Goal: Information Seeking & Learning: Learn about a topic

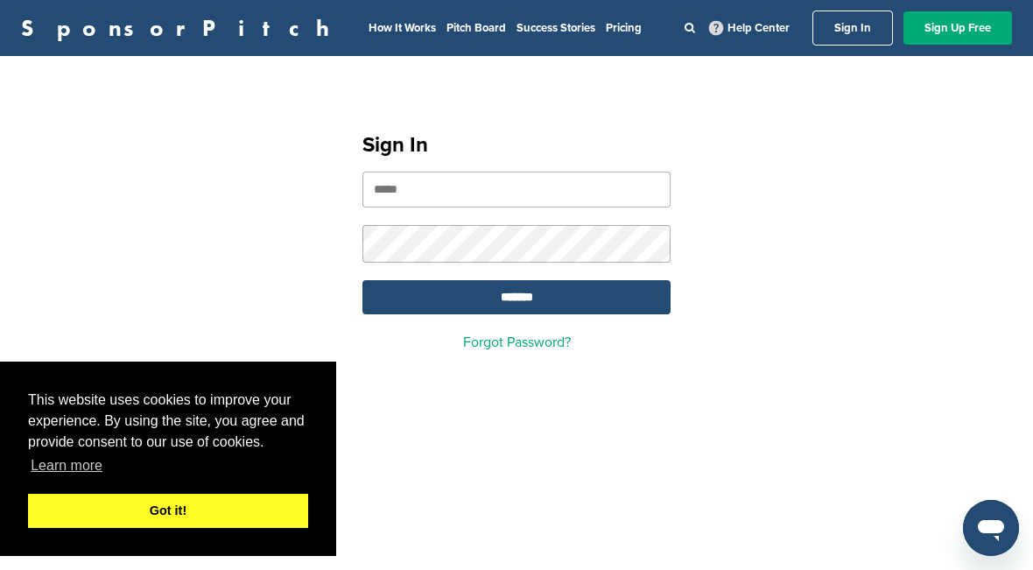
click at [278, 506] on link "Got it!" at bounding box center [168, 511] width 280 height 35
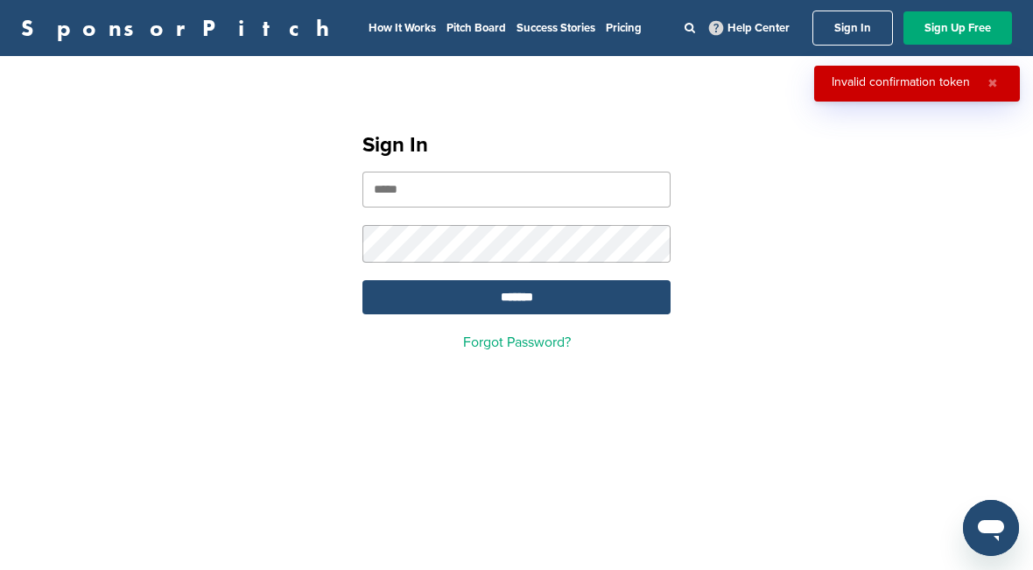
click at [622, 186] on input "email" at bounding box center [517, 190] width 308 height 36
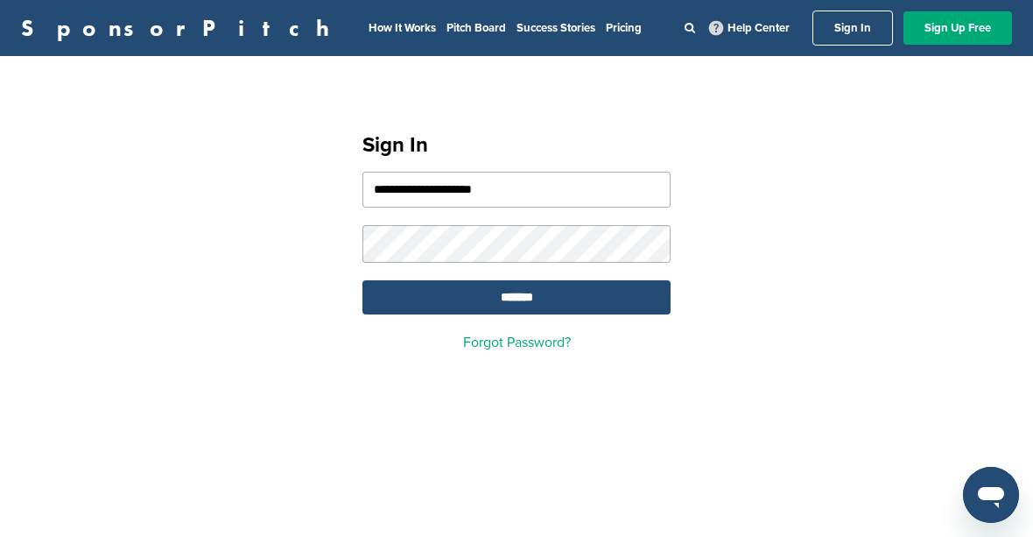
type input "**********"
click at [564, 220] on form "**********" at bounding box center [517, 243] width 308 height 143
click at [597, 303] on input "*******" at bounding box center [517, 297] width 308 height 34
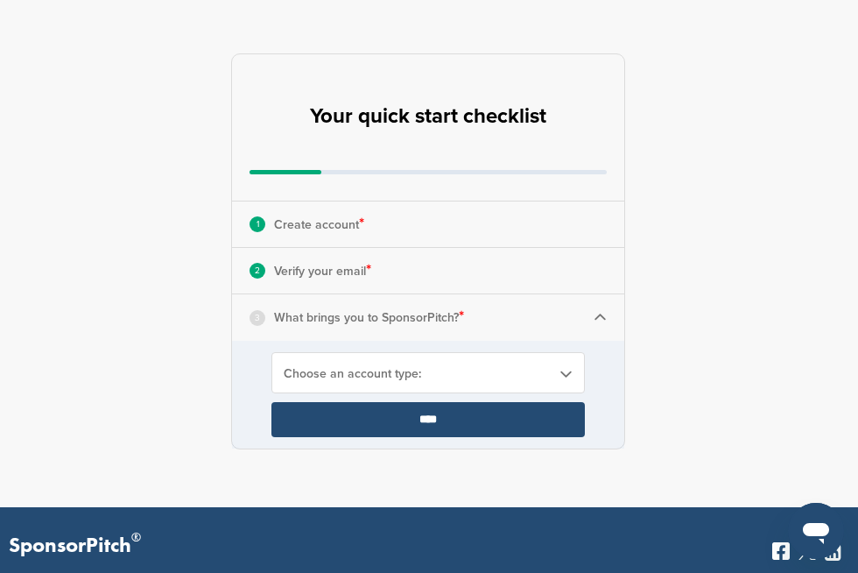
scroll to position [84, 0]
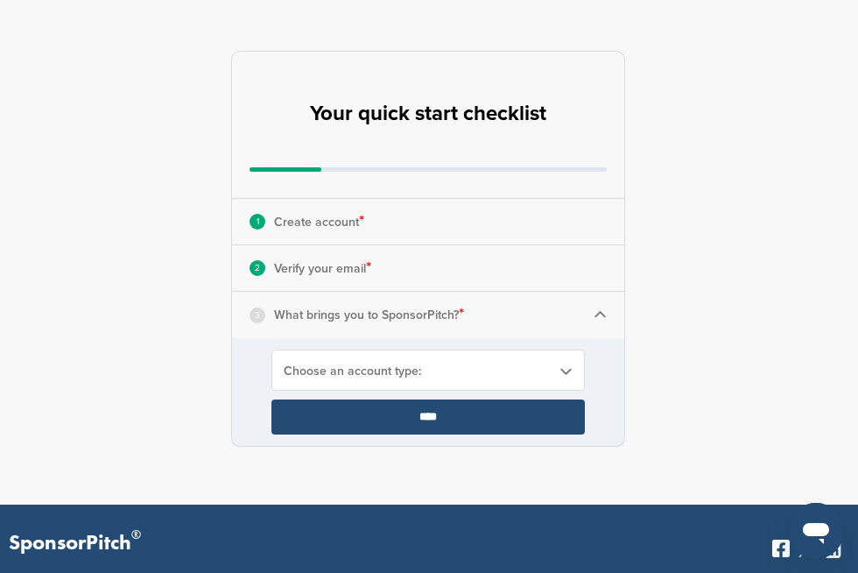
click at [500, 370] on span "Choose an account type:" at bounding box center [417, 370] width 266 height 15
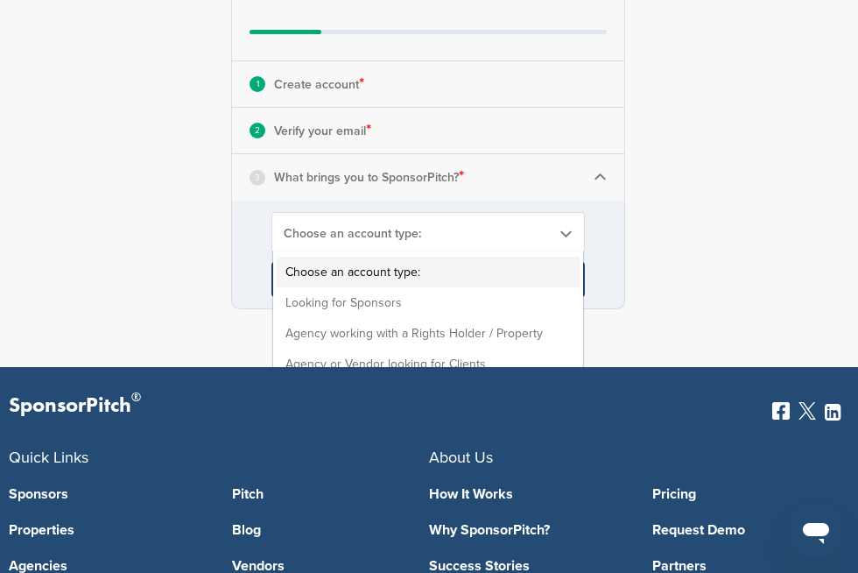
scroll to position [246, 0]
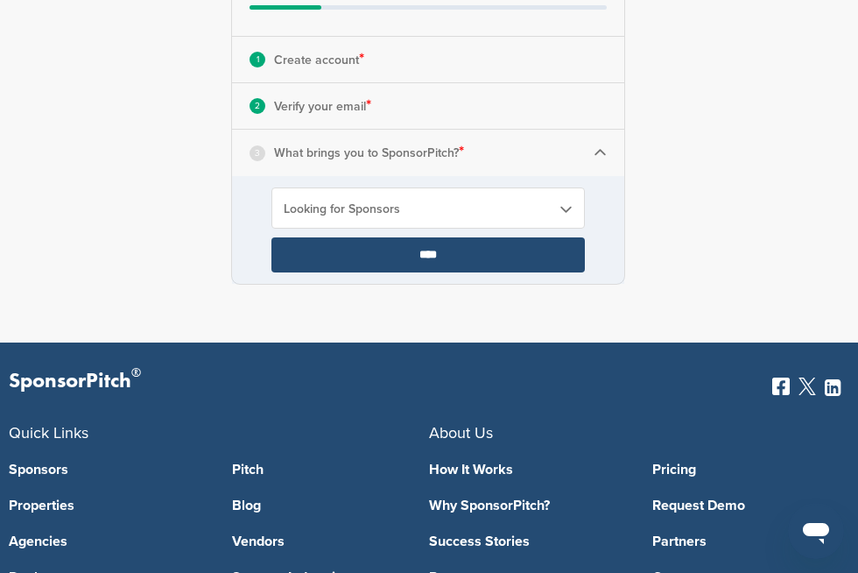
click at [522, 271] on input "****" at bounding box center [427, 254] width 313 height 35
click at [544, 246] on input "****" at bounding box center [427, 254] width 313 height 35
click at [546, 250] on input "****" at bounding box center [427, 254] width 313 height 35
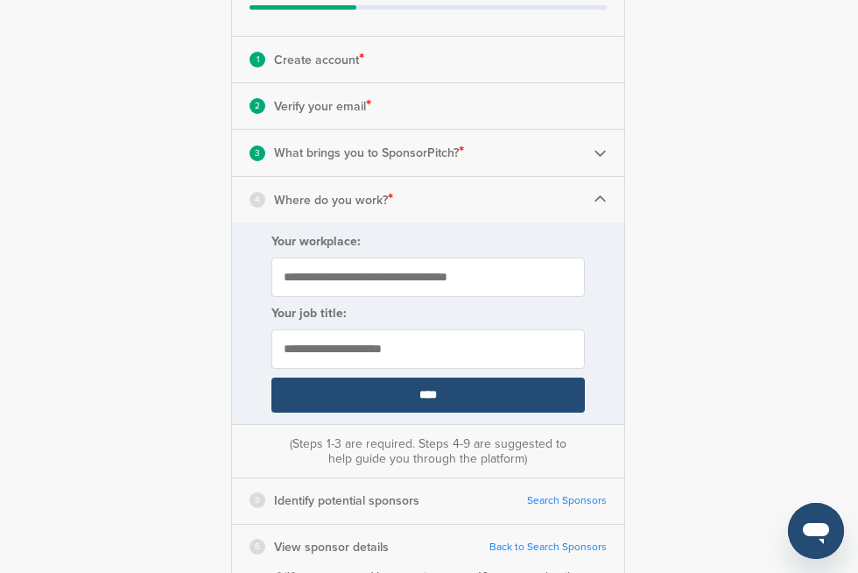
click at [519, 279] on input "Your workplace:" at bounding box center [427, 276] width 313 height 39
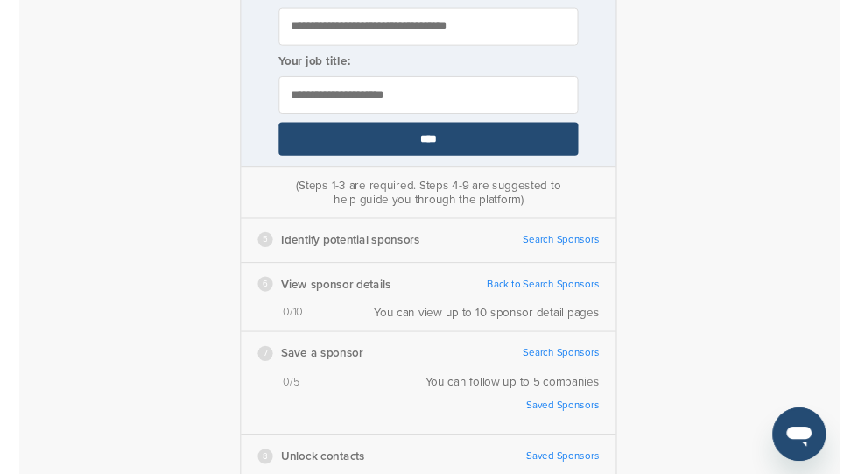
scroll to position [446, 0]
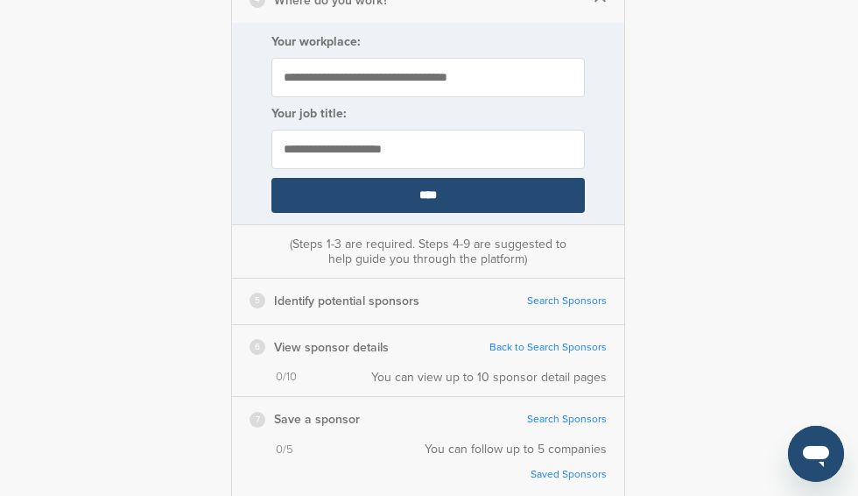
click at [553, 195] on input "****" at bounding box center [427, 195] width 313 height 35
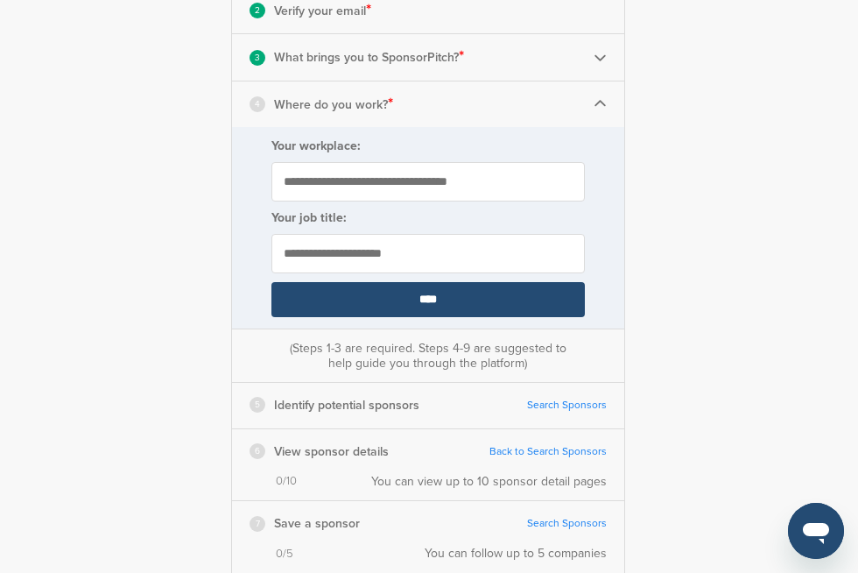
scroll to position [468, 0]
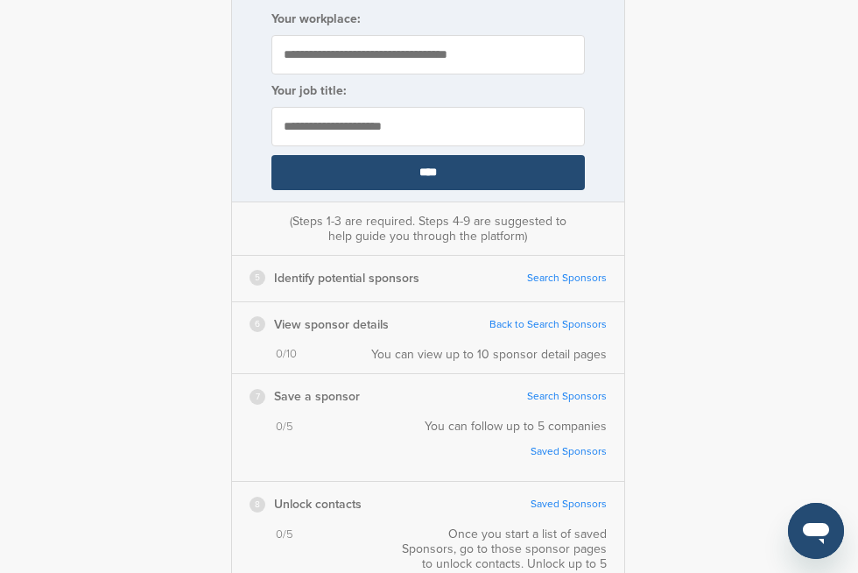
click at [583, 264] on div "5 Identify potential sponsors Search Sponsors Complete Steps 1-3 First" at bounding box center [428, 278] width 392 height 45
click at [580, 271] on link "Search Sponsors" at bounding box center [567, 277] width 80 height 13
click at [579, 273] on link "Search Sponsors" at bounding box center [567, 277] width 80 height 13
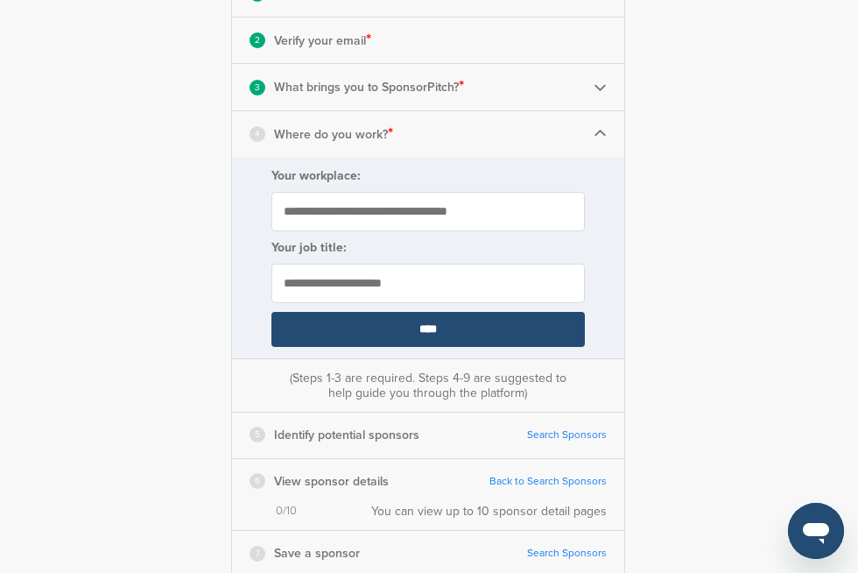
scroll to position [302, 0]
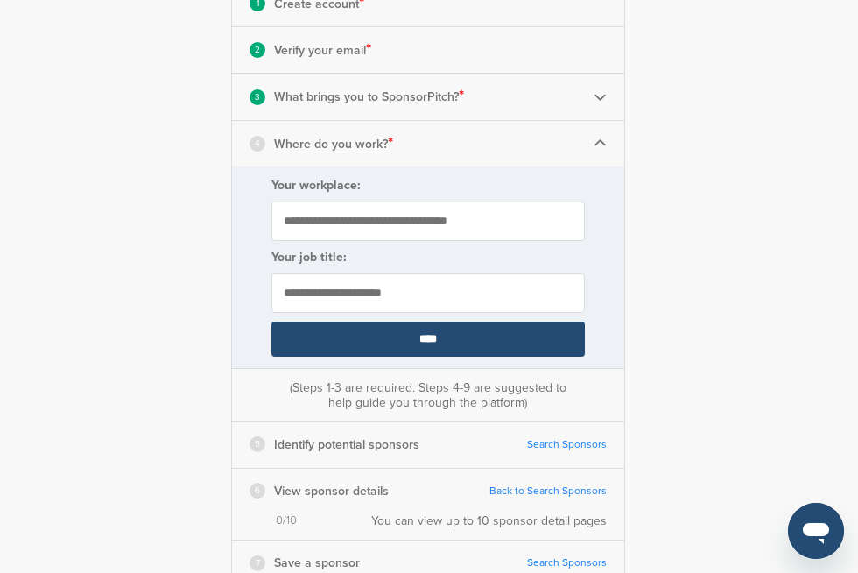
click at [581, 438] on link "Search Sponsors" at bounding box center [567, 444] width 80 height 13
click at [580, 446] on link "Search Sponsors" at bounding box center [567, 444] width 80 height 13
click at [604, 137] on img at bounding box center [600, 143] width 13 height 13
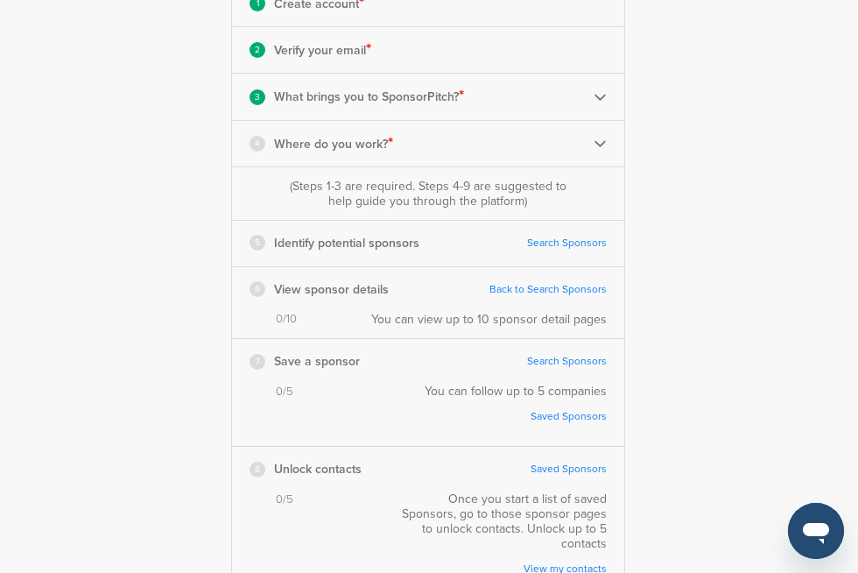
click at [588, 236] on link "Search Sponsors" at bounding box center [567, 242] width 80 height 13
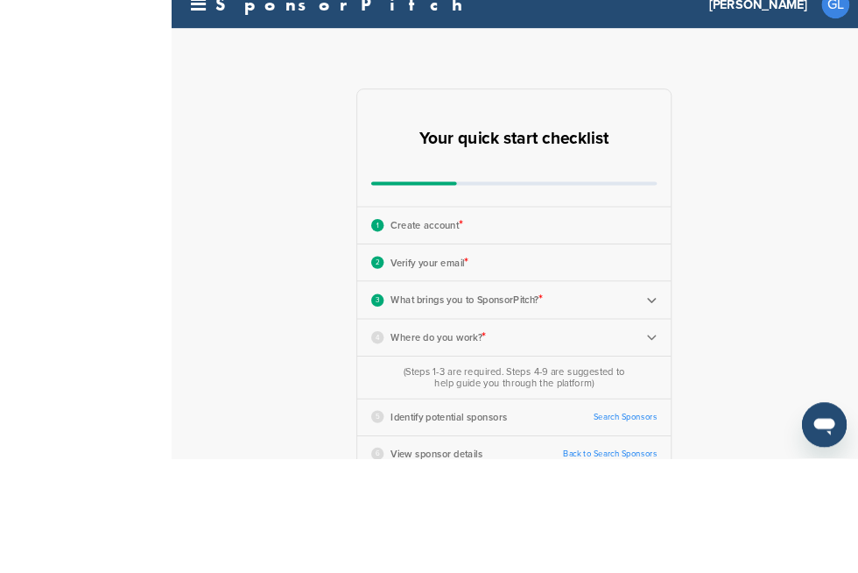
scroll to position [225, 0]
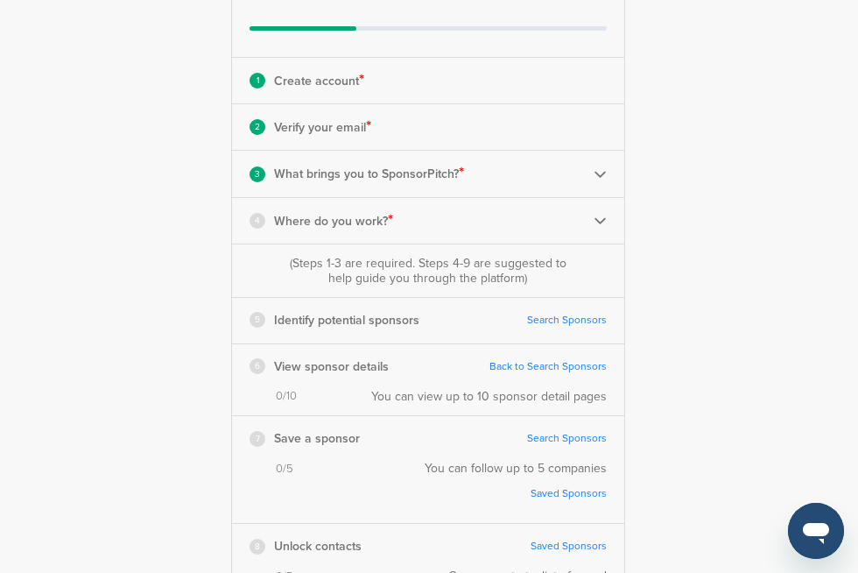
click at [559, 322] on link "Search Sponsors" at bounding box center [567, 319] width 80 height 13
click at [595, 214] on img at bounding box center [600, 220] width 13 height 13
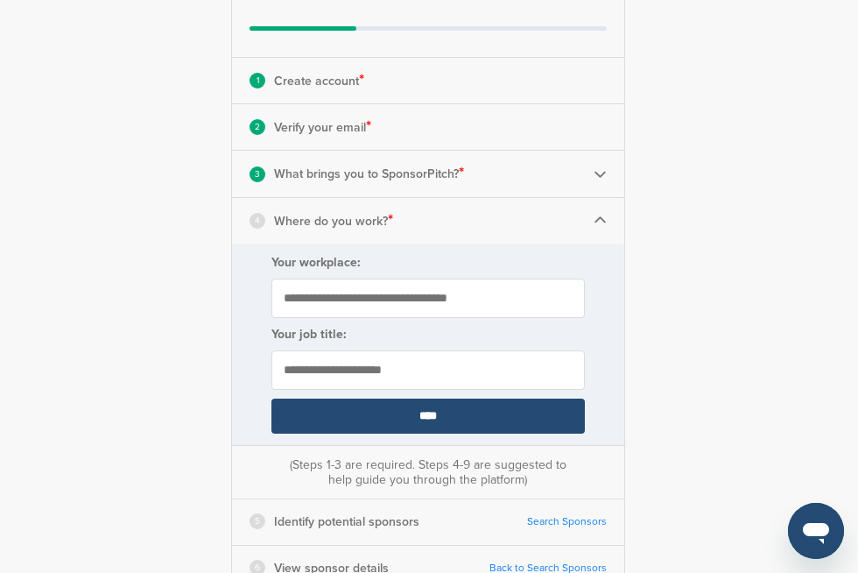
click at [509, 284] on input "Your workplace:" at bounding box center [427, 297] width 313 height 39
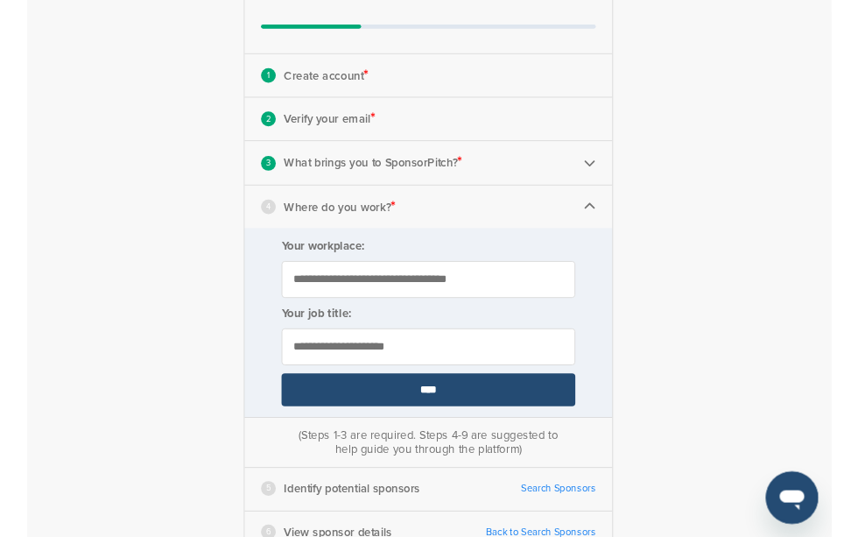
scroll to position [224, 0]
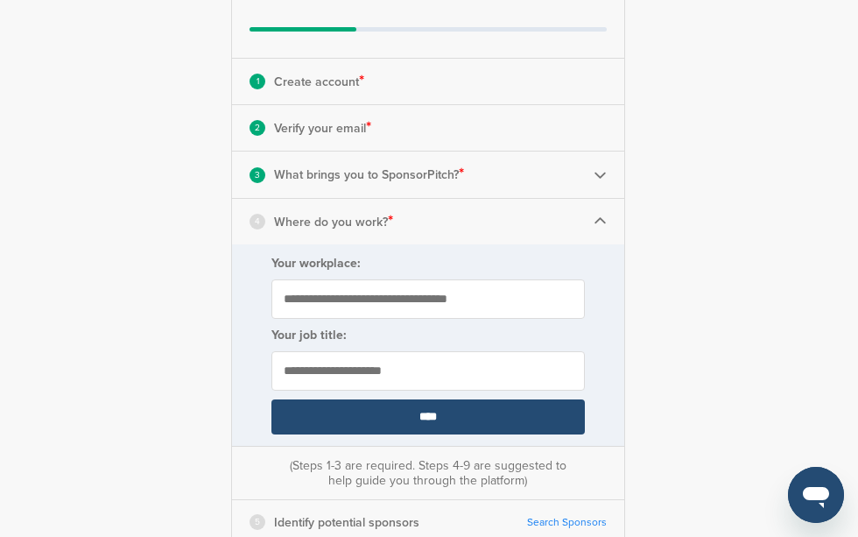
type input "*"
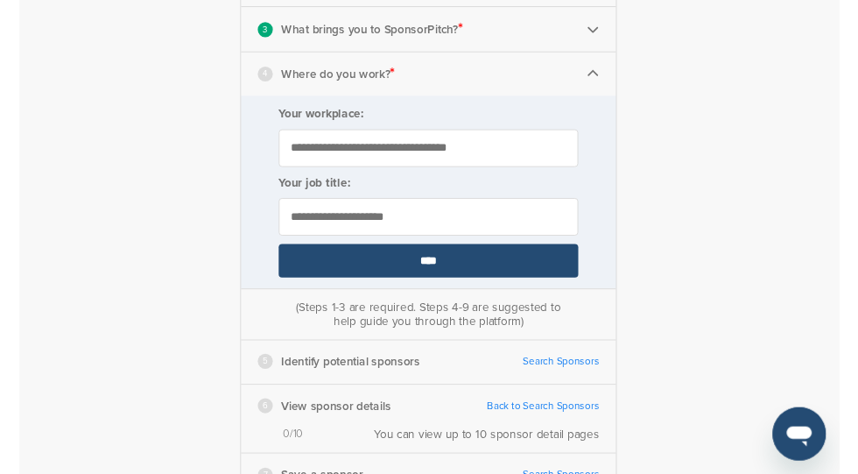
scroll to position [369, 0]
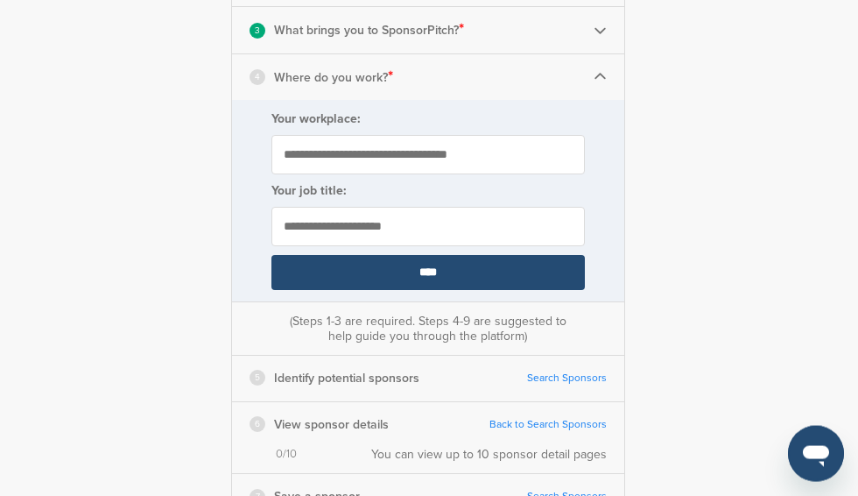
click at [564, 228] on input "text" at bounding box center [427, 226] width 313 height 39
click at [539, 277] on input "****" at bounding box center [427, 272] width 313 height 35
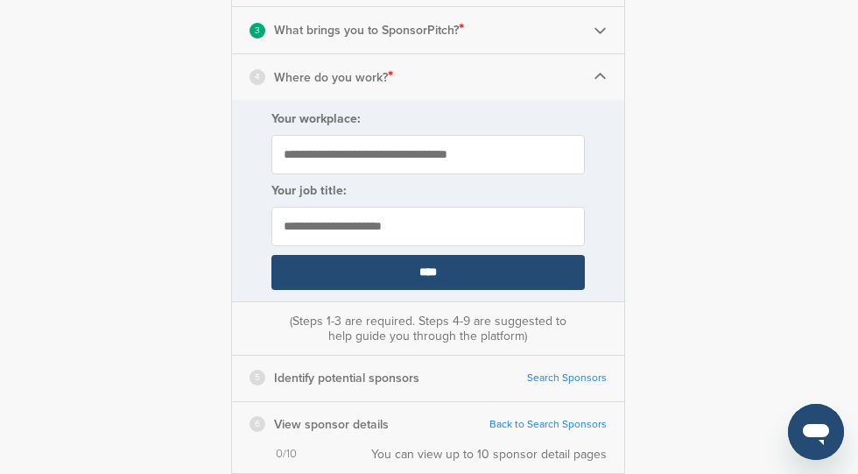
click at [598, 77] on img at bounding box center [600, 76] width 13 height 13
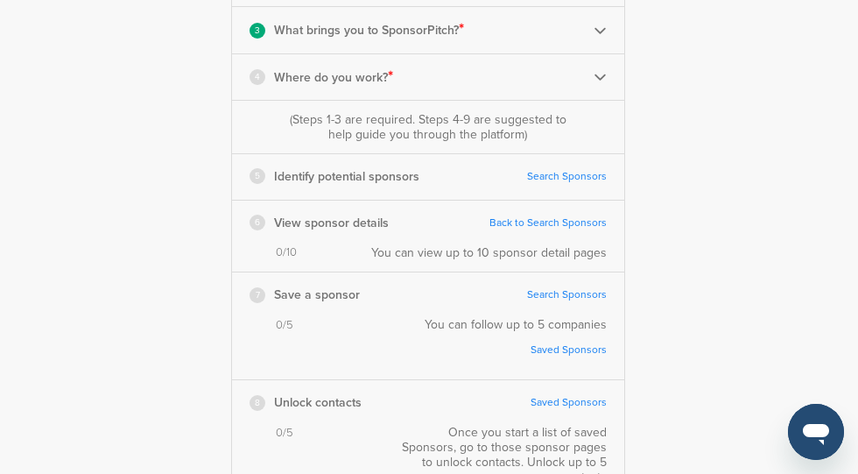
click at [596, 177] on link "Search Sponsors" at bounding box center [567, 176] width 80 height 13
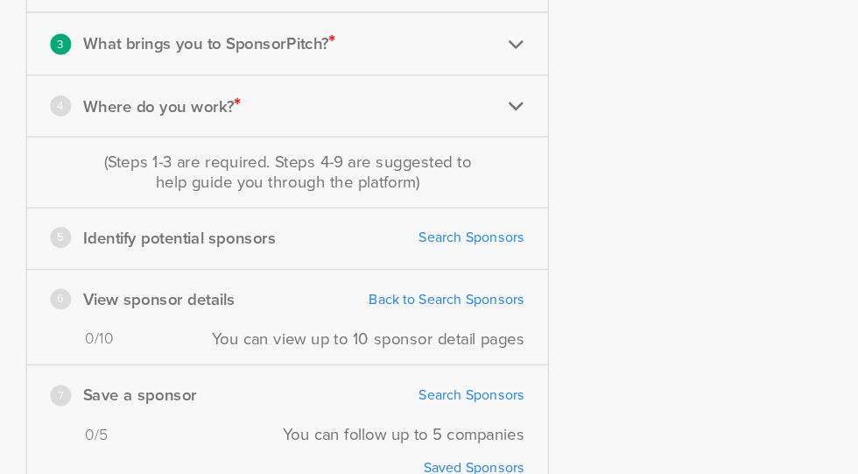
scroll to position [366, 0]
click at [489, 223] on link "Back to Search Sponsors" at bounding box center [547, 225] width 117 height 13
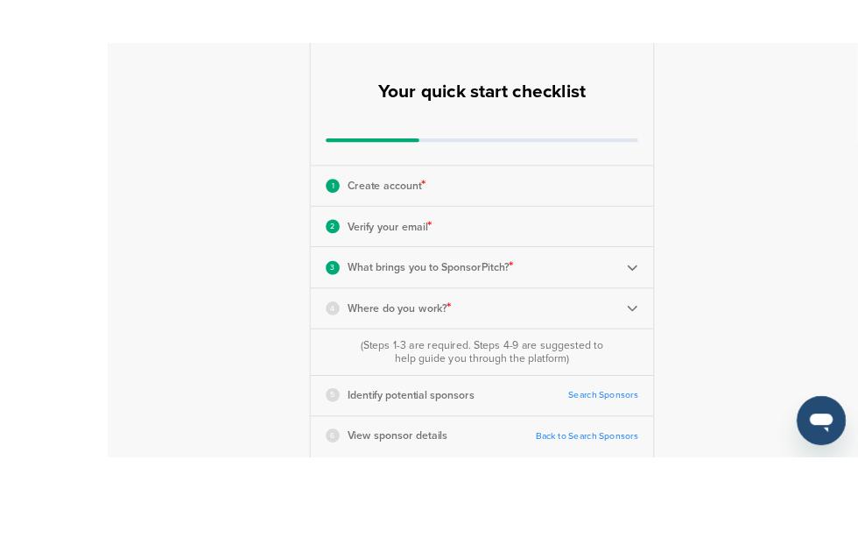
scroll to position [292, 0]
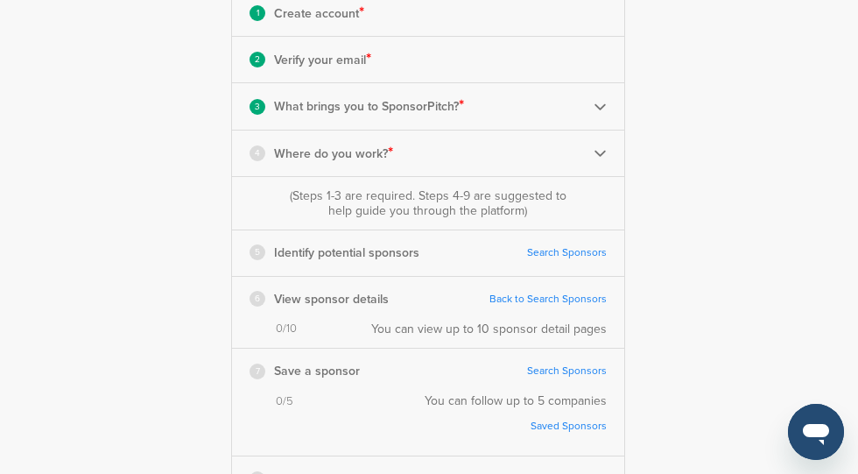
click at [576, 164] on div "4 Where do you work? *" at bounding box center [428, 153] width 392 height 46
click at [596, 156] on img at bounding box center [600, 152] width 13 height 13
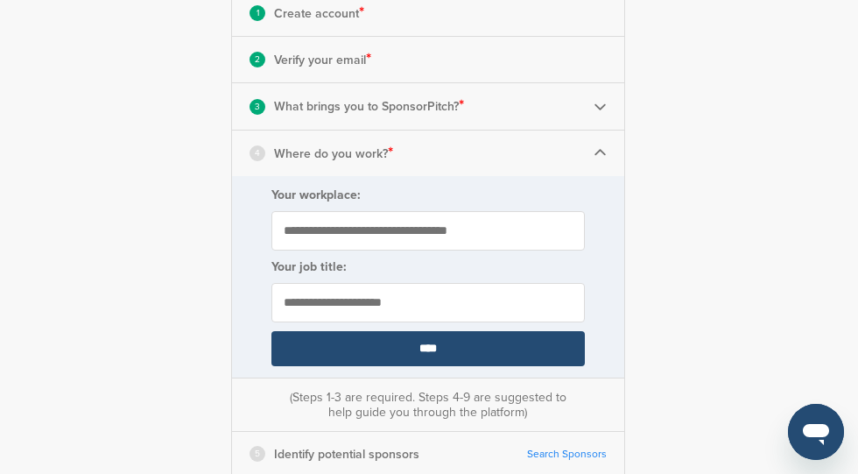
click at [543, 229] on input "Your workplace:" at bounding box center [427, 230] width 313 height 39
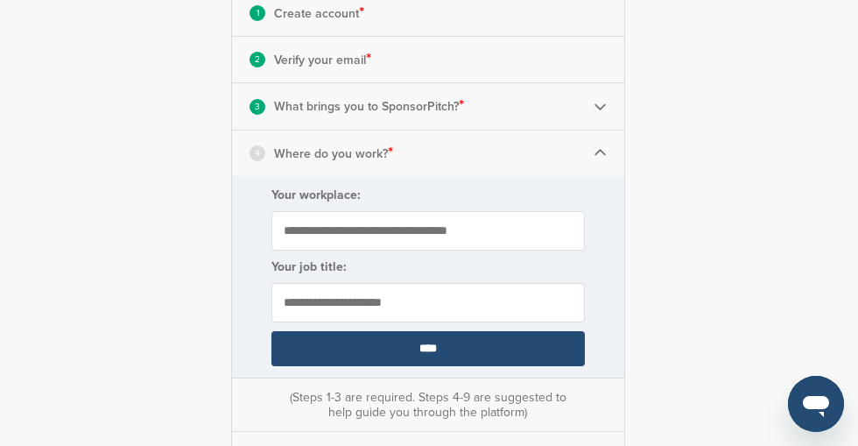
click at [459, 225] on input "Your workplace:" at bounding box center [427, 230] width 313 height 39
type input "**********"
click at [487, 292] on input "text" at bounding box center [427, 302] width 313 height 39
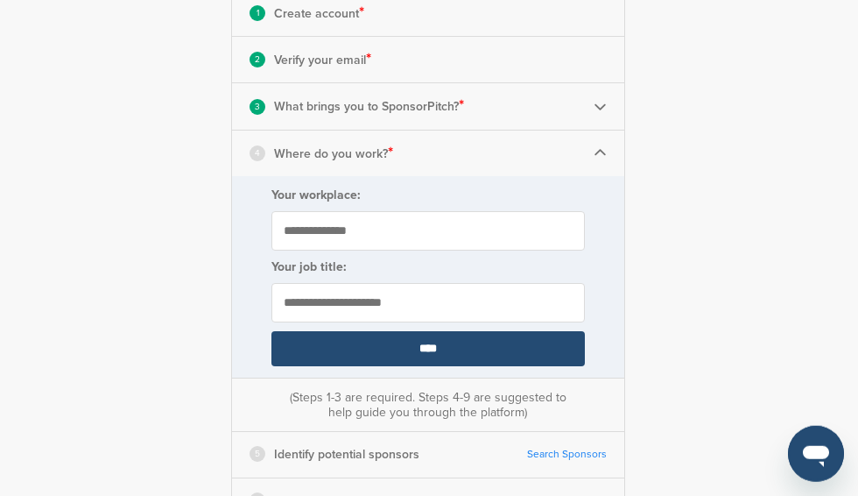
click at [422, 306] on input "text" at bounding box center [427, 302] width 313 height 39
paste input "**********"
type input "**********"
click at [544, 351] on input "****" at bounding box center [427, 348] width 313 height 35
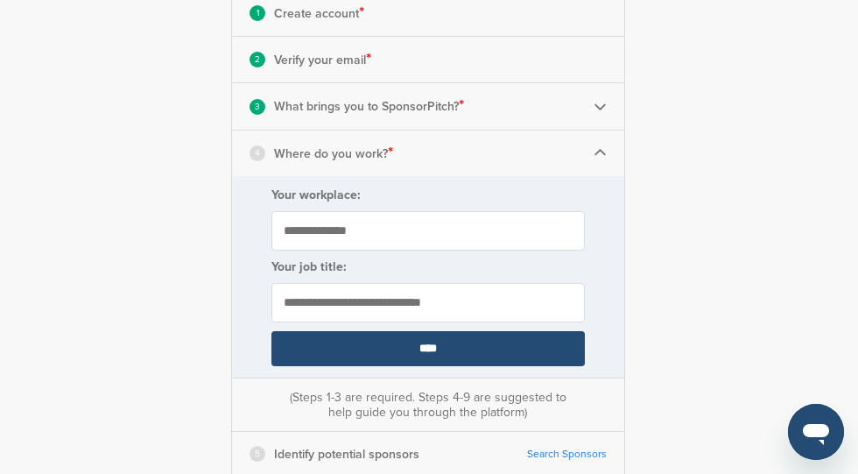
click at [525, 342] on input "****" at bounding box center [427, 348] width 313 height 35
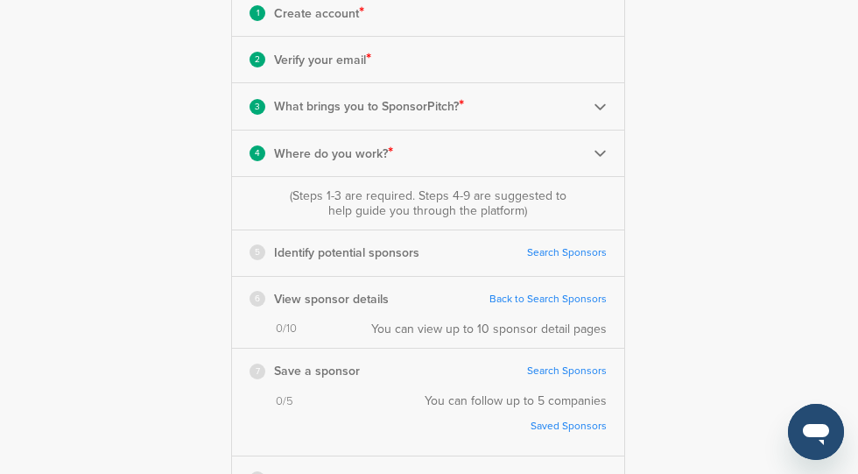
click at [590, 247] on link "Search Sponsors" at bounding box center [567, 252] width 80 height 13
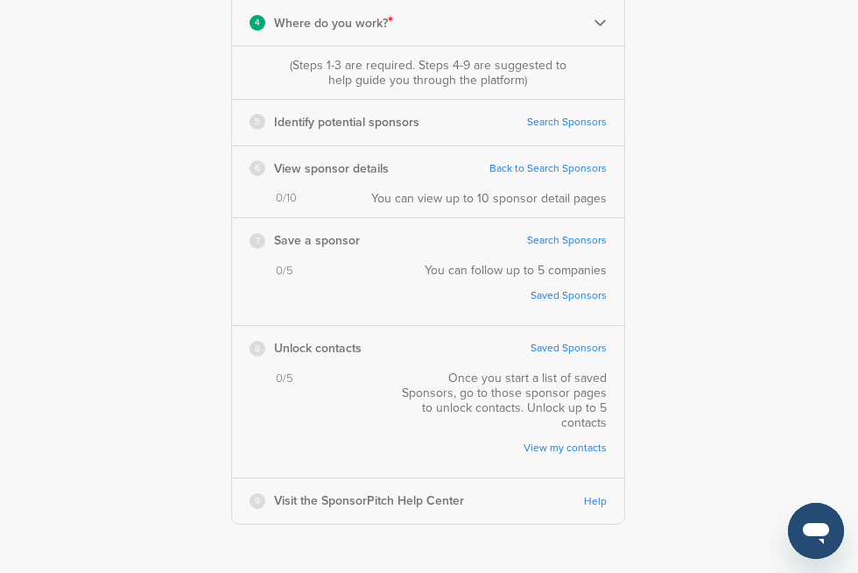
scroll to position [431, 0]
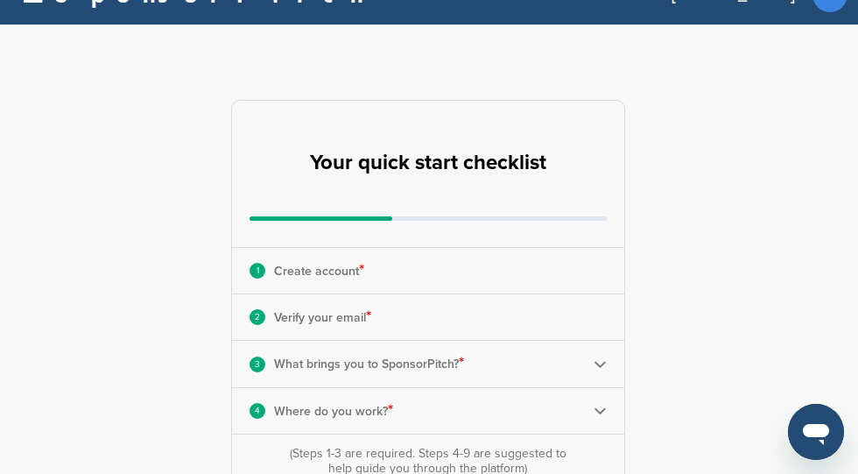
scroll to position [0, 0]
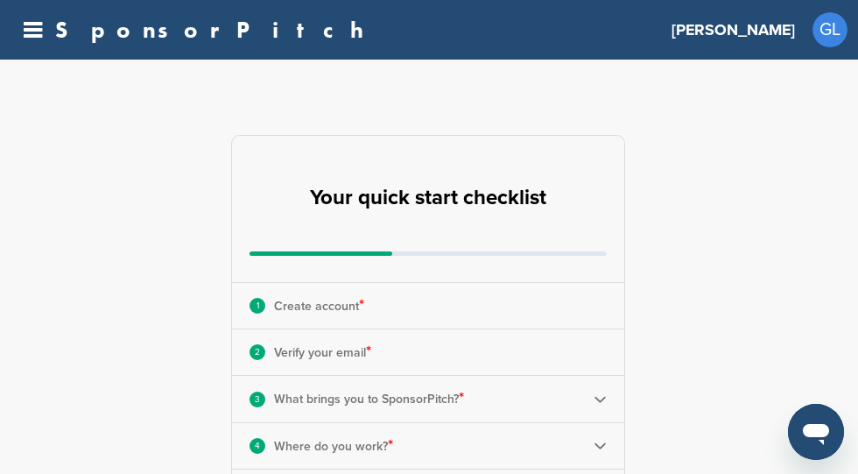
click at [809, 39] on div "Grayson GL Getting Started CRM Settings Profile Messages Plans & Pricing Sign O…" at bounding box center [760, 30] width 176 height 39
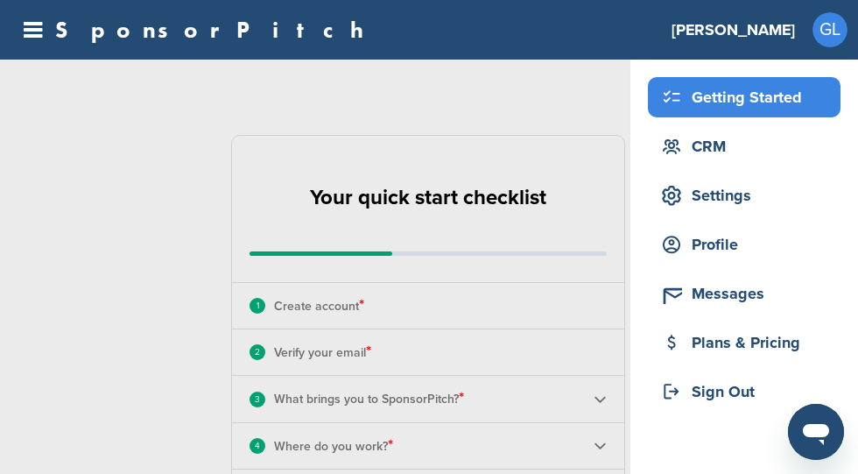
click at [519, 131] on div "Getting Started CRM Settings Profile Messages Plans & Pricing Sign Out" at bounding box center [429, 297] width 858 height 474
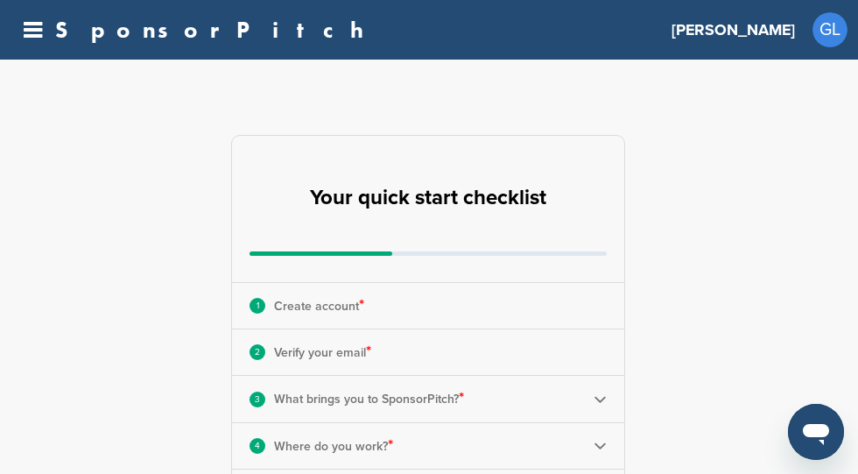
click at [40, 22] on icon at bounding box center [33, 30] width 18 height 22
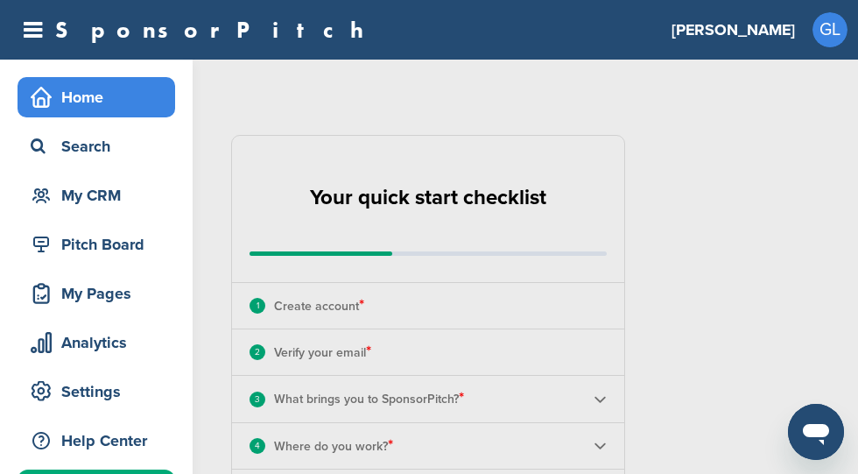
click at [88, 92] on div "Home" at bounding box center [100, 97] width 149 height 32
click at [118, 116] on div "Home" at bounding box center [97, 97] width 158 height 40
click at [120, 158] on div "Search" at bounding box center [100, 146] width 149 height 32
click at [136, 145] on div "Search" at bounding box center [100, 146] width 149 height 32
click at [154, 195] on div "My CRM" at bounding box center [100, 196] width 149 height 32
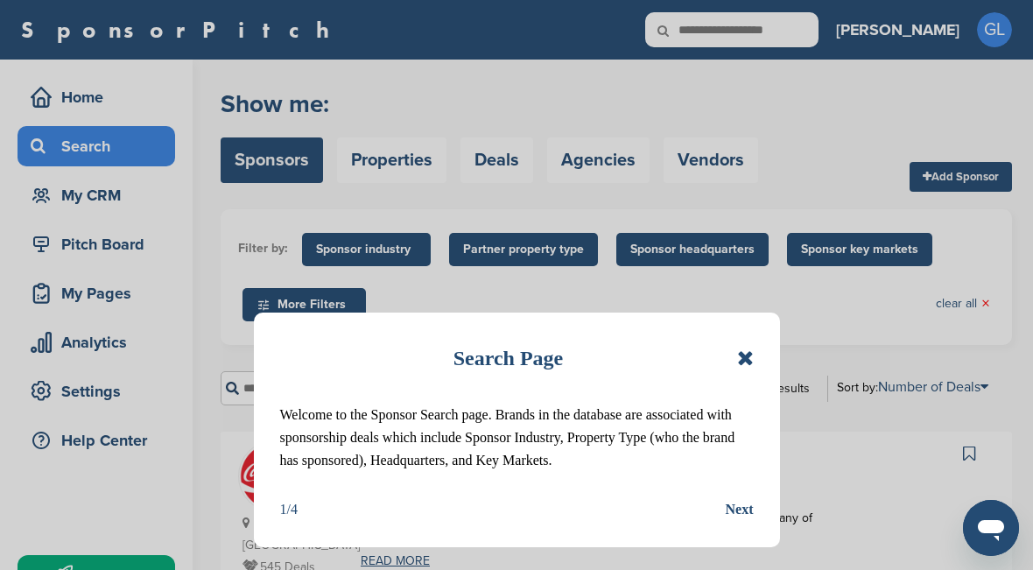
click at [750, 349] on icon at bounding box center [745, 358] width 17 height 21
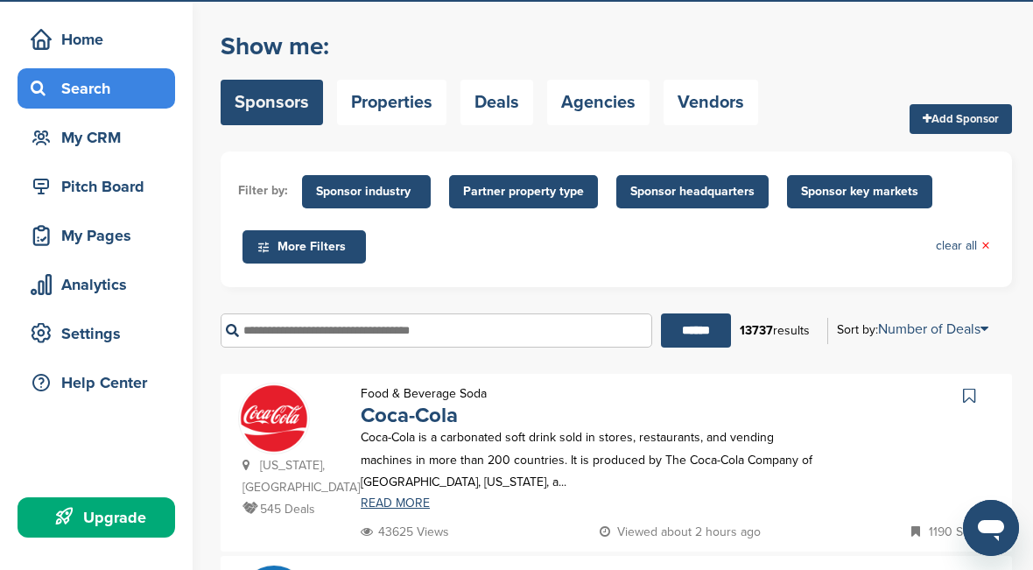
scroll to position [9, 0]
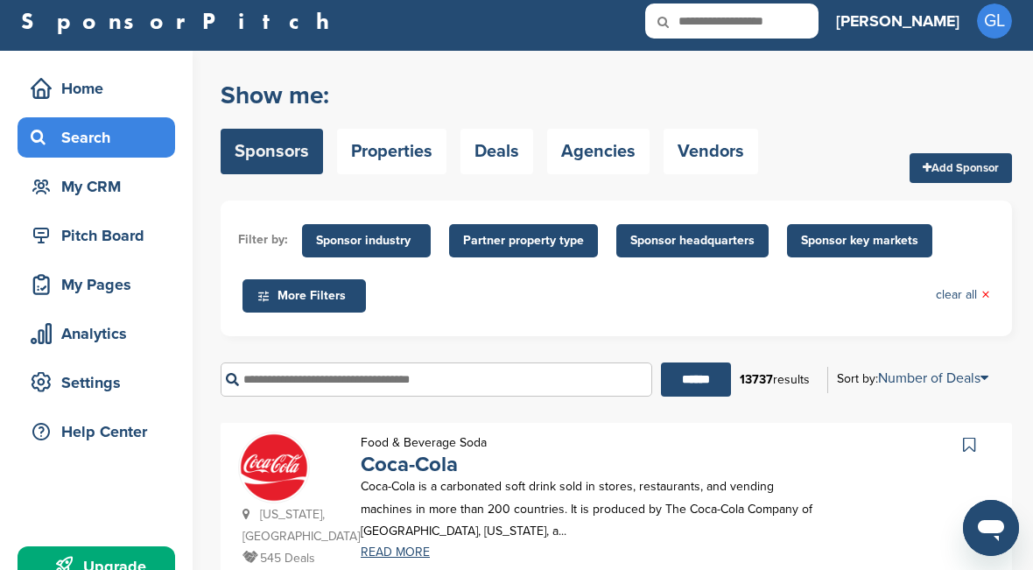
click at [589, 370] on input "text" at bounding box center [437, 380] width 432 height 34
click at [403, 242] on span "Sponsor industry" at bounding box center [366, 240] width 101 height 19
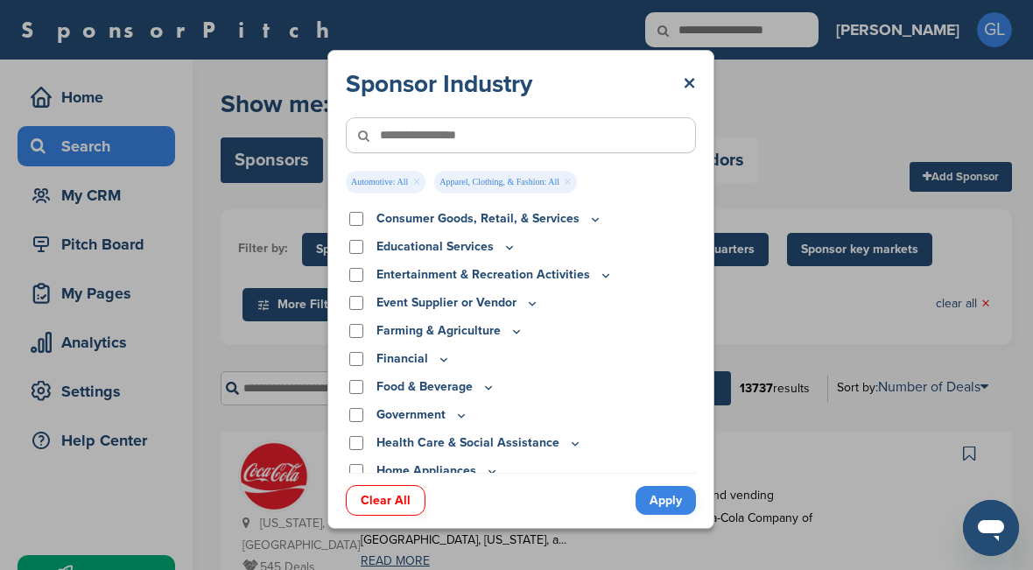
scroll to position [191, 0]
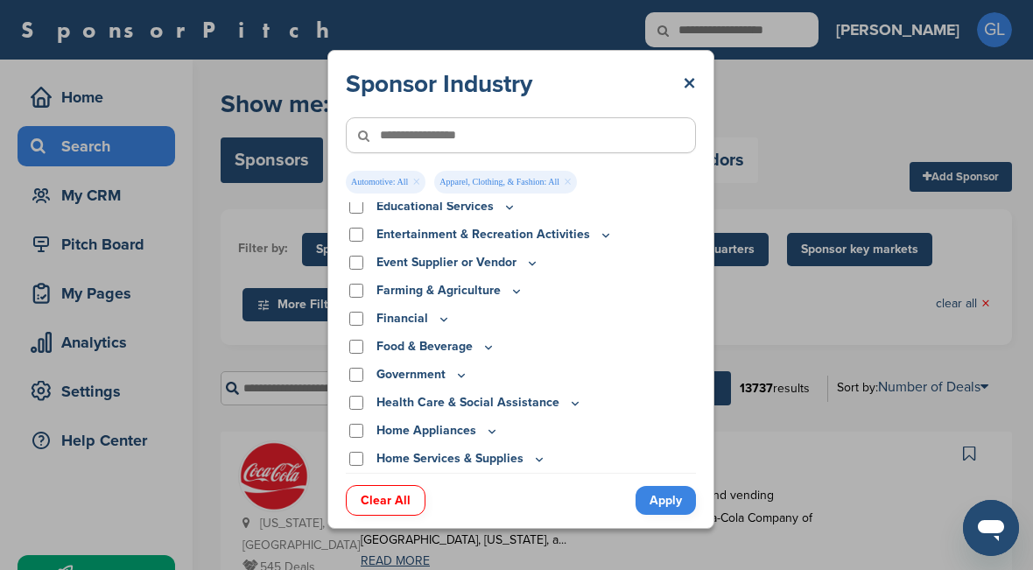
click at [475, 235] on p "Entertainment & Recreation Activities" at bounding box center [495, 234] width 236 height 19
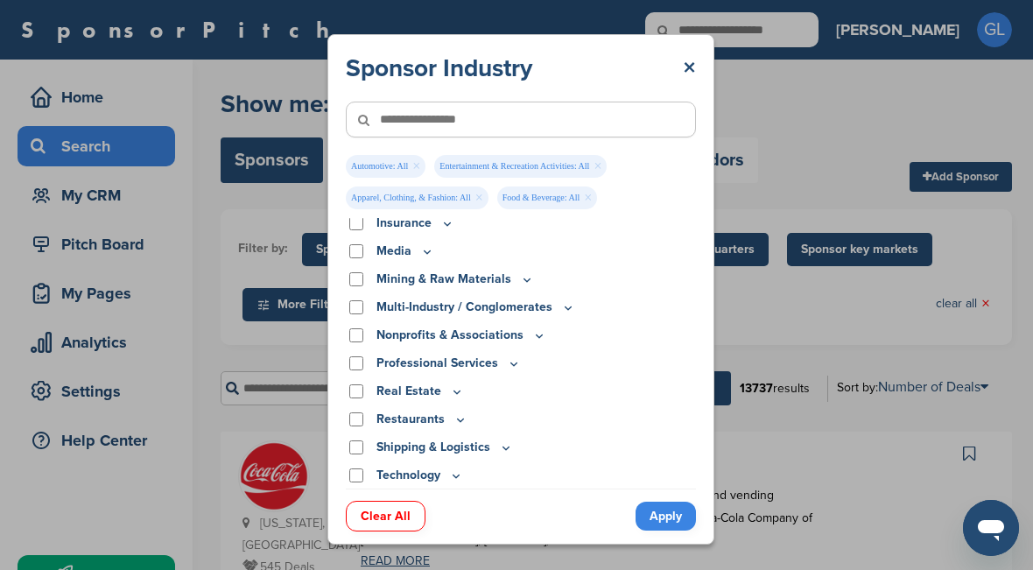
scroll to position [543, 0]
click at [669, 521] on link "Apply" at bounding box center [666, 516] width 60 height 29
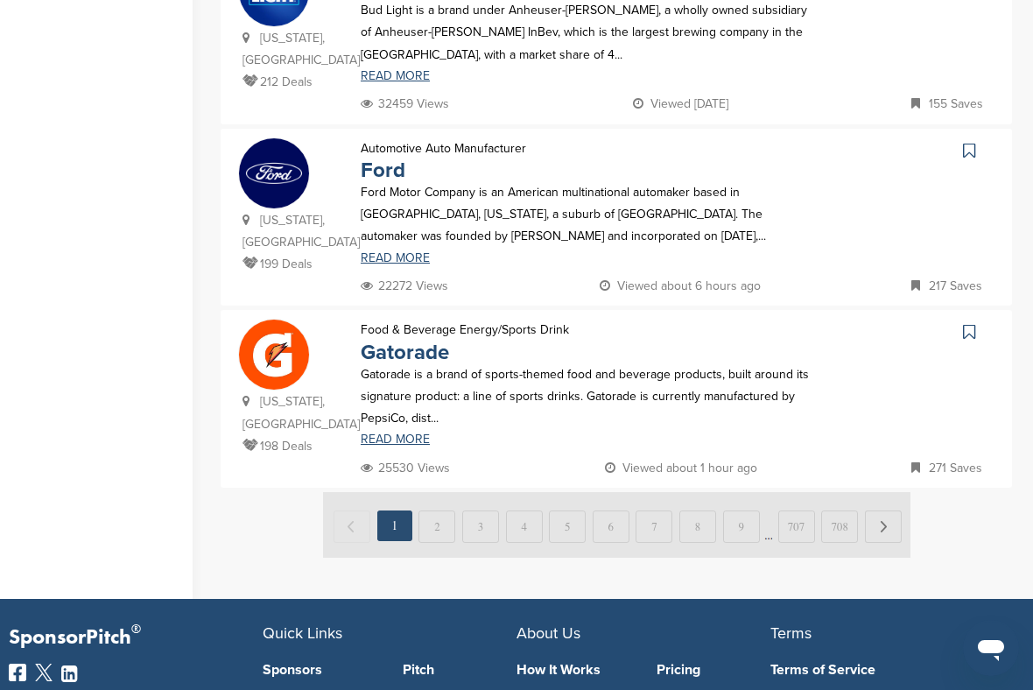
scroll to position [1834, 0]
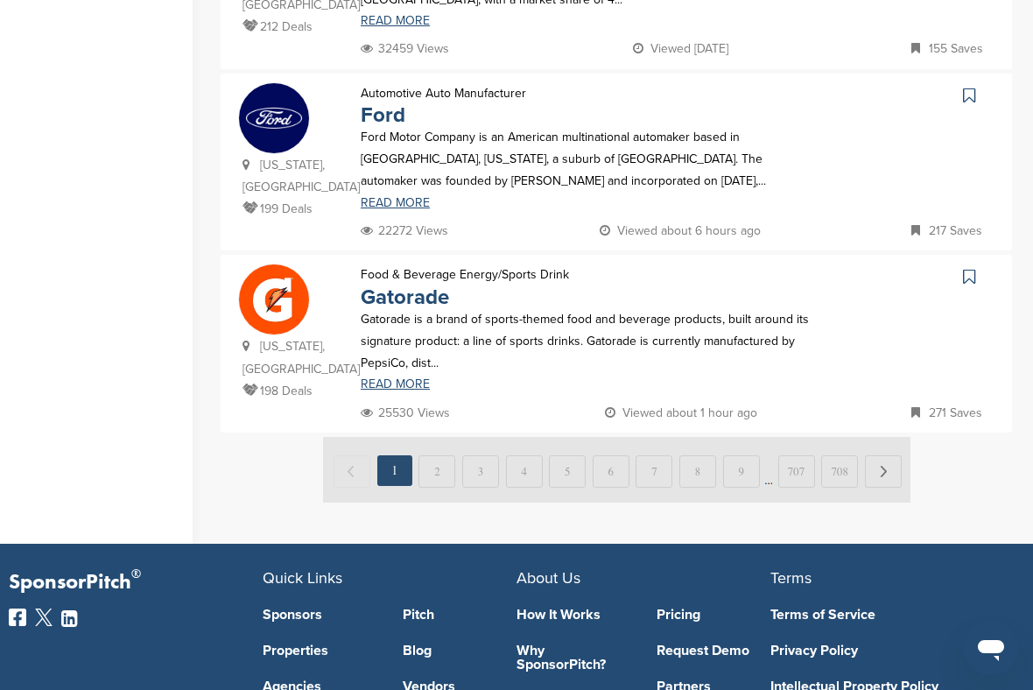
click at [446, 437] on img at bounding box center [617, 470] width 588 height 66
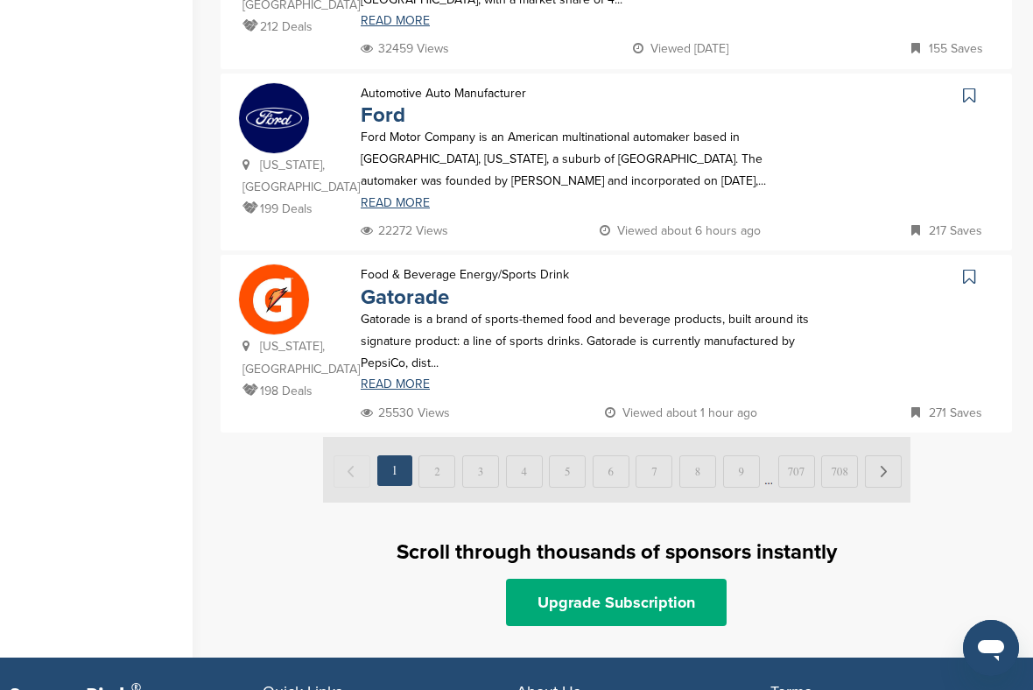
click at [443, 437] on img at bounding box center [617, 470] width 588 height 66
click at [442, 437] on img at bounding box center [617, 470] width 588 height 66
click at [891, 437] on img at bounding box center [617, 470] width 588 height 66
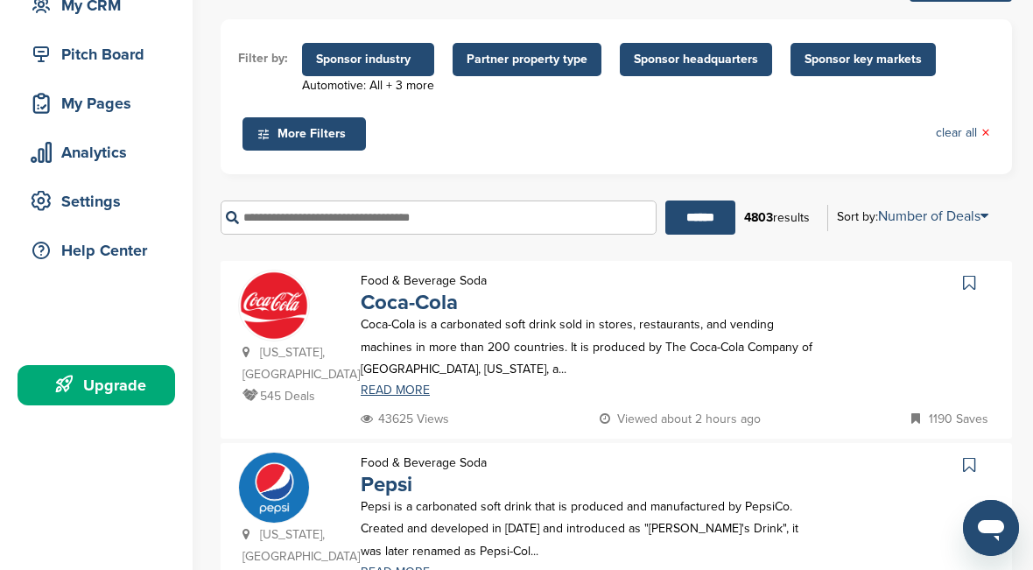
scroll to position [0, 0]
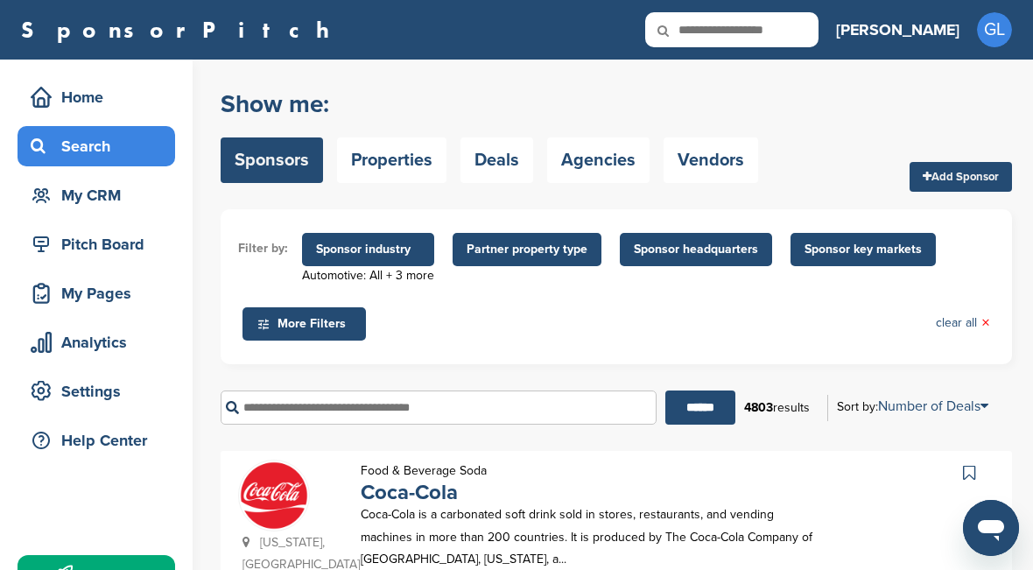
click at [424, 166] on link "Properties" at bounding box center [391, 160] width 109 height 46
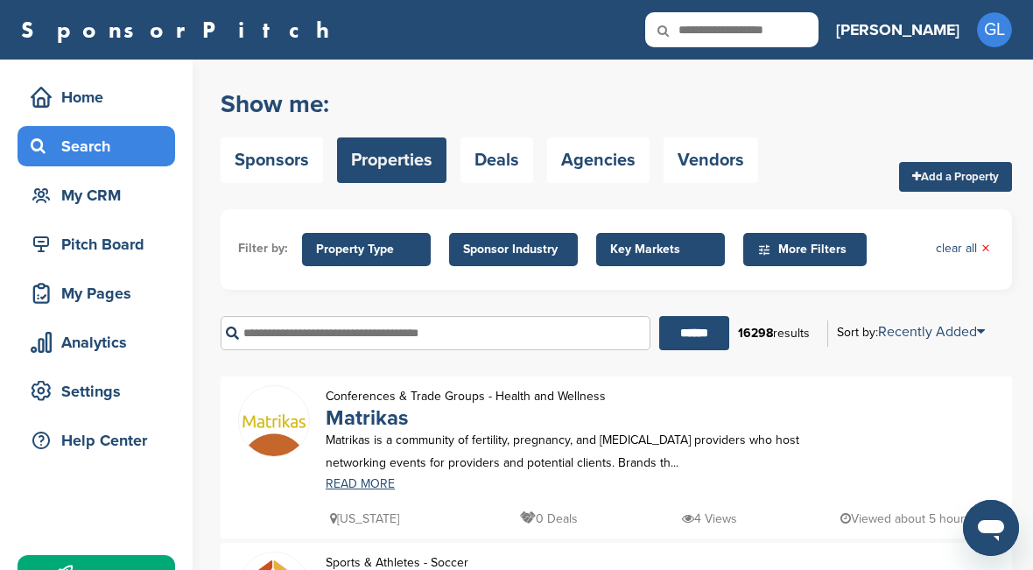
click at [281, 141] on link "Sponsors" at bounding box center [272, 160] width 102 height 46
click at [289, 180] on link "Sponsors" at bounding box center [272, 160] width 102 height 46
click at [305, 165] on link "Sponsors" at bounding box center [272, 160] width 102 height 46
click at [311, 168] on link "Sponsors" at bounding box center [272, 160] width 102 height 46
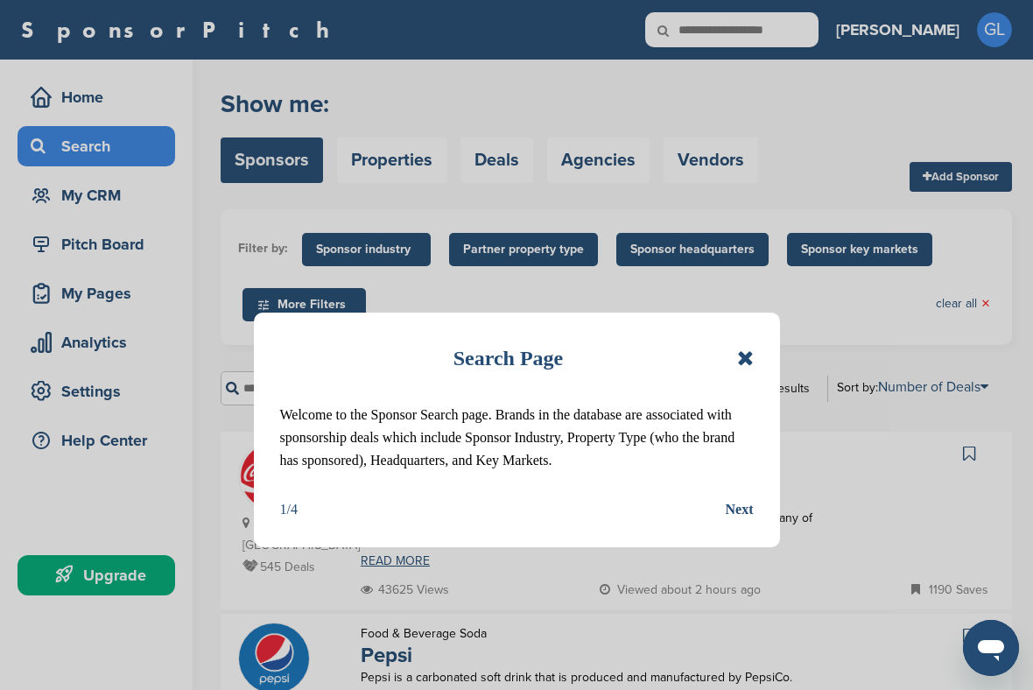
click at [751, 355] on icon at bounding box center [745, 358] width 17 height 21
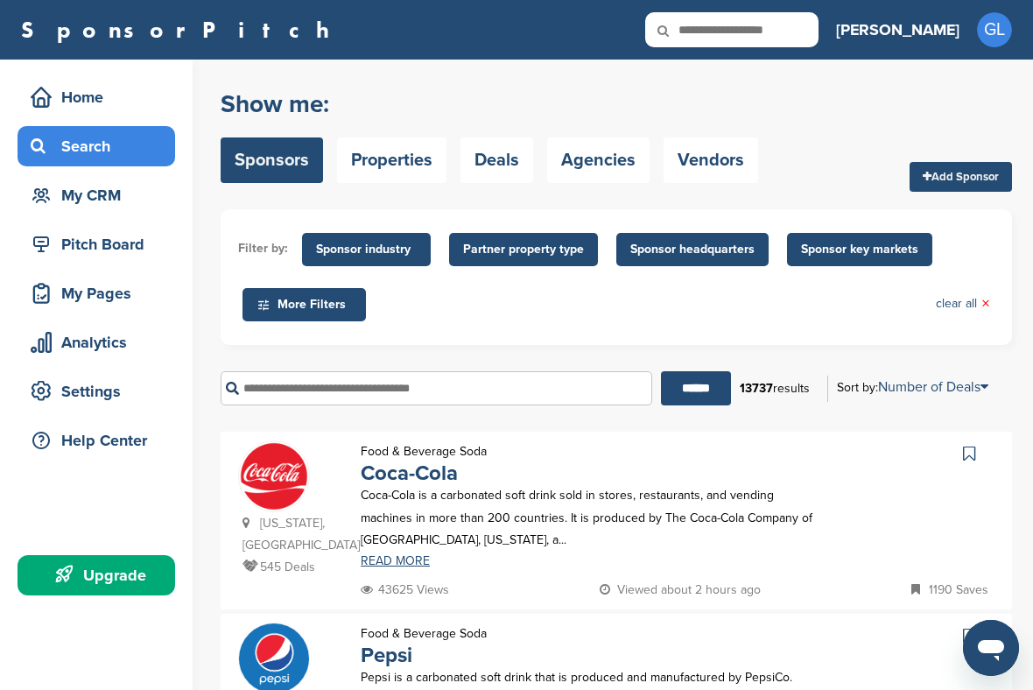
click at [617, 385] on input "text" at bounding box center [437, 388] width 432 height 34
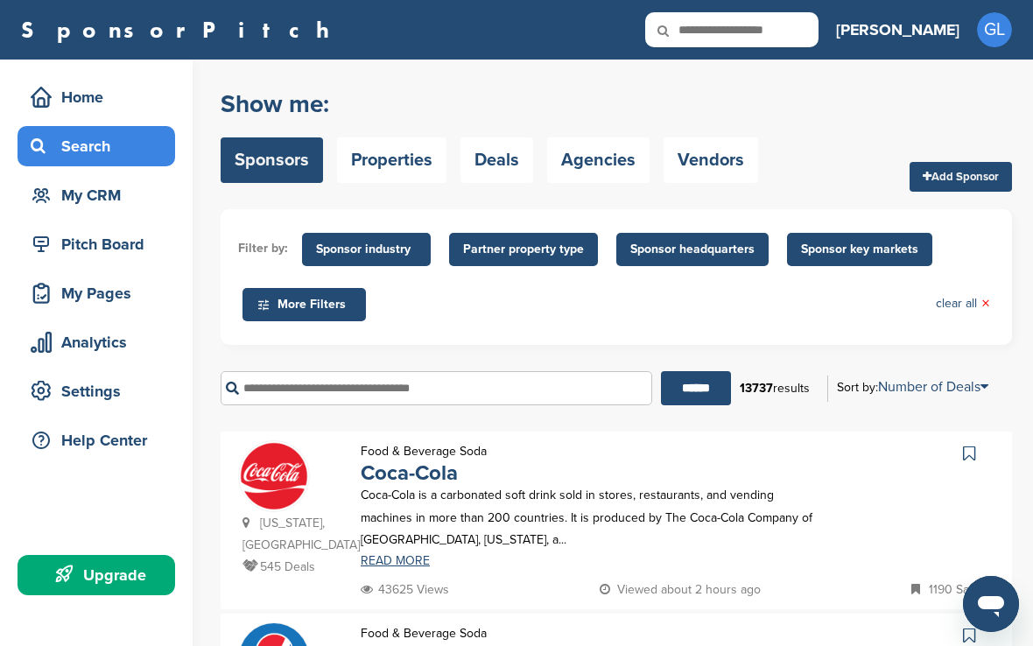
type input "*"
click at [689, 389] on input "******" at bounding box center [696, 388] width 70 height 34
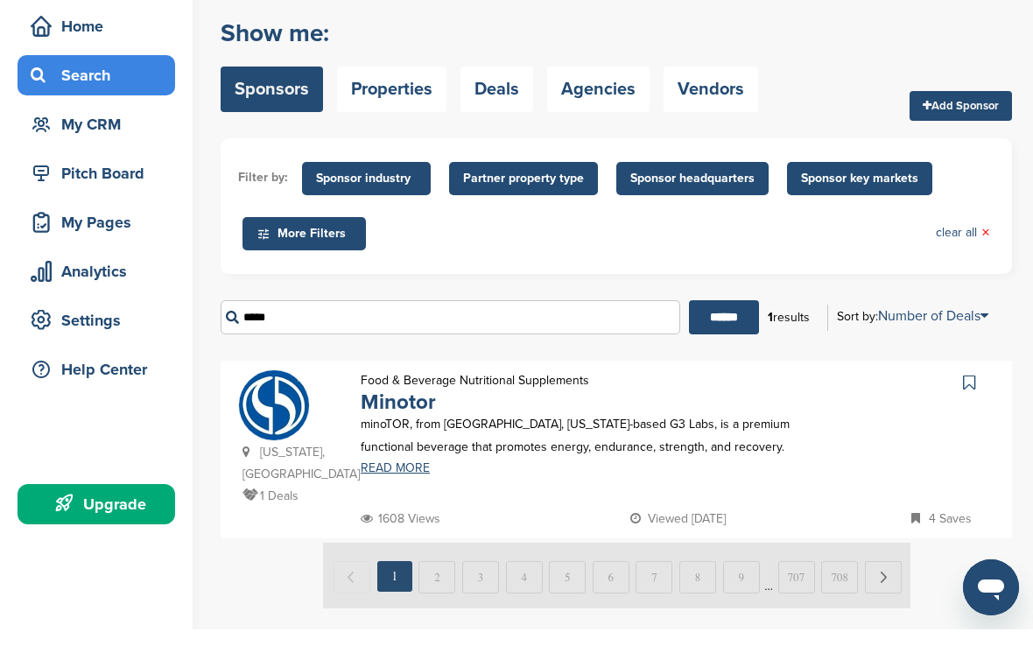
scroll to position [54, 0]
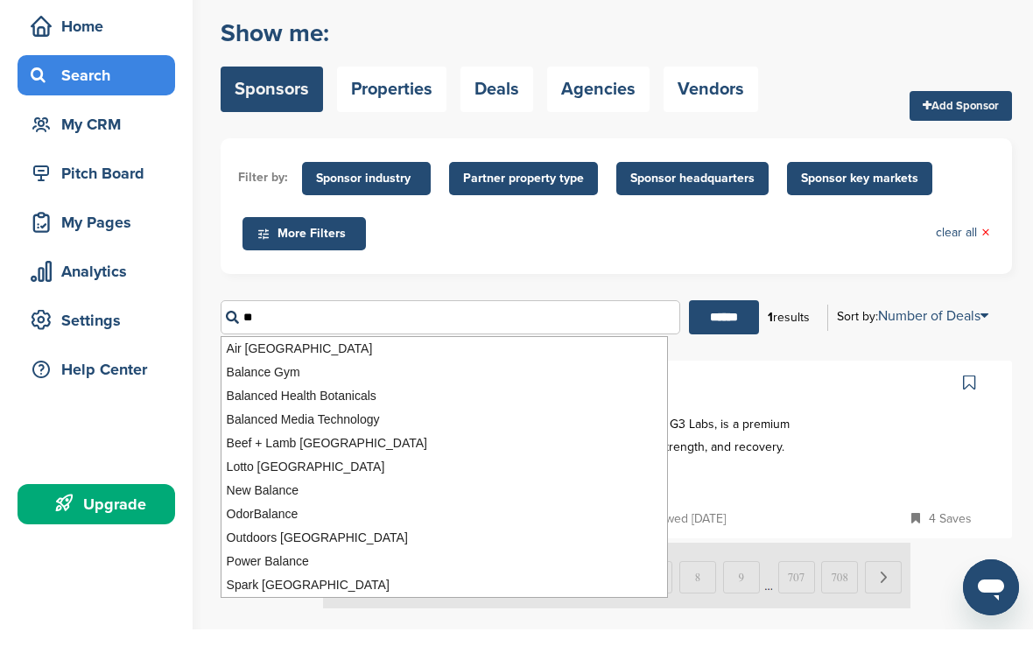
type input "*"
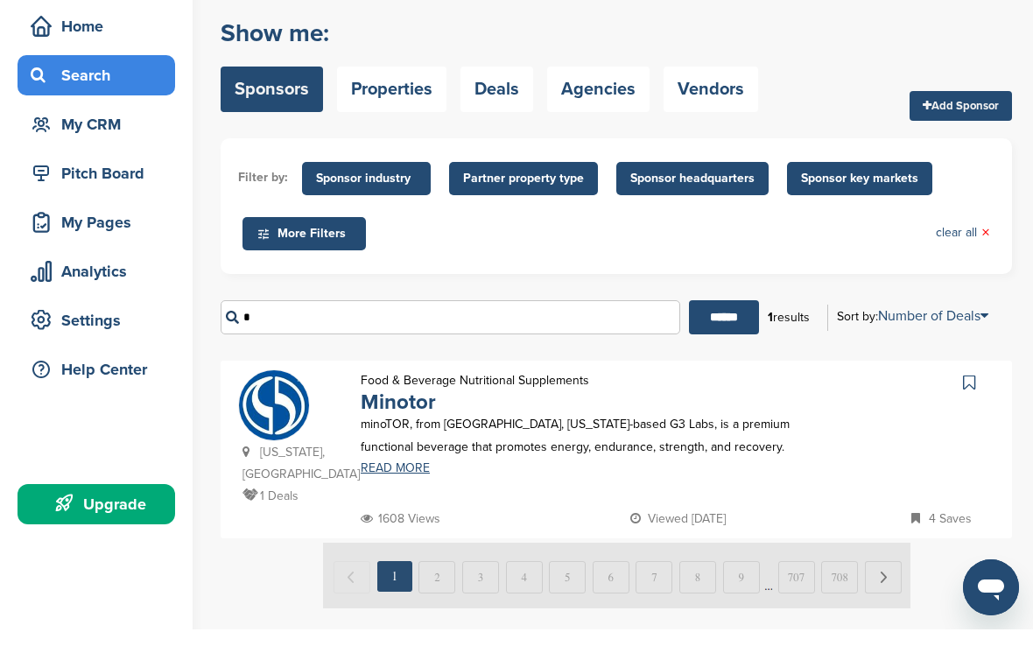
type input "*"
click at [717, 317] on input "******" at bounding box center [724, 334] width 70 height 34
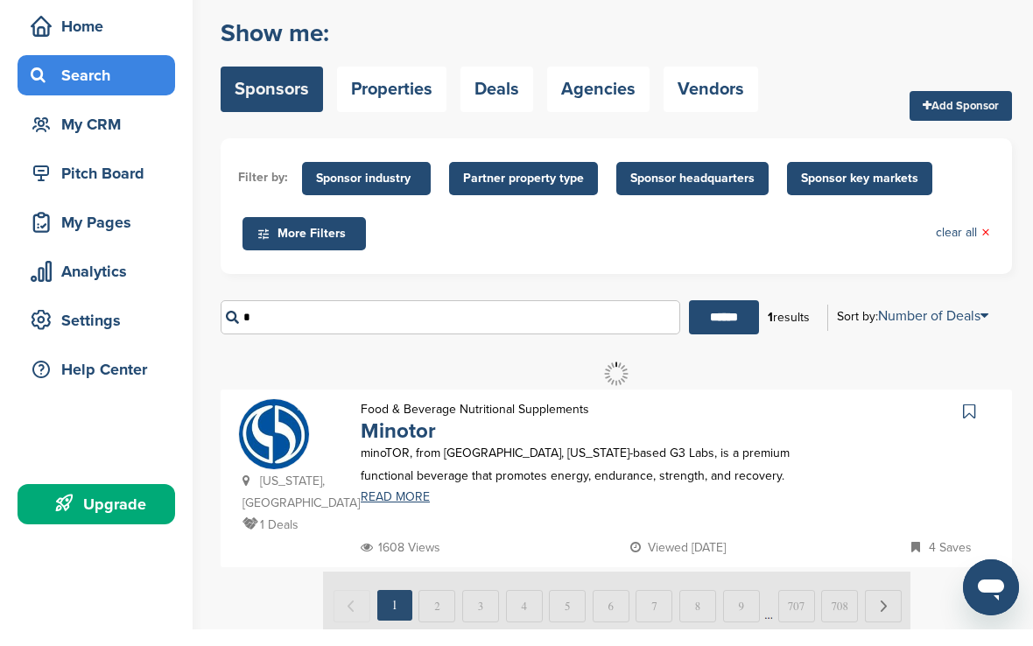
scroll to position [0, 0]
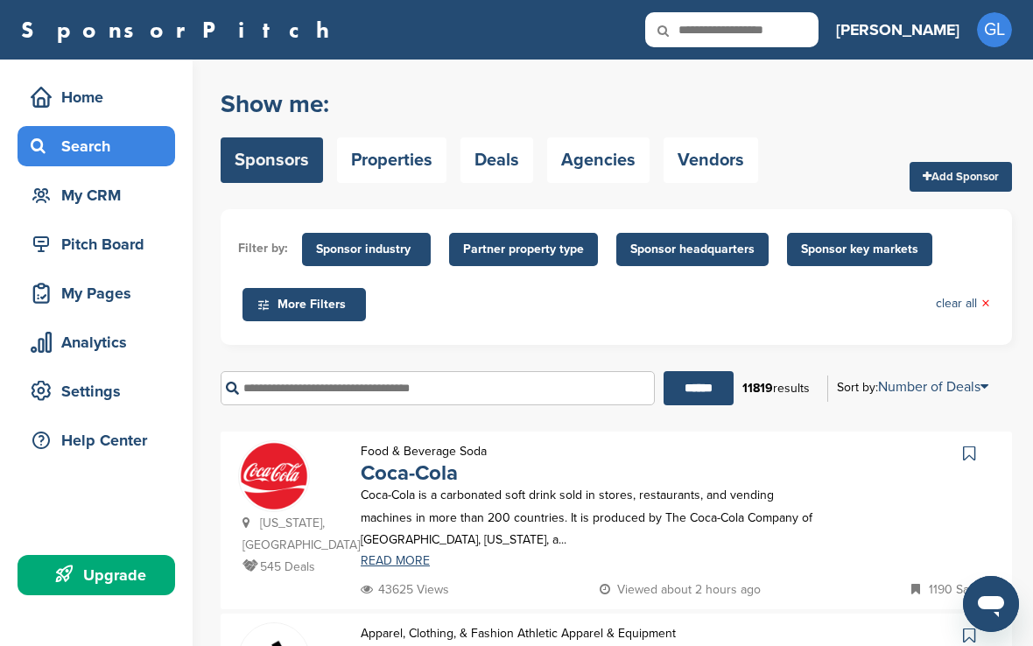
type input "*"
click at [692, 389] on input "******" at bounding box center [699, 388] width 70 height 34
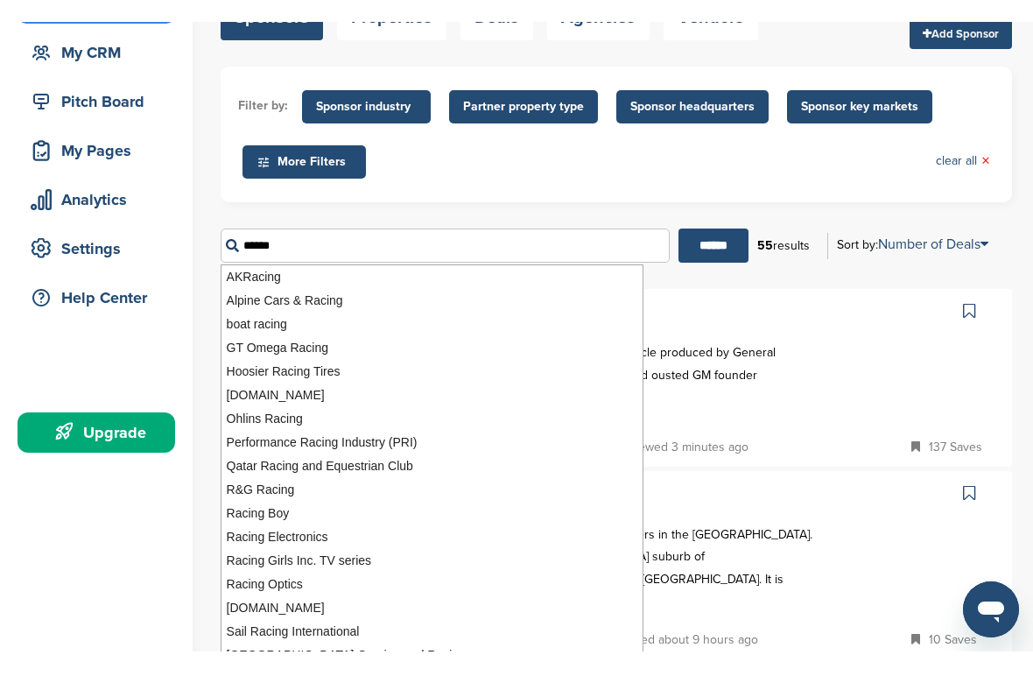
scroll to position [150, 0]
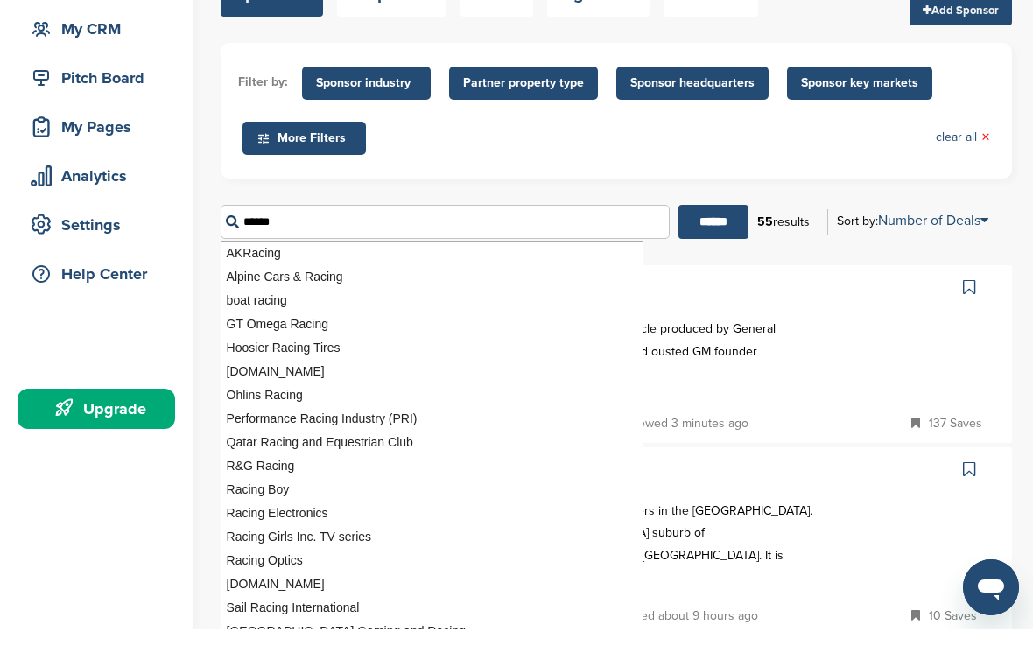
click at [853, 178] on form "Filter by: Sponsor industry Sponsor Industry × Apparel, Clothing, & Fashion Acc…" at bounding box center [617, 164] width 792 height 209
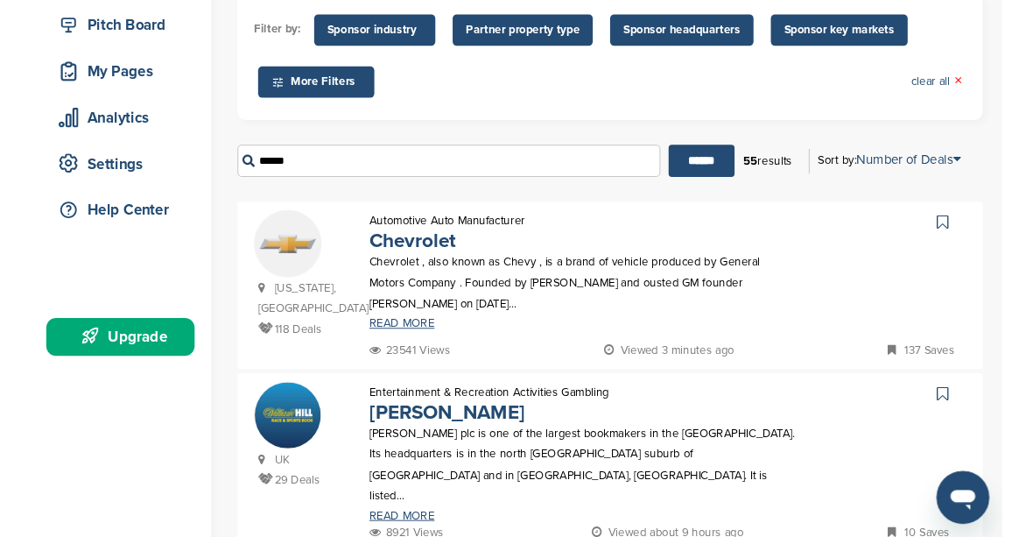
scroll to position [145, 0]
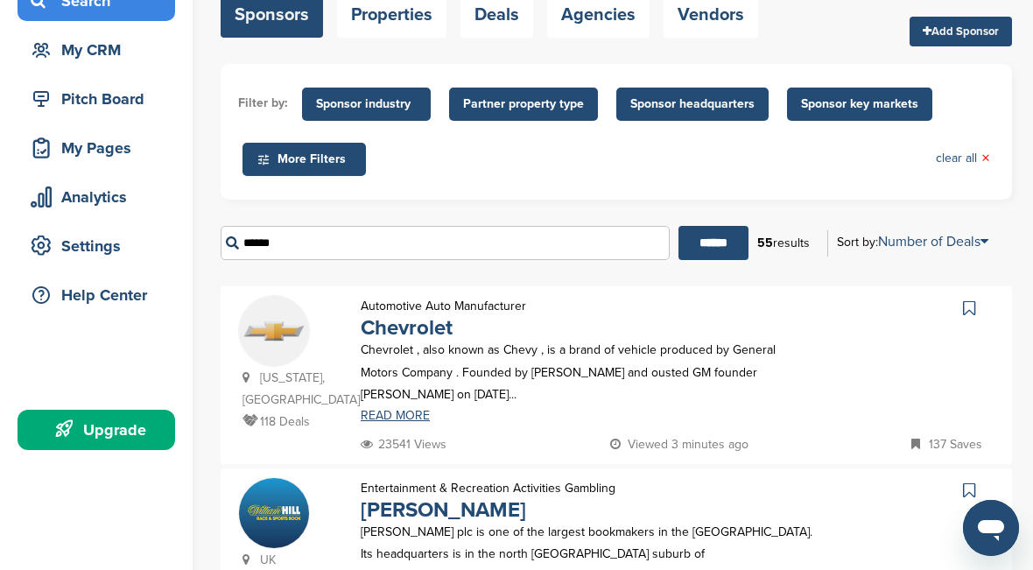
click at [610, 244] on input "******" at bounding box center [445, 243] width 449 height 34
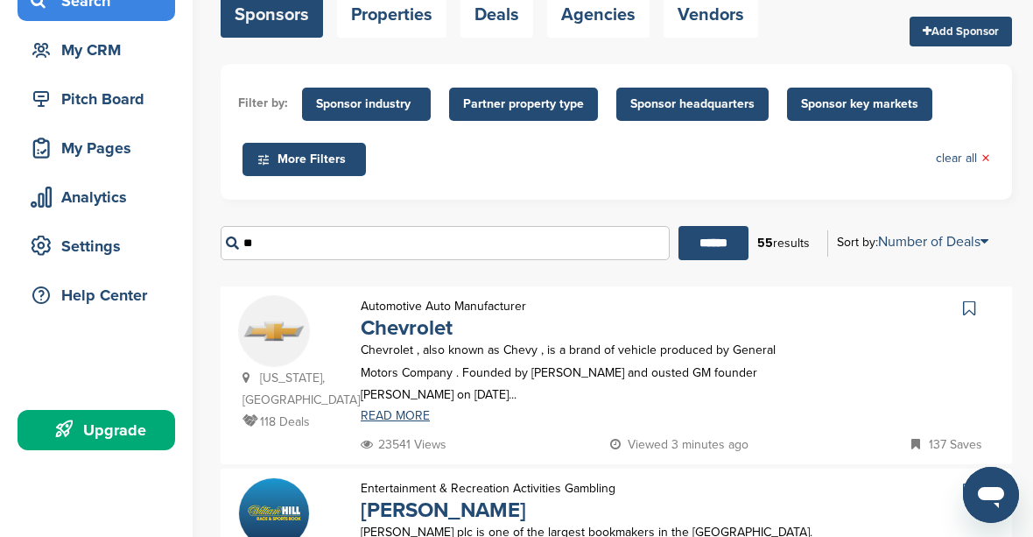
type input "*"
click at [707, 243] on input "******" at bounding box center [714, 243] width 70 height 34
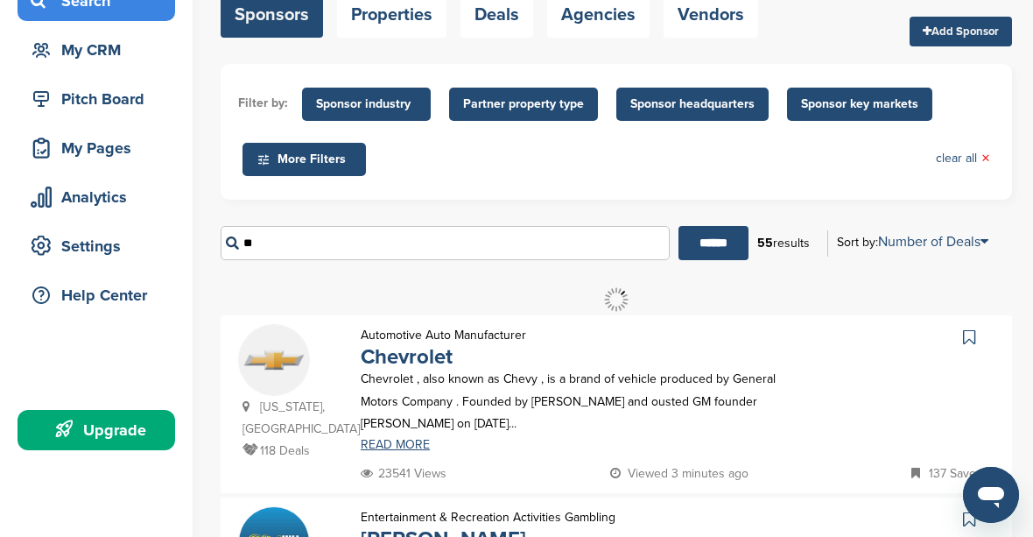
scroll to position [0, 0]
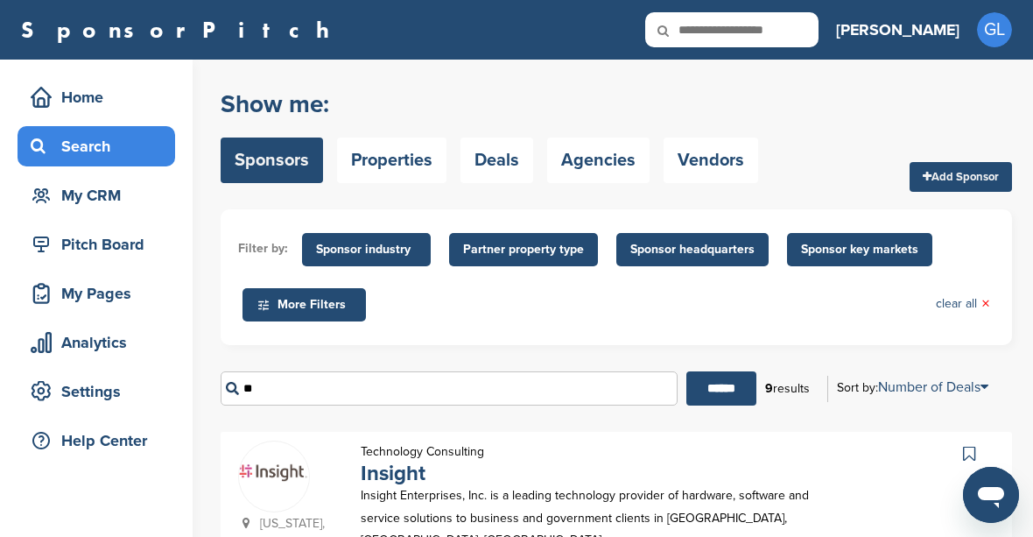
click at [715, 389] on input "******" at bounding box center [722, 388] width 70 height 34
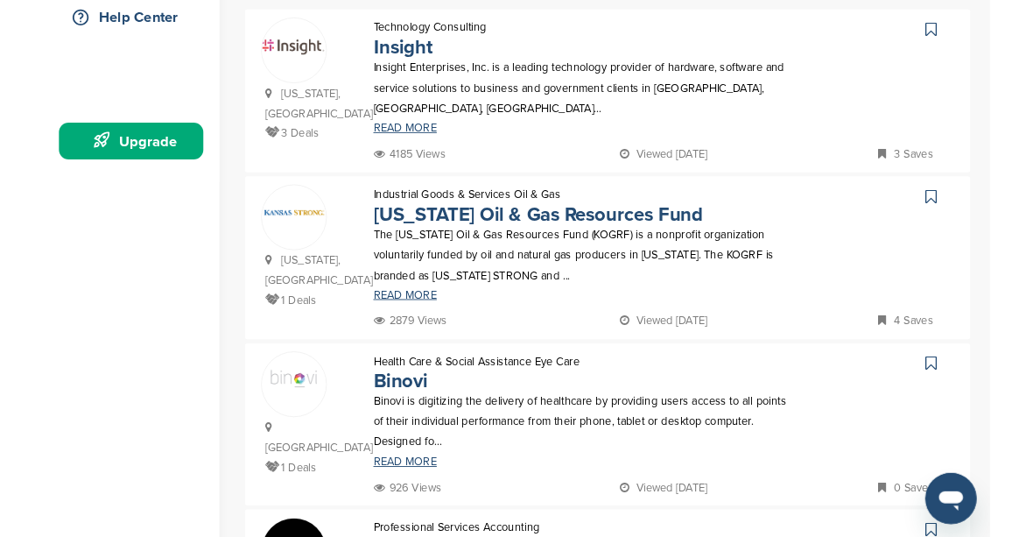
scroll to position [237, 0]
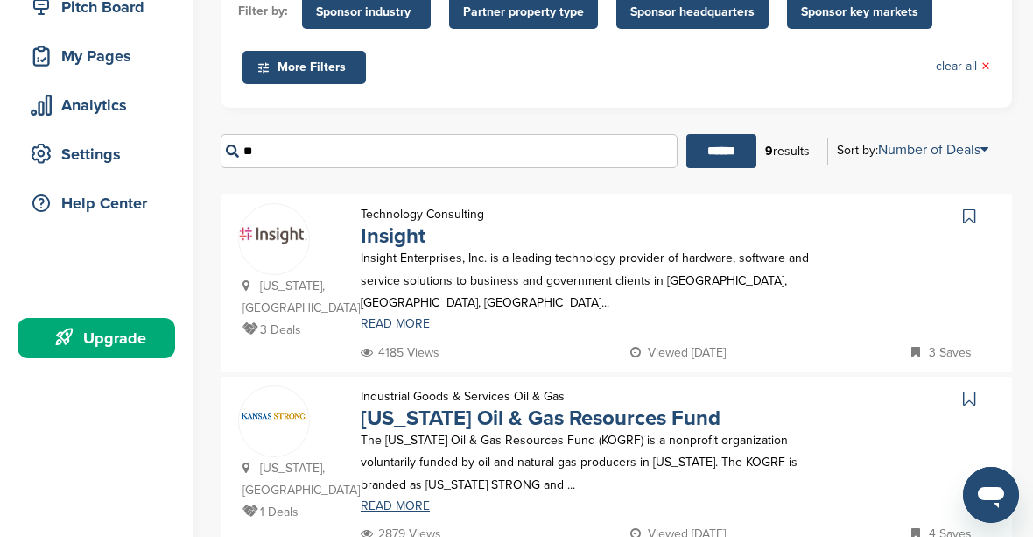
click at [616, 154] on input "**" at bounding box center [449, 151] width 457 height 34
type input "*"
type input "***"
click at [715, 151] on input "******" at bounding box center [722, 151] width 70 height 34
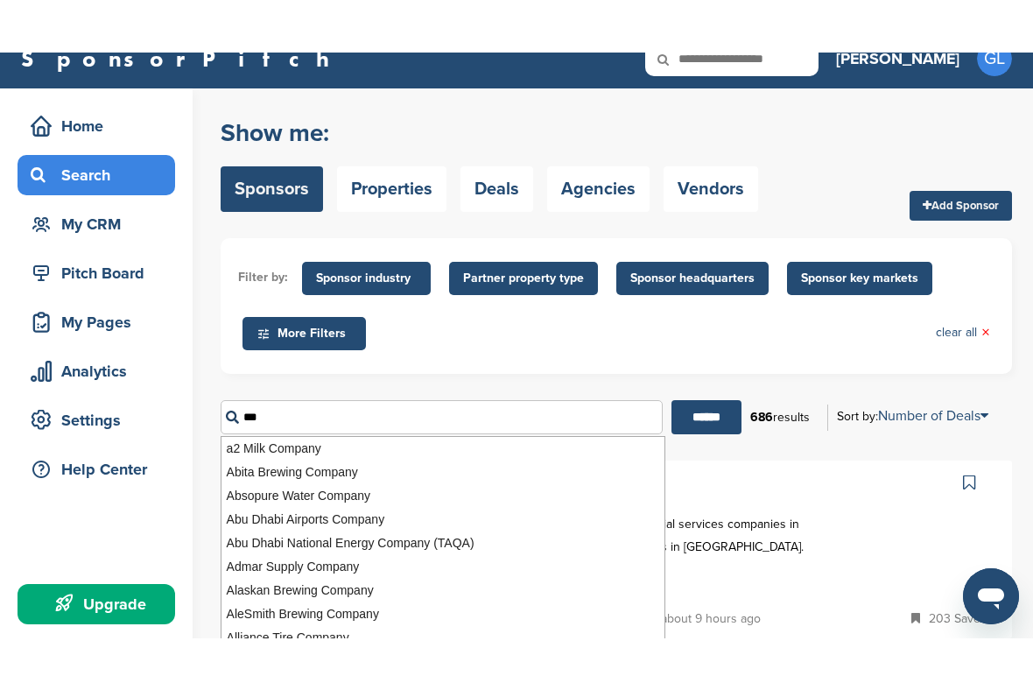
scroll to position [29, 0]
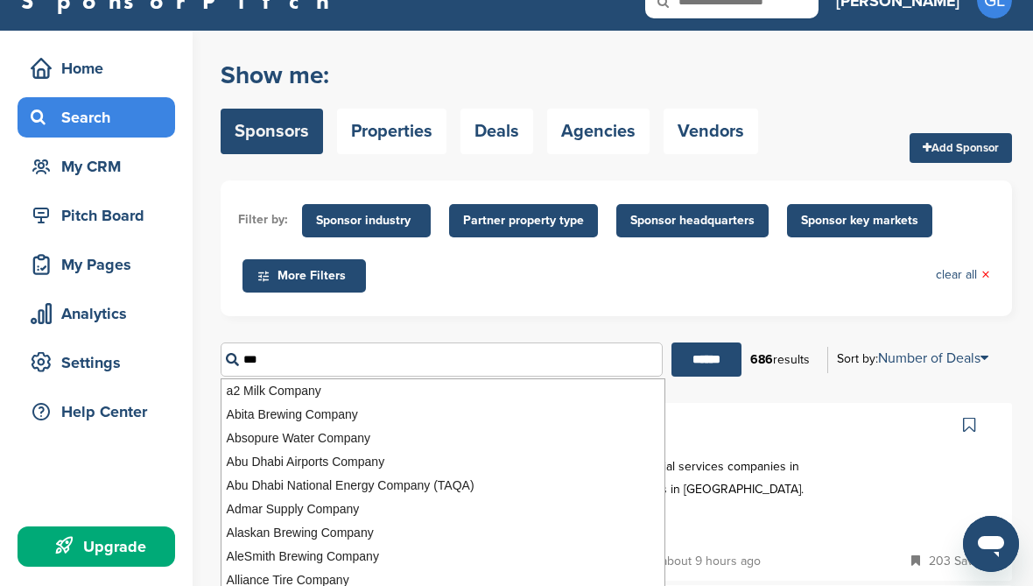
click at [834, 288] on ul "Filter by: Sponsor industry Sponsor Industry × Apparel, Clothing, & Fashion Acc…" at bounding box center [616, 248] width 757 height 101
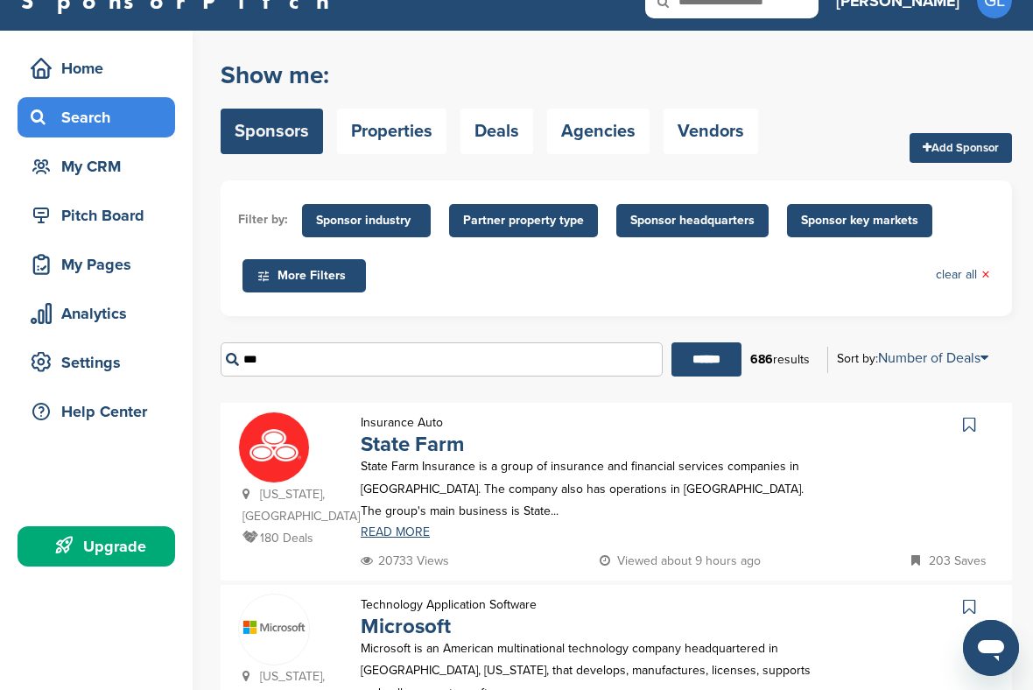
click at [786, 446] on div "Insurance Auto State Farm State Farm Insurance is a group of insurance and fina…" at bounding box center [587, 481] width 489 height 138
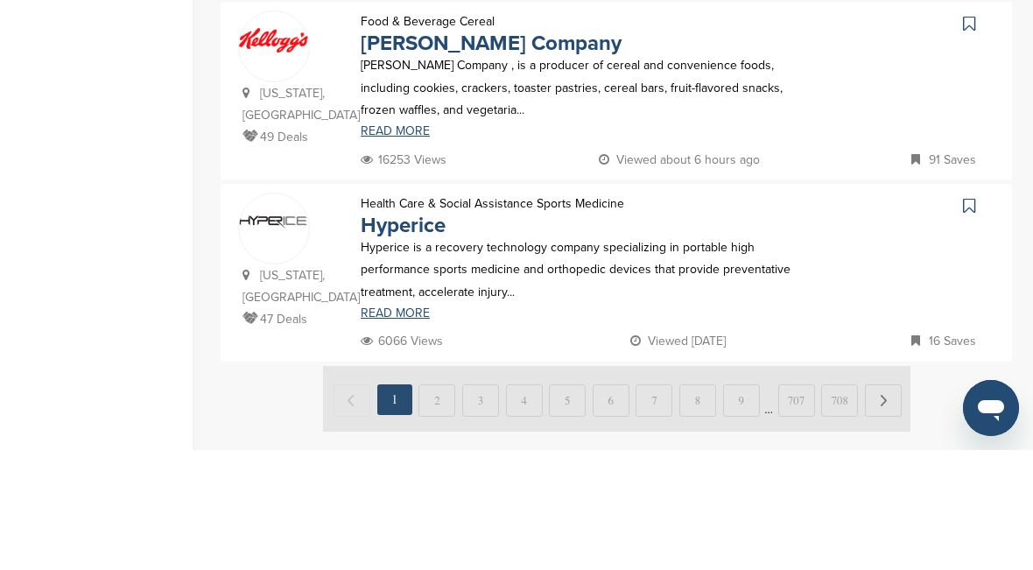
scroll to position [1992, 0]
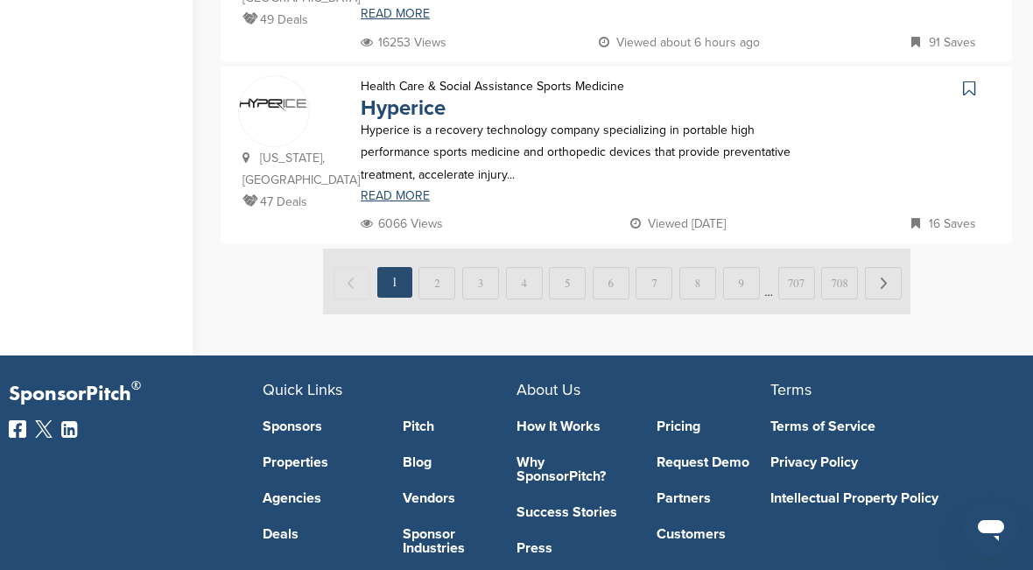
click at [443, 249] on img at bounding box center [617, 282] width 588 height 66
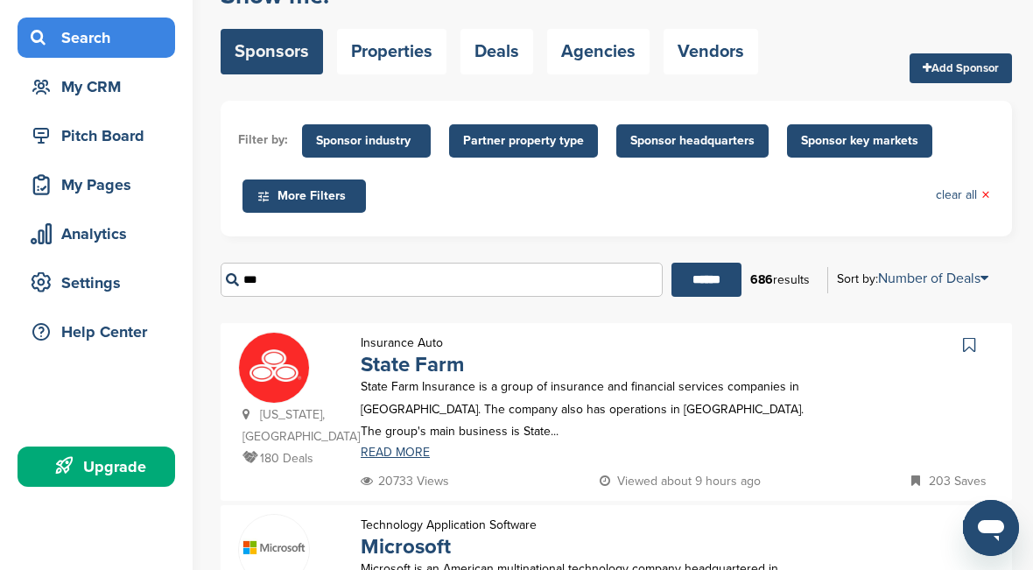
scroll to position [58, 0]
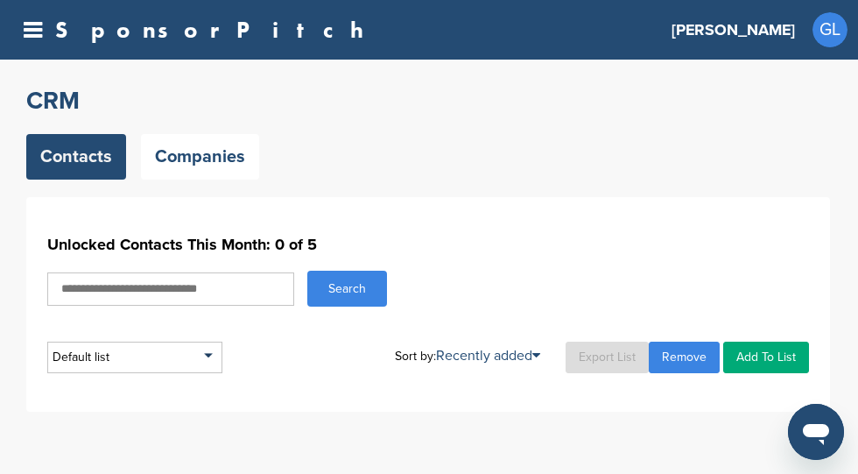
click at [29, 32] on icon at bounding box center [33, 30] width 18 height 22
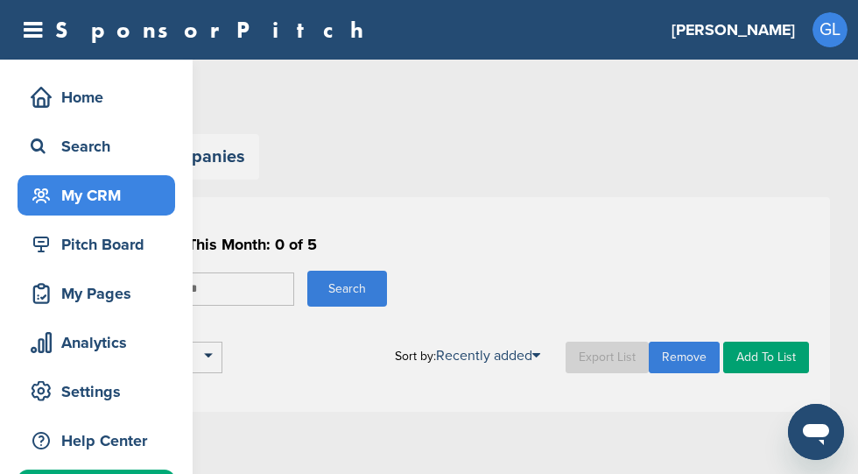
click at [147, 95] on div "Home" at bounding box center [100, 97] width 149 height 32
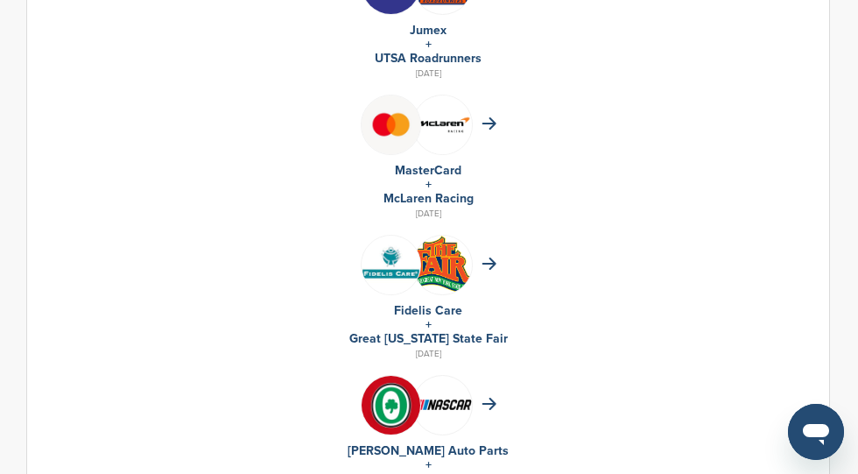
scroll to position [2028, 0]
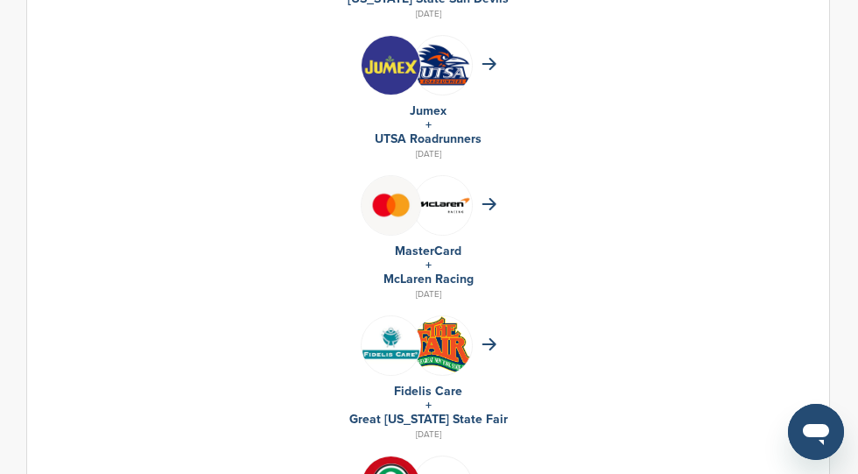
click at [494, 207] on icon at bounding box center [489, 204] width 15 height 12
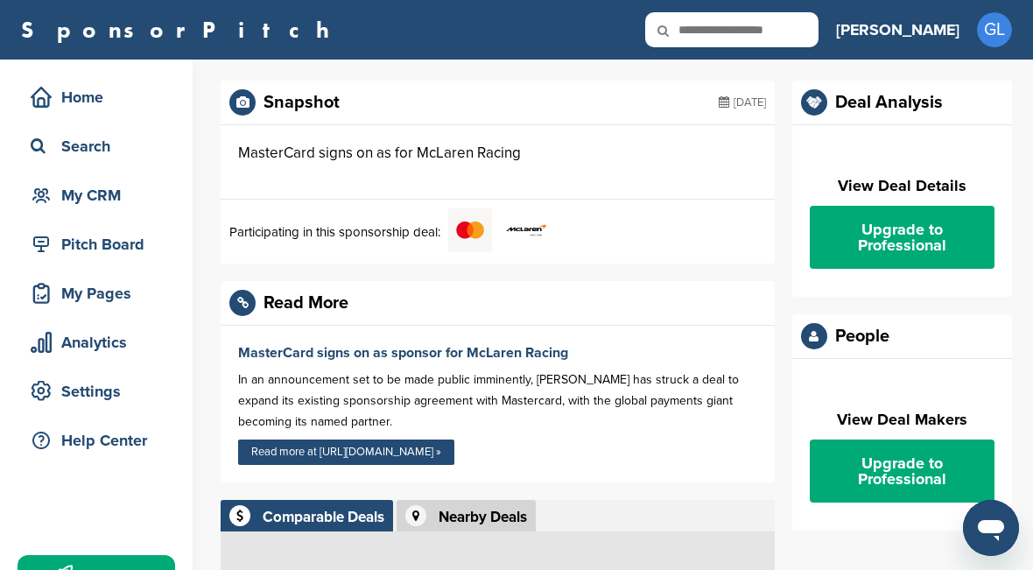
click at [130, 95] on div "Home" at bounding box center [100, 97] width 149 height 32
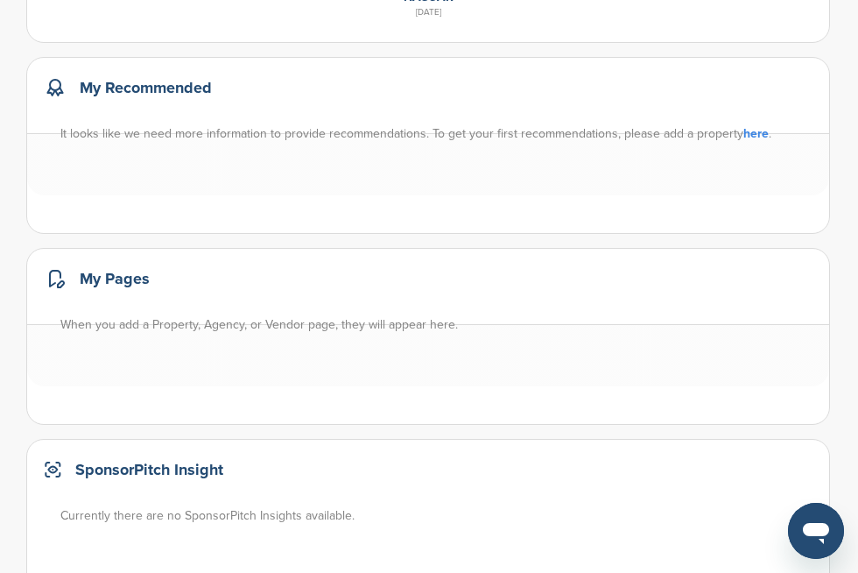
scroll to position [2588, 0]
click at [754, 136] on link "here" at bounding box center [755, 132] width 25 height 15
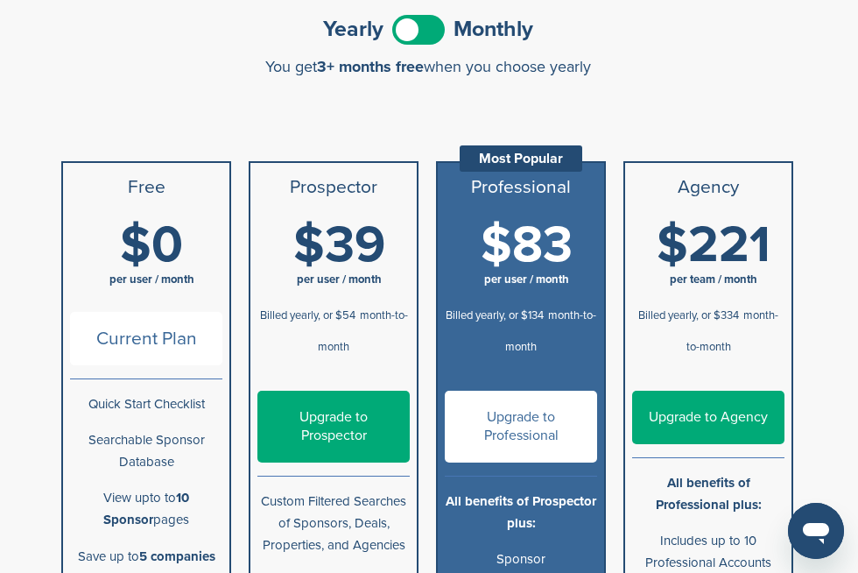
scroll to position [310, 0]
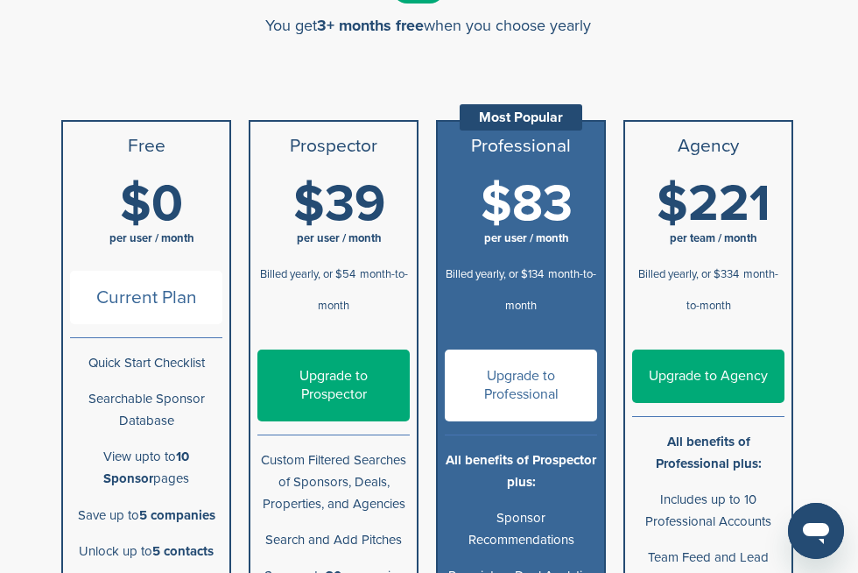
click at [205, 168] on li "Free" at bounding box center [146, 146] width 166 height 49
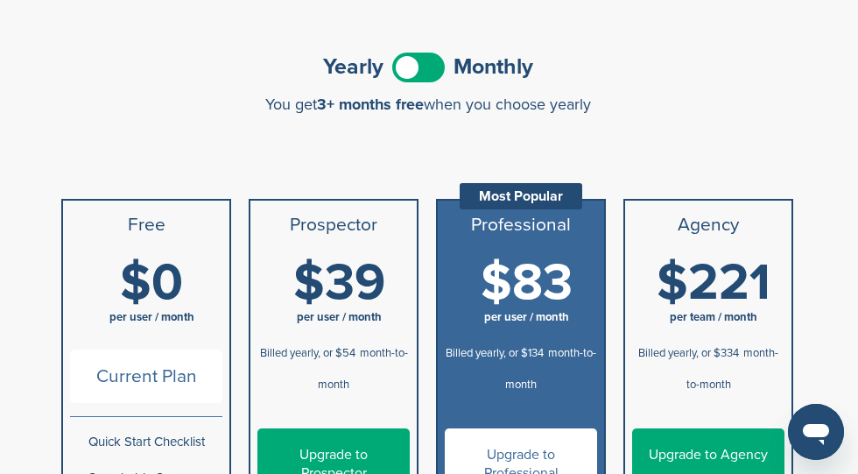
scroll to position [0, 0]
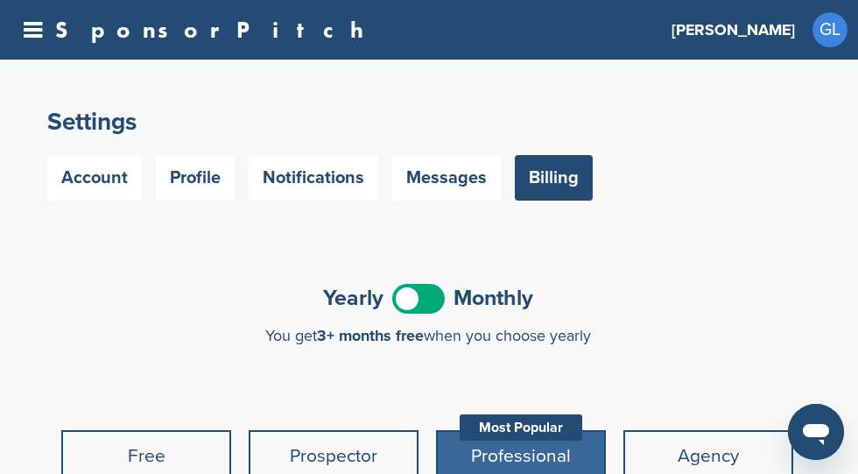
click at [24, 37] on icon at bounding box center [33, 30] width 18 height 22
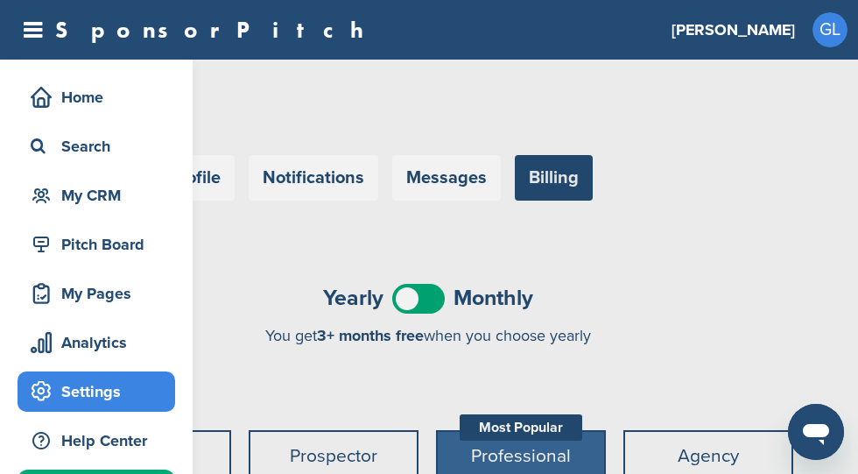
click at [37, 39] on icon at bounding box center [33, 30] width 18 height 22
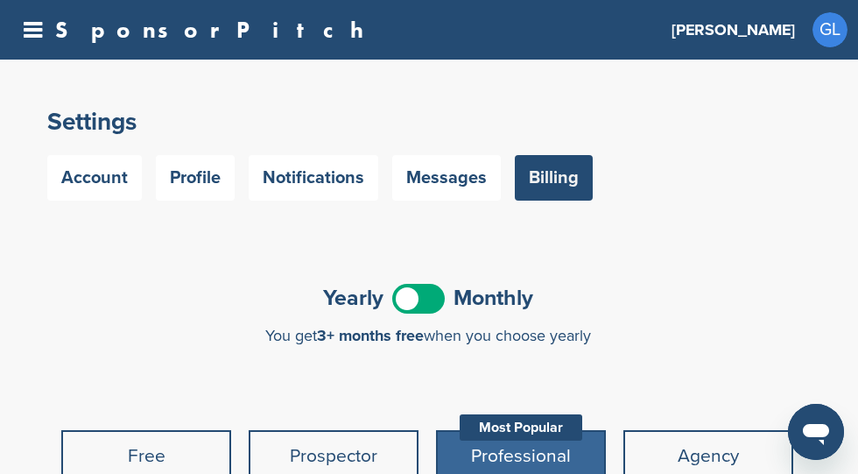
click at [96, 146] on div "Settings Account Profile Notifications Messages Billing" at bounding box center [428, 153] width 762 height 95
click at [40, 19] on icon at bounding box center [33, 30] width 18 height 22
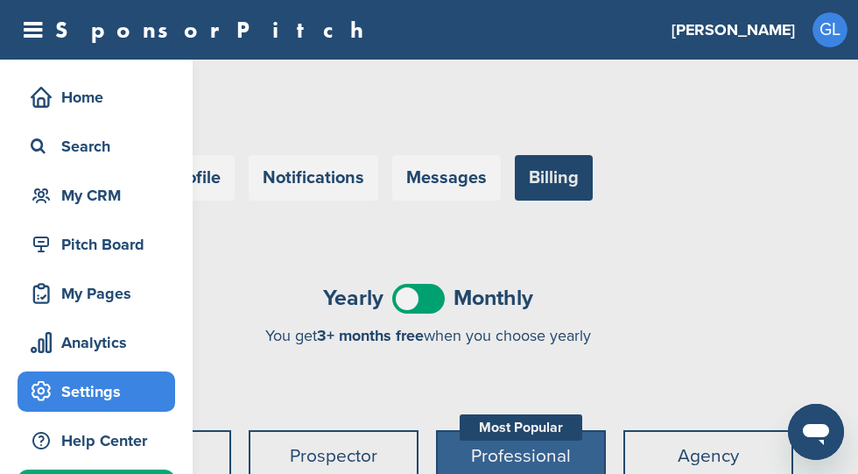
click at [89, 152] on div "Search" at bounding box center [100, 146] width 149 height 32
click at [173, 131] on div "Search" at bounding box center [100, 146] width 149 height 32
click at [164, 152] on div "Search" at bounding box center [100, 146] width 149 height 32
click at [172, 148] on div "Search" at bounding box center [100, 146] width 149 height 32
click at [168, 137] on div "Search" at bounding box center [100, 146] width 149 height 32
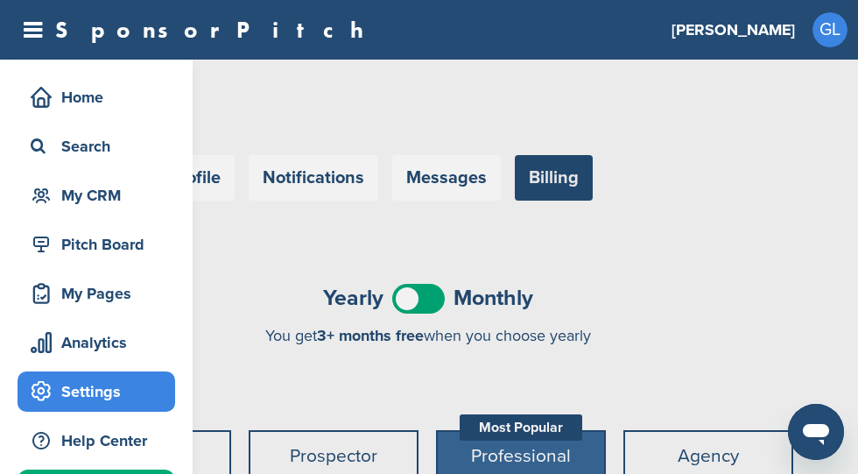
click at [169, 137] on div "Search" at bounding box center [100, 146] width 149 height 32
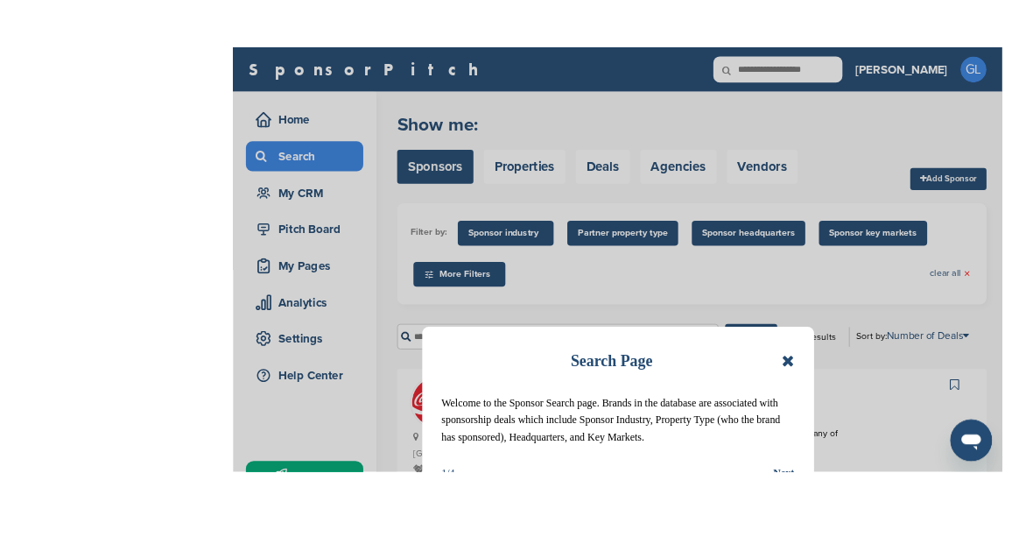
scroll to position [95, 0]
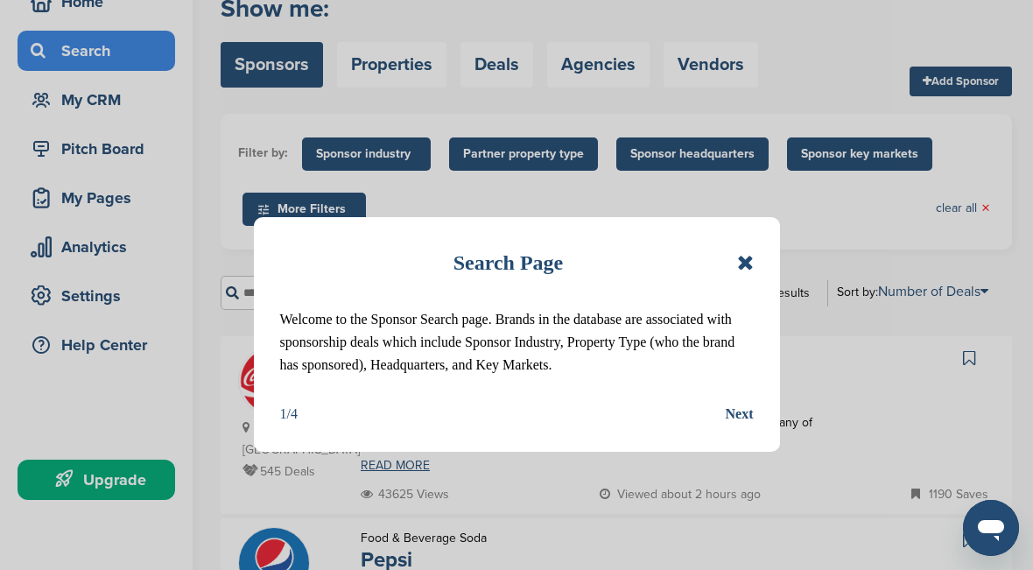
click at [738, 260] on icon at bounding box center [745, 262] width 17 height 21
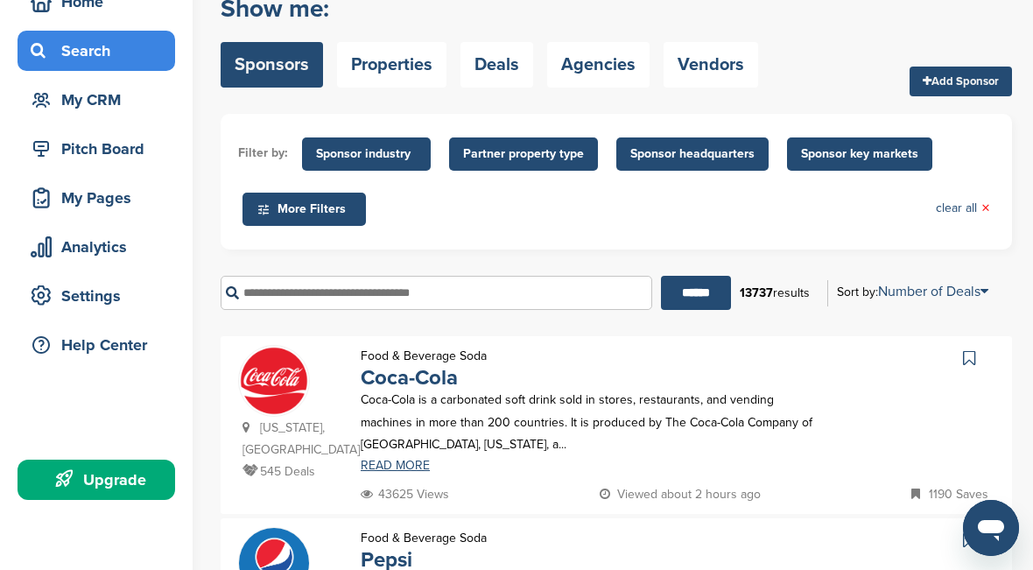
click at [619, 288] on input "text" at bounding box center [437, 293] width 432 height 34
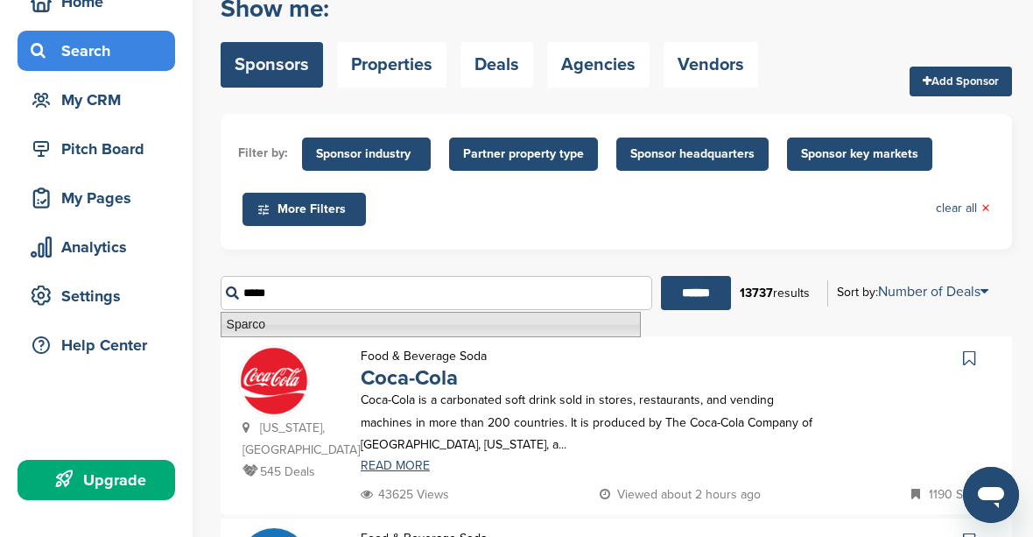
click at [544, 317] on li "Sparco" at bounding box center [431, 324] width 420 height 25
type input "******"
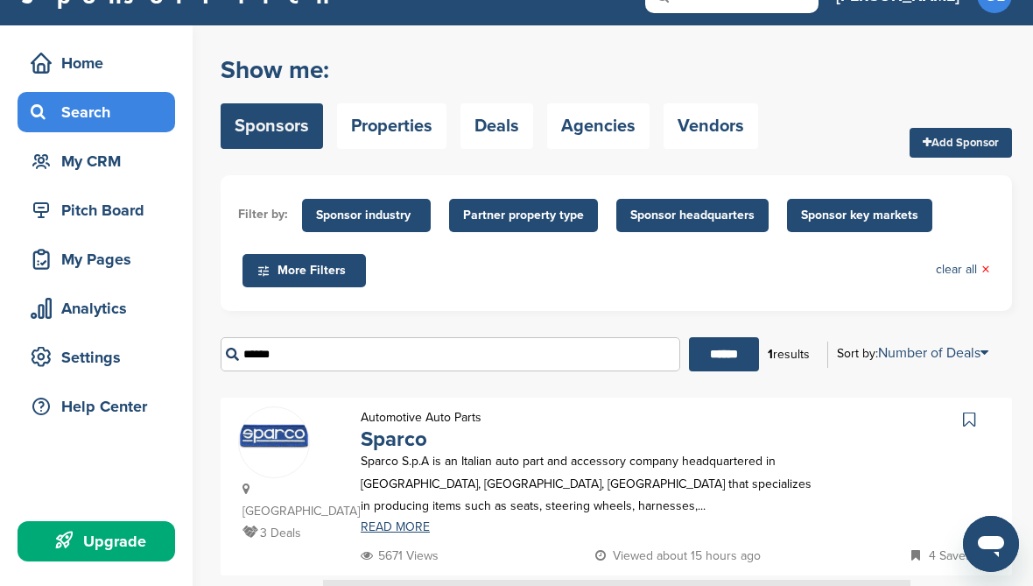
scroll to position [146, 0]
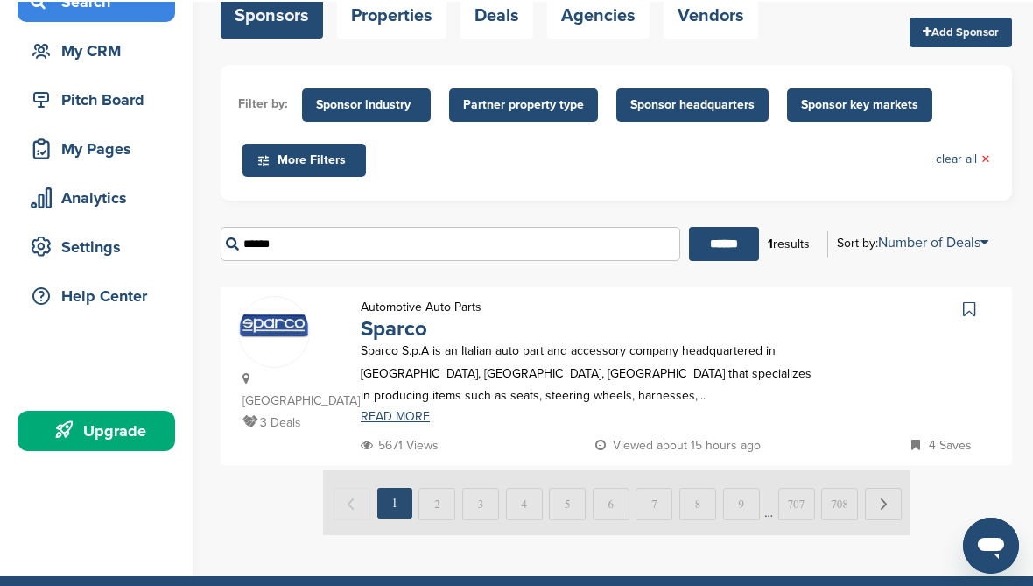
click at [967, 309] on icon at bounding box center [969, 308] width 12 height 18
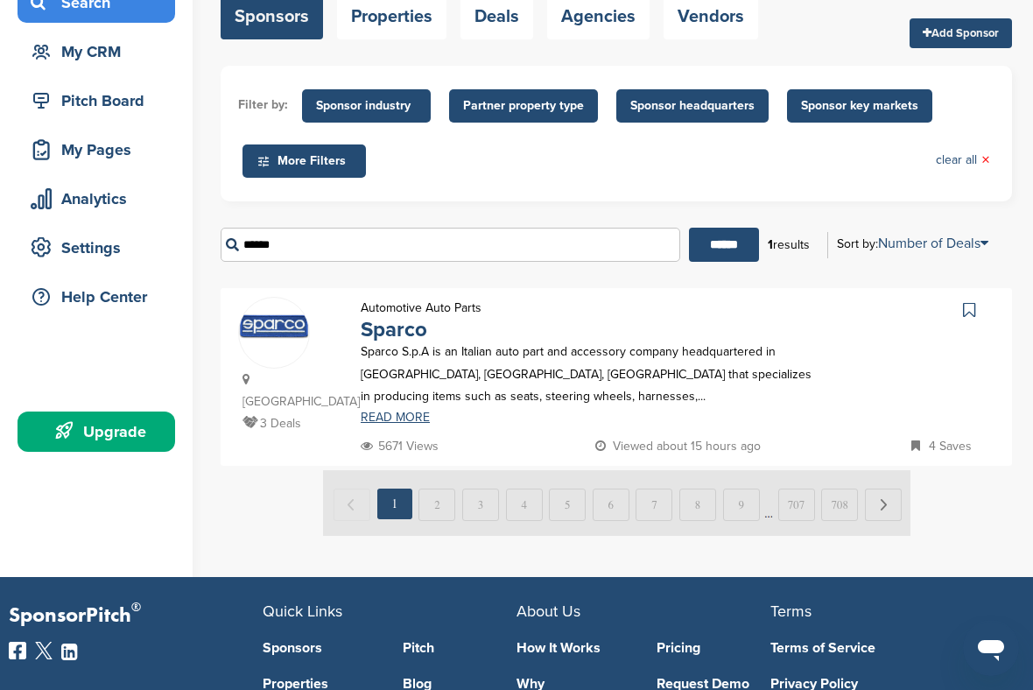
scroll to position [144, 0]
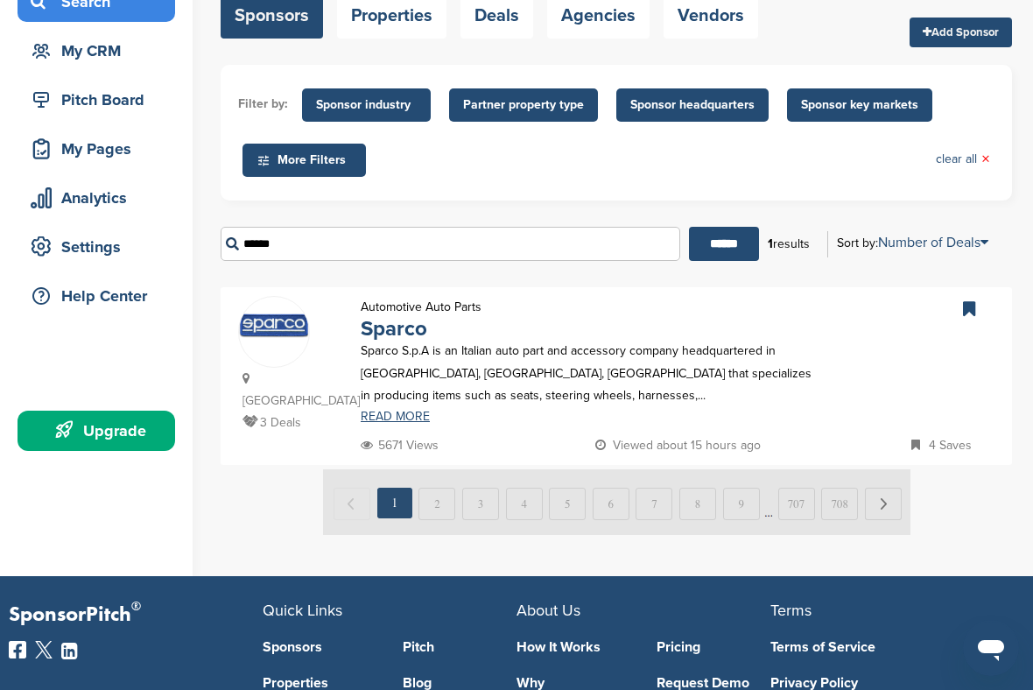
click at [611, 374] on p "Sparco S.p.A is an Italian auto part and accessory company headquartered in Vol…" at bounding box center [588, 373] width 454 height 67
click at [405, 327] on link "Sparco" at bounding box center [394, 328] width 67 height 25
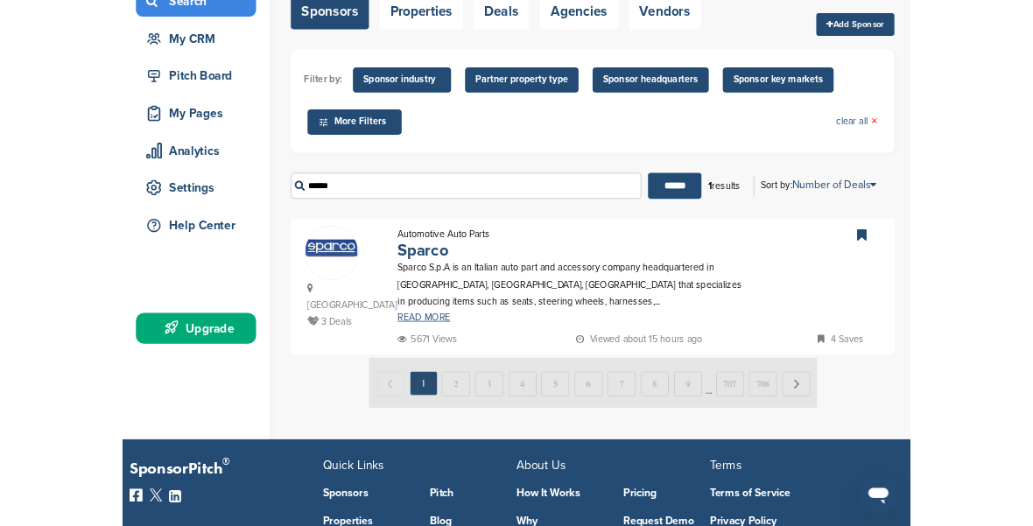
scroll to position [194, 0]
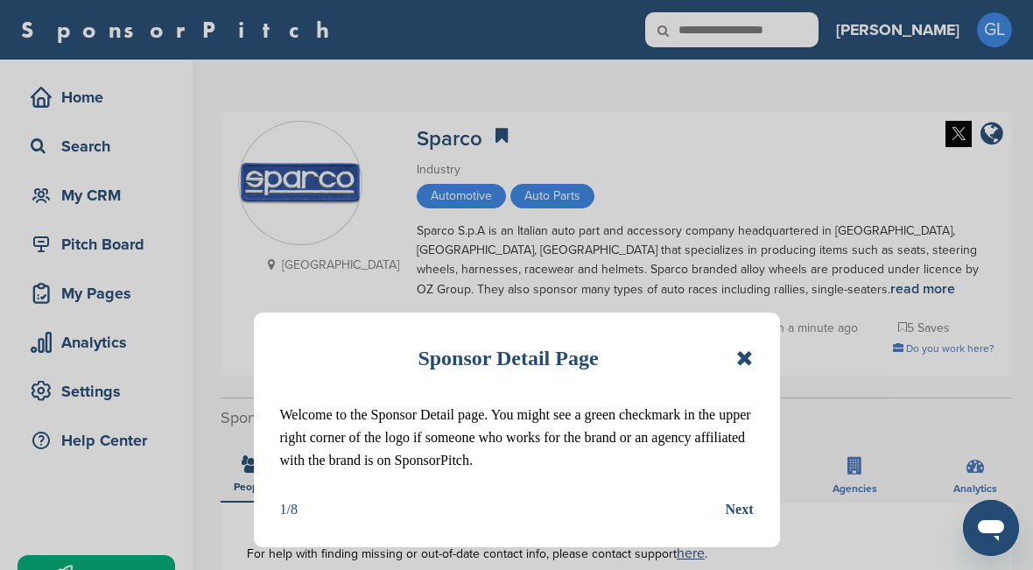
click at [750, 349] on icon at bounding box center [744, 358] width 17 height 21
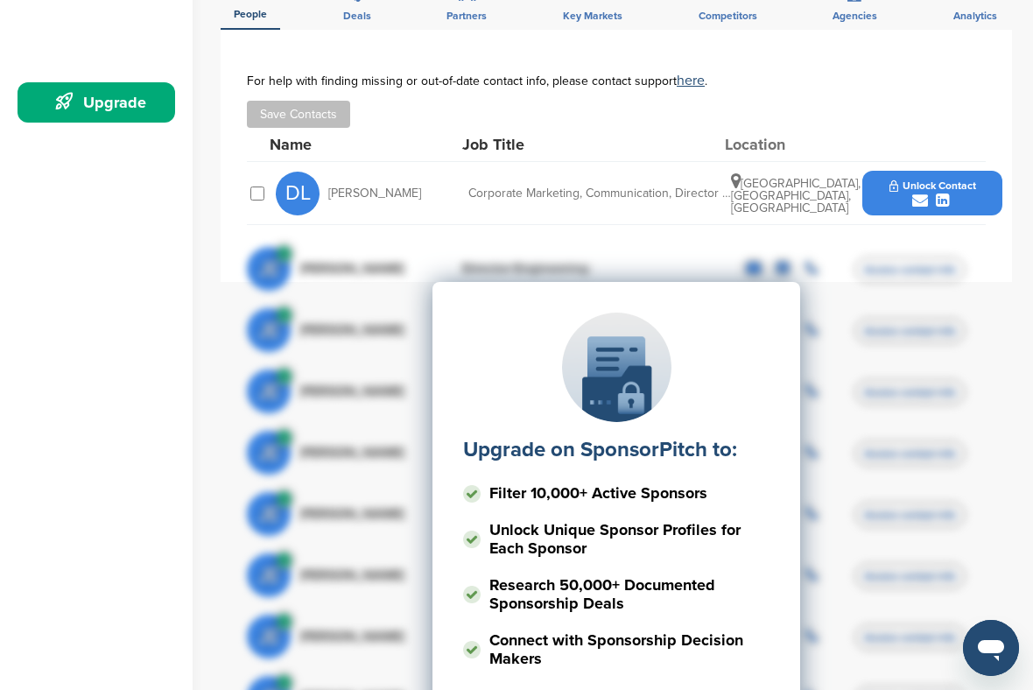
scroll to position [475, 0]
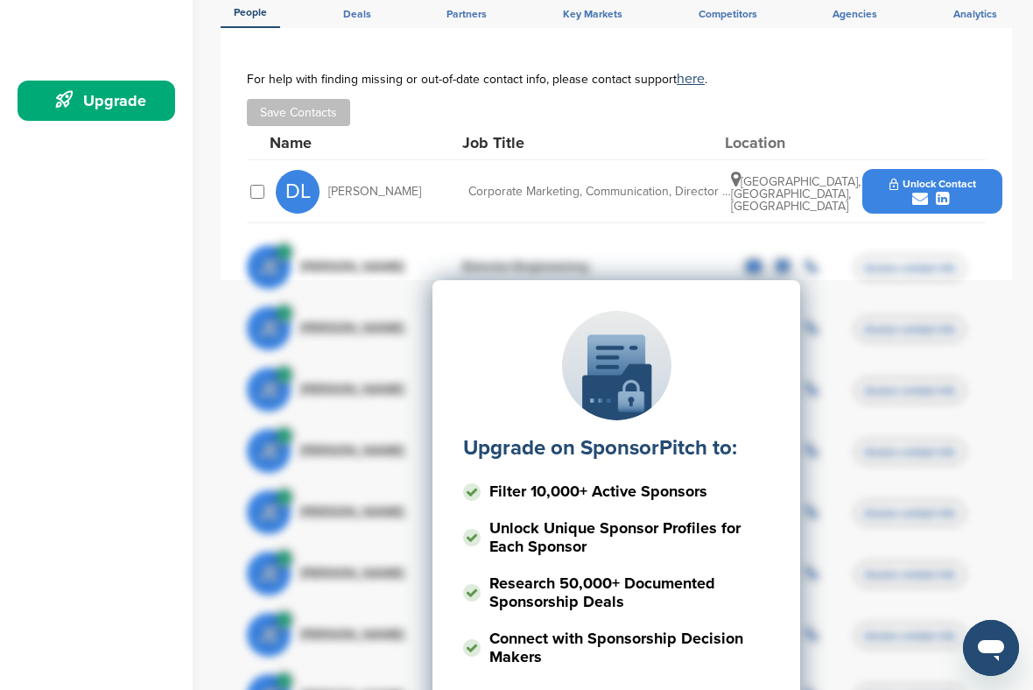
click at [972, 197] on div "submit" at bounding box center [933, 199] width 87 height 17
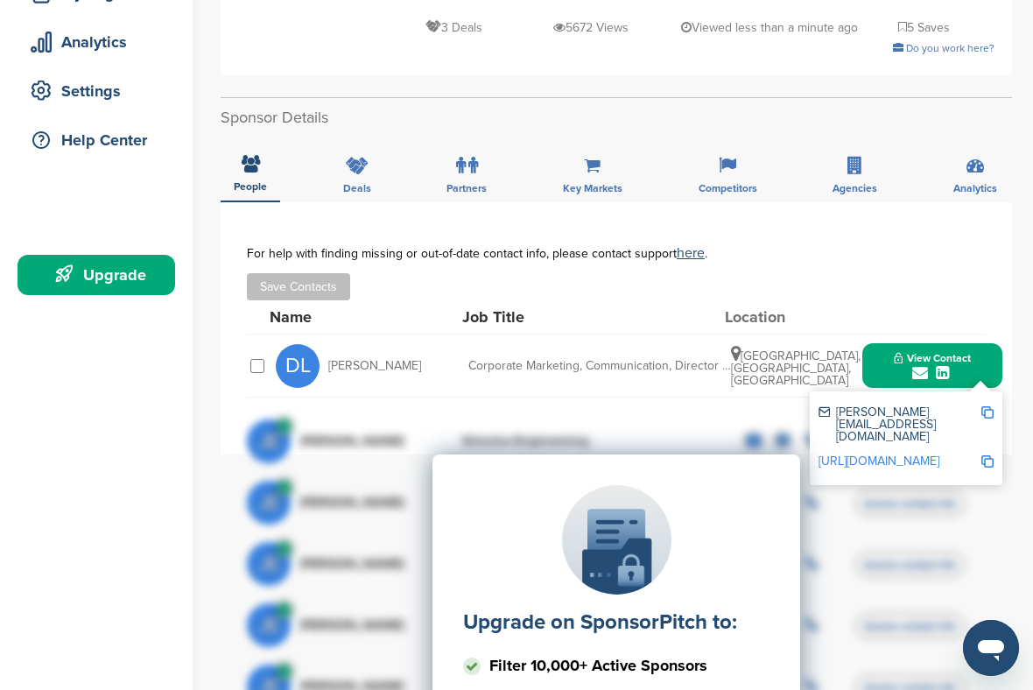
scroll to position [309, 0]
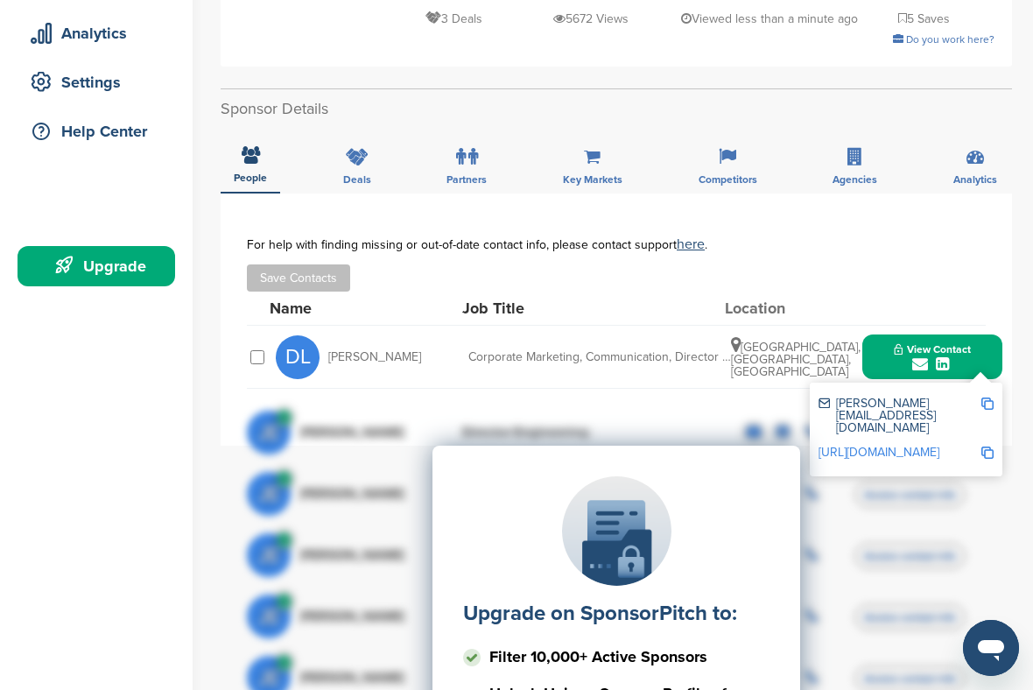
click at [924, 406] on div "Upgrade on SponsorPitch to: Filter 10,000+ Active Sponsors Unlock Unique Sponso…" at bounding box center [616, 621] width 739 height 438
click at [982, 400] on img at bounding box center [988, 404] width 12 height 12
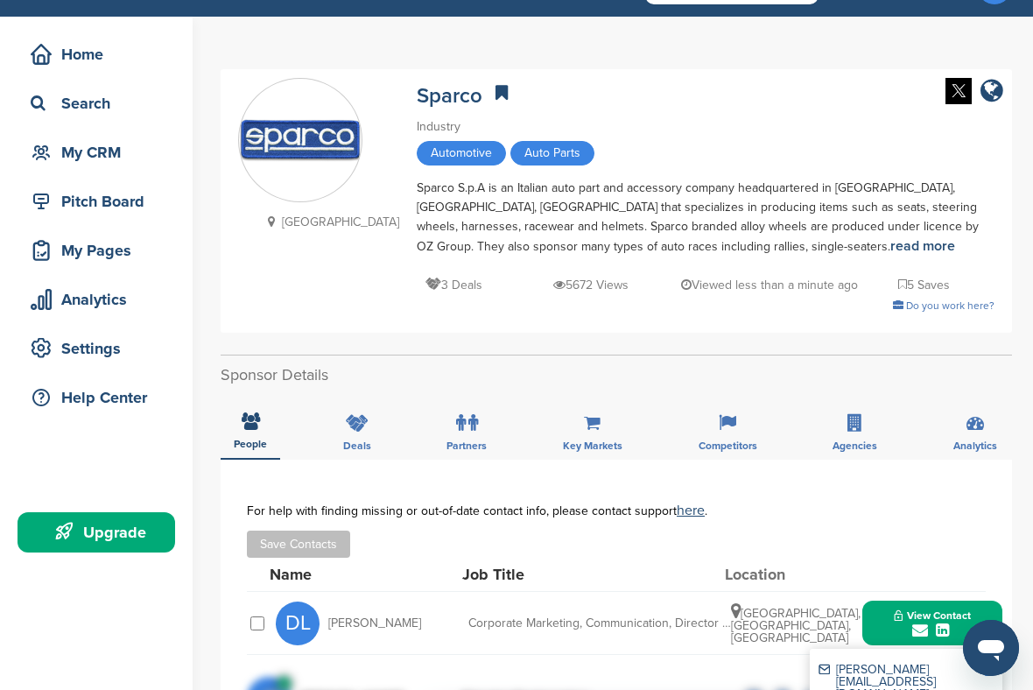
scroll to position [45, 0]
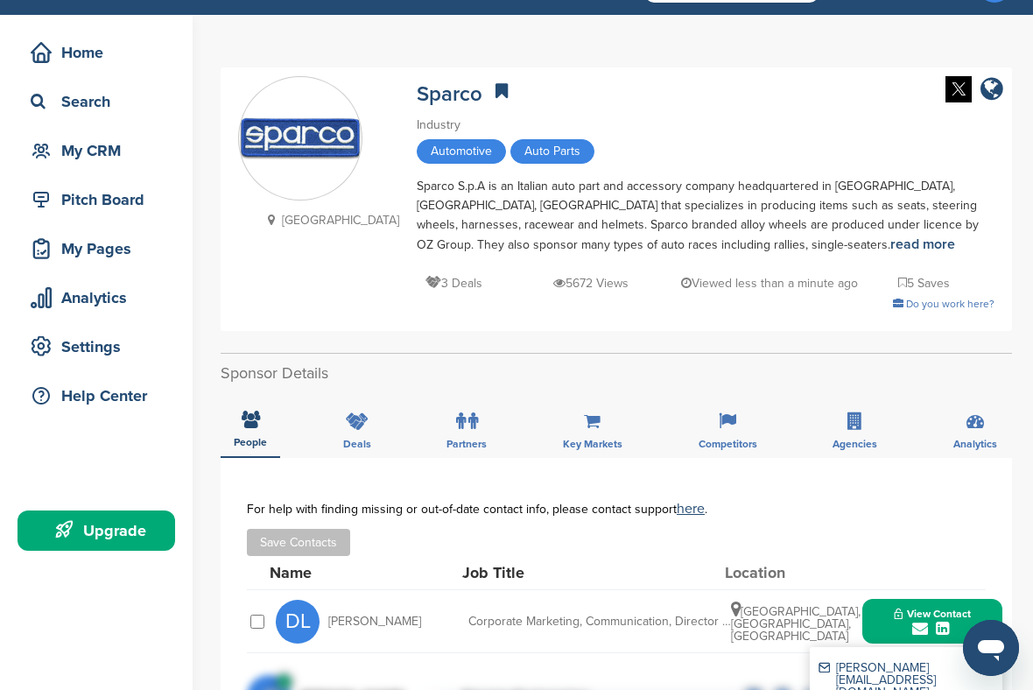
click at [349, 437] on div "Deals" at bounding box center [357, 425] width 54 height 65
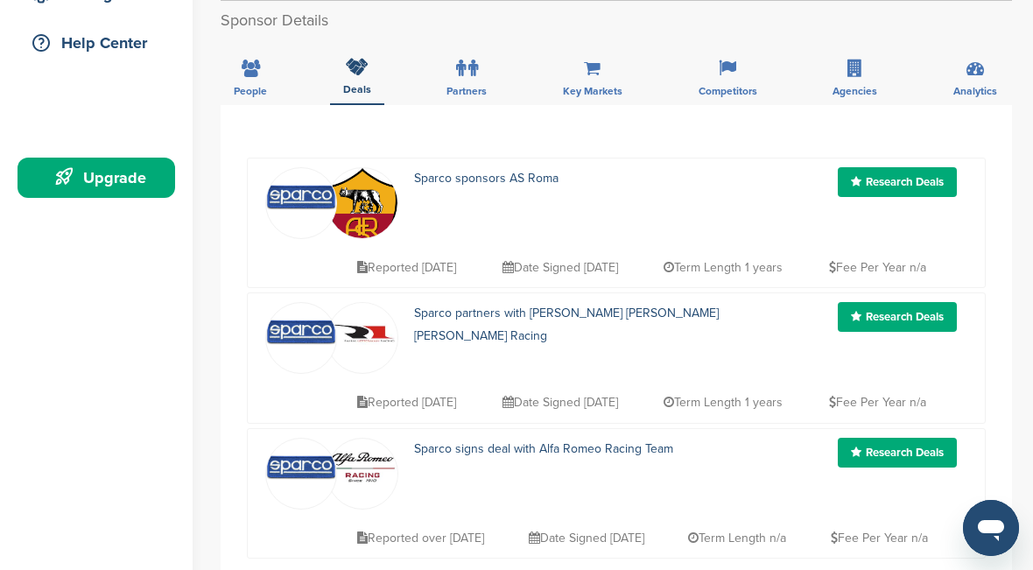
scroll to position [284, 0]
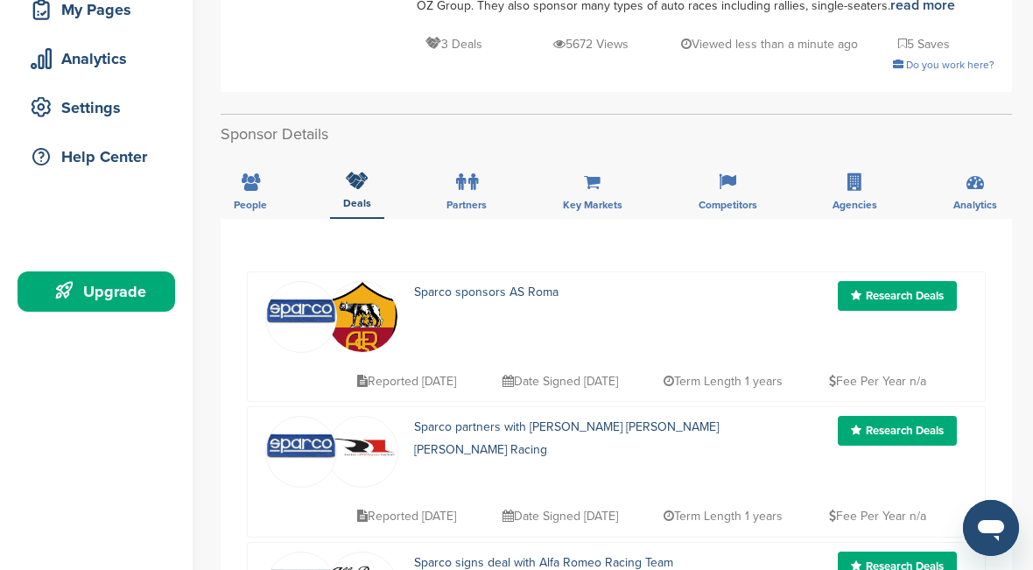
click at [267, 200] on span "Key Markets" at bounding box center [250, 205] width 33 height 11
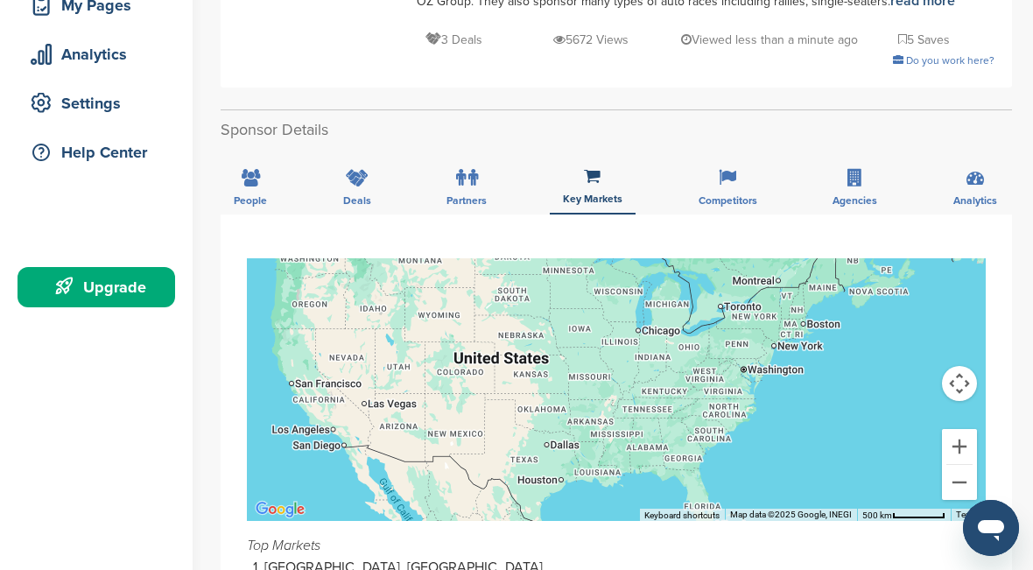
scroll to position [243, 0]
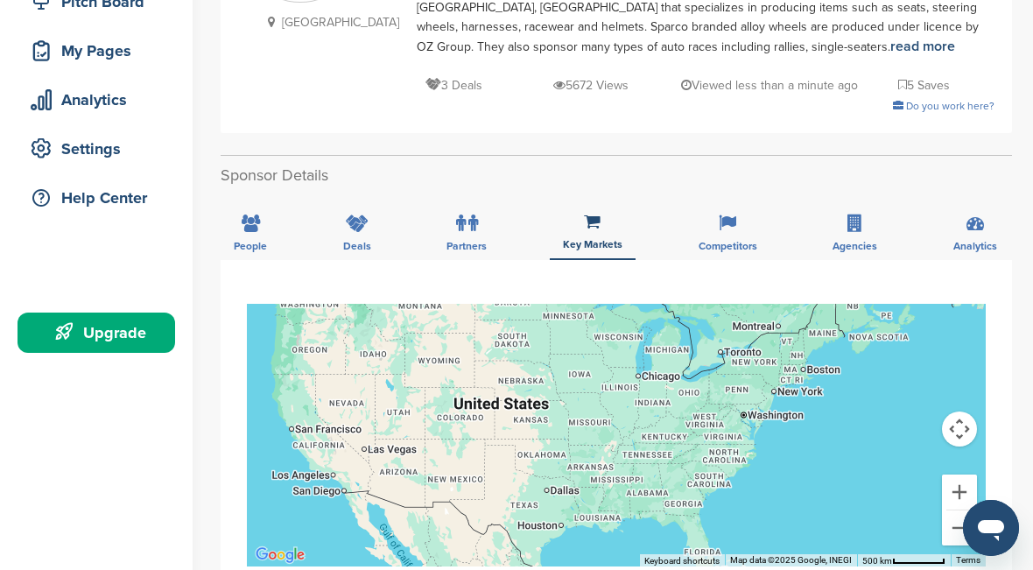
click at [267, 244] on span "Competitors" at bounding box center [250, 246] width 33 height 11
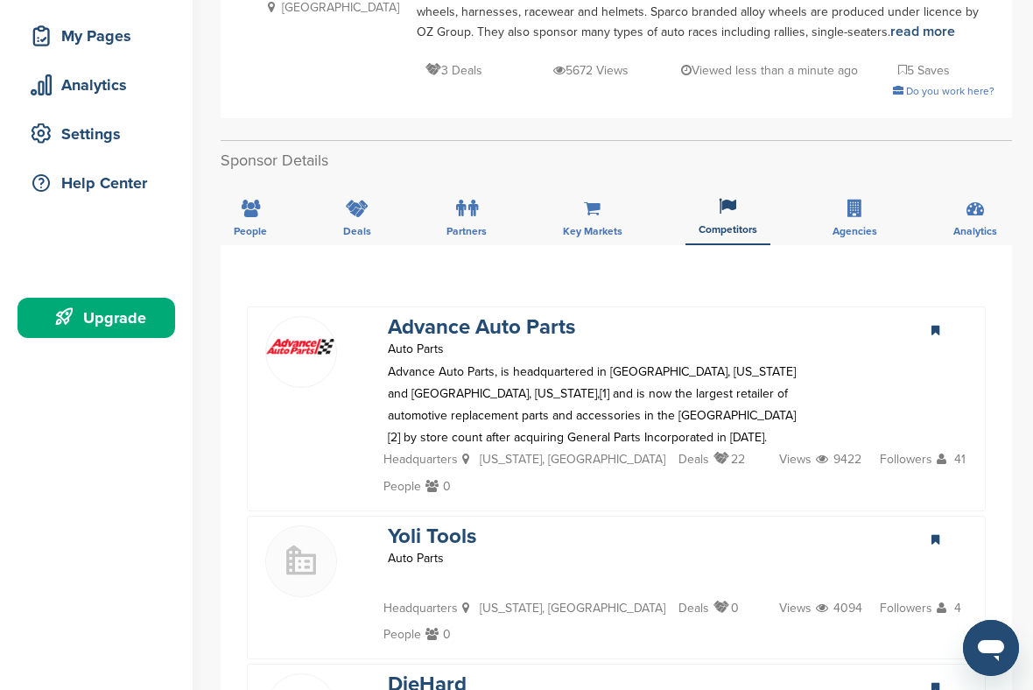
scroll to position [276, 0]
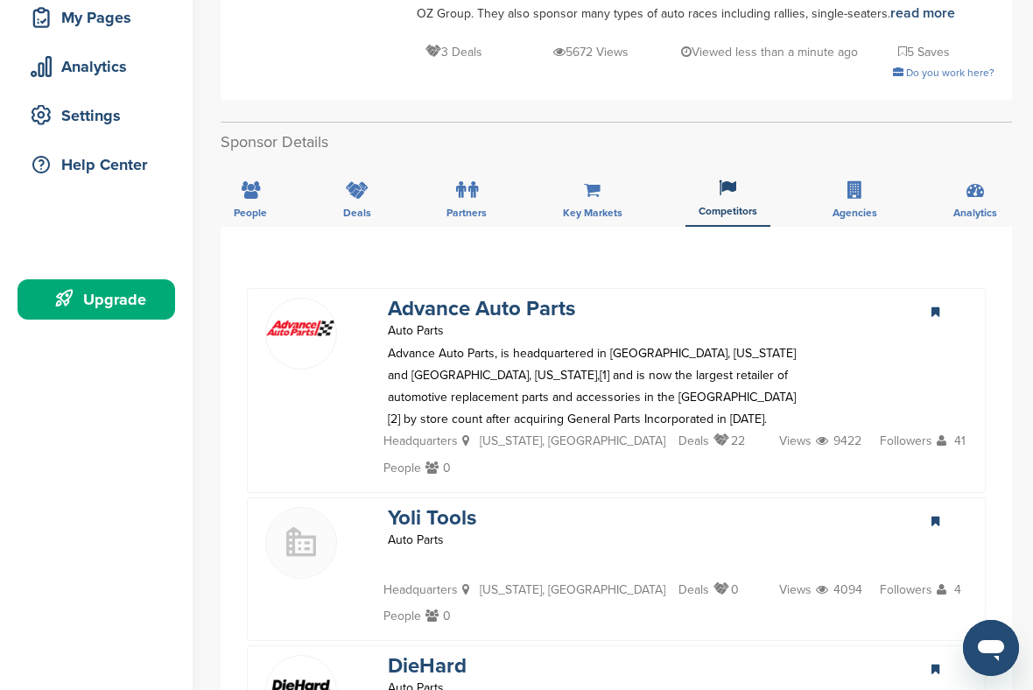
click at [300, 333] on img at bounding box center [301, 328] width 70 height 16
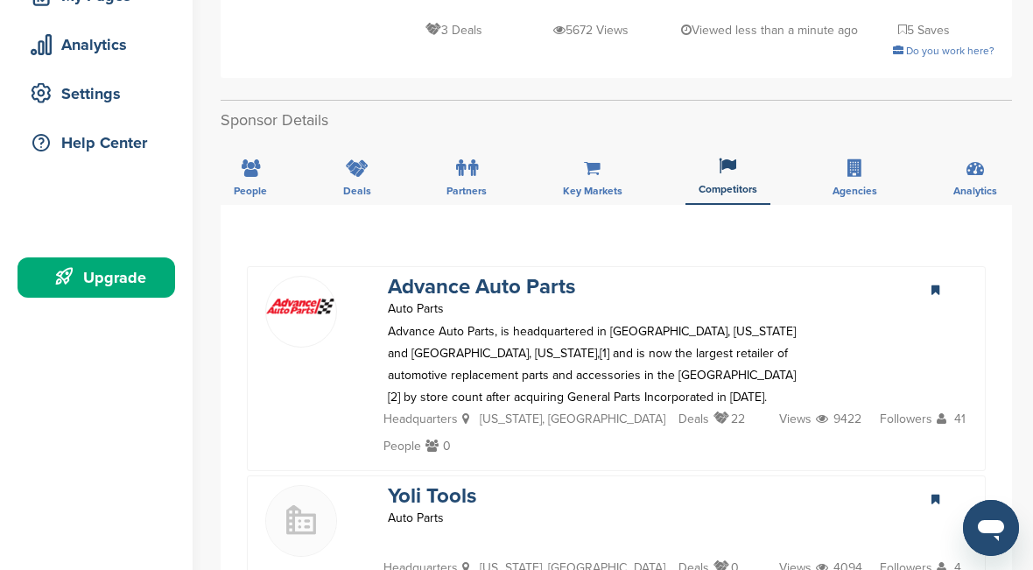
scroll to position [154, 0]
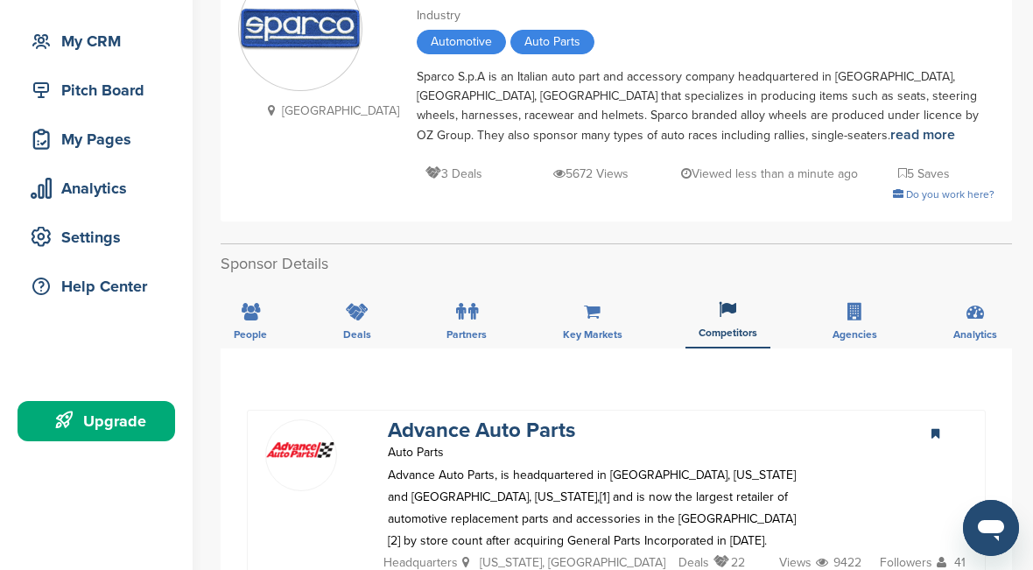
click at [845, 324] on div "Agencies" at bounding box center [855, 316] width 71 height 65
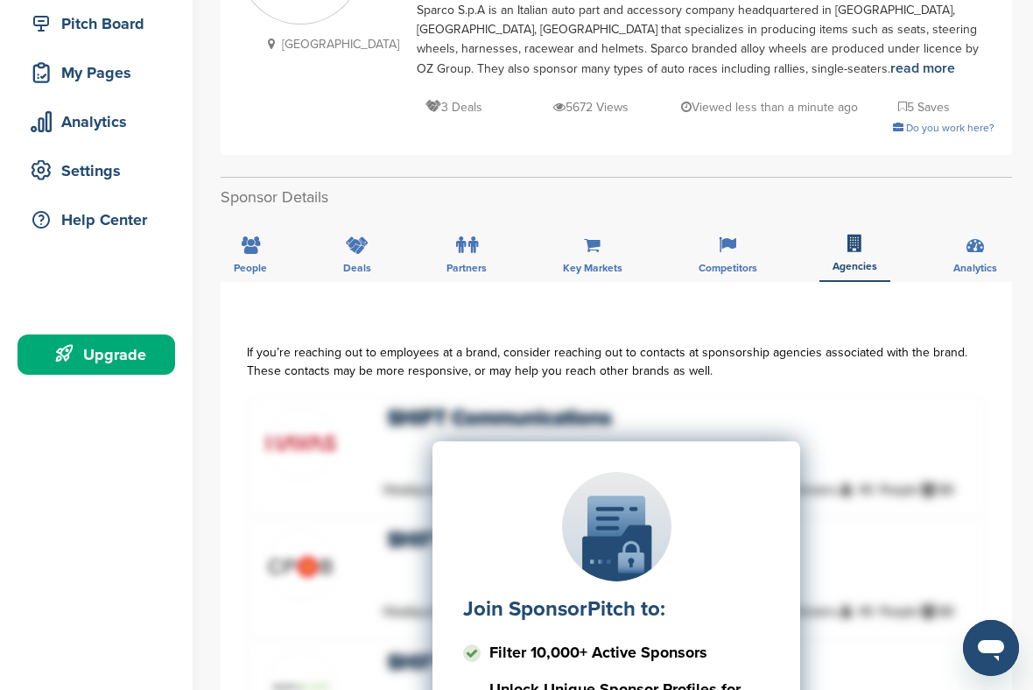
scroll to position [230, 0]
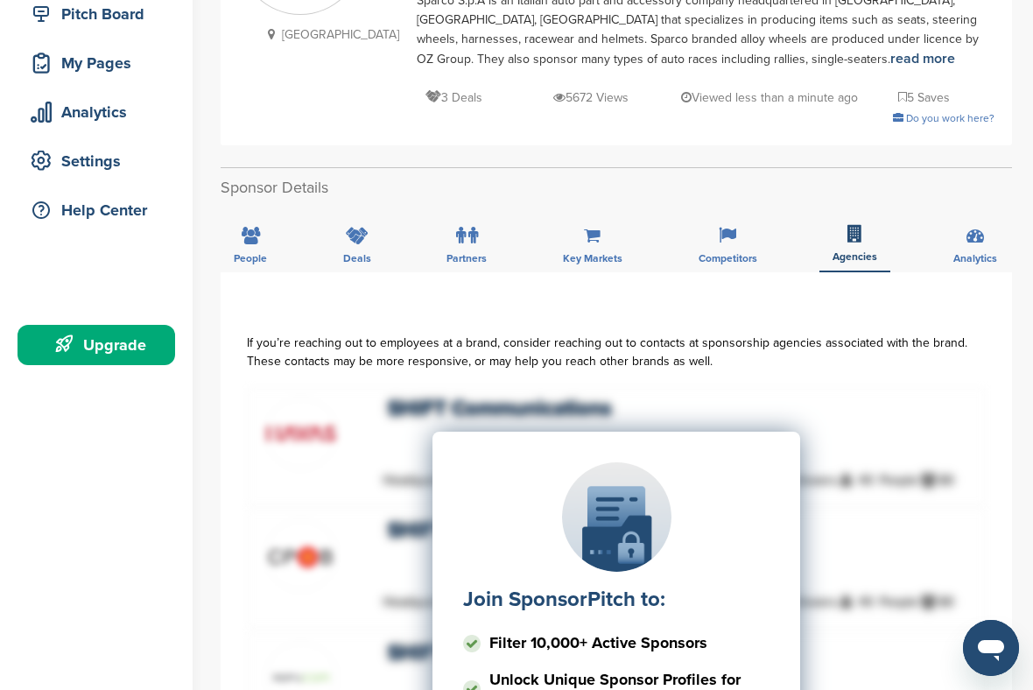
click at [248, 237] on icon at bounding box center [251, 236] width 18 height 18
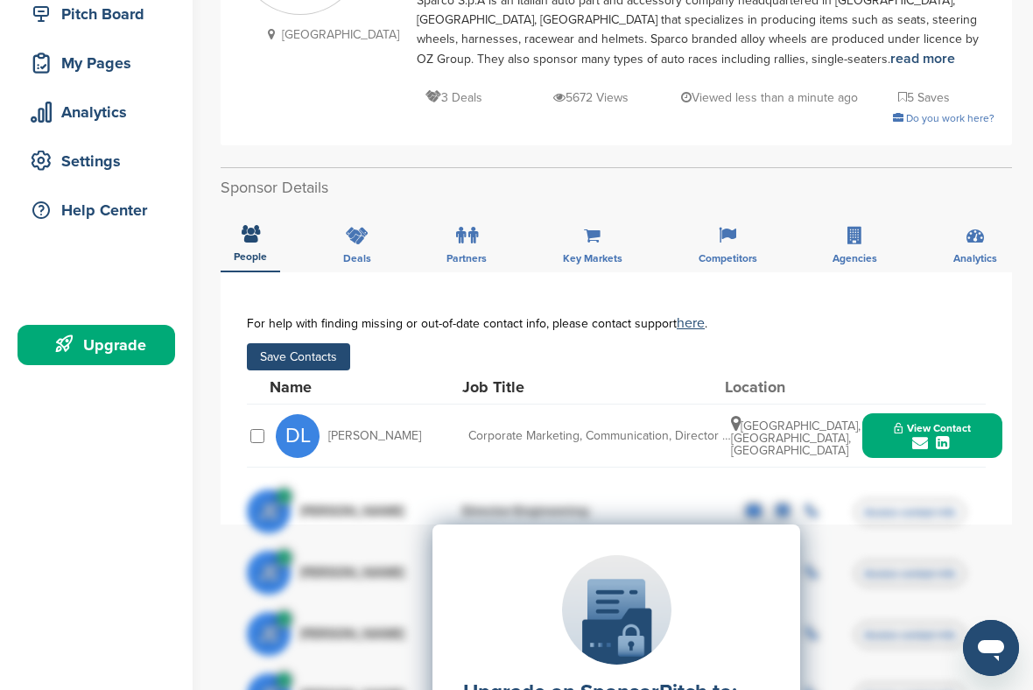
click at [324, 357] on button "Save Contacts" at bounding box center [298, 356] width 103 height 27
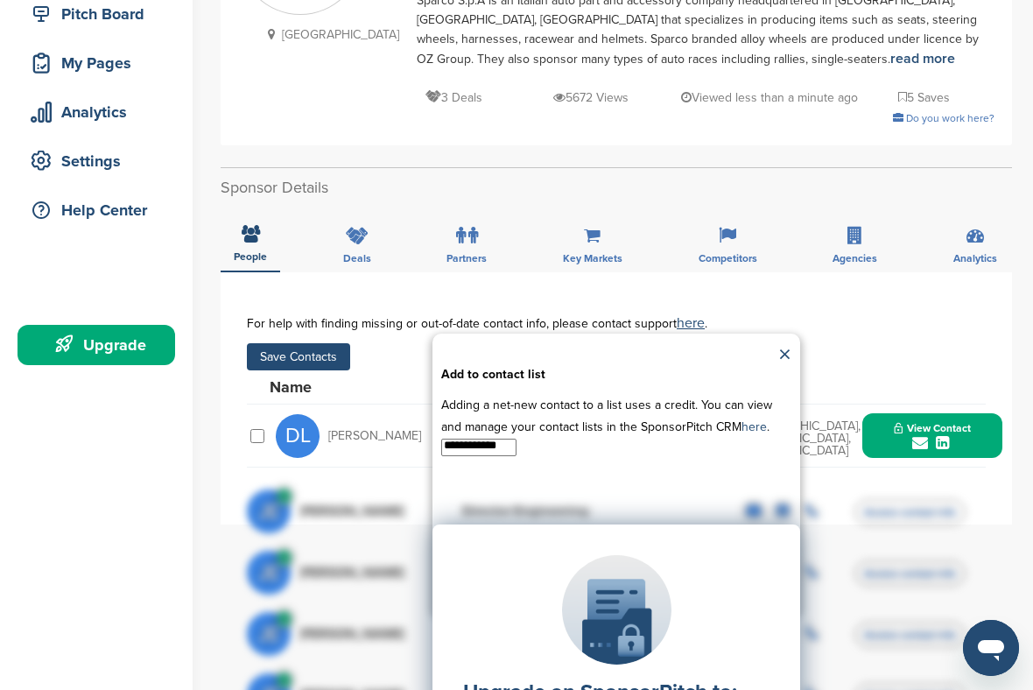
click at [798, 342] on div "**********" at bounding box center [617, 474] width 368 height 280
click at [791, 343] on link "×" at bounding box center [784, 355] width 13 height 26
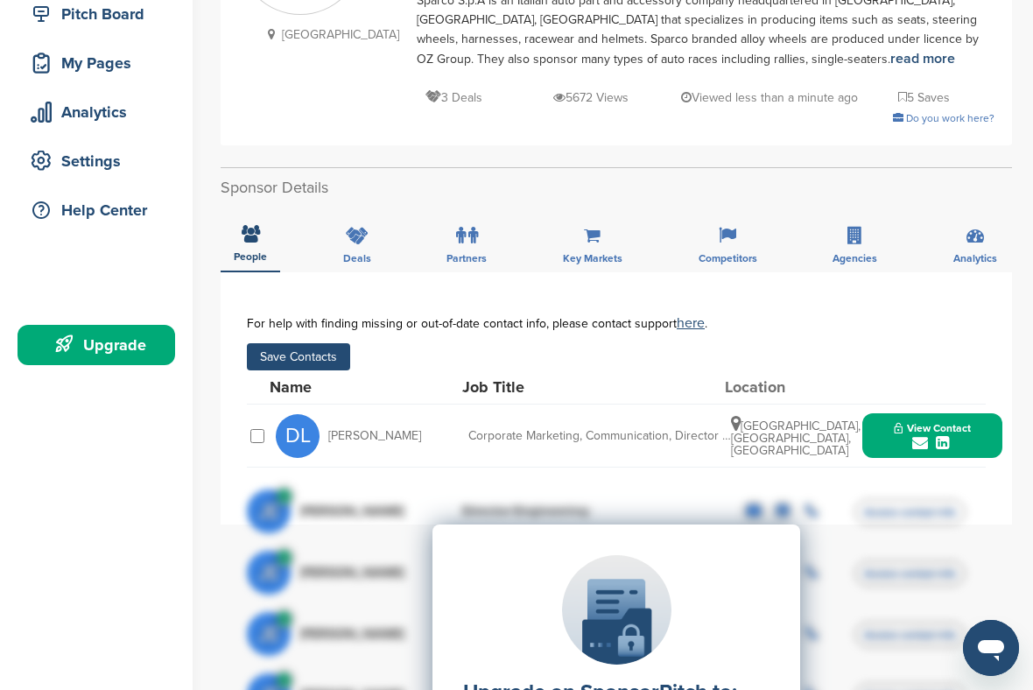
click at [313, 364] on button "Save Contacts" at bounding box center [298, 356] width 103 height 27
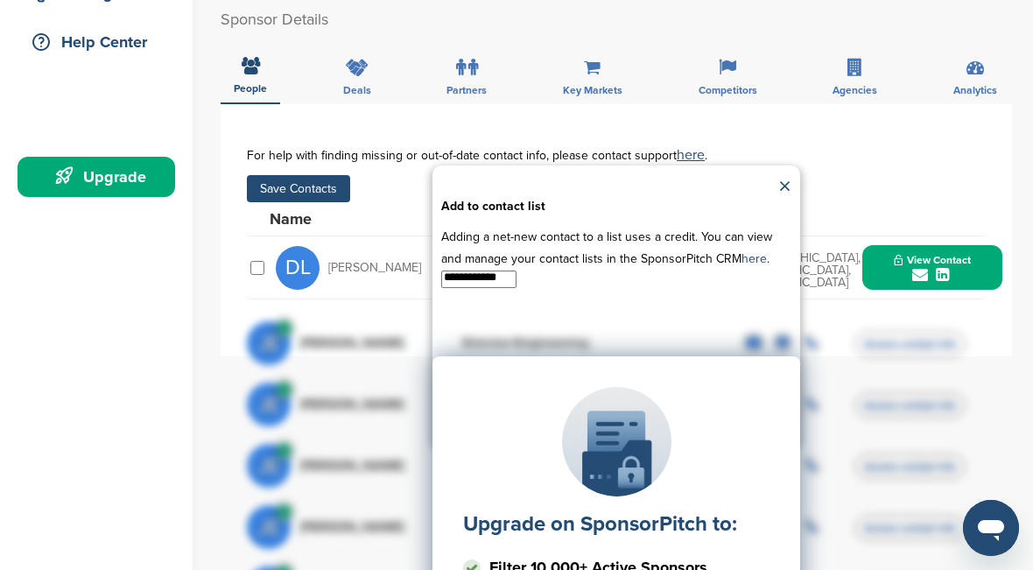
scroll to position [334, 0]
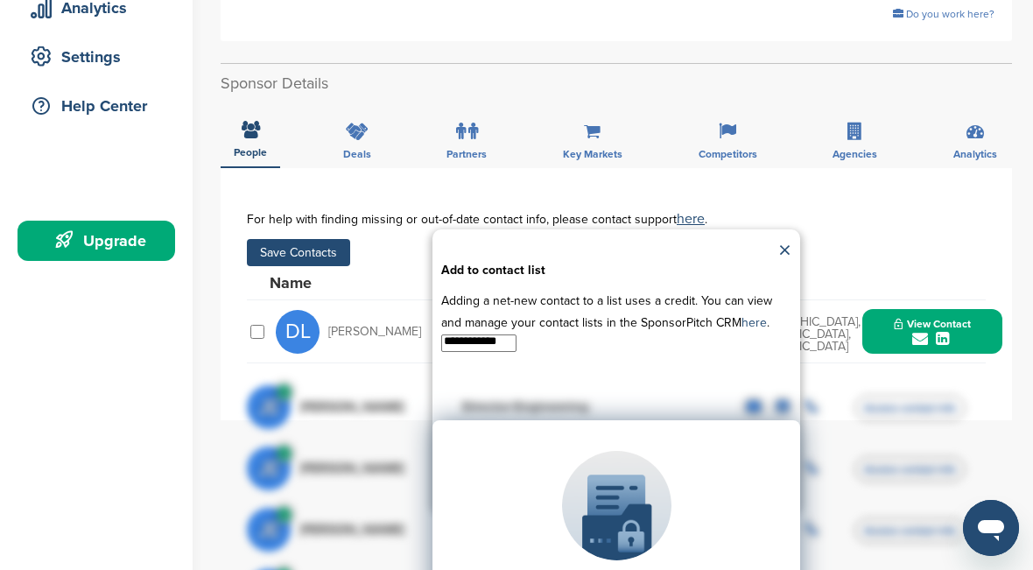
click at [785, 249] on link "×" at bounding box center [784, 251] width 13 height 26
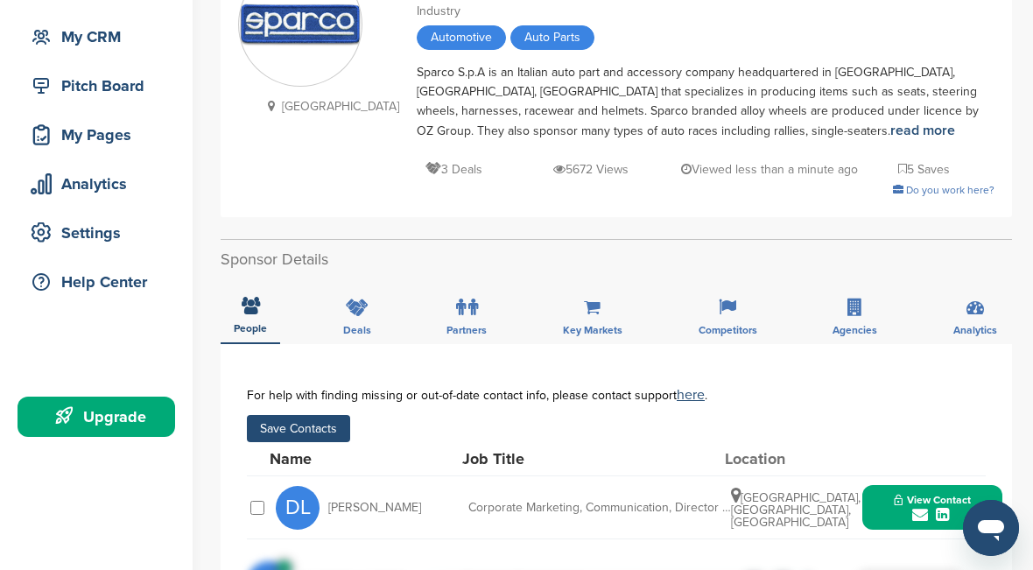
scroll to position [0, 0]
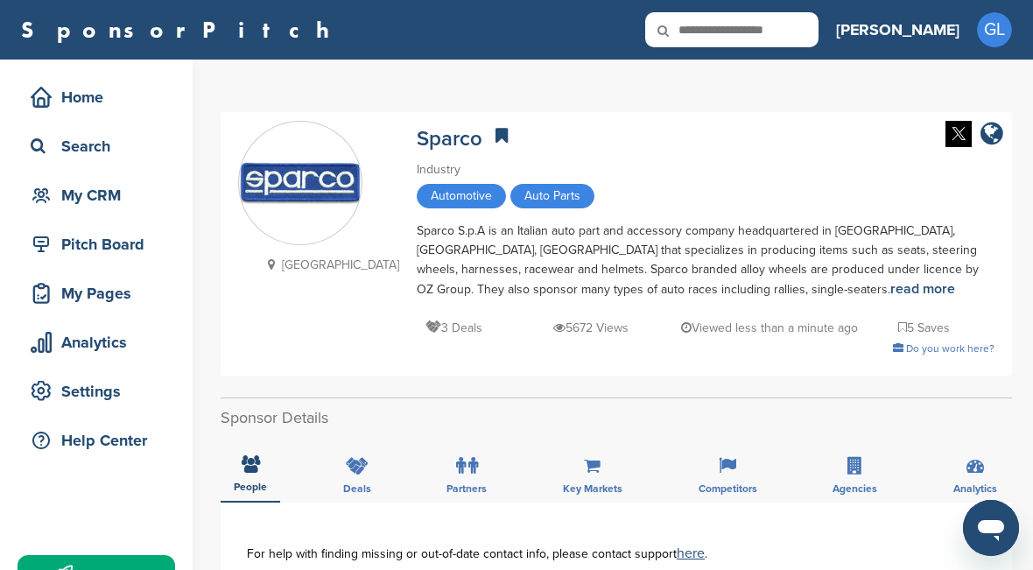
click at [111, 152] on div "Search" at bounding box center [100, 146] width 149 height 32
click at [149, 149] on div "Search" at bounding box center [100, 146] width 149 height 32
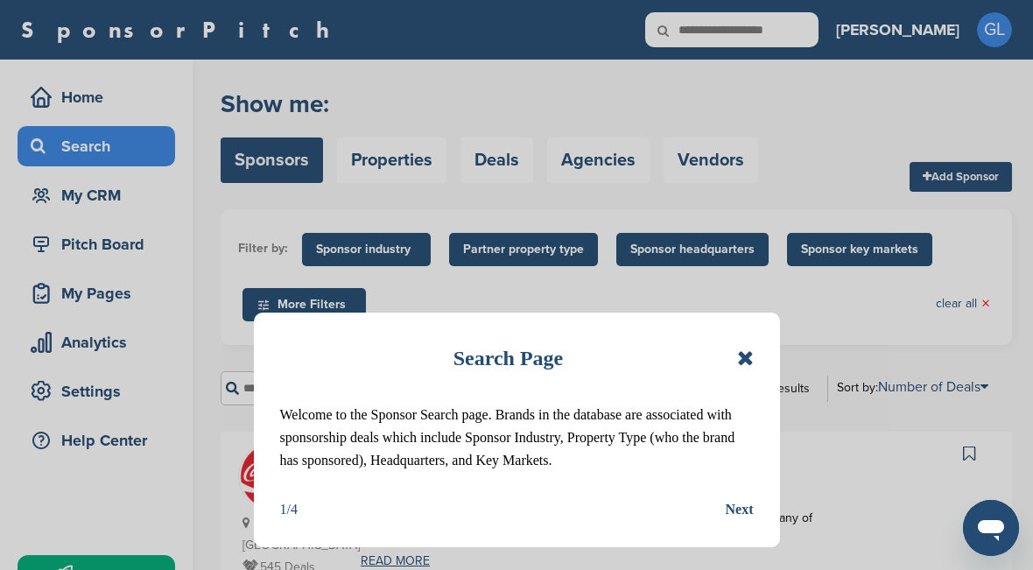
click at [742, 354] on icon at bounding box center [745, 358] width 17 height 21
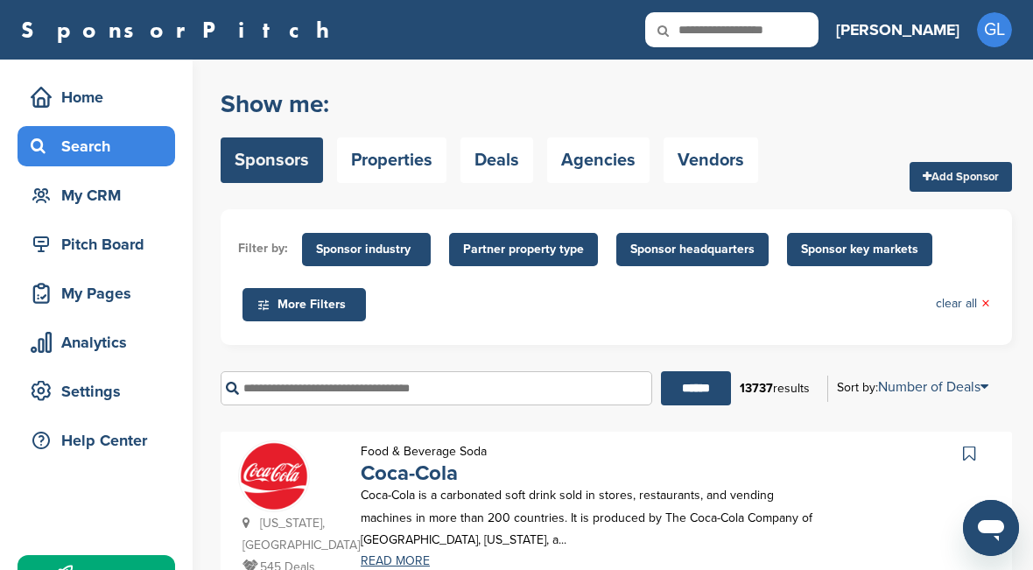
click at [623, 400] on input "text" at bounding box center [437, 388] width 432 height 34
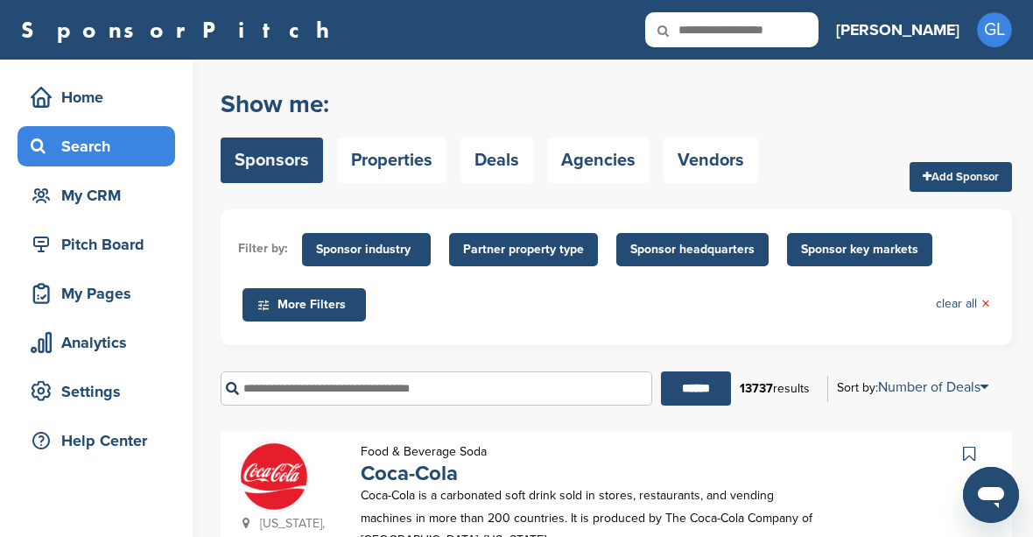
type input "*"
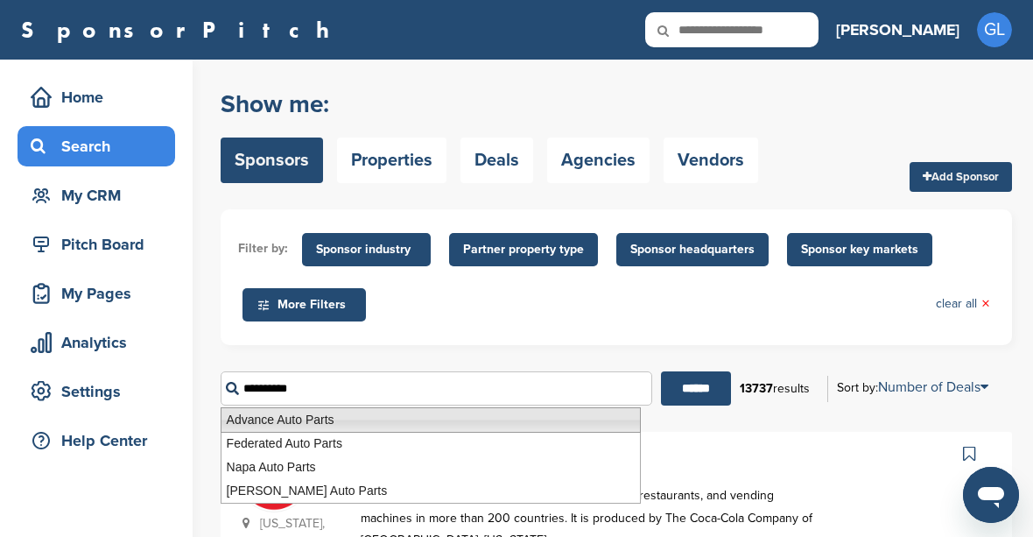
click at [392, 419] on li "Advance Auto Parts" at bounding box center [431, 419] width 420 height 25
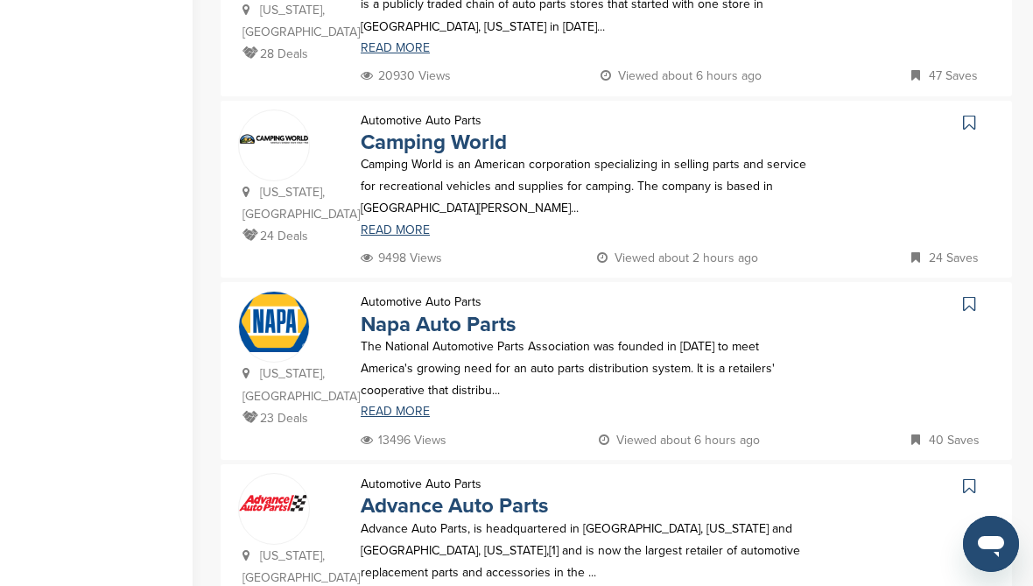
scroll to position [936, 0]
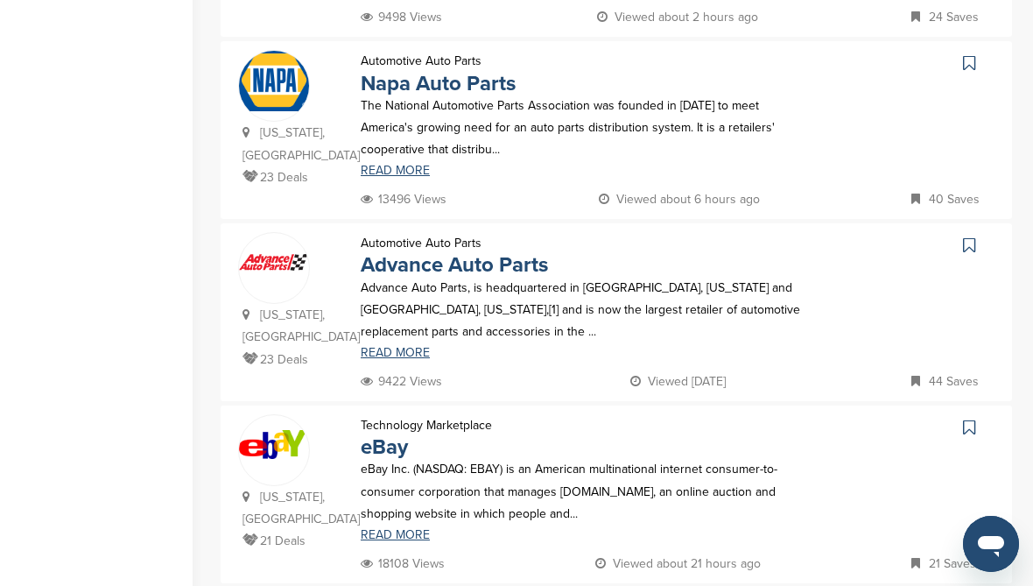
click at [980, 232] on link at bounding box center [971, 245] width 25 height 26
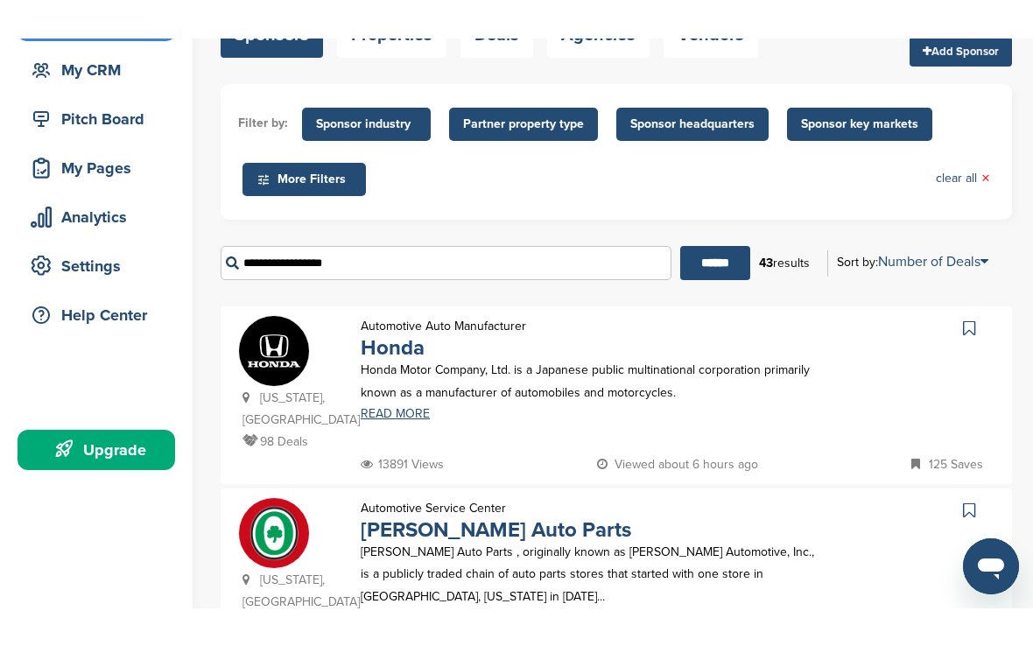
scroll to position [116, 0]
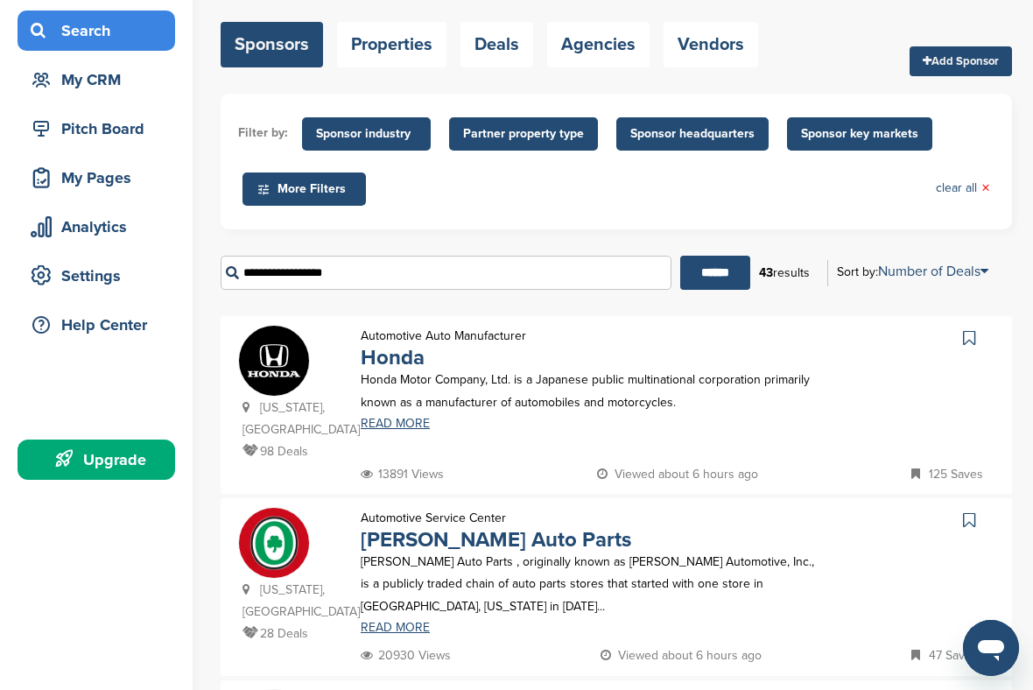
click at [618, 271] on input "**********" at bounding box center [446, 273] width 451 height 34
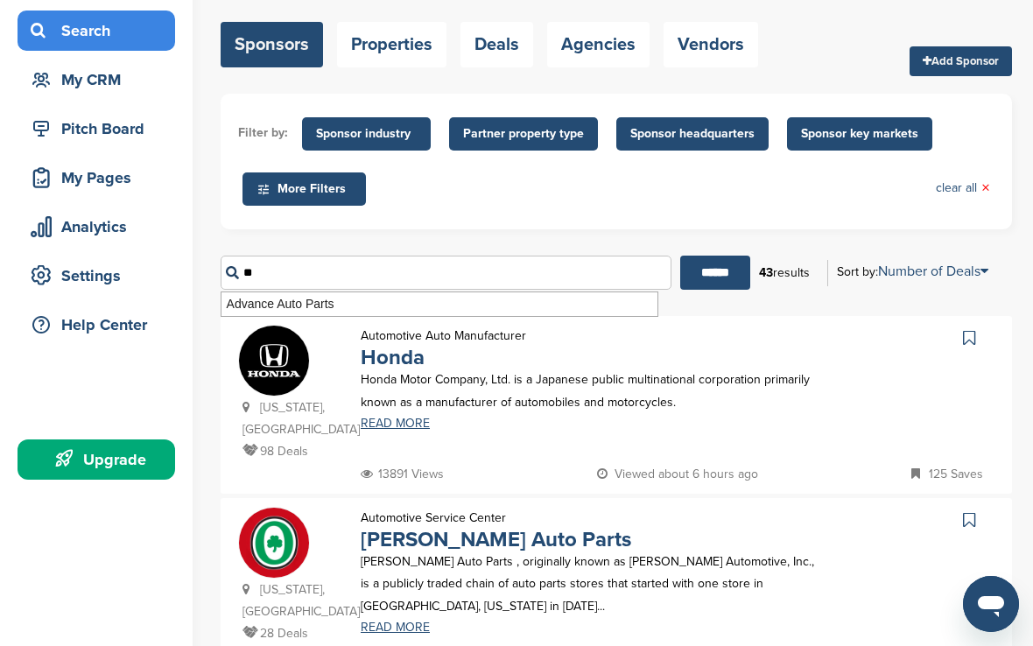
type input "*"
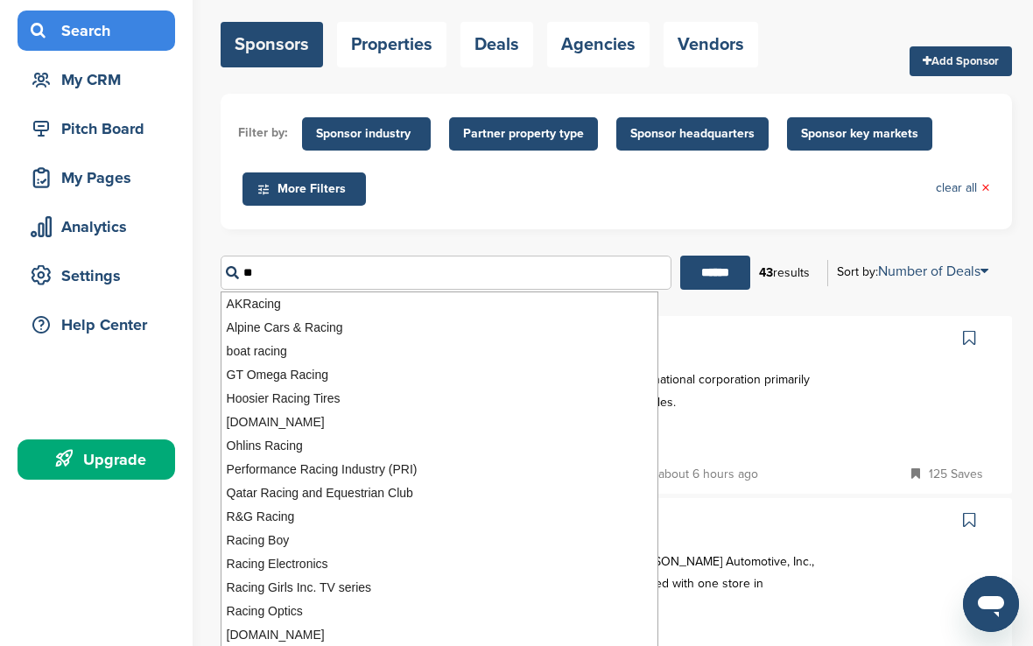
type input "*"
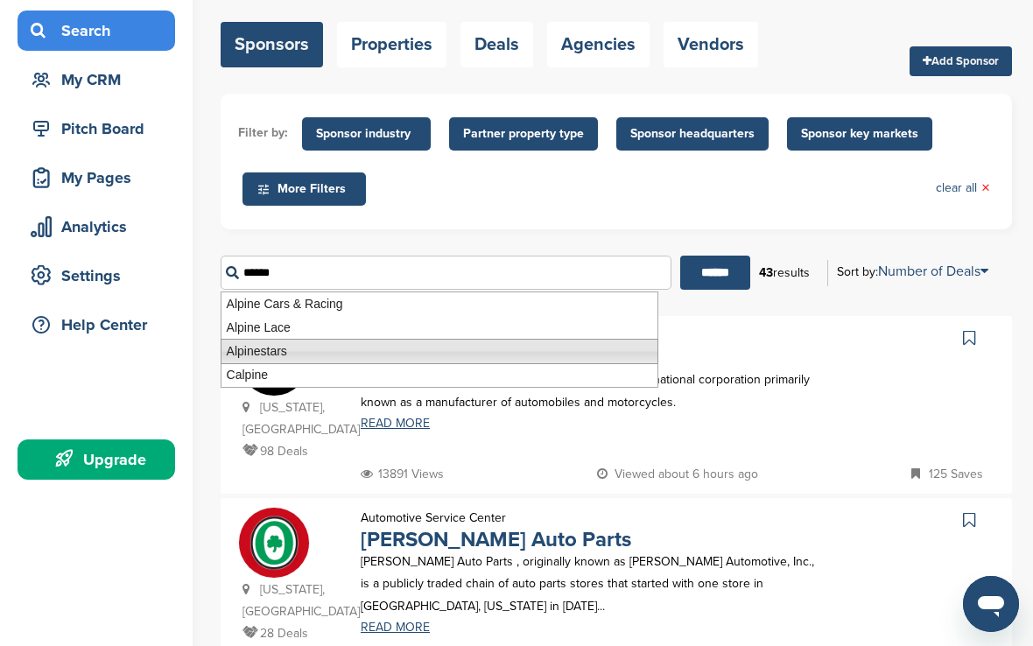
click at [356, 356] on li "Alpinestars" at bounding box center [440, 351] width 438 height 25
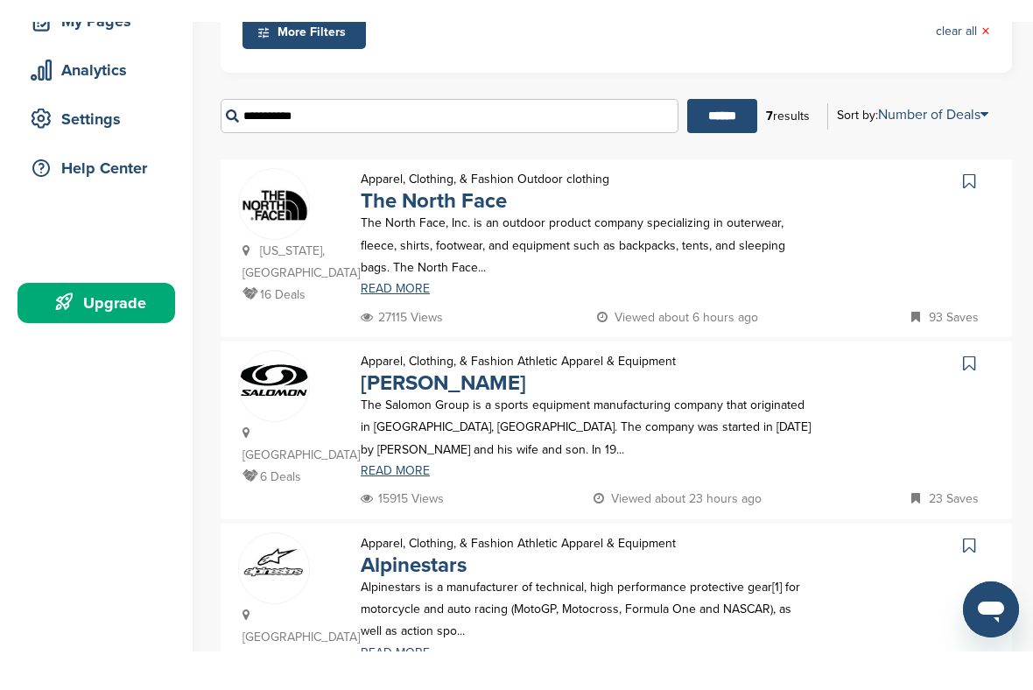
scroll to position [454, 0]
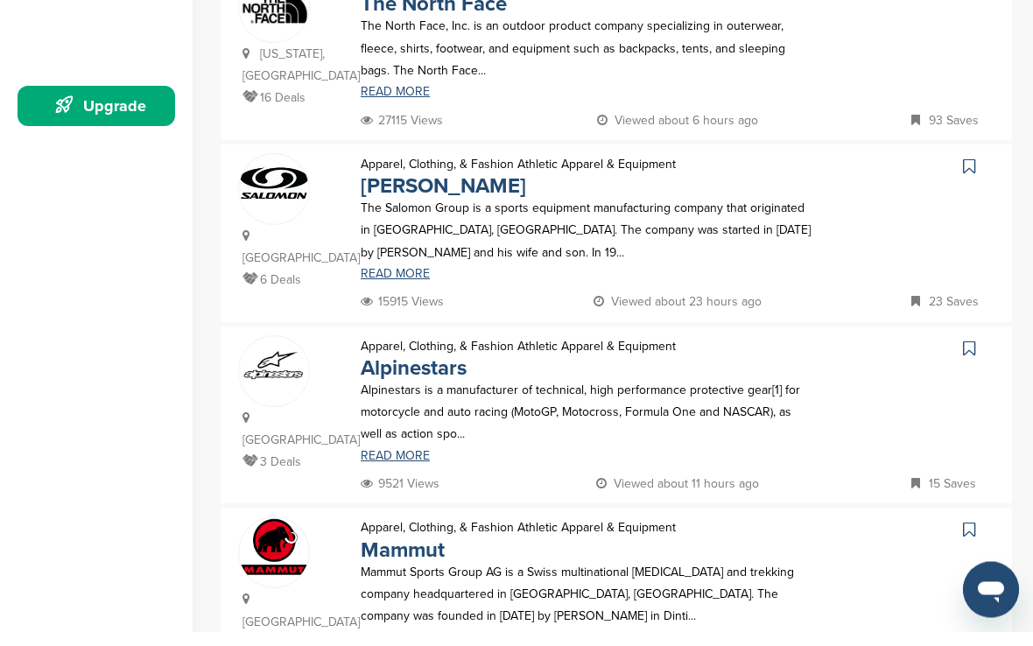
click at [975, 350] on link at bounding box center [971, 363] width 25 height 26
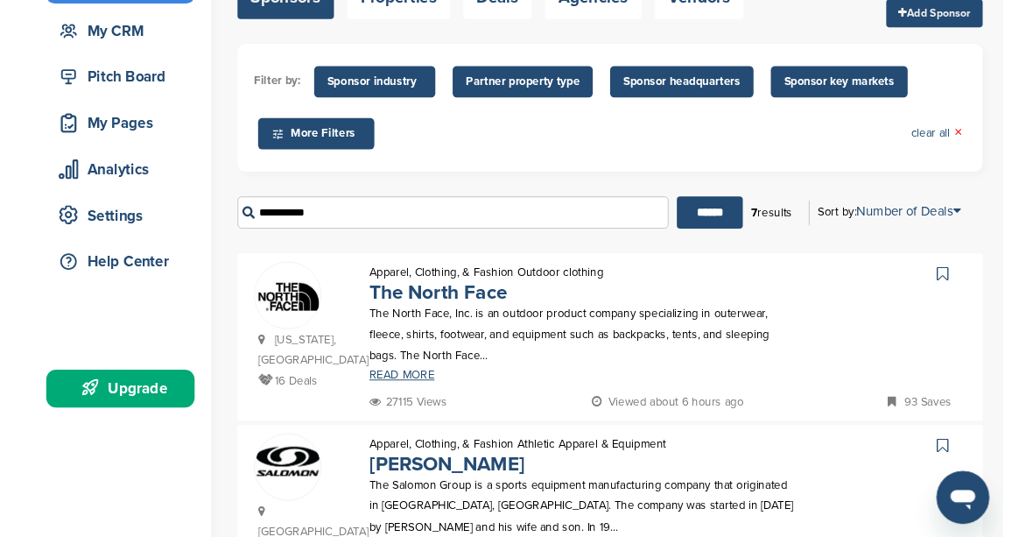
scroll to position [74, 0]
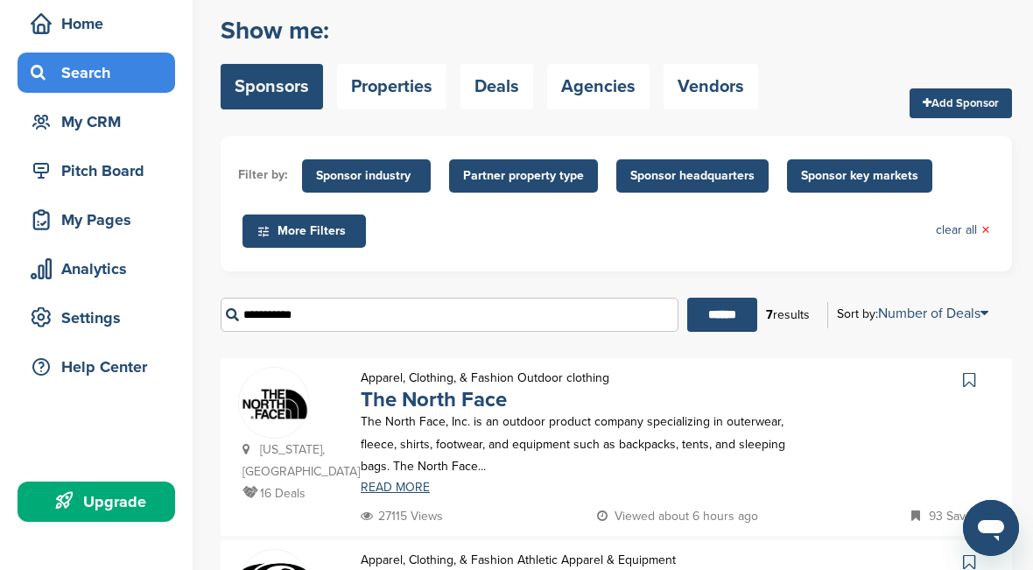
click at [621, 315] on input "**********" at bounding box center [450, 315] width 458 height 34
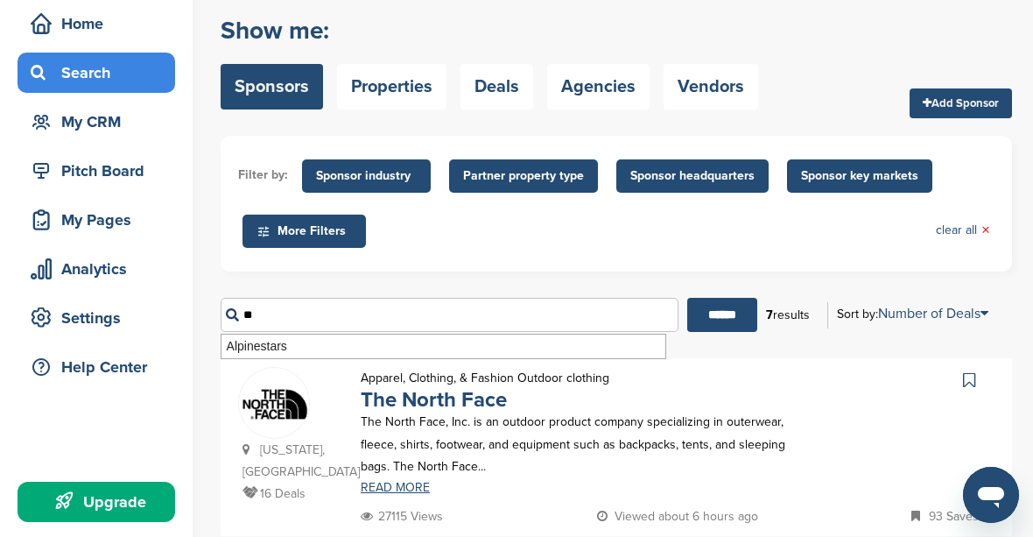
type input "*"
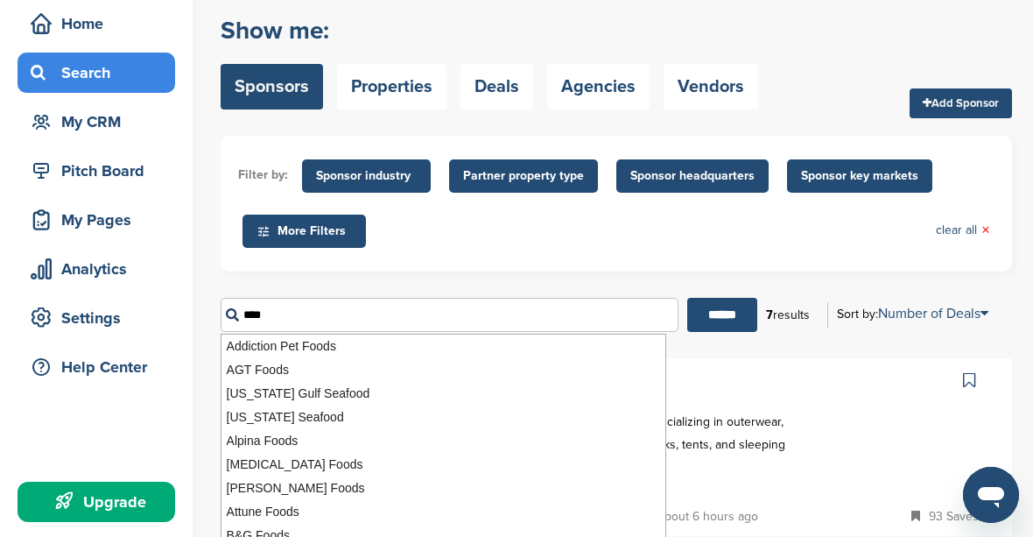
click at [715, 315] on input "******" at bounding box center [722, 315] width 70 height 34
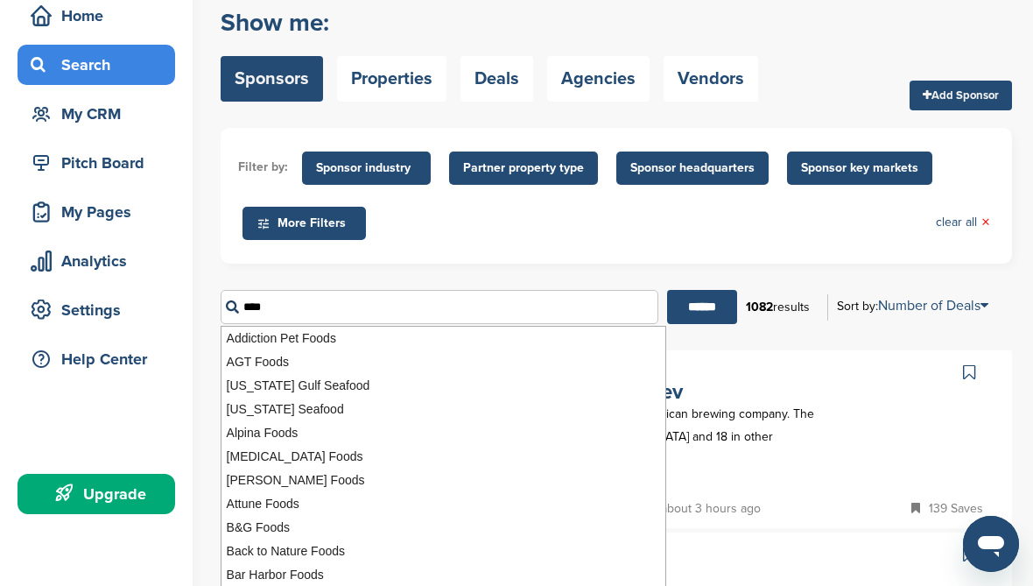
click at [884, 241] on ul "Filter by: Sponsor industry Sponsor Industry × Apparel, Clothing, & Fashion Acc…" at bounding box center [616, 195] width 757 height 101
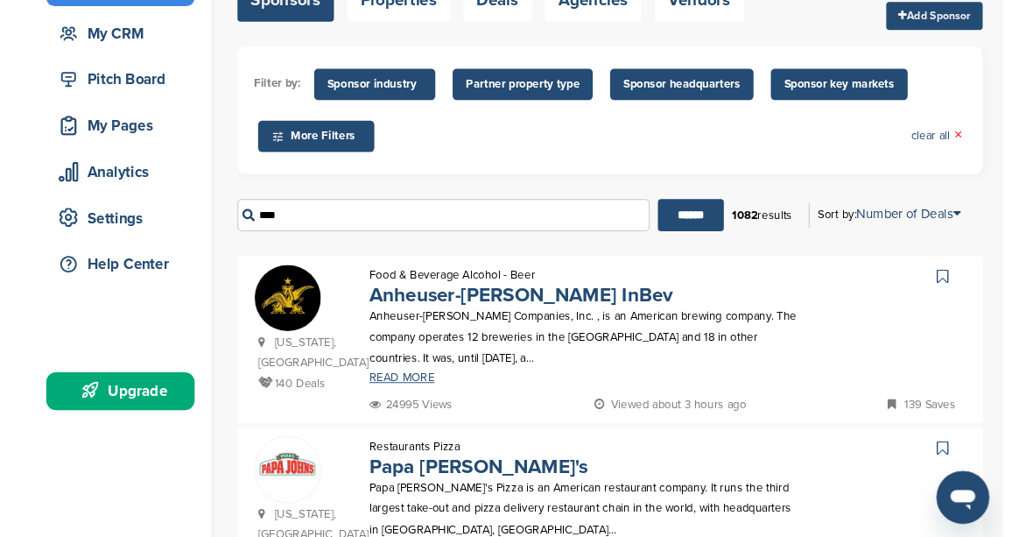
scroll to position [150, 0]
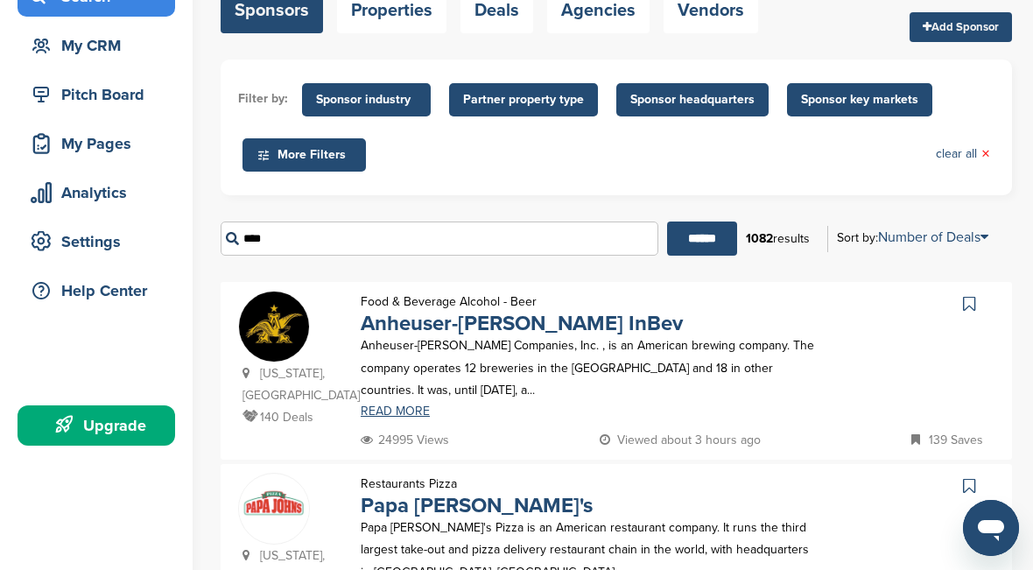
click at [616, 243] on input "****" at bounding box center [440, 239] width 438 height 34
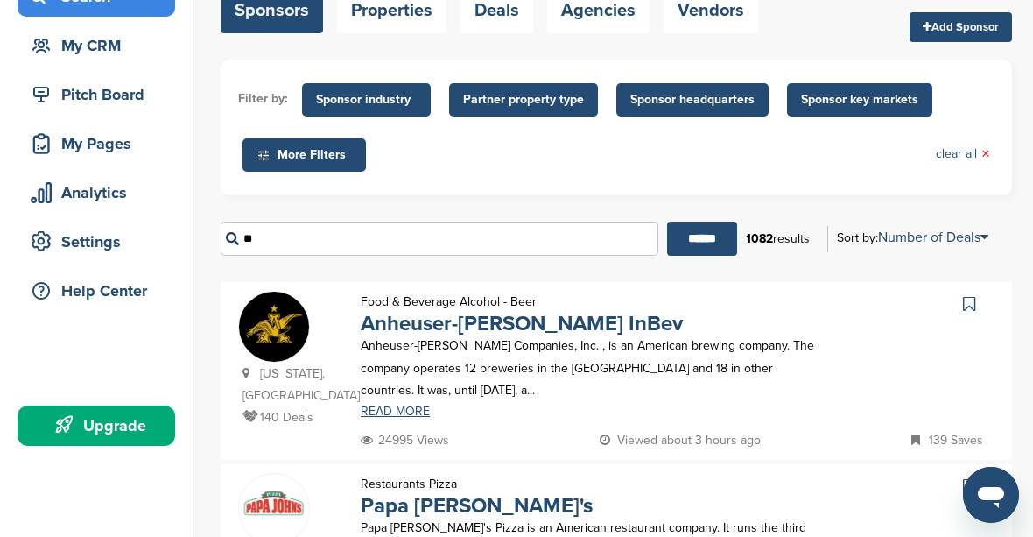
type input "*"
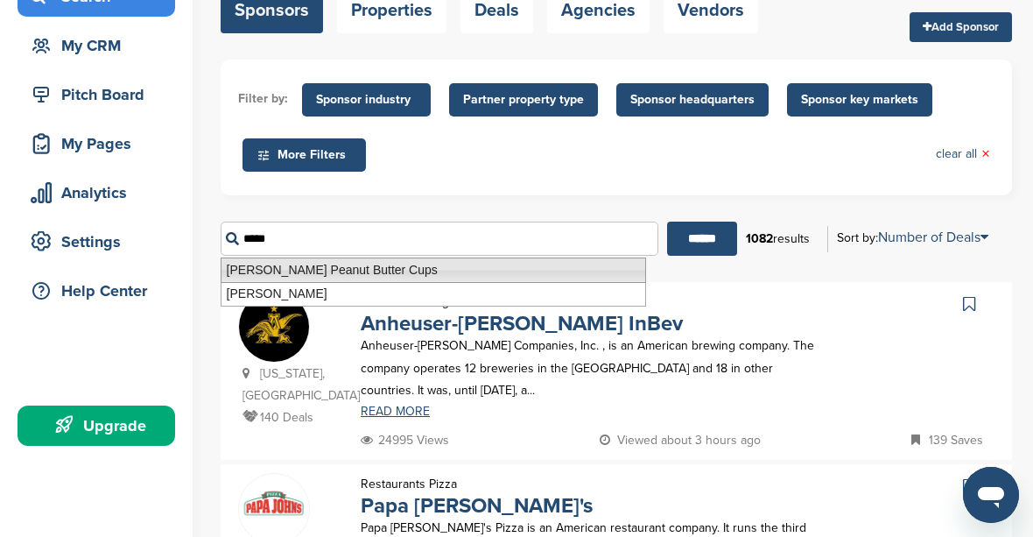
click at [541, 271] on li "Reese's Peanut Butter Cups" at bounding box center [434, 269] width 426 height 25
type input "**********"
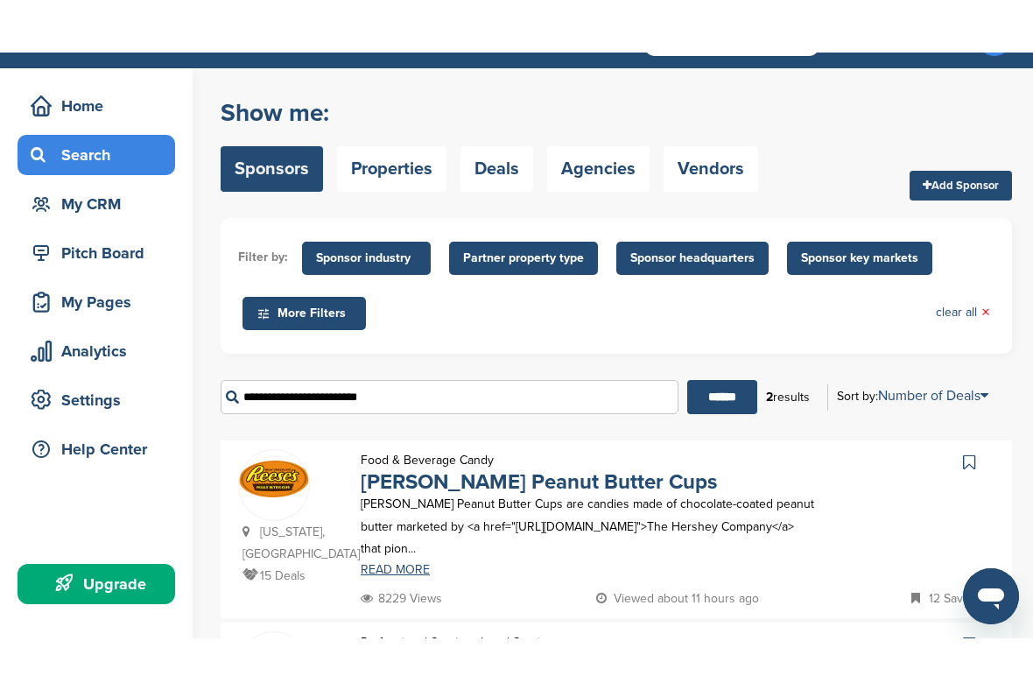
scroll to position [53, 0]
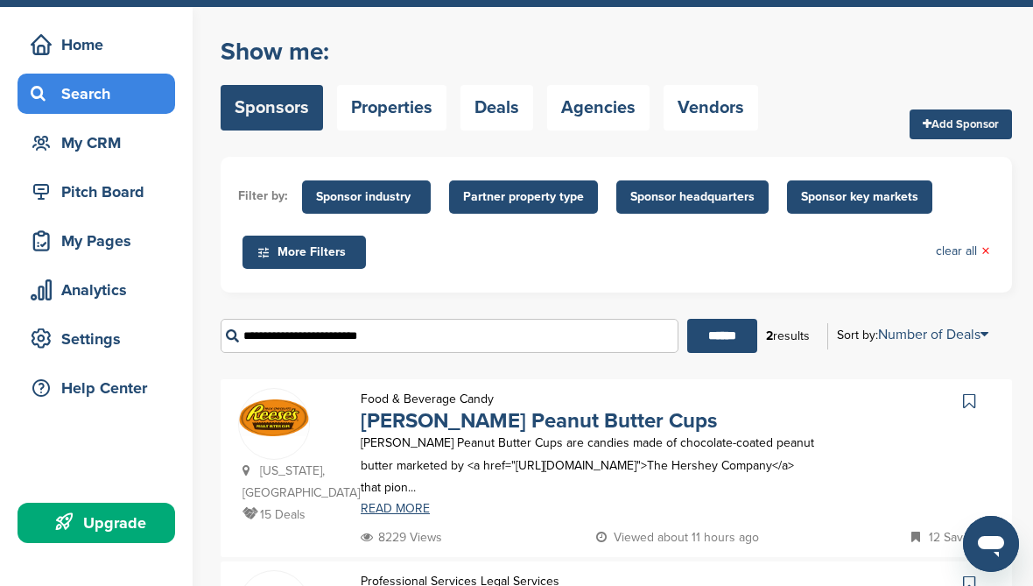
click at [982, 398] on link at bounding box center [971, 401] width 25 height 26
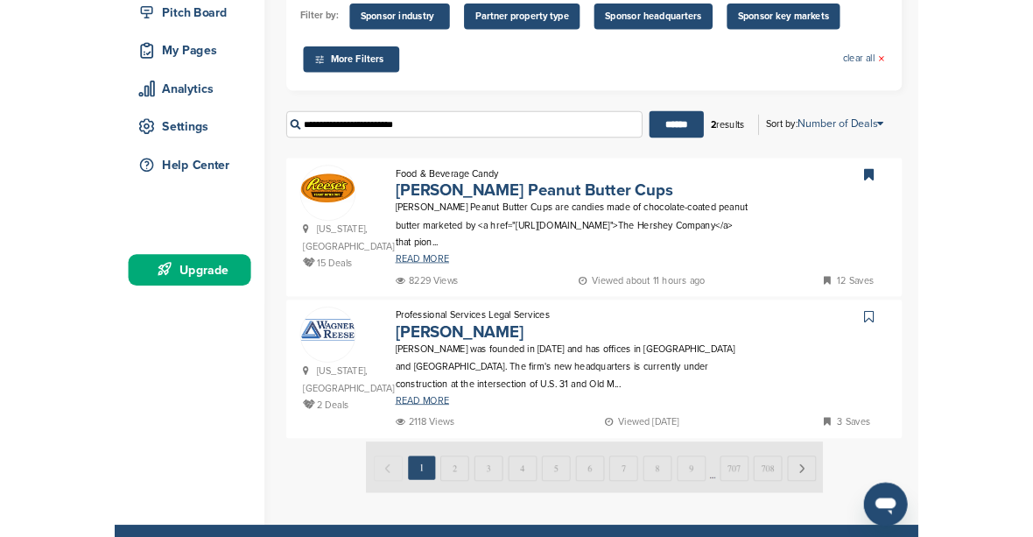
scroll to position [0, 0]
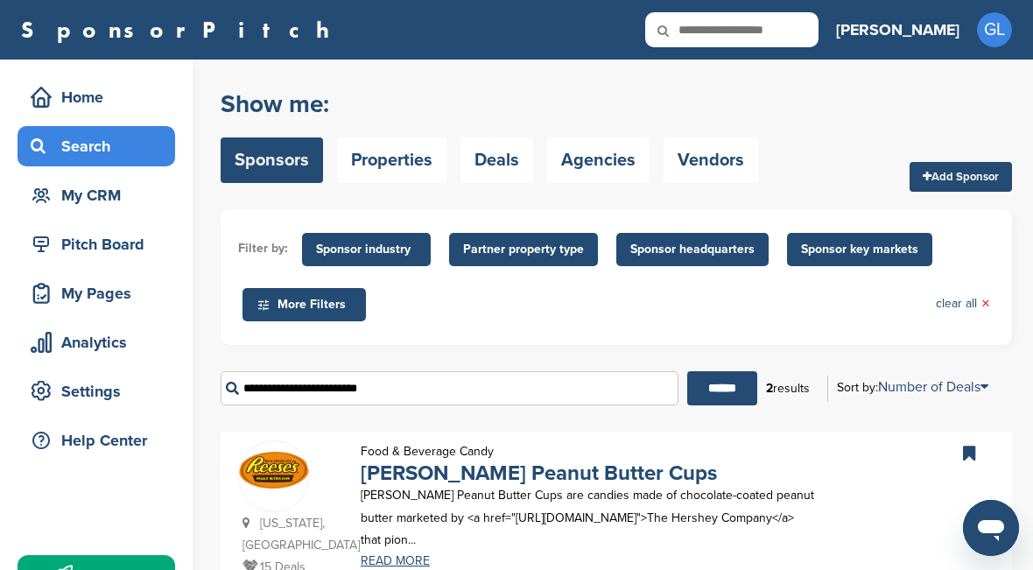
click at [129, 299] on div "My Pages" at bounding box center [100, 294] width 149 height 32
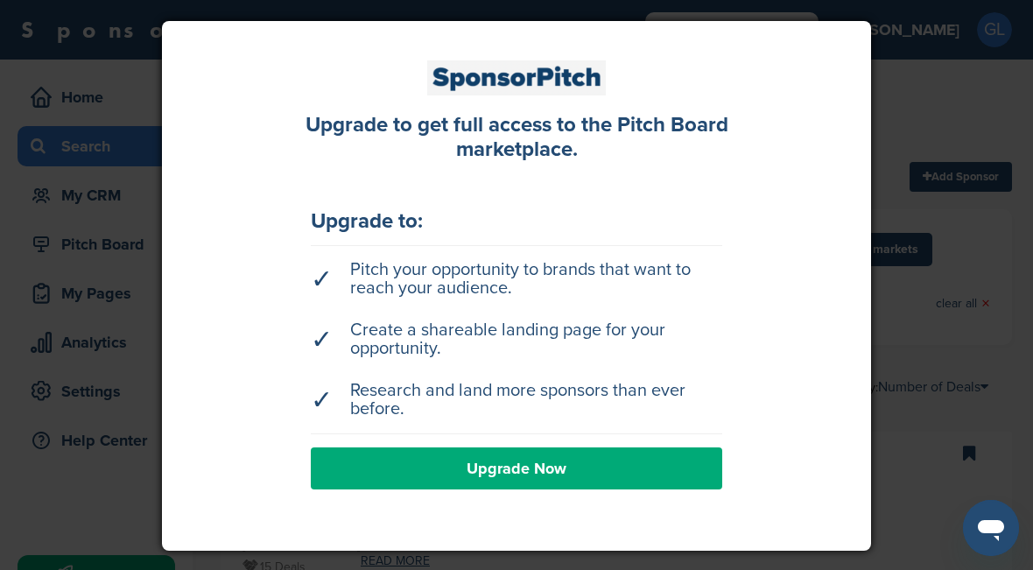
click at [872, 87] on div at bounding box center [516, 285] width 1033 height 570
click at [819, 30] on input "text" at bounding box center [731, 29] width 173 height 35
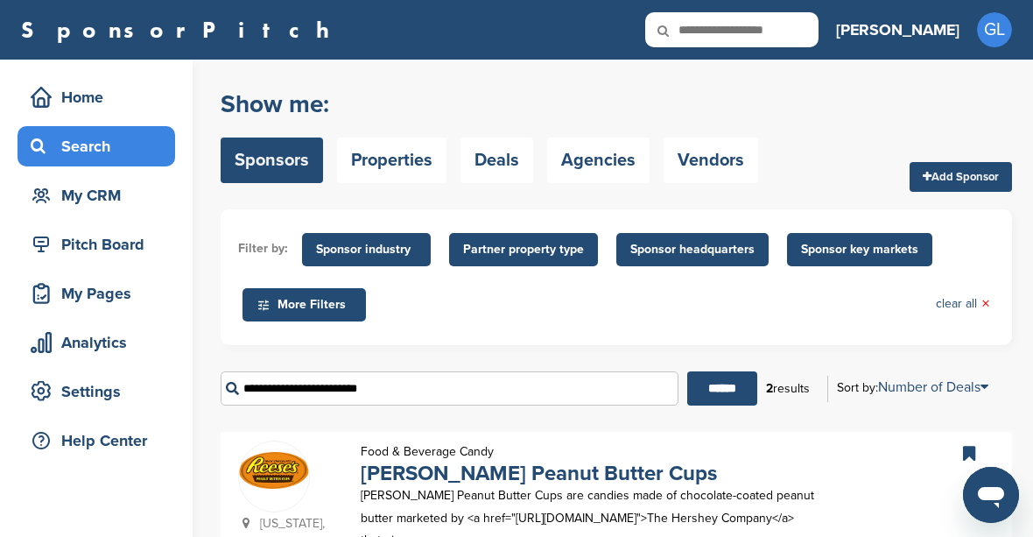
click at [116, 95] on div "Home" at bounding box center [100, 97] width 149 height 32
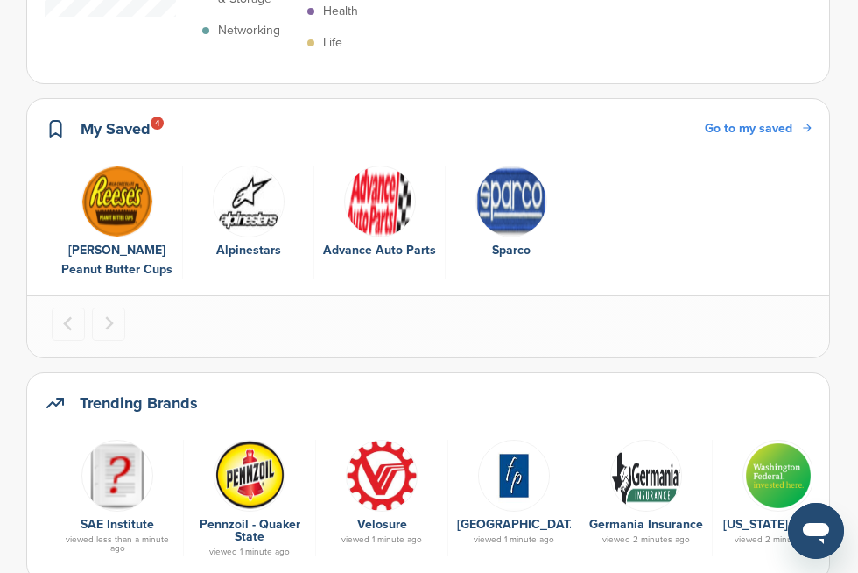
scroll to position [642, 0]
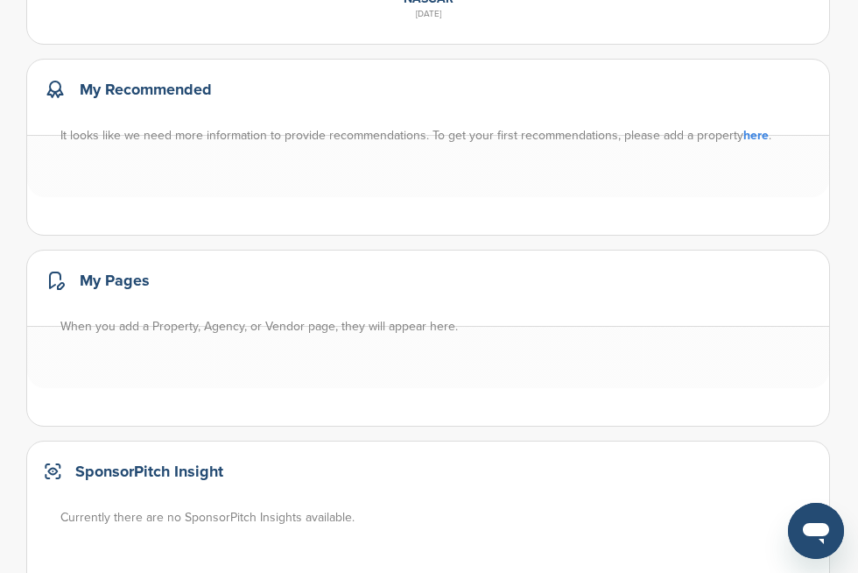
click at [773, 197] on div at bounding box center [428, 166] width 802 height 62
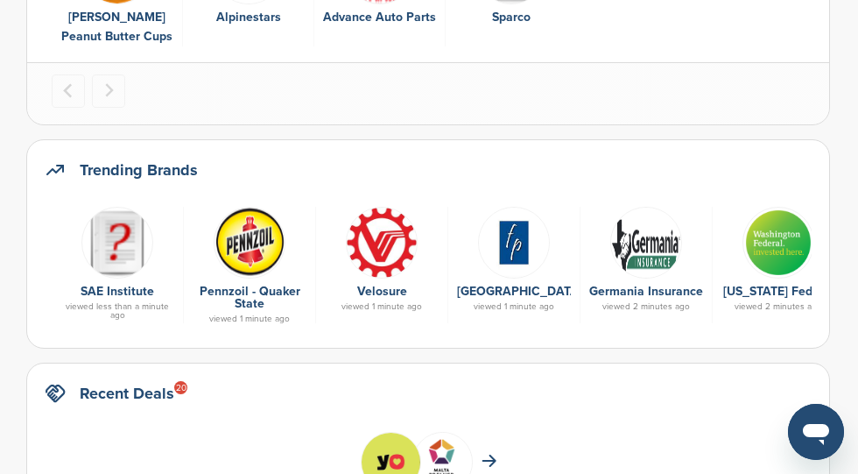
scroll to position [0, 0]
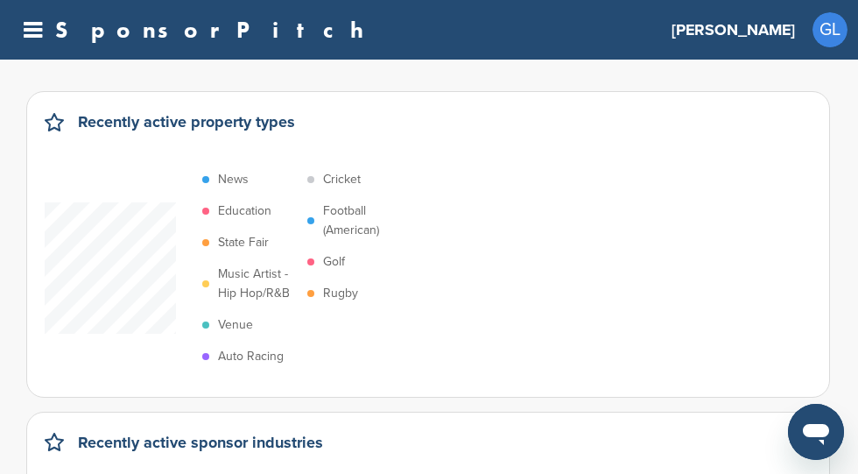
click at [38, 24] on icon at bounding box center [33, 30] width 18 height 22
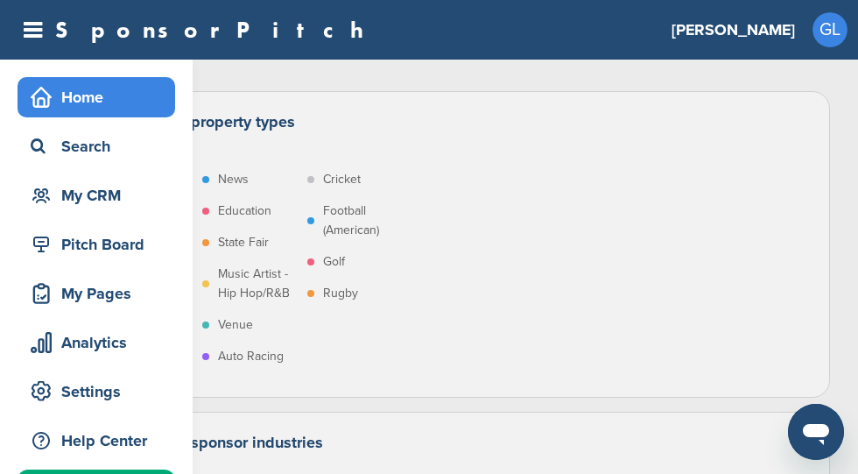
click at [25, 38] on icon at bounding box center [33, 30] width 18 height 22
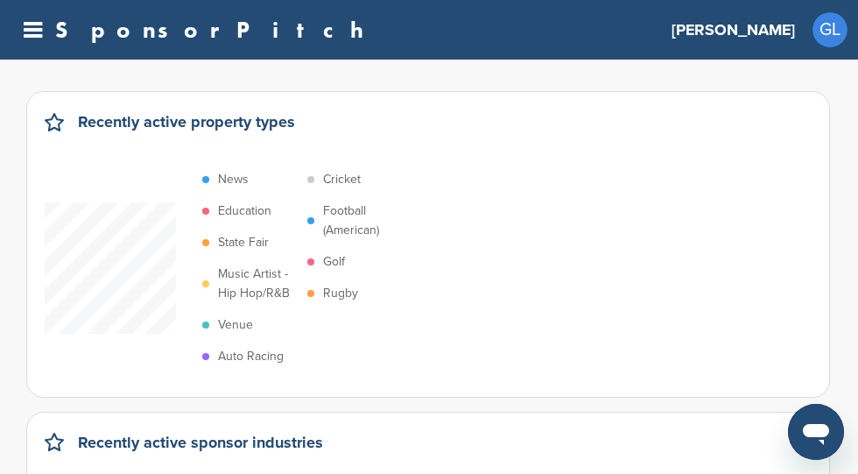
click at [133, 194] on div "News Education State Fair Music Artist - Hip Hop/R&B Venue Auto Racing Cricket …" at bounding box center [207, 268] width 324 height 208
click at [42, 20] on icon at bounding box center [33, 30] width 18 height 22
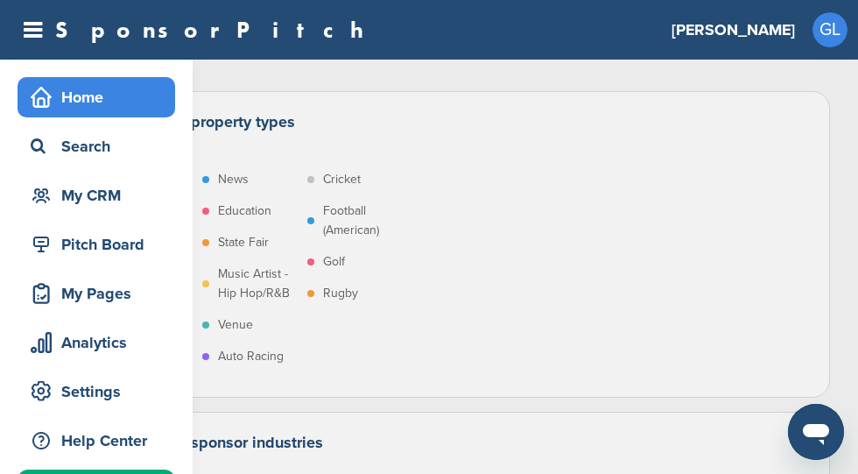
click at [117, 189] on div "My CRM" at bounding box center [100, 196] width 149 height 32
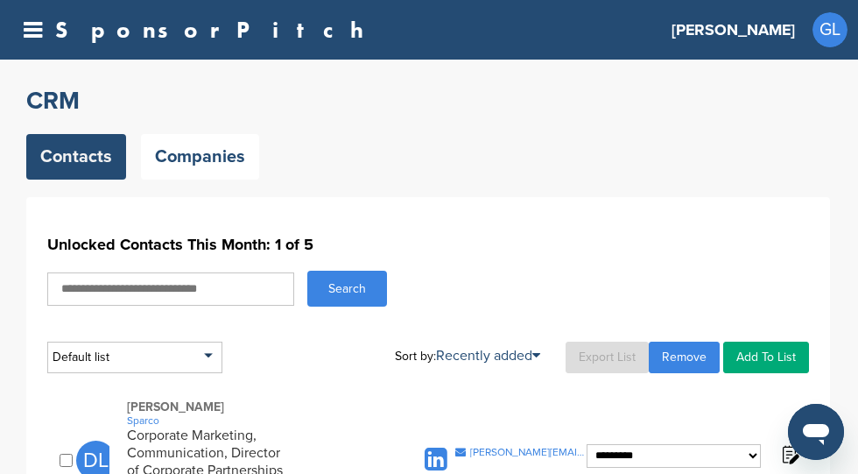
click at [39, 25] on icon at bounding box center [33, 30] width 18 height 22
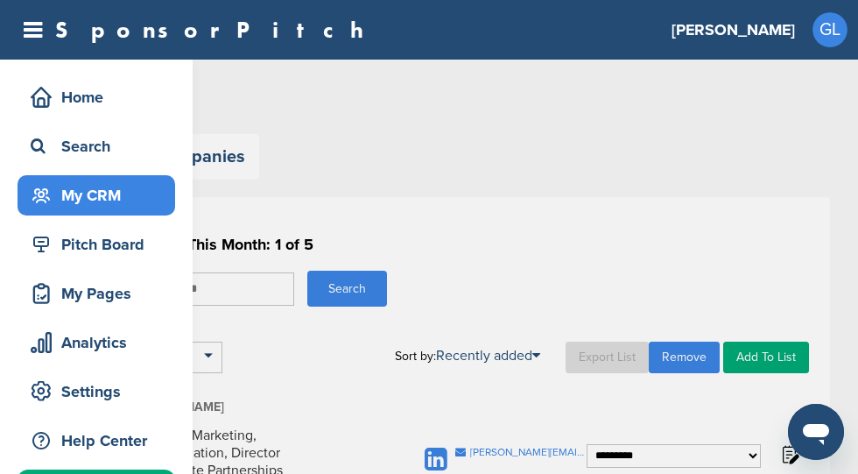
click at [144, 248] on div "Pitch Board" at bounding box center [100, 245] width 149 height 32
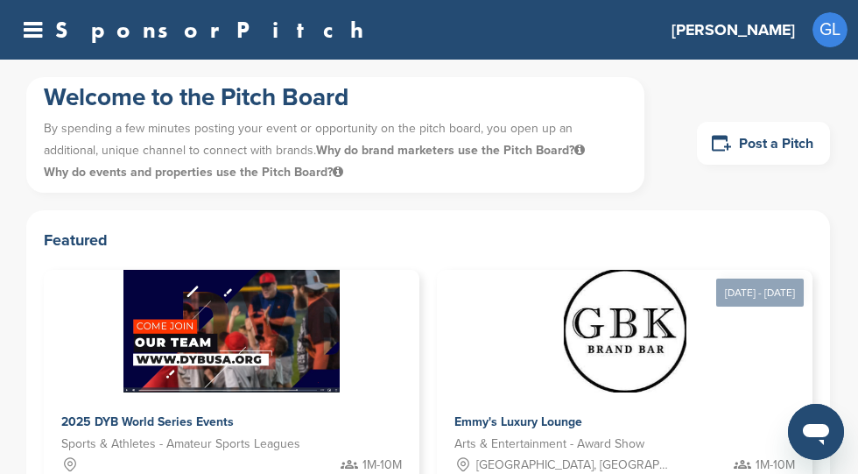
click at [776, 138] on link "Post a Pitch" at bounding box center [763, 143] width 133 height 43
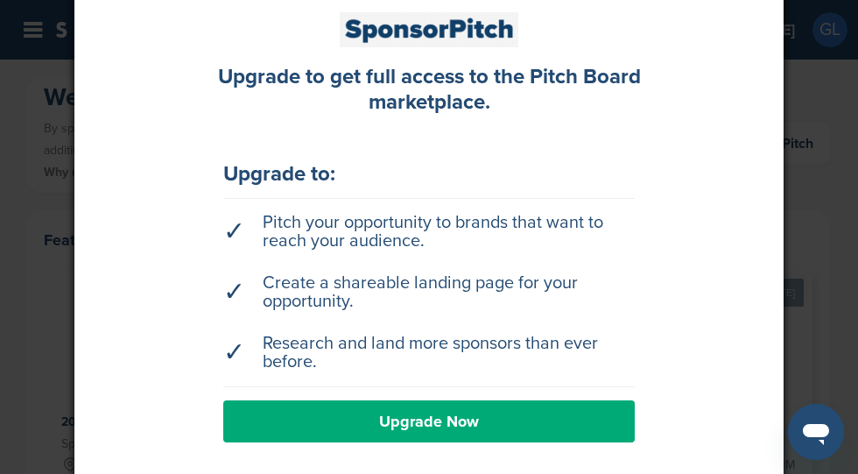
click at [811, 185] on div at bounding box center [429, 237] width 858 height 474
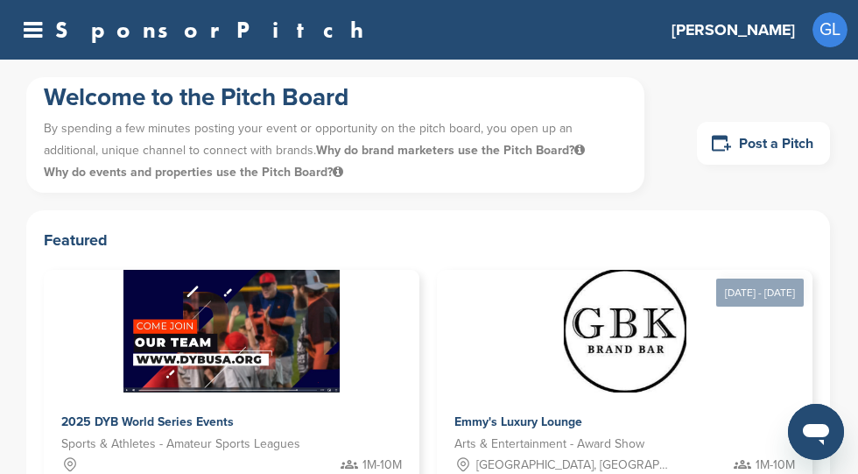
click at [39, 34] on icon at bounding box center [33, 30] width 18 height 22
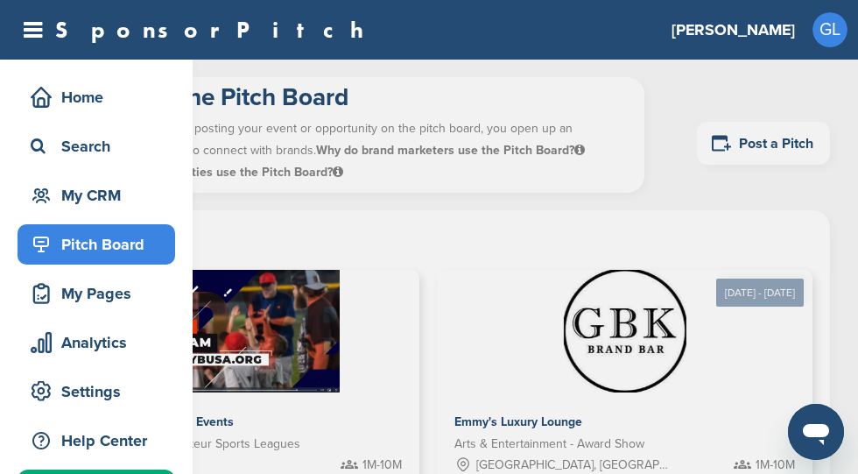
click at [35, 39] on icon at bounding box center [33, 30] width 18 height 22
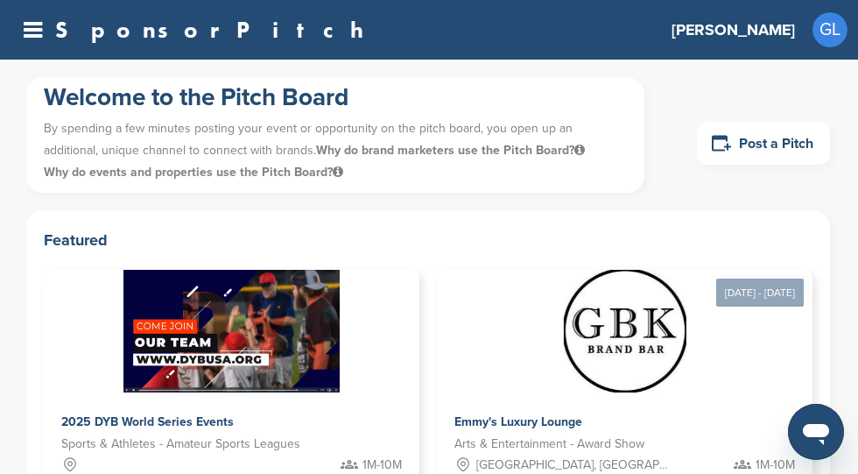
click at [40, 36] on icon at bounding box center [33, 30] width 18 height 22
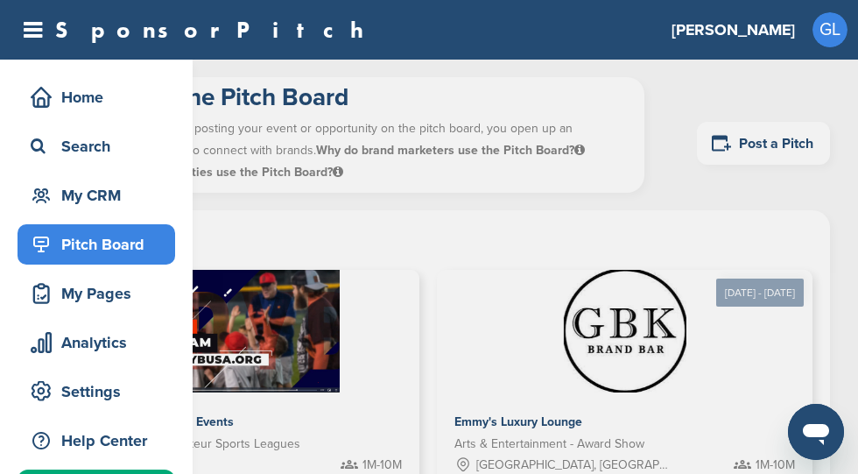
click at [138, 340] on div "Analytics" at bounding box center [100, 343] width 149 height 32
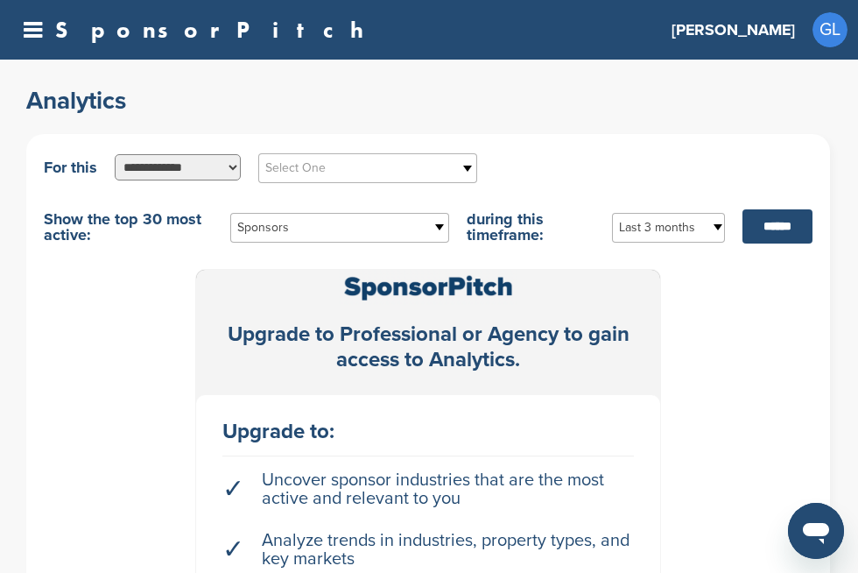
click at [32, 25] on icon at bounding box center [33, 30] width 18 height 22
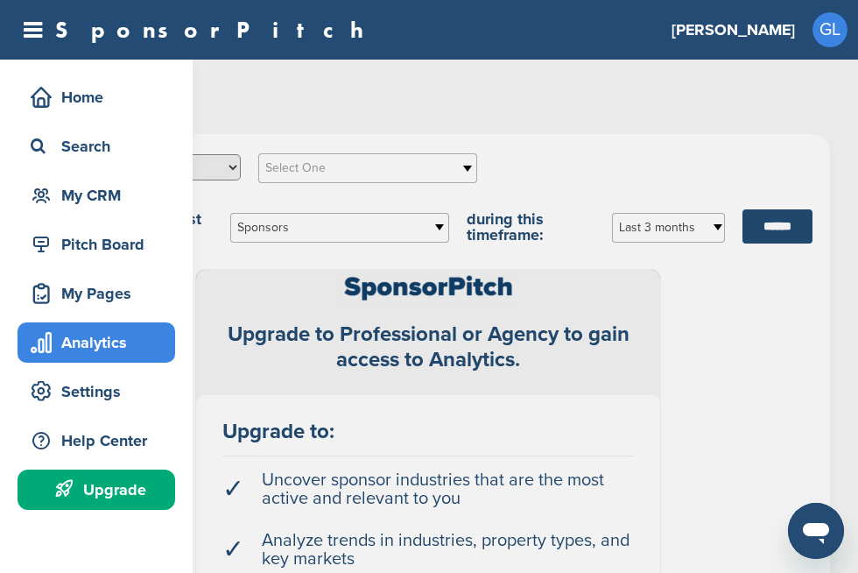
click at [137, 93] on div "Home" at bounding box center [100, 97] width 149 height 32
click at [163, 104] on div "Home" at bounding box center [100, 97] width 149 height 32
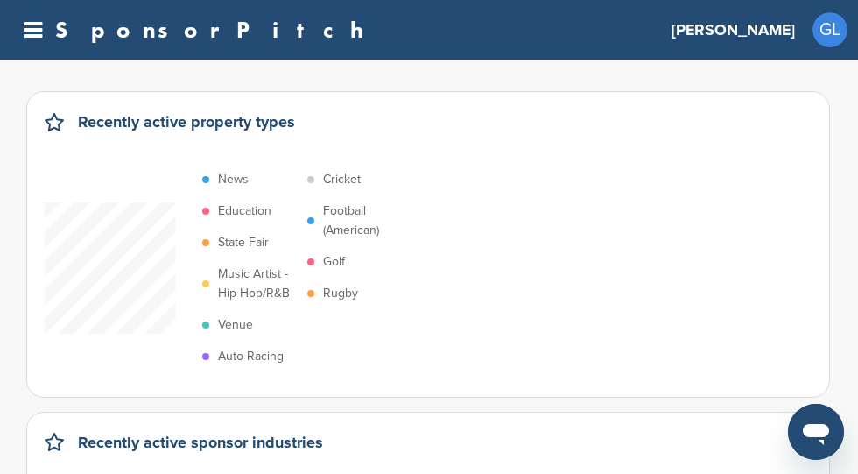
click at [145, 178] on div "News Education State Fair Music Artist - Hip Hop/R&B Venue Auto Racing Cricket …" at bounding box center [207, 268] width 324 height 208
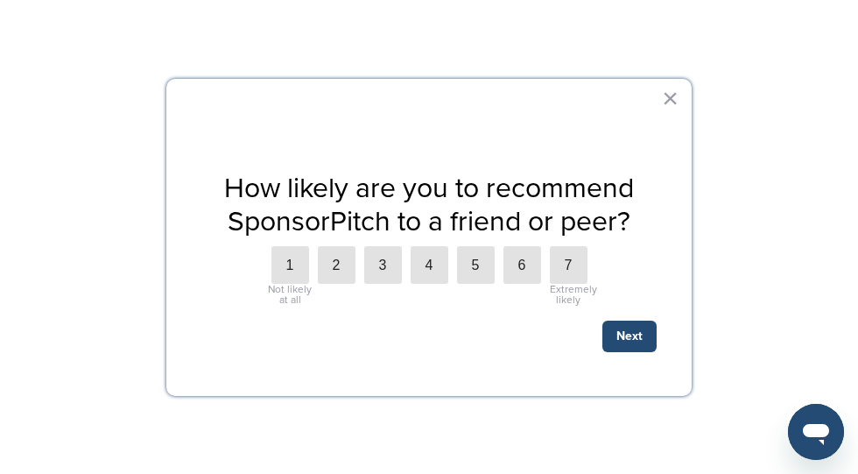
click at [674, 97] on button "×" at bounding box center [670, 98] width 17 height 28
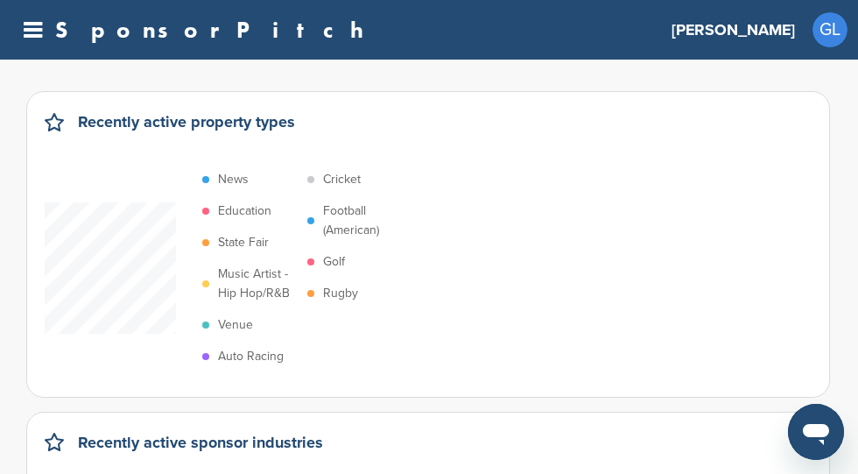
click at [28, 34] on icon at bounding box center [33, 30] width 18 height 22
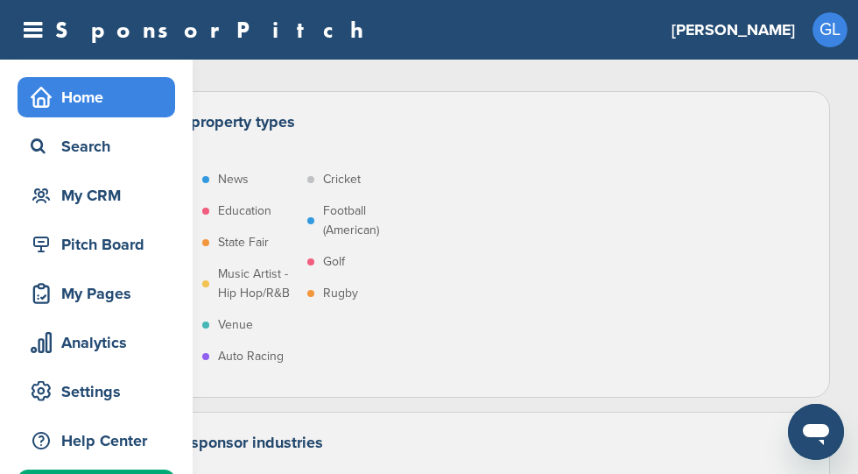
click at [123, 162] on div "Search" at bounding box center [97, 146] width 158 height 40
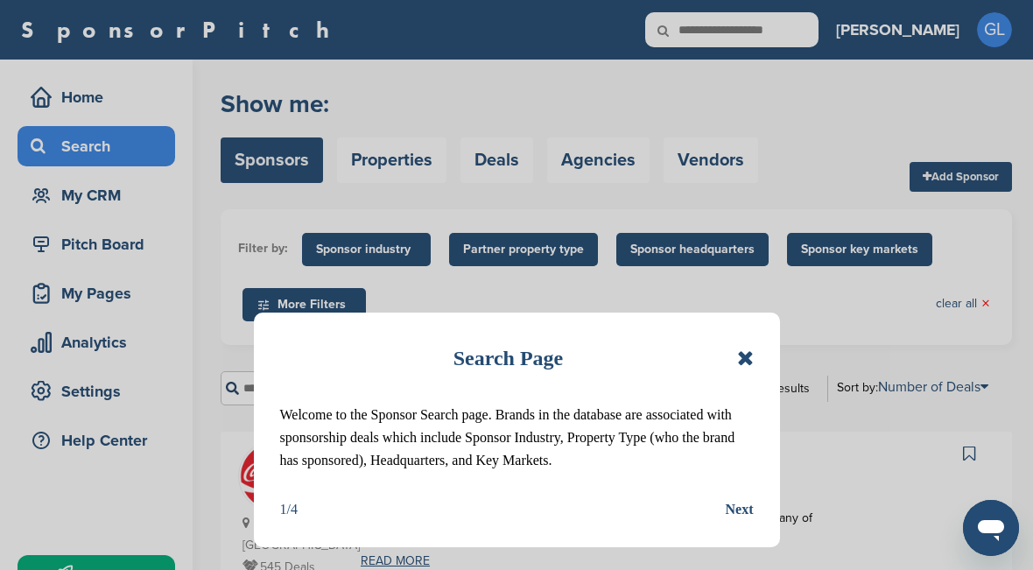
click at [738, 361] on icon at bounding box center [745, 358] width 17 height 21
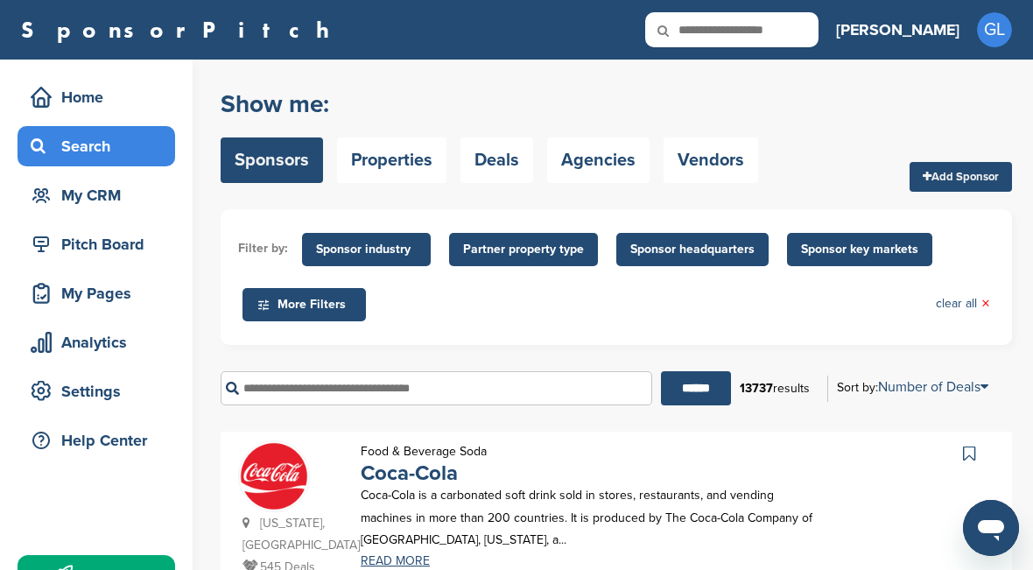
click at [566, 379] on input "text" at bounding box center [437, 388] width 432 height 34
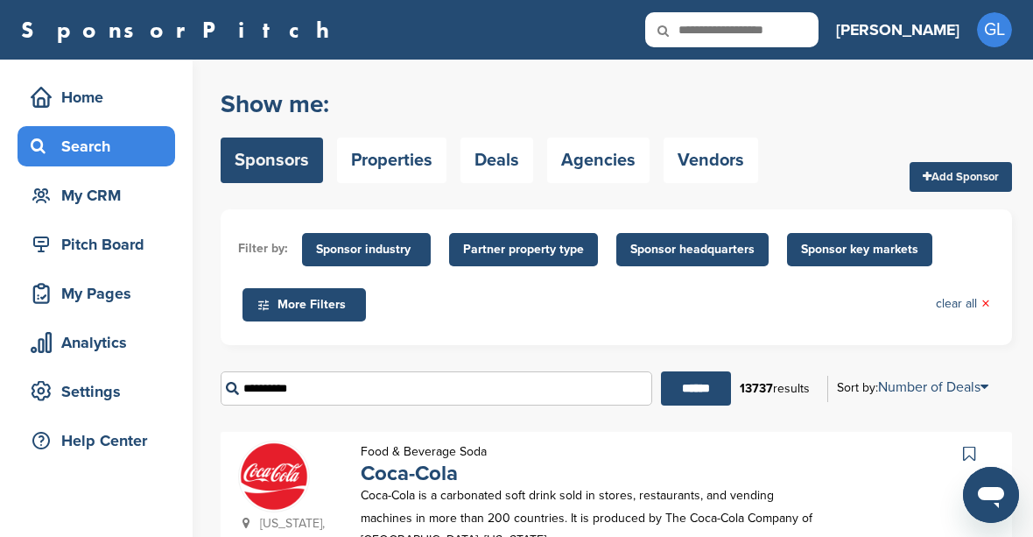
type input "**********"
click at [689, 389] on input "******" at bounding box center [696, 388] width 70 height 34
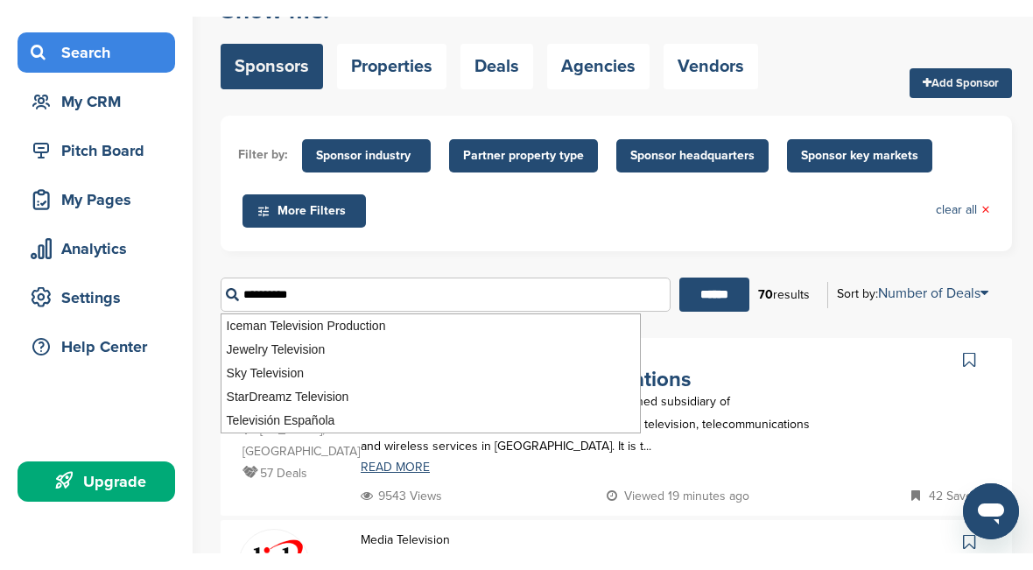
scroll to position [103, 0]
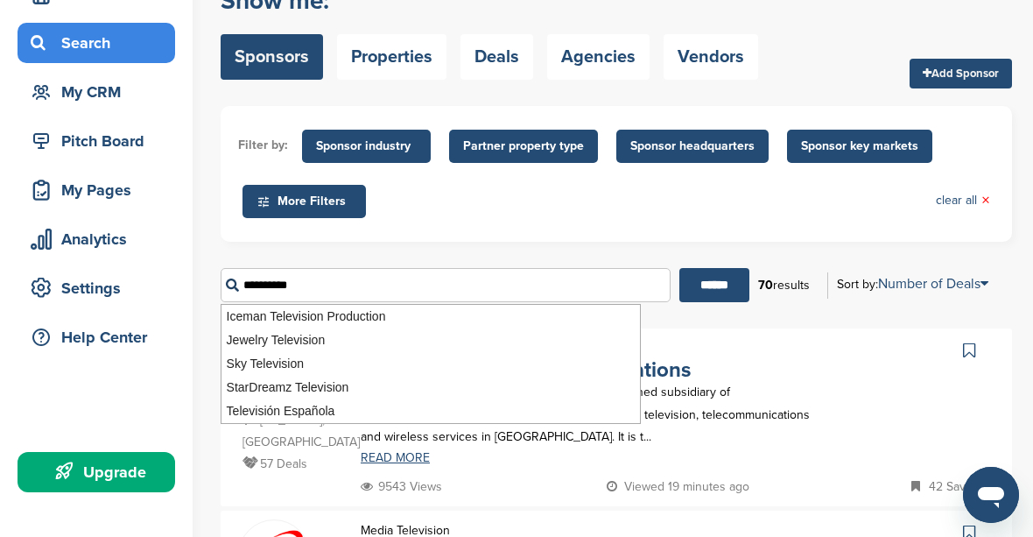
click at [806, 229] on div "Filter by: Sponsor industry Sponsor Industry × Apparel, Clothing, & Fashion Acc…" at bounding box center [617, 174] width 792 height 136
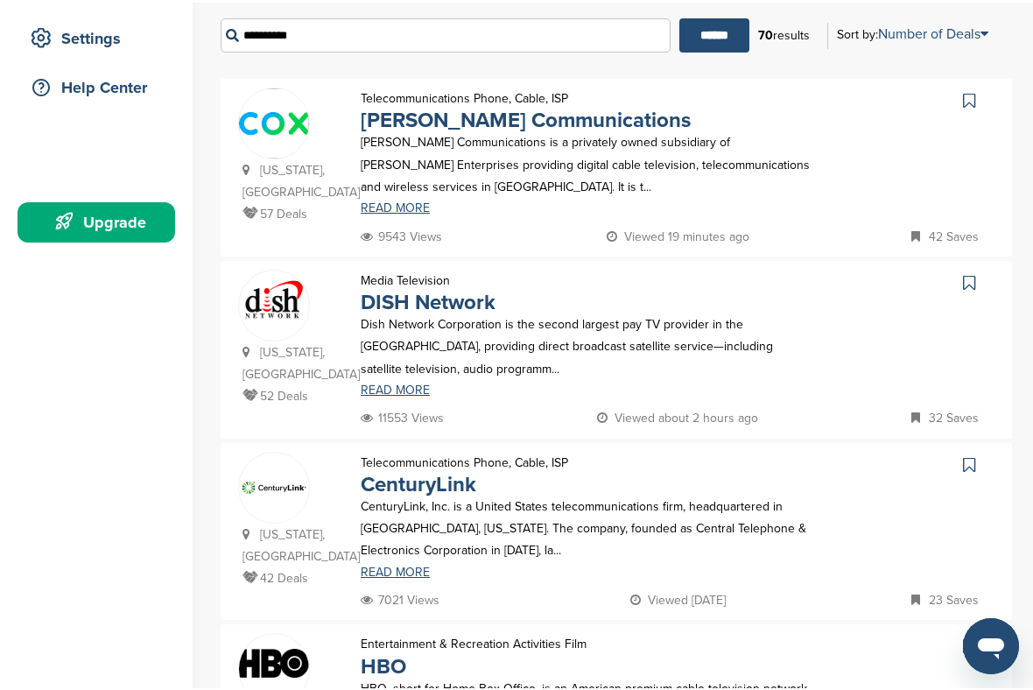
scroll to position [365, 0]
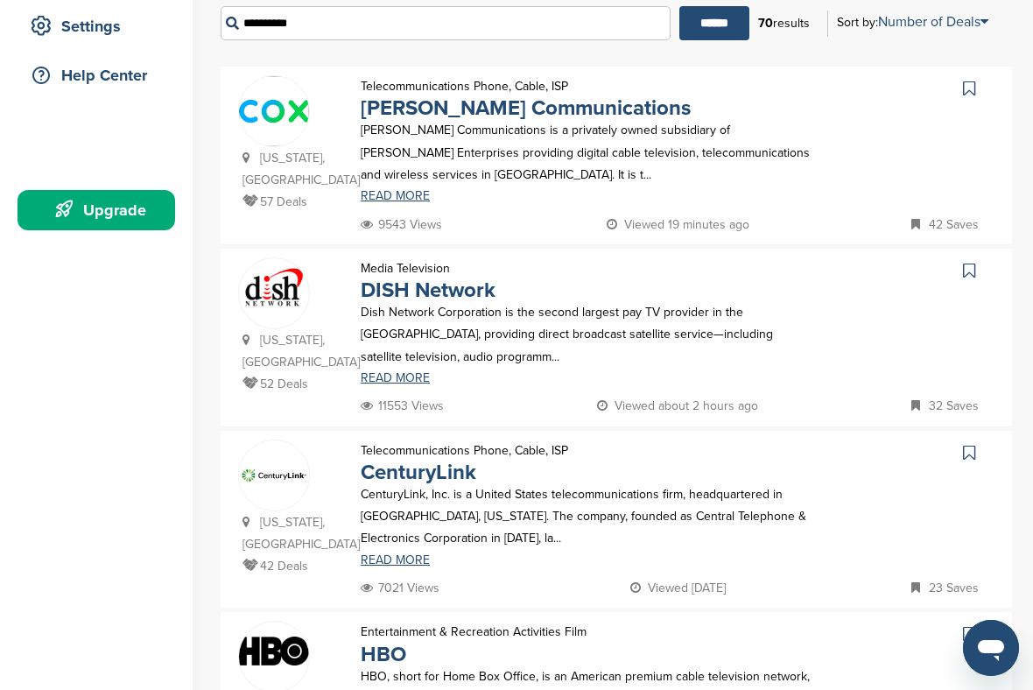
click at [972, 444] on icon at bounding box center [969, 453] width 12 height 18
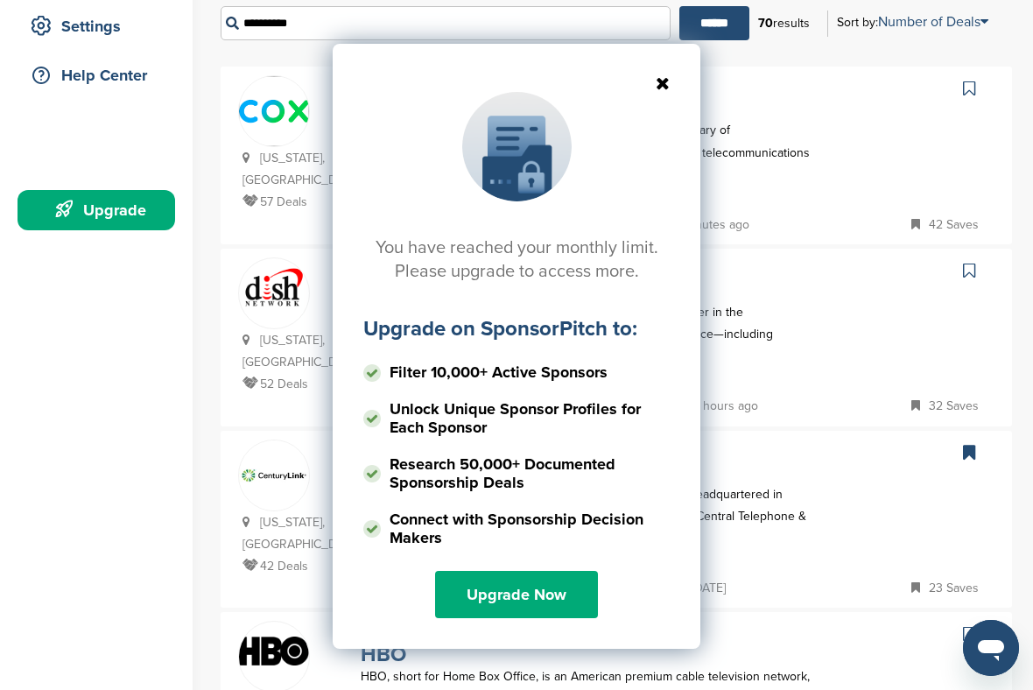
click at [654, 87] on icon at bounding box center [516, 83] width 306 height 18
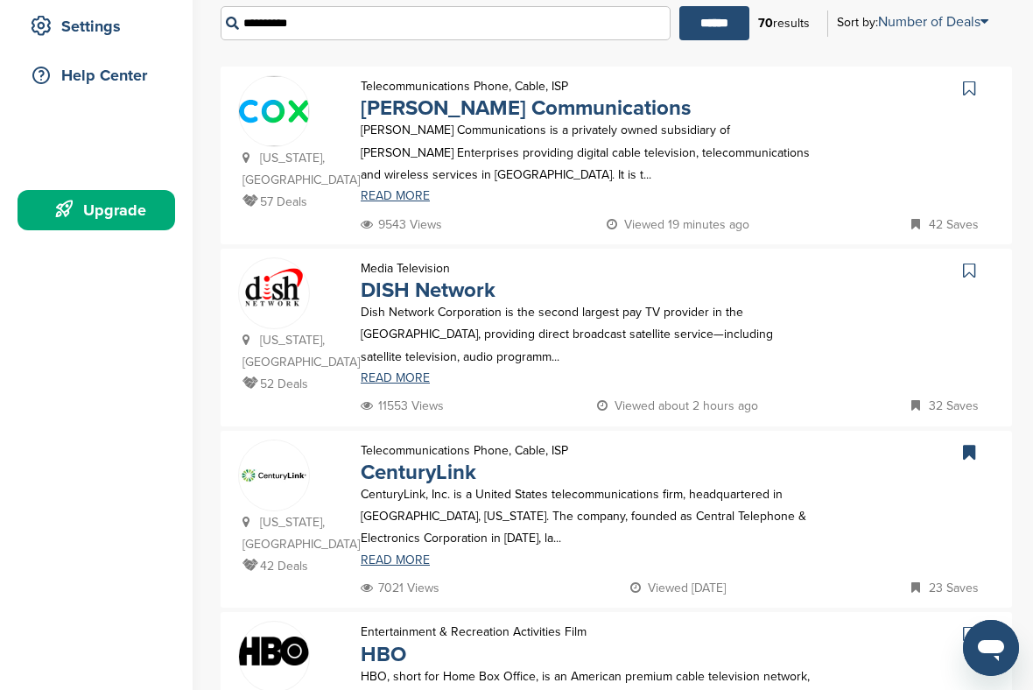
click at [973, 267] on icon at bounding box center [969, 271] width 12 height 18
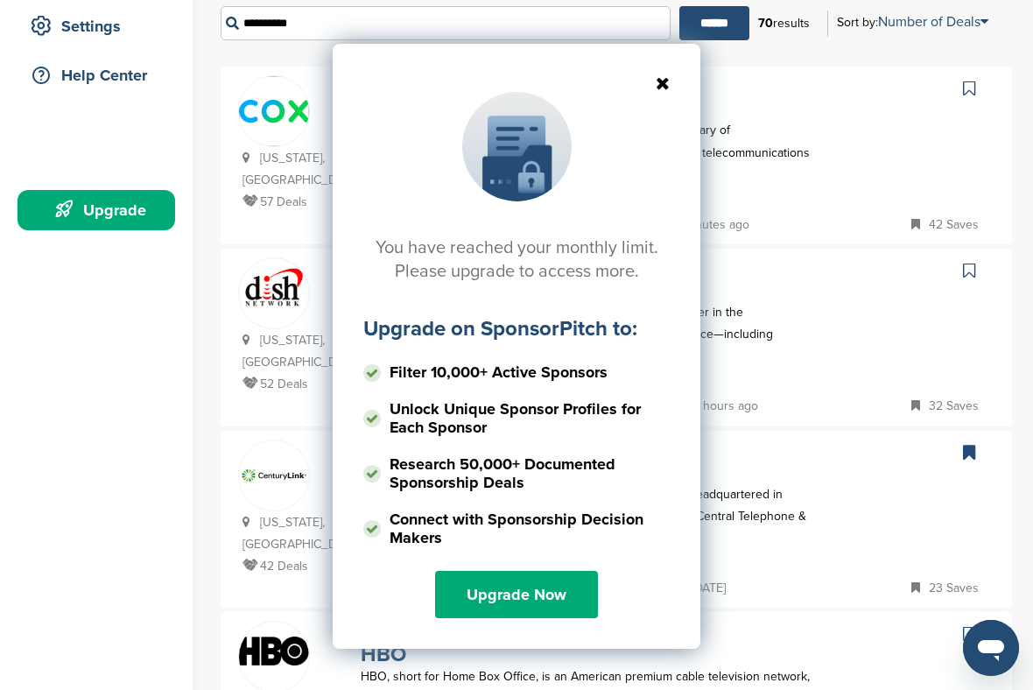
click at [664, 78] on icon at bounding box center [516, 83] width 306 height 18
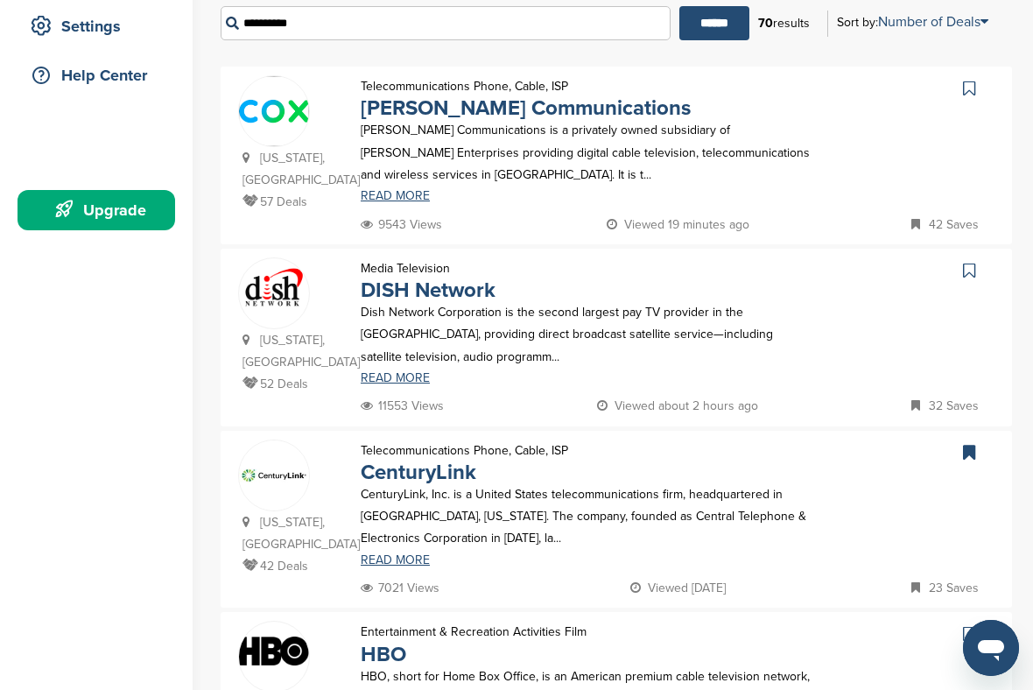
click at [973, 440] on link at bounding box center [971, 453] width 25 height 26
click at [968, 444] on icon at bounding box center [969, 453] width 12 height 18
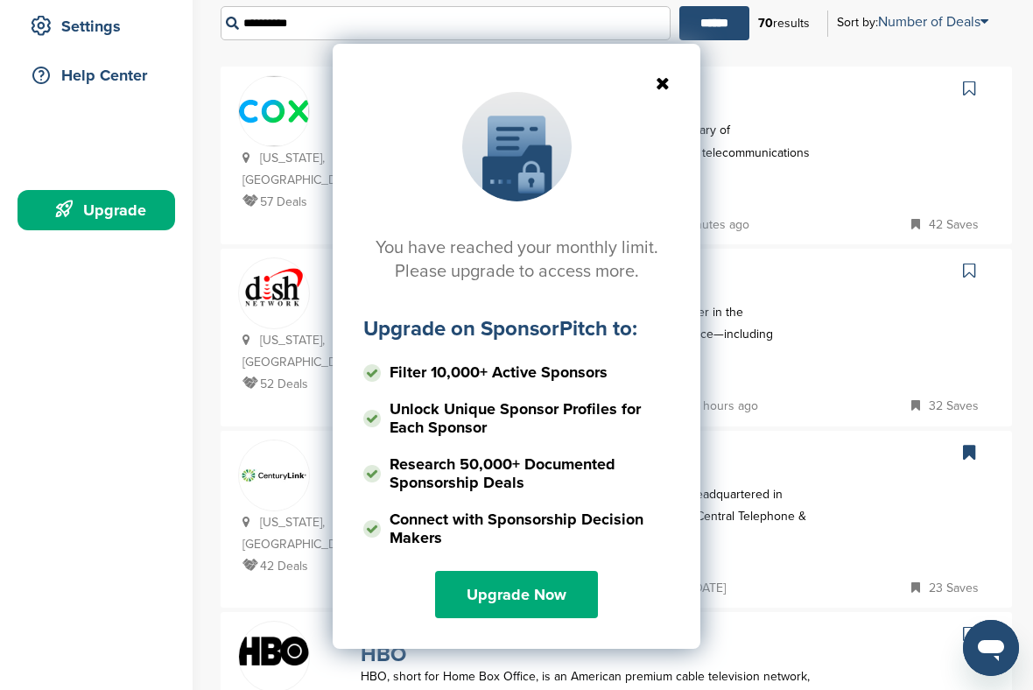
click at [673, 71] on div "You have reached your monthly limit. Please upgrade to access more. Upgrade on …" at bounding box center [517, 346] width 368 height 605
click at [680, 74] on div "You have reached your monthly limit. Please upgrade to access more. Upgrade on …" at bounding box center [517, 346] width 368 height 605
click at [678, 72] on div "You have reached your monthly limit. Please upgrade to access more. Upgrade on …" at bounding box center [517, 346] width 368 height 605
click at [675, 77] on div "You have reached your monthly limit. Please upgrade to access more. Upgrade on …" at bounding box center [517, 346] width 368 height 605
click at [666, 79] on icon at bounding box center [516, 83] width 306 height 18
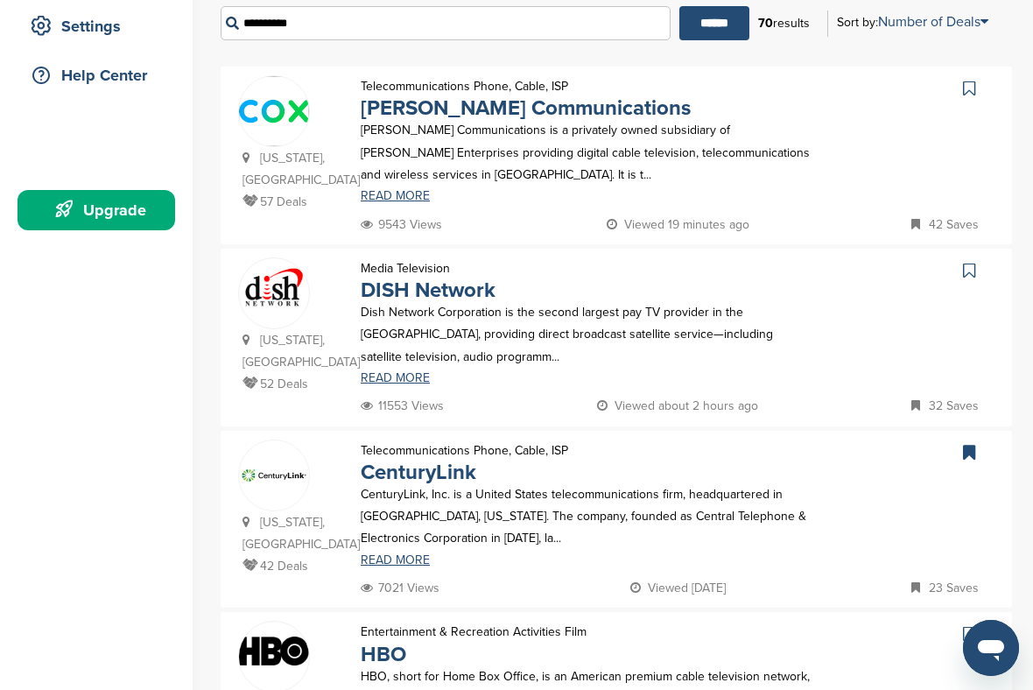
click at [450, 460] on link "CenturyLink" at bounding box center [419, 472] width 116 height 25
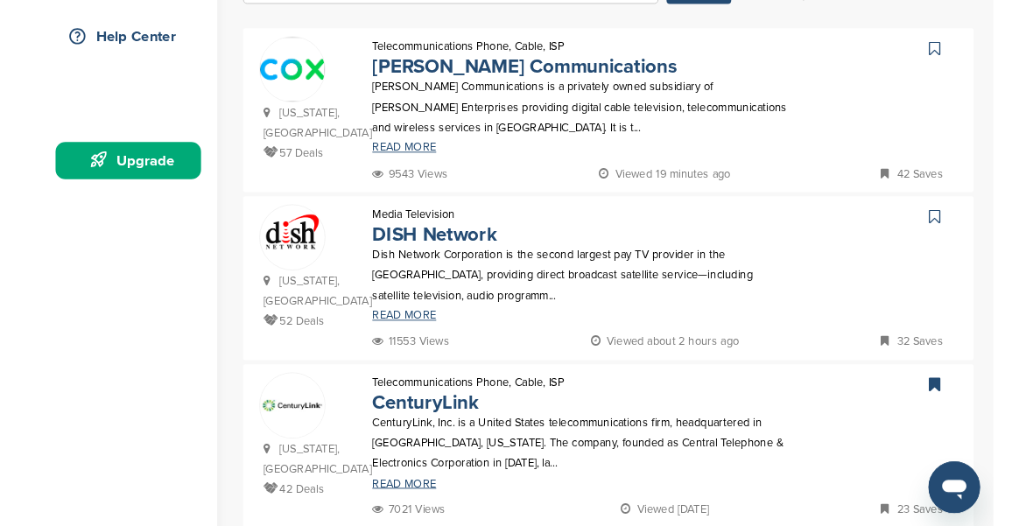
scroll to position [402, 0]
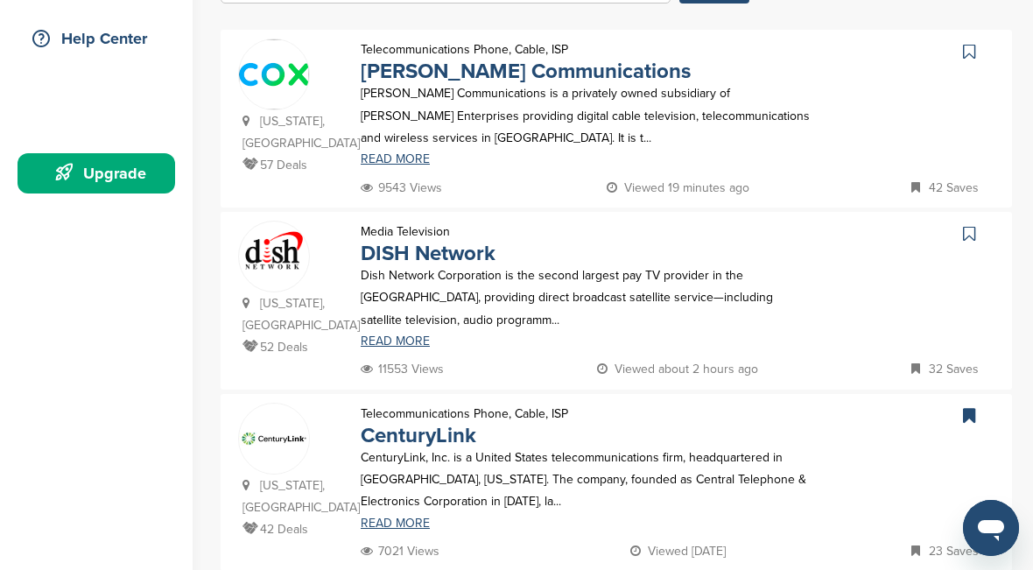
click at [971, 225] on icon at bounding box center [969, 234] width 12 height 18
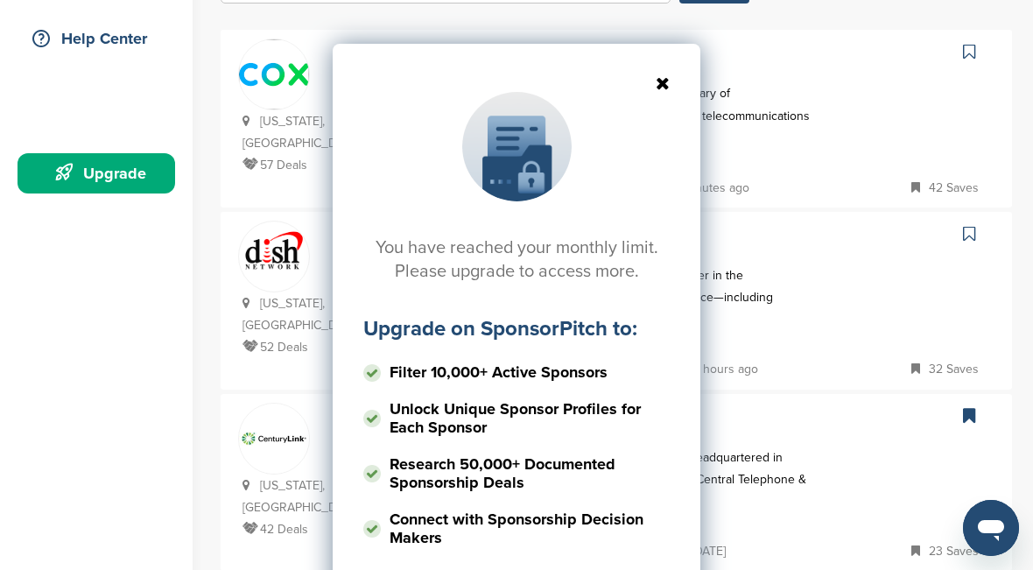
click at [658, 69] on div "You have reached your monthly limit. Please upgrade to access more. Upgrade on …" at bounding box center [517, 346] width 368 height 605
click at [665, 80] on icon at bounding box center [516, 83] width 306 height 18
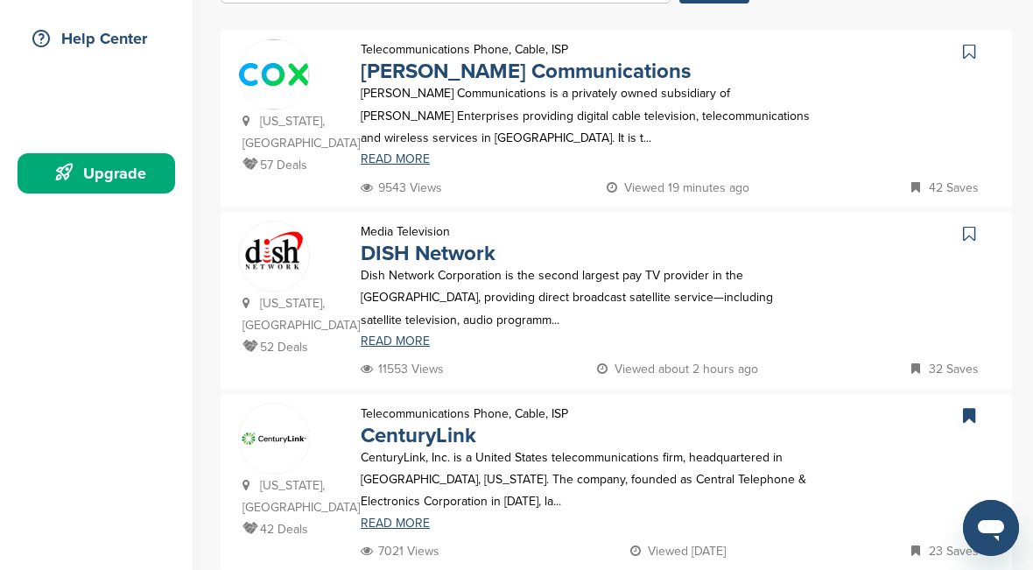
click at [965, 407] on icon at bounding box center [969, 416] width 12 height 18
click at [982, 221] on link at bounding box center [971, 234] width 25 height 26
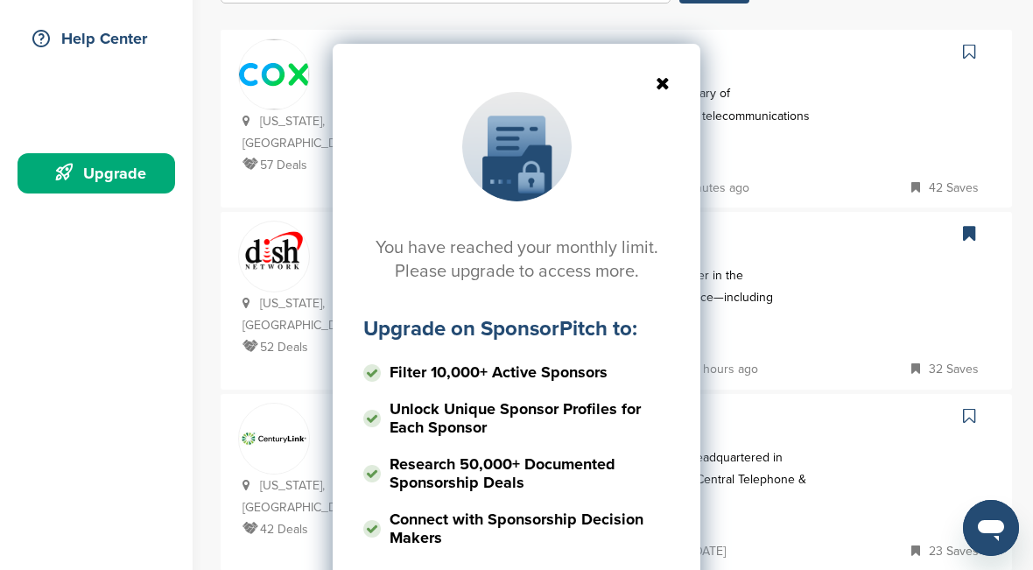
click at [974, 225] on div "You have reached your monthly limit. Please upgrade to access more. Upgrade on …" at bounding box center [516, 219] width 1033 height 438
click at [663, 78] on icon at bounding box center [516, 83] width 306 height 18
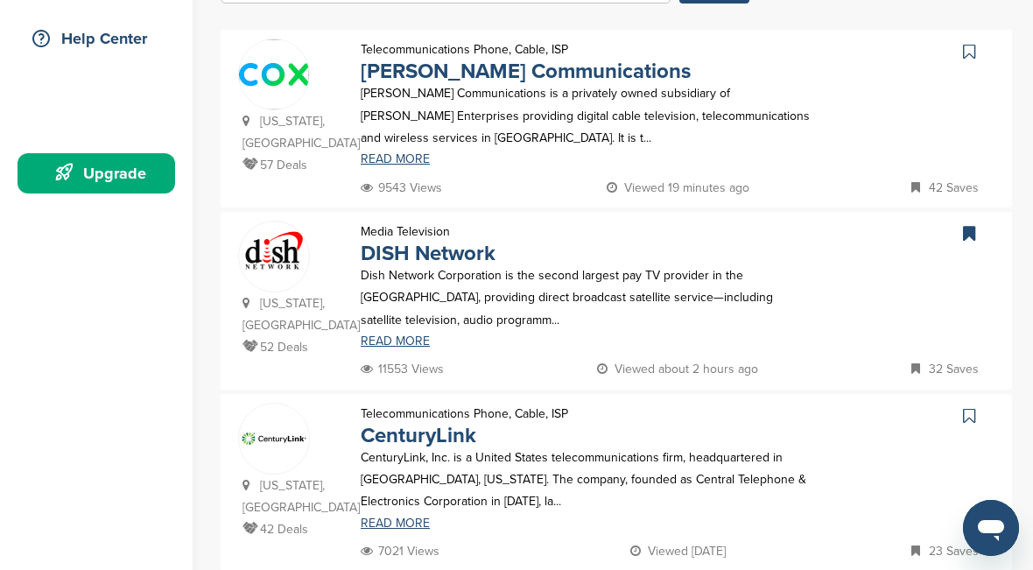
click at [411, 241] on link "DISH Network" at bounding box center [428, 253] width 135 height 25
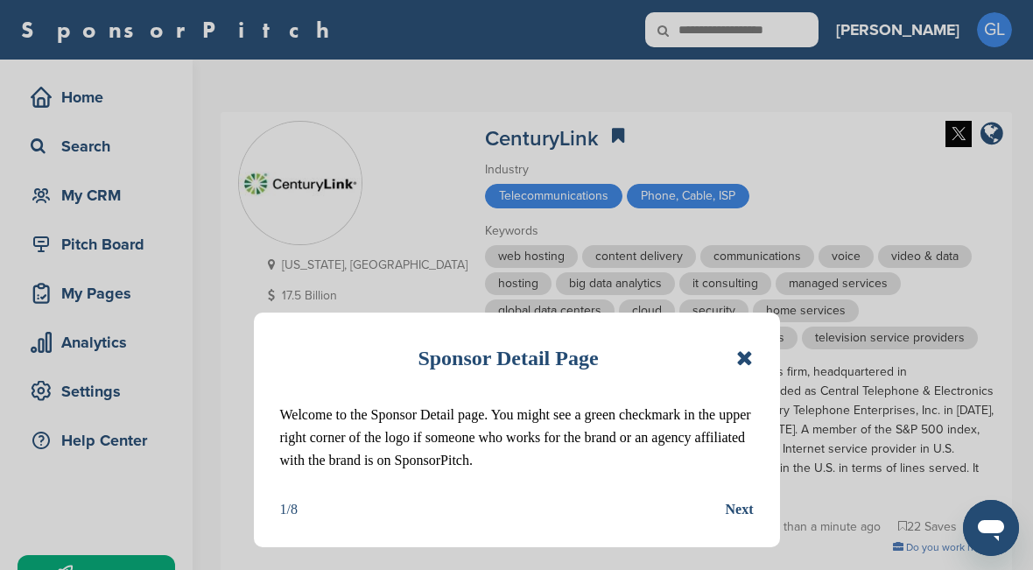
click at [750, 359] on icon at bounding box center [744, 358] width 17 height 21
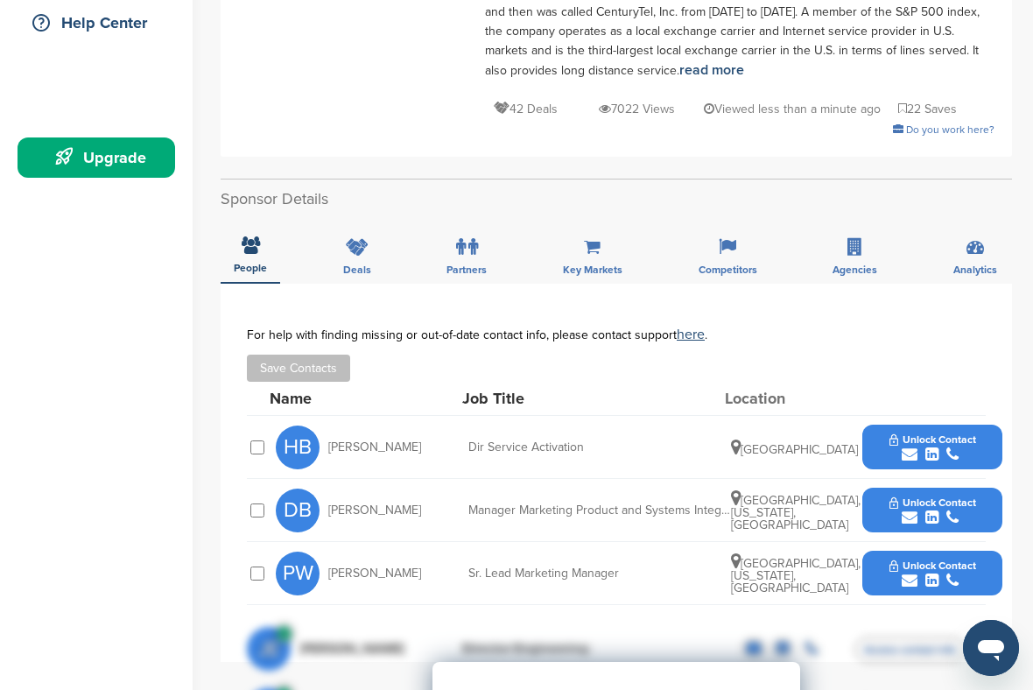
scroll to position [578, 0]
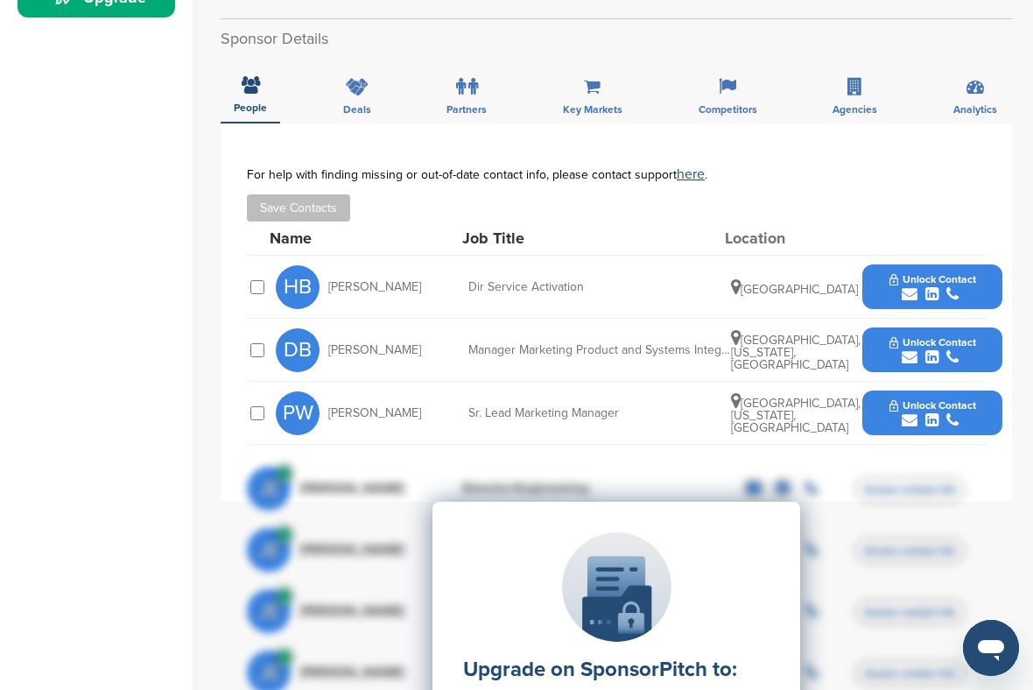
click at [942, 336] on span "Unlock Contact" at bounding box center [933, 342] width 87 height 12
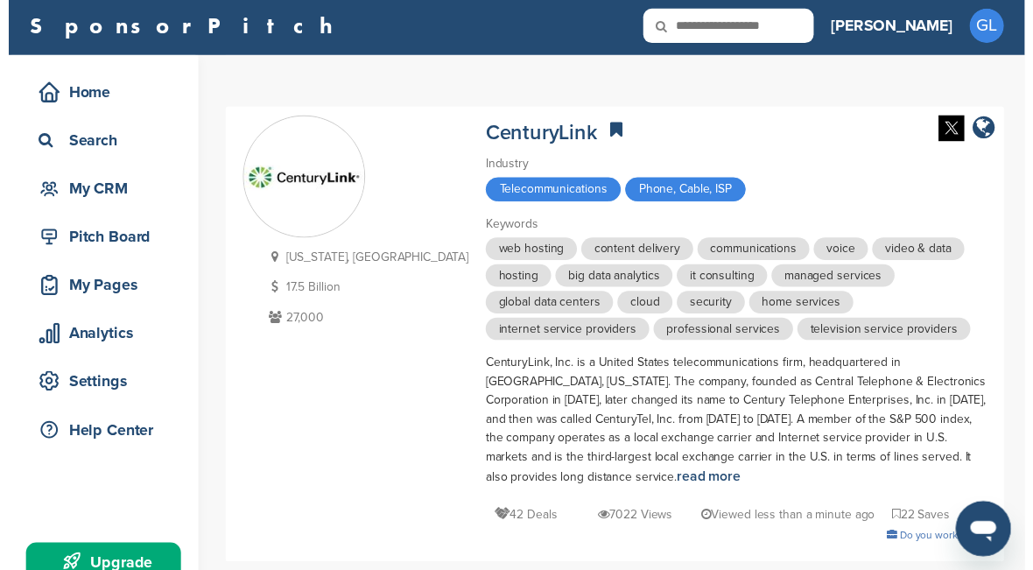
scroll to position [0, 0]
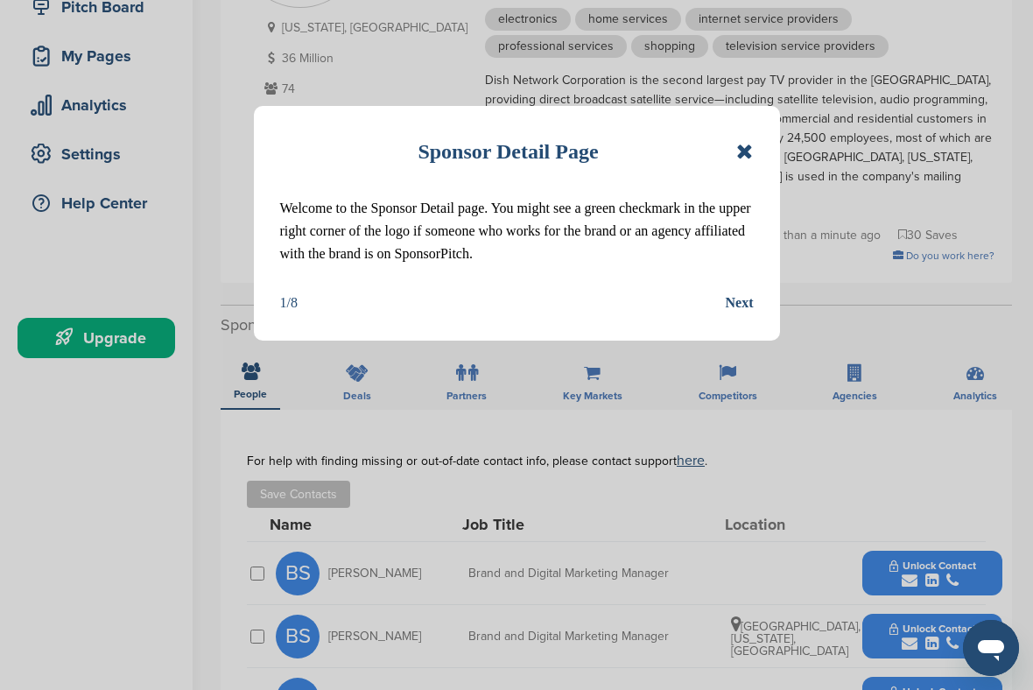
scroll to position [266, 0]
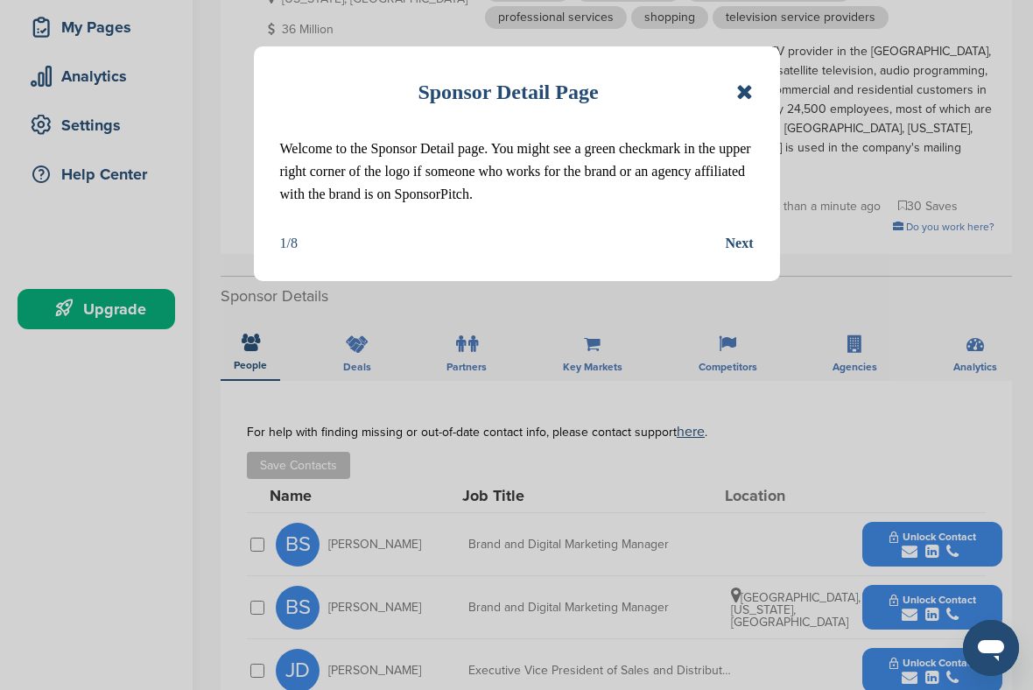
click at [736, 103] on div "Sponsor Detail Page" at bounding box center [517, 92] width 474 height 39
click at [759, 75] on div "Sponsor Detail Page Welcome to the Sponsor Detail page. You might see a green c…" at bounding box center [517, 163] width 526 height 235
click at [757, 80] on div "Sponsor Detail Page Welcome to the Sponsor Detail page. You might see a green c…" at bounding box center [517, 163] width 526 height 235
click at [745, 90] on icon at bounding box center [744, 91] width 17 height 21
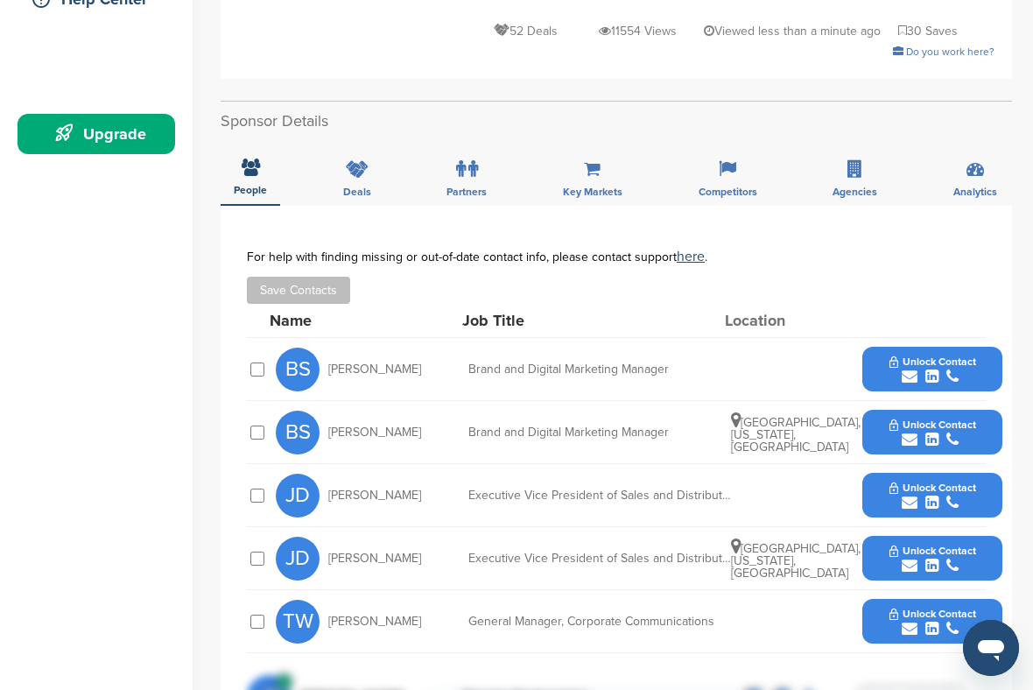
scroll to position [460, 0]
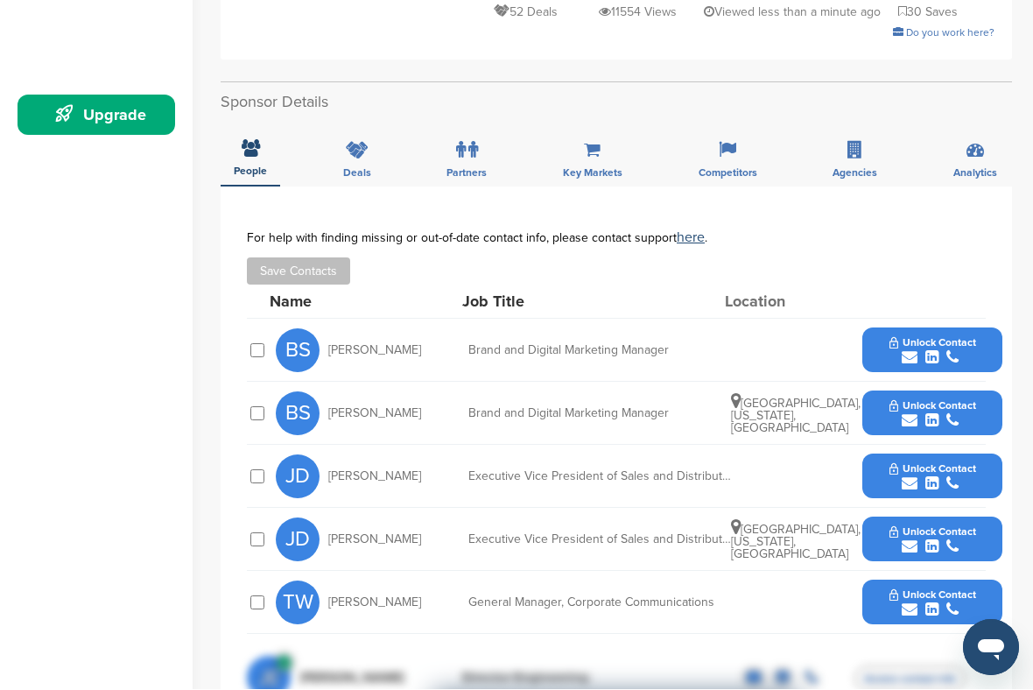
click at [972, 569] on span "Unlock Contact" at bounding box center [933, 595] width 87 height 12
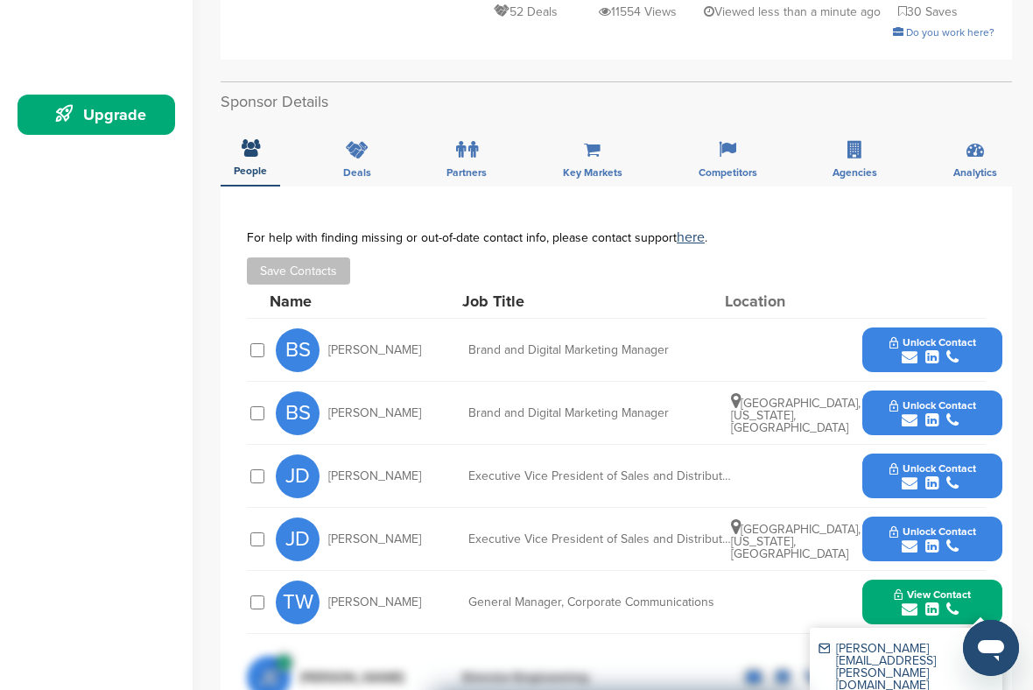
click at [989, 569] on img at bounding box center [988, 649] width 12 height 12
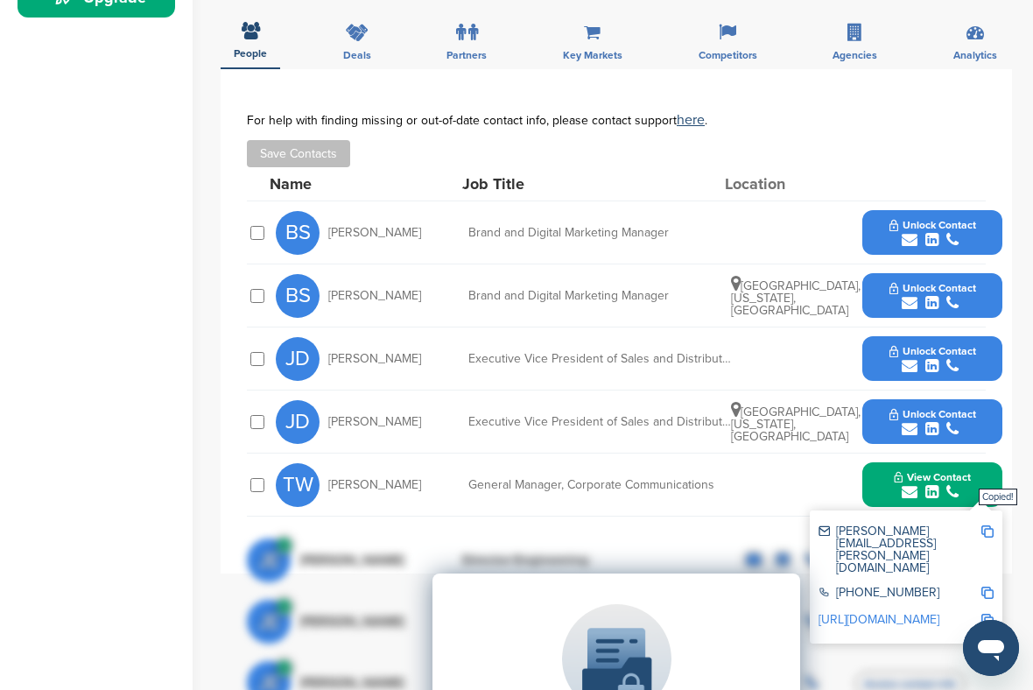
scroll to position [646, 0]
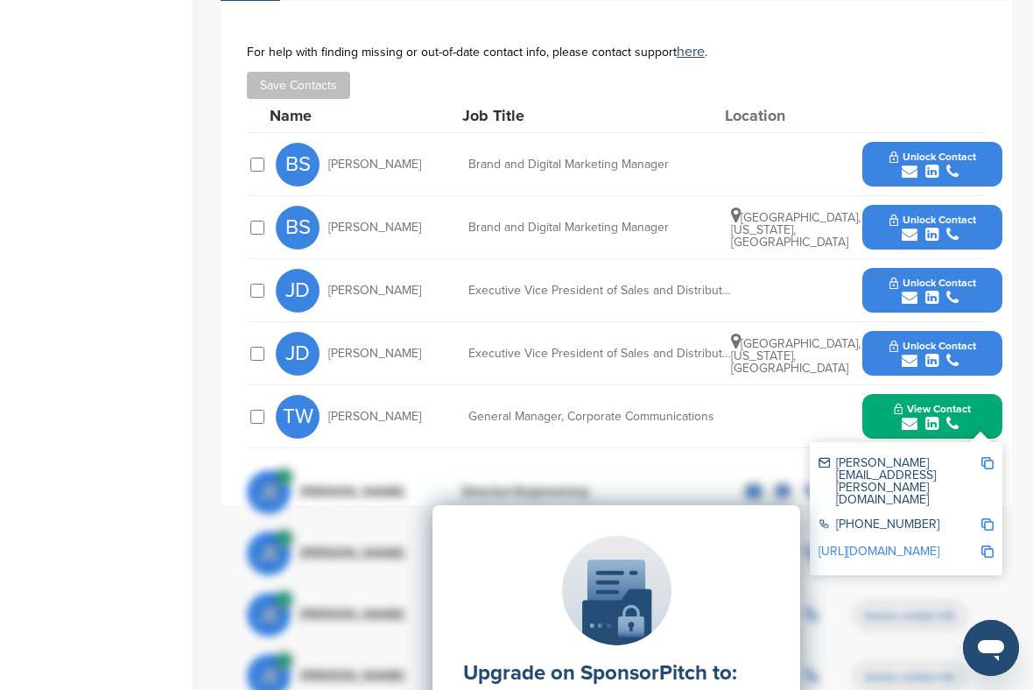
click at [985, 569] on icon "Open messaging window" at bounding box center [991, 650] width 26 height 21
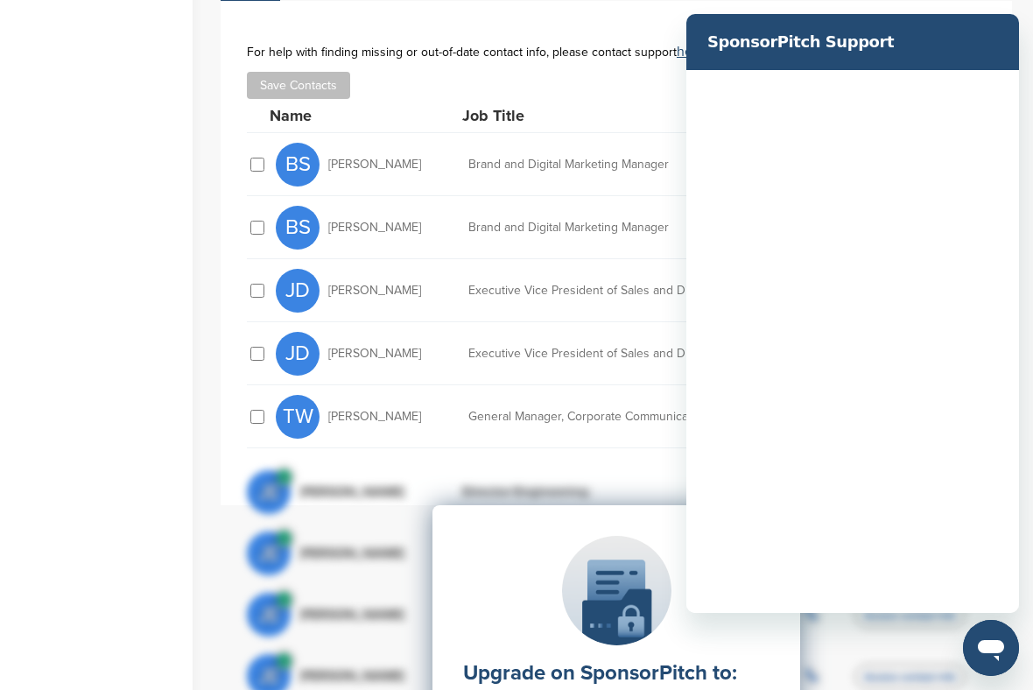
scroll to position [0, 0]
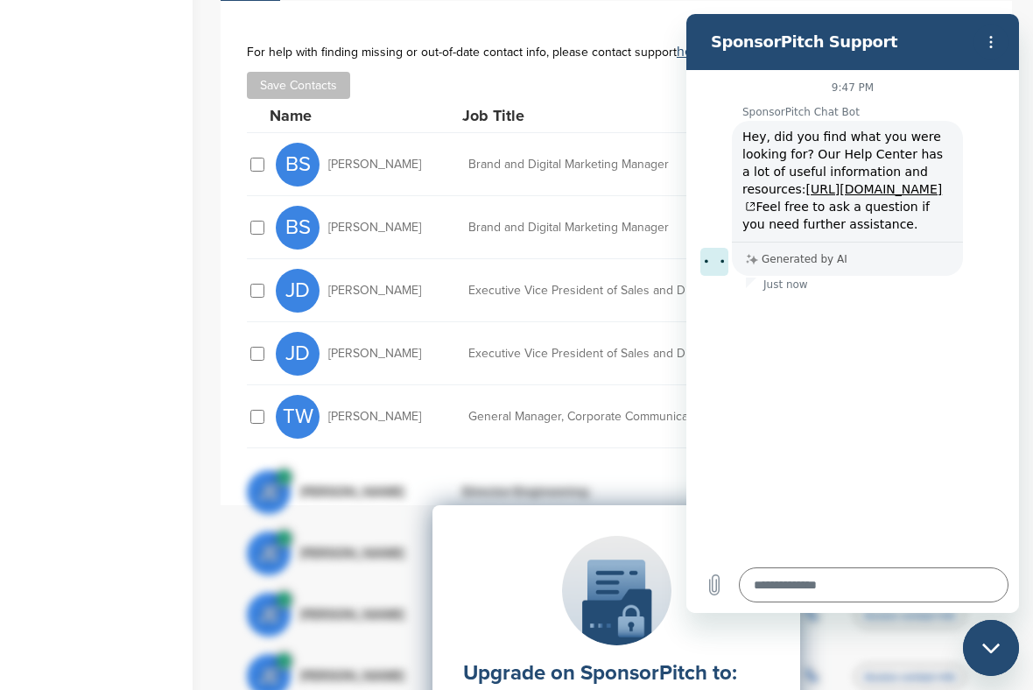
type textarea "*"
click at [823, 569] on textarea at bounding box center [874, 584] width 270 height 35
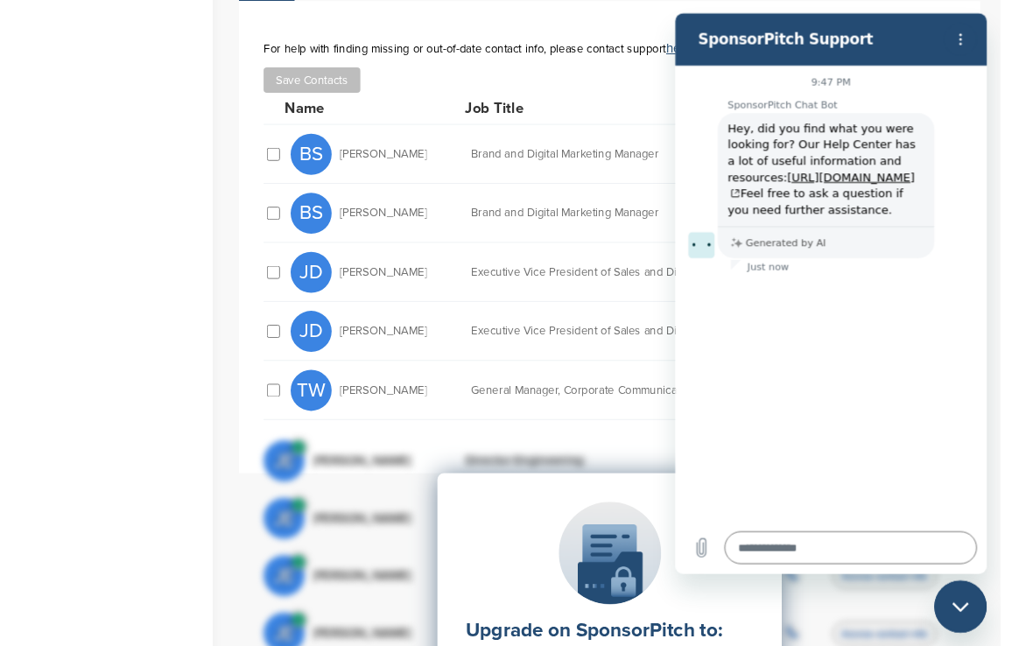
scroll to position [916, 0]
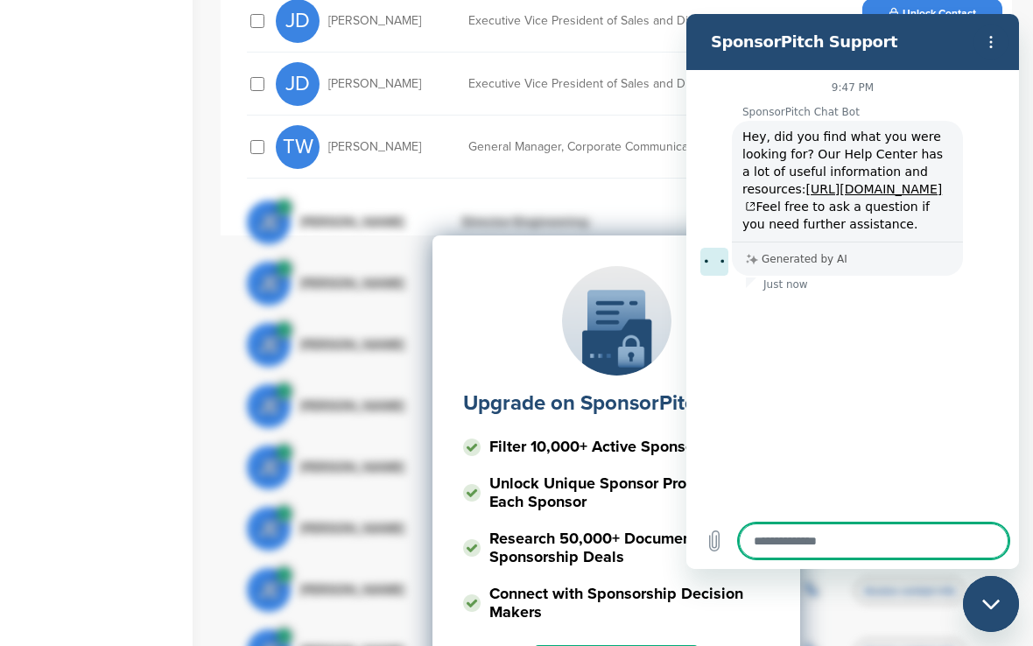
type textarea "*"
type textarea "**"
type textarea "*"
type textarea "***"
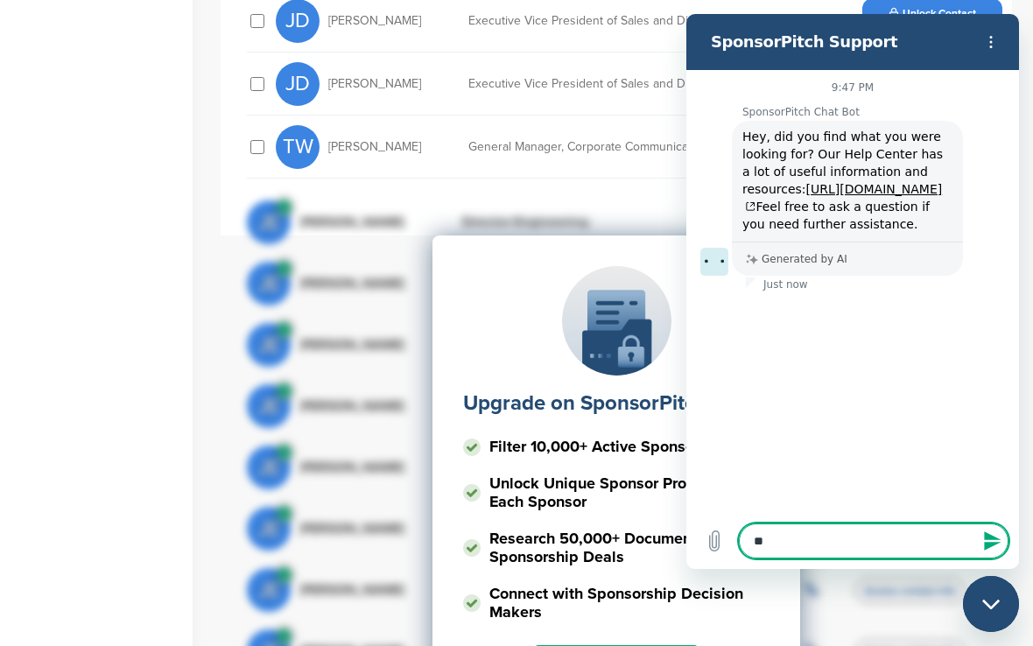
type textarea "*"
type textarea "****"
type textarea "*"
type textarea "****"
type textarea "*"
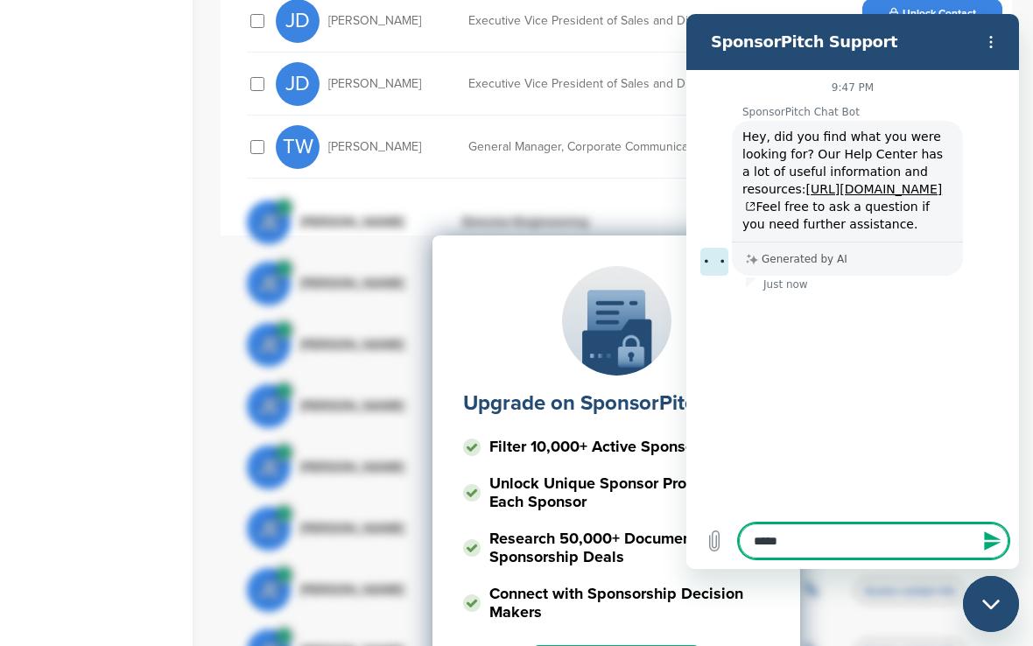
type textarea "******"
type textarea "*"
type textarea "*******"
type textarea "*"
type textarea "*******"
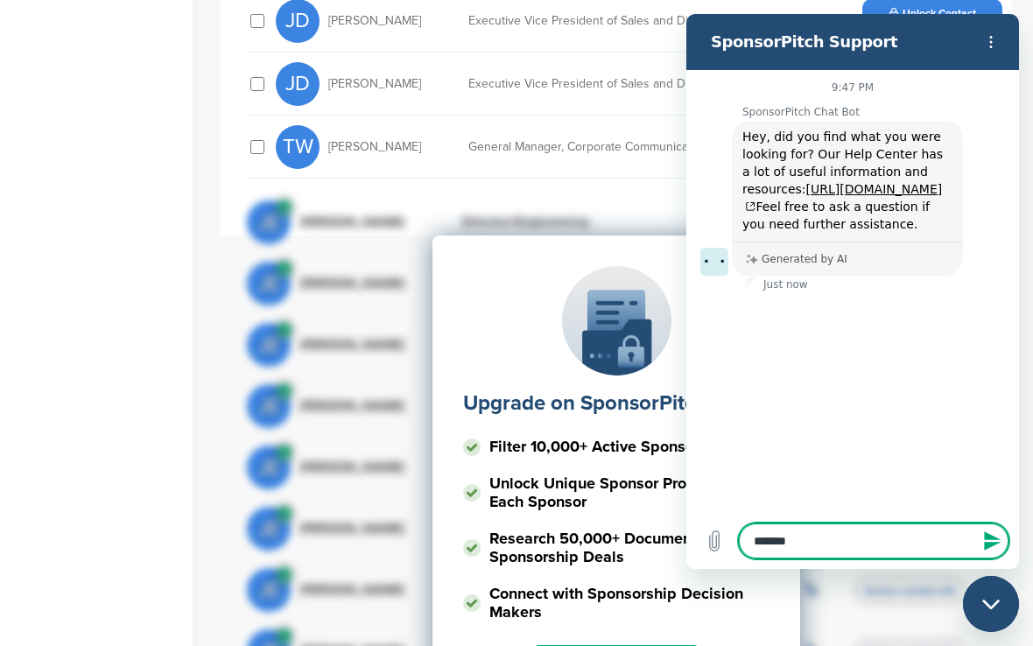
type textarea "*"
type textarea "*********"
type textarea "*"
type textarea "*********"
type textarea "*"
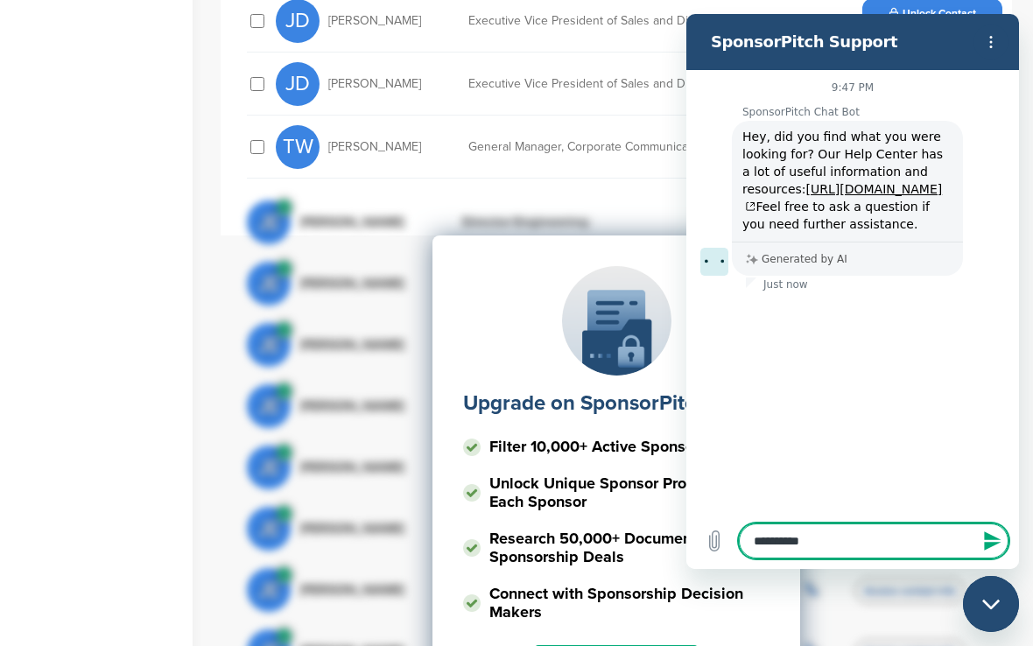
type textarea "**********"
type textarea "*"
type textarea "**********"
type textarea "*"
type textarea "**********"
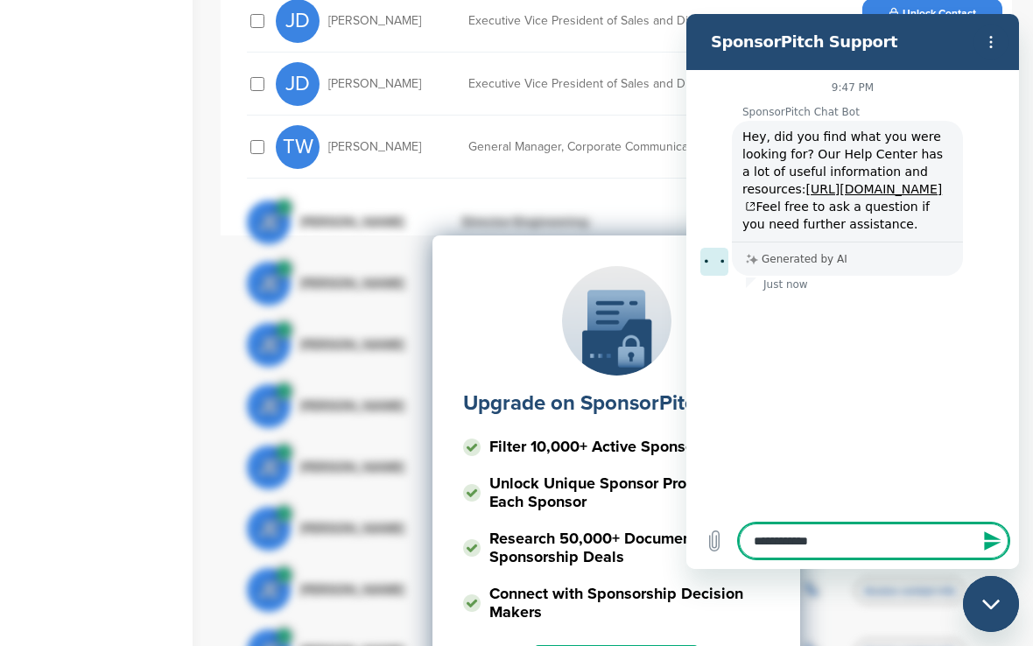
type textarea "*"
type textarea "**********"
type textarea "*"
type textarea "**********"
type textarea "*"
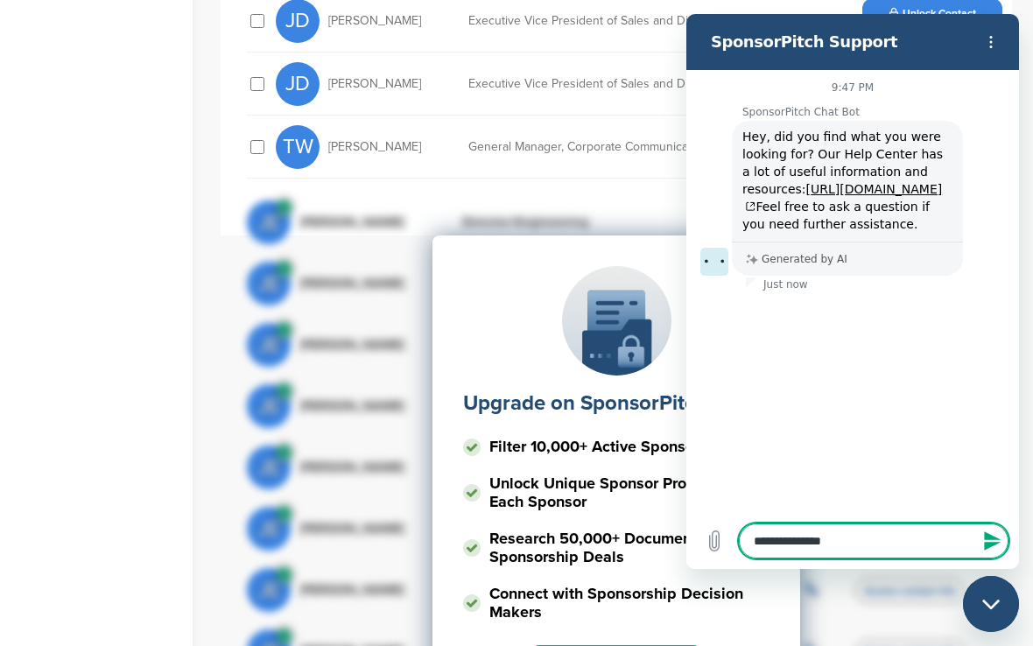
type textarea "**********"
type textarea "*"
type textarea "**********"
type textarea "*"
type textarea "**********"
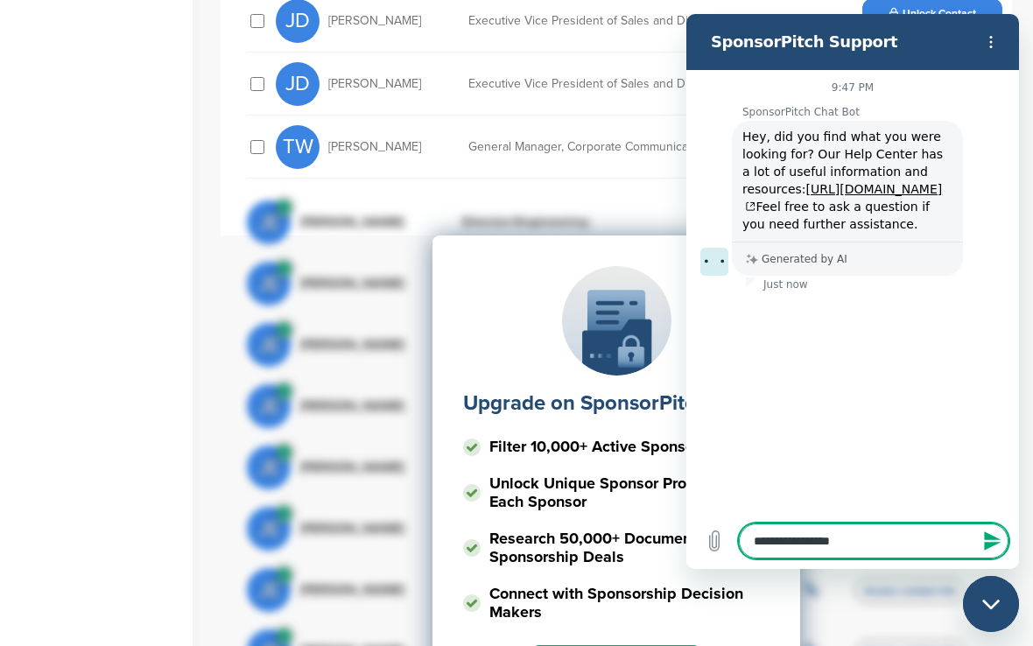
type textarea "*"
type textarea "**********"
type textarea "*"
type textarea "**********"
type textarea "*"
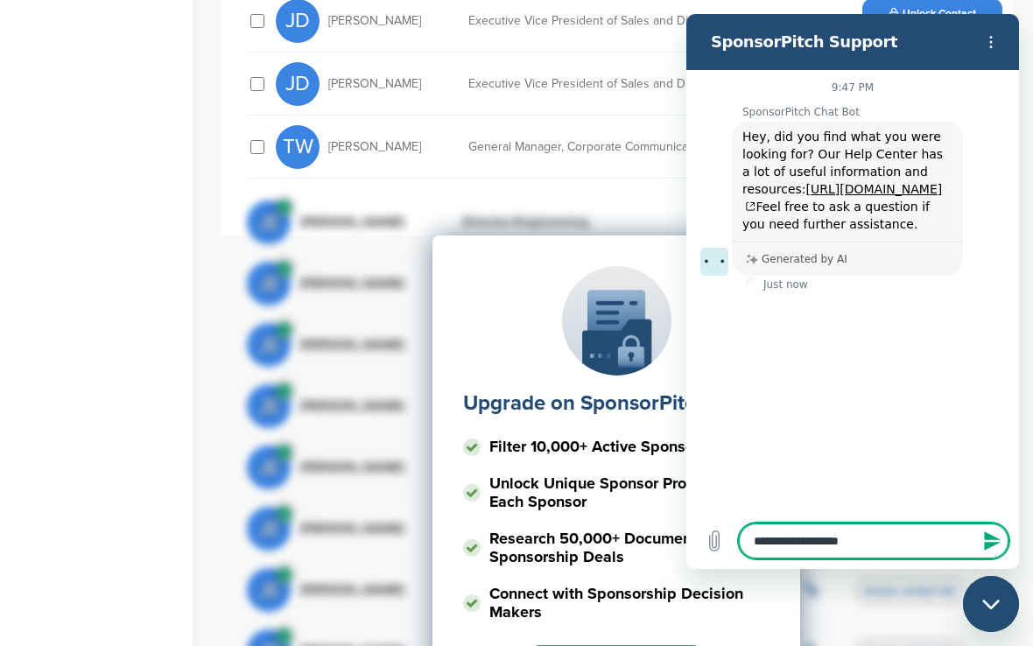
type textarea "**********"
type textarea "*"
type textarea "**********"
type textarea "*"
type textarea "**********"
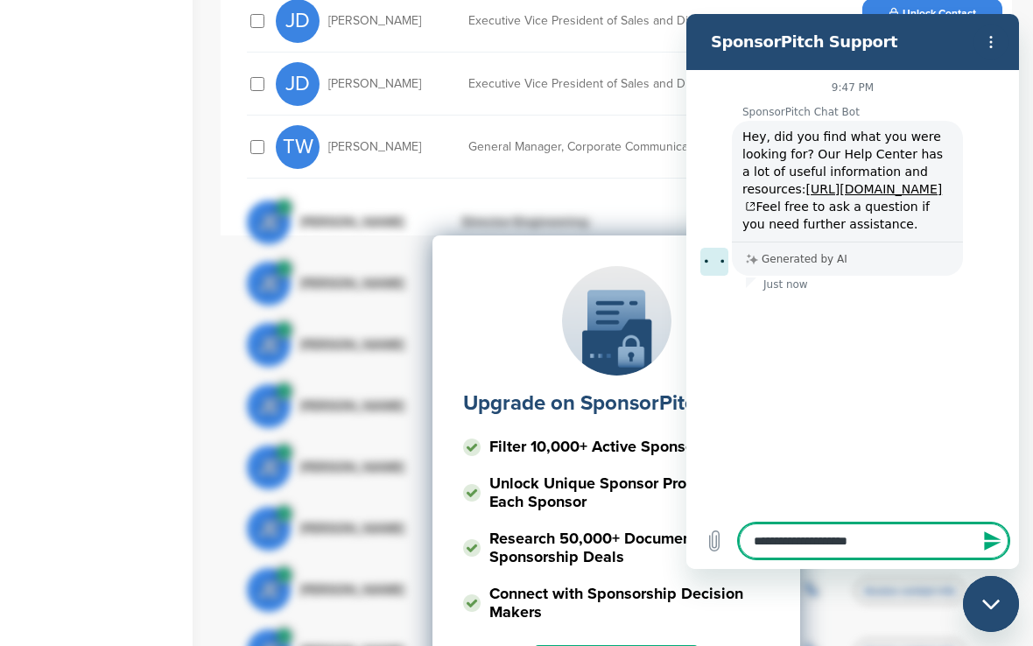
type textarea "*"
type textarea "**********"
type textarea "*"
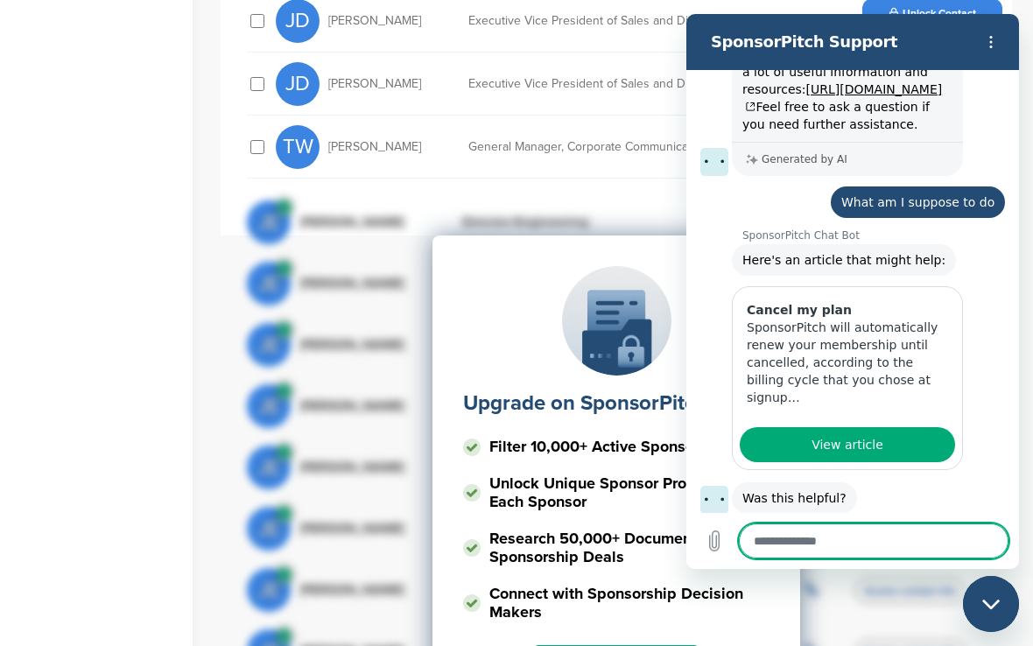
click at [856, 569] on div "Upgrade on SponsorPitch to: Filter 10,000+ Active Sponsors Unlock Unique Sponso…" at bounding box center [616, 411] width 739 height 438
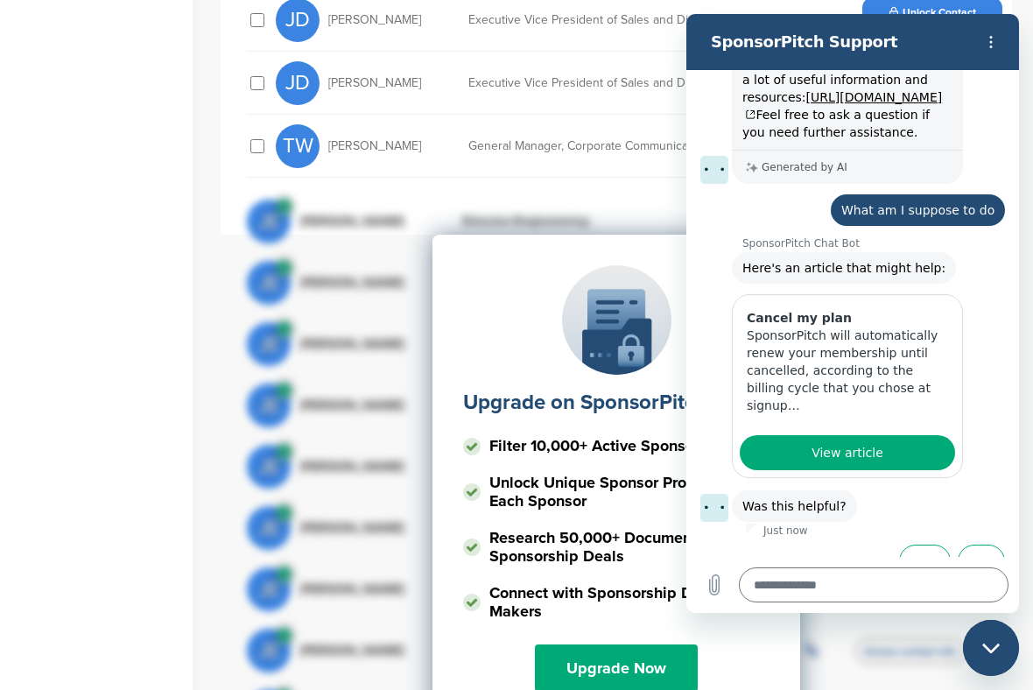
scroll to position [113, 0]
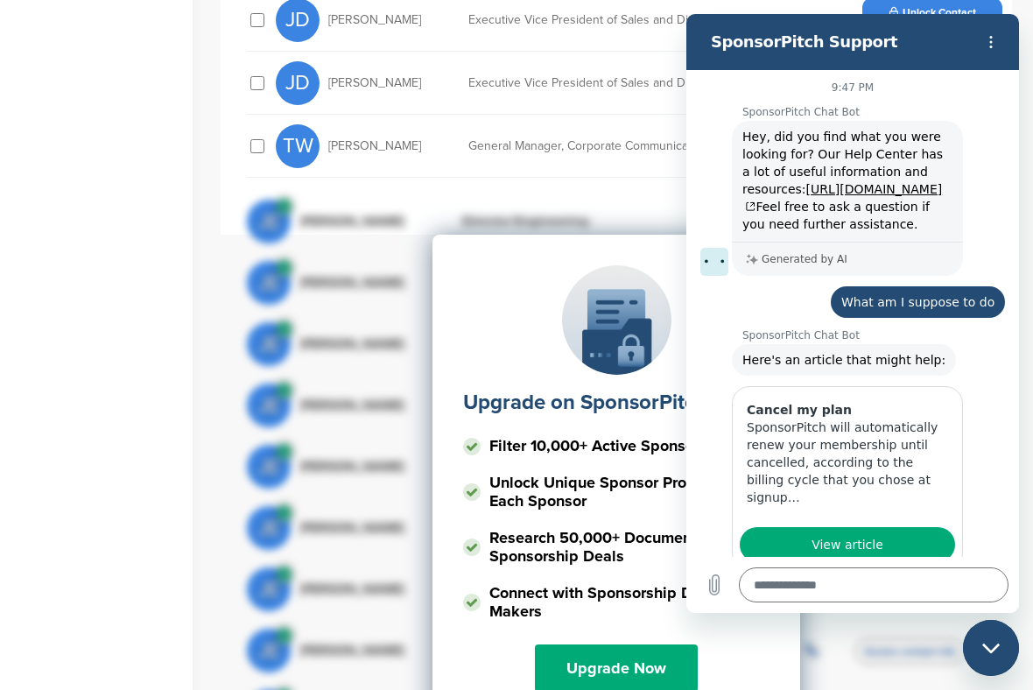
click at [1001, 569] on div "Close messaging window" at bounding box center [991, 648] width 53 height 53
type textarea "*"
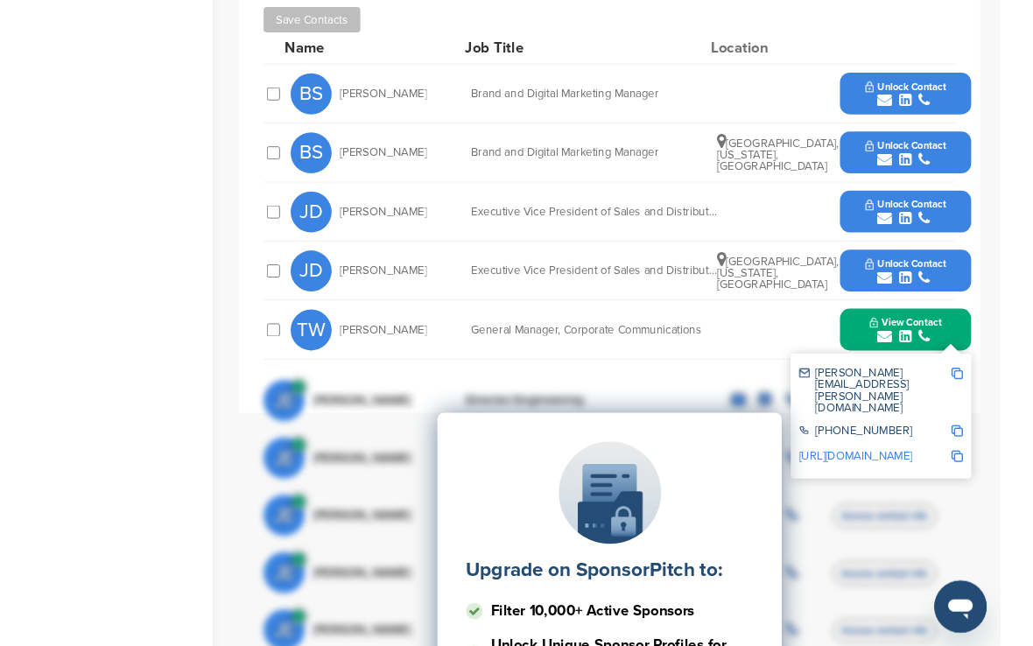
scroll to position [714, 0]
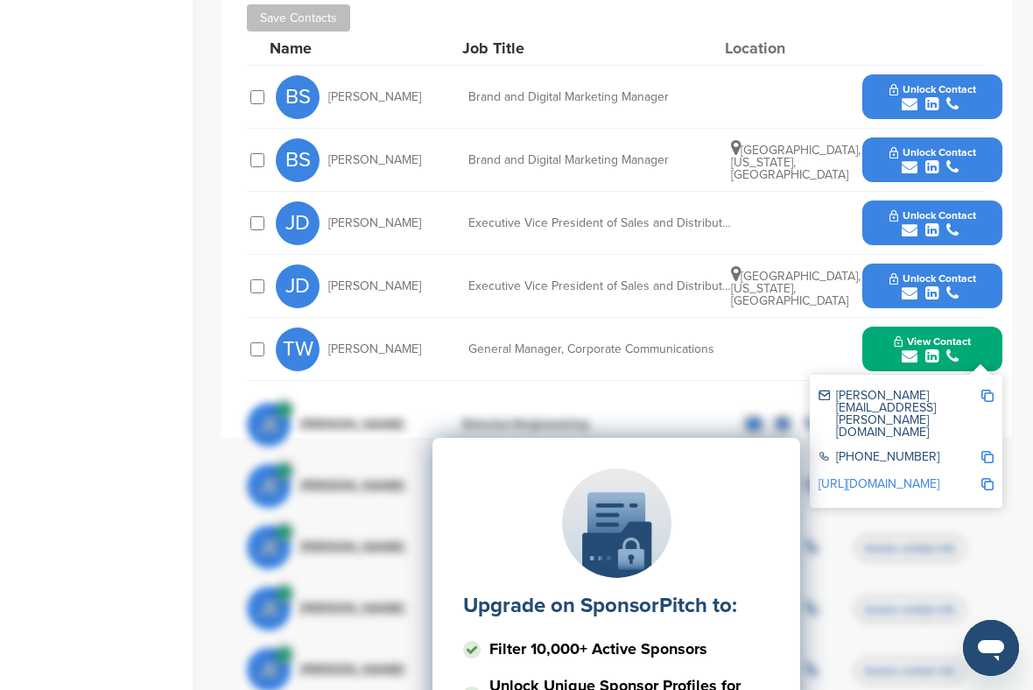
click at [978, 394] on div "Upgrade on SponsorPitch to: Filter 10,000+ Active Sponsors Unlock Unique Sponso…" at bounding box center [616, 613] width 739 height 438
click at [992, 375] on div "ted.wietecha@dish.com 303-723-1000 https://www.linkedin.com/in/tedwietecha" at bounding box center [906, 441] width 193 height 133
click at [967, 394] on div "Upgrade on SponsorPitch to: Filter 10,000+ Active Sponsors Unlock Unique Sponso…" at bounding box center [616, 613] width 739 height 438
click at [933, 394] on div "Upgrade on SponsorPitch to: Filter 10,000+ Active Sponsors Unlock Unique Sponso…" at bounding box center [616, 613] width 739 height 438
click at [983, 390] on img at bounding box center [988, 396] width 12 height 12
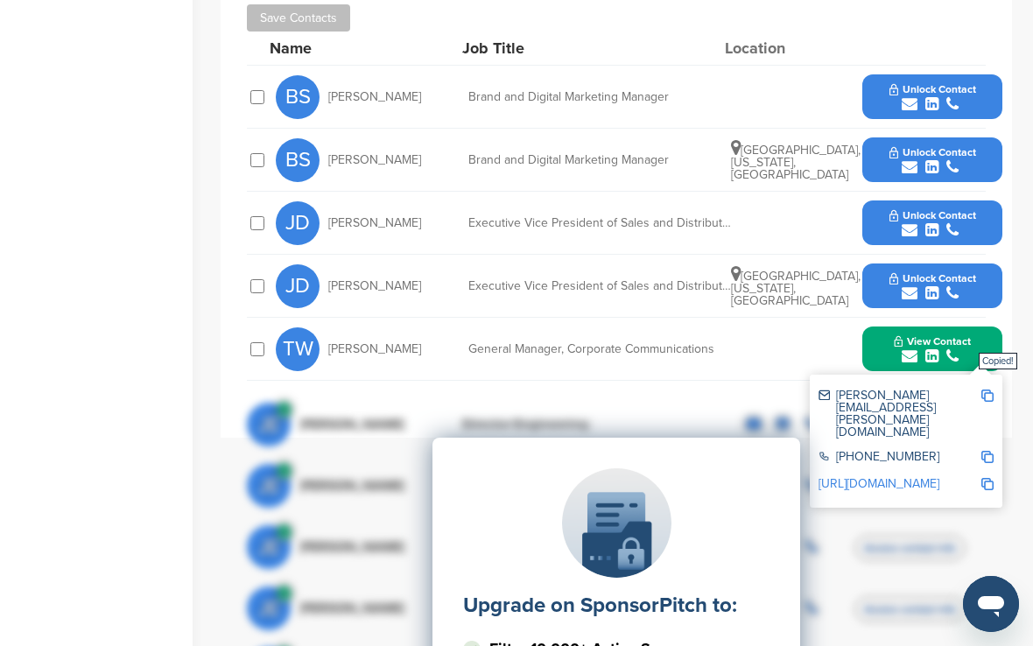
click at [981, 361] on span "Copied!" at bounding box center [998, 361] width 39 height 17
click at [978, 323] on button "View Contact" at bounding box center [932, 349] width 119 height 53
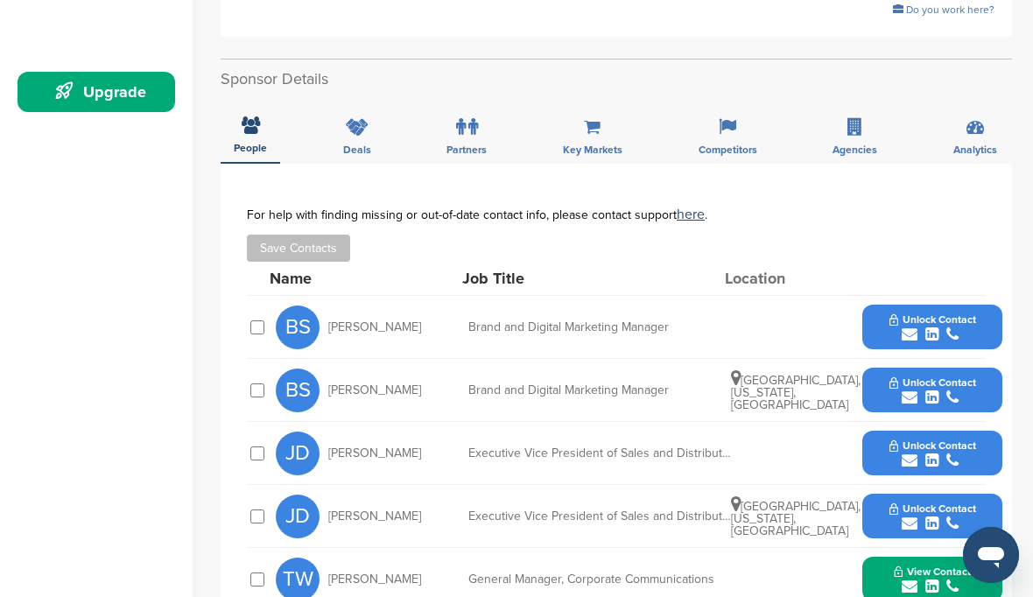
scroll to position [337, 0]
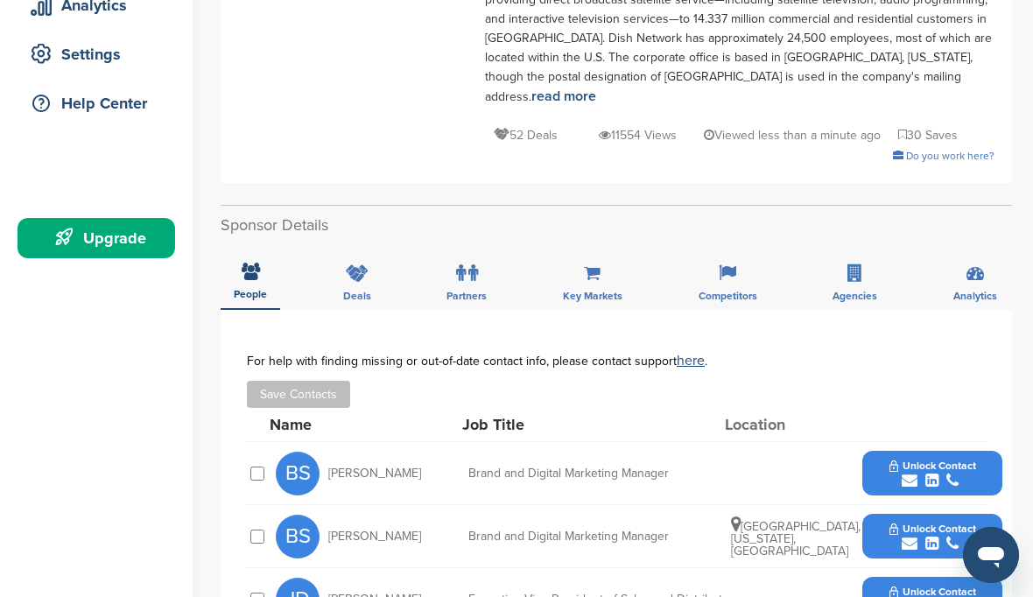
click at [742, 249] on div "Competitors" at bounding box center [728, 277] width 85 height 65
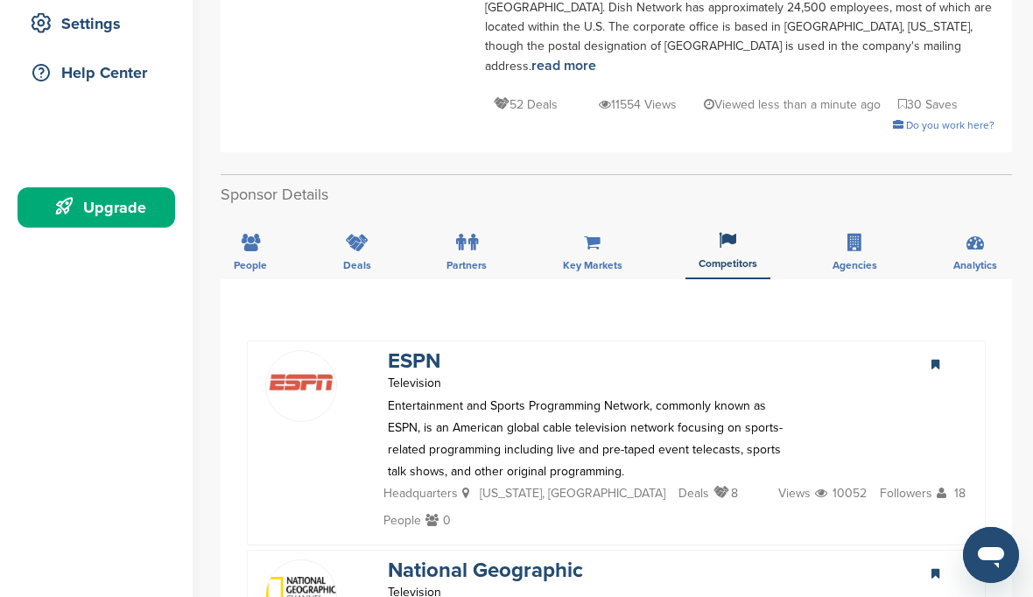
scroll to position [254, 0]
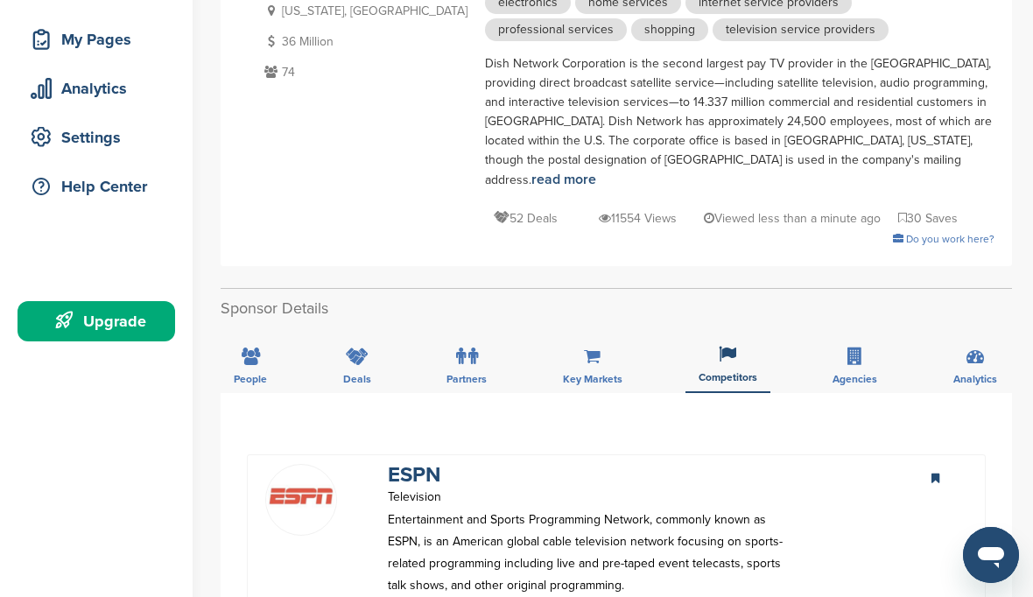
click at [277, 329] on div "People" at bounding box center [251, 360] width 60 height 65
click at [377, 348] on div "Deals" at bounding box center [357, 360] width 54 height 65
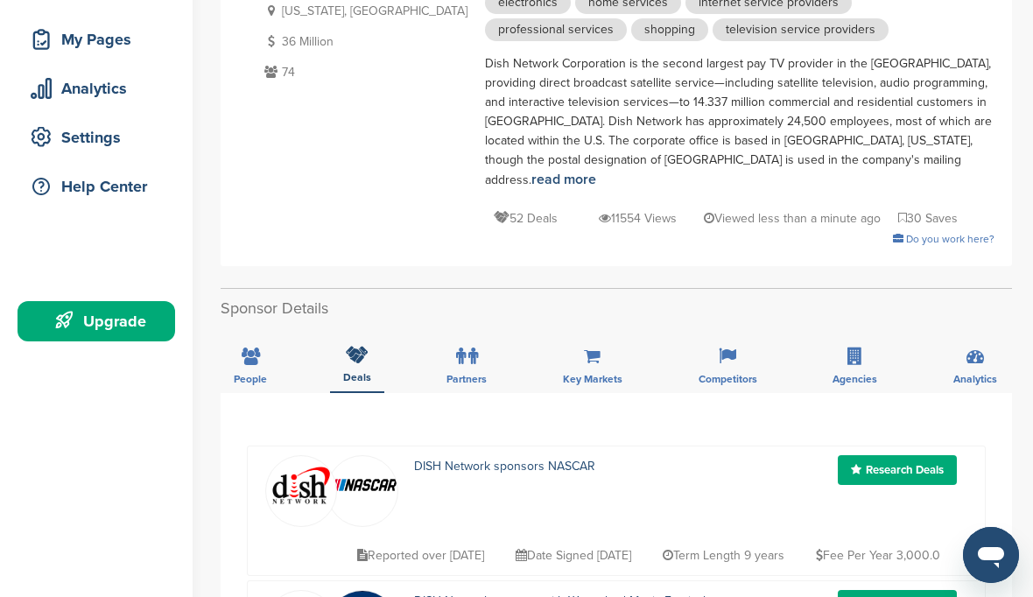
click at [246, 352] on div "People" at bounding box center [251, 360] width 60 height 65
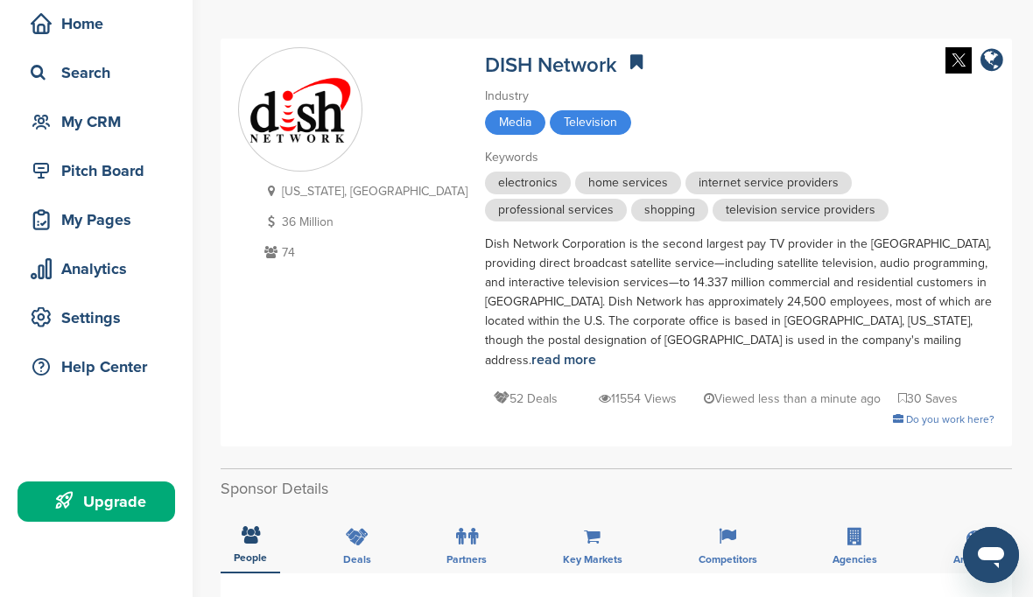
scroll to position [61, 0]
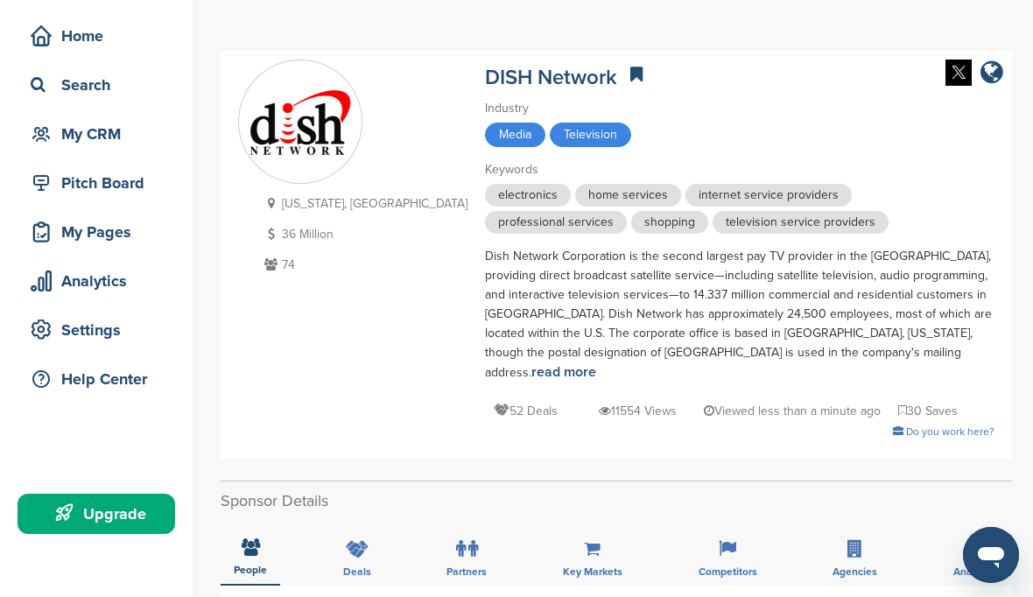
click at [99, 39] on div "Home" at bounding box center [100, 36] width 149 height 32
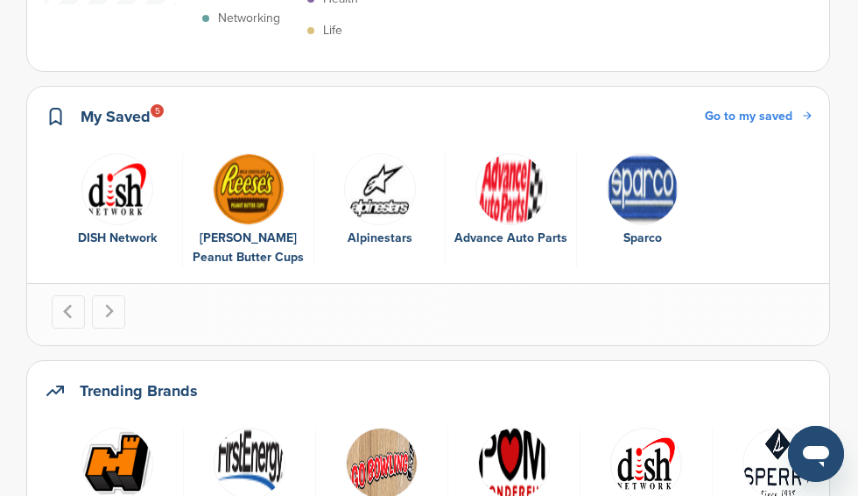
scroll to position [591, 0]
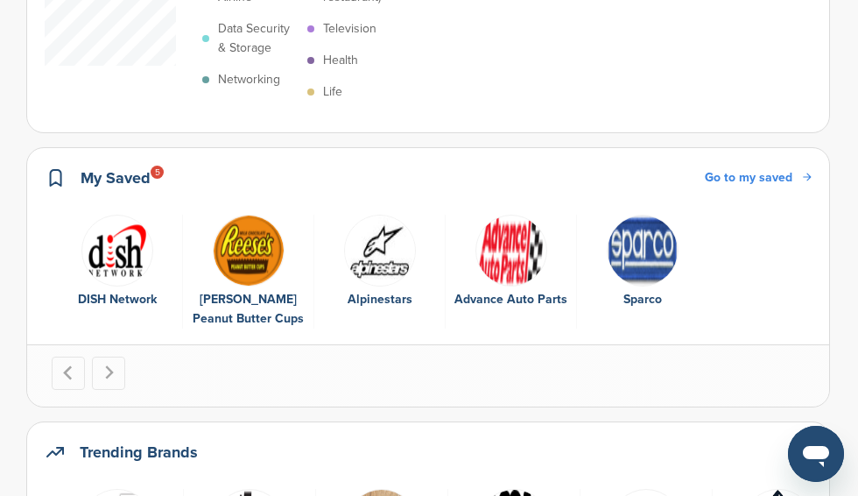
click at [268, 304] on div "[PERSON_NAME] Peanut Butter Cups" at bounding box center [248, 309] width 113 height 39
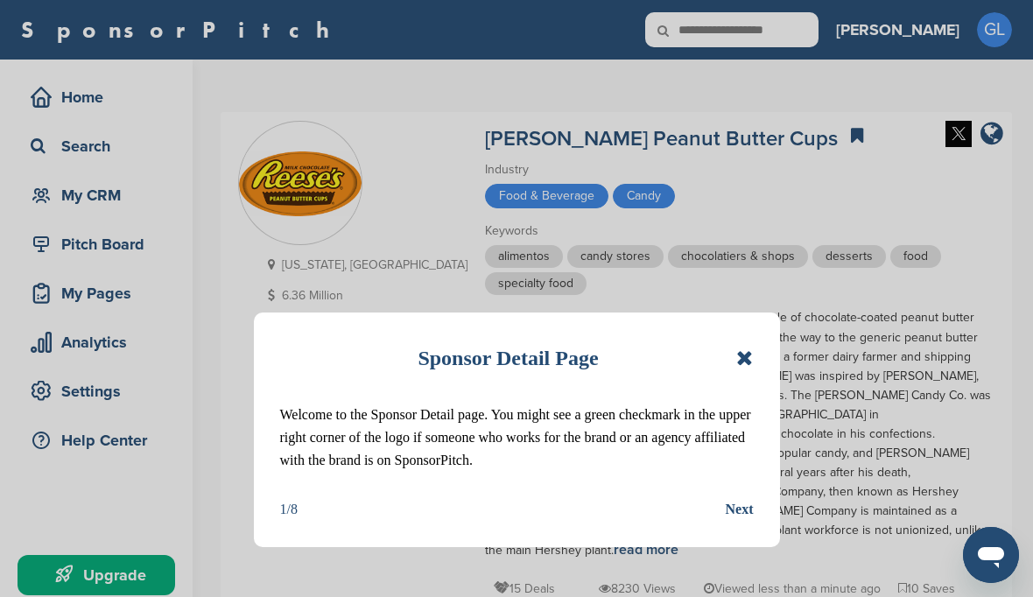
click at [744, 360] on icon at bounding box center [744, 358] width 17 height 21
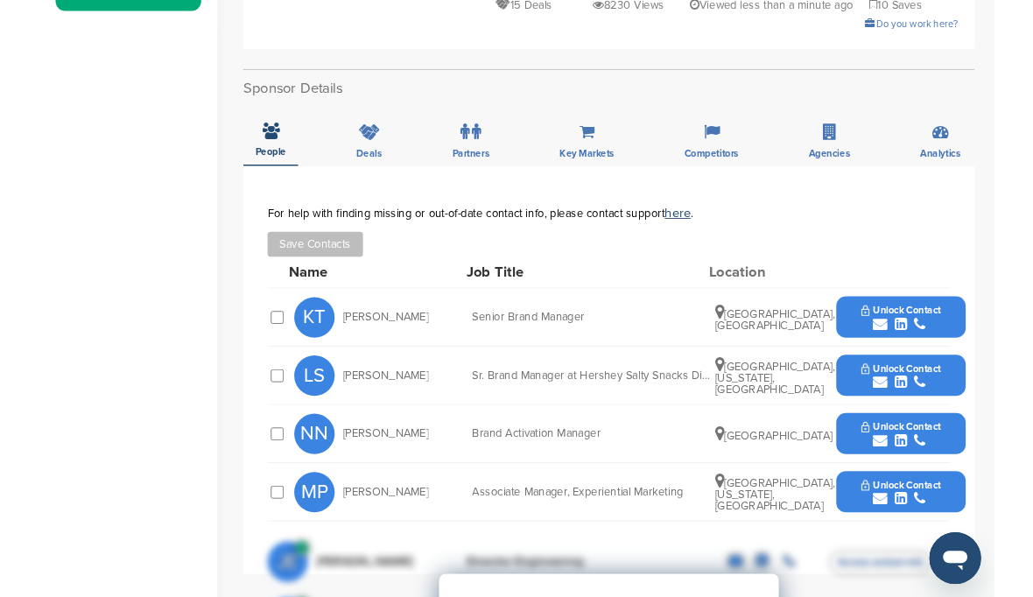
scroll to position [633, 0]
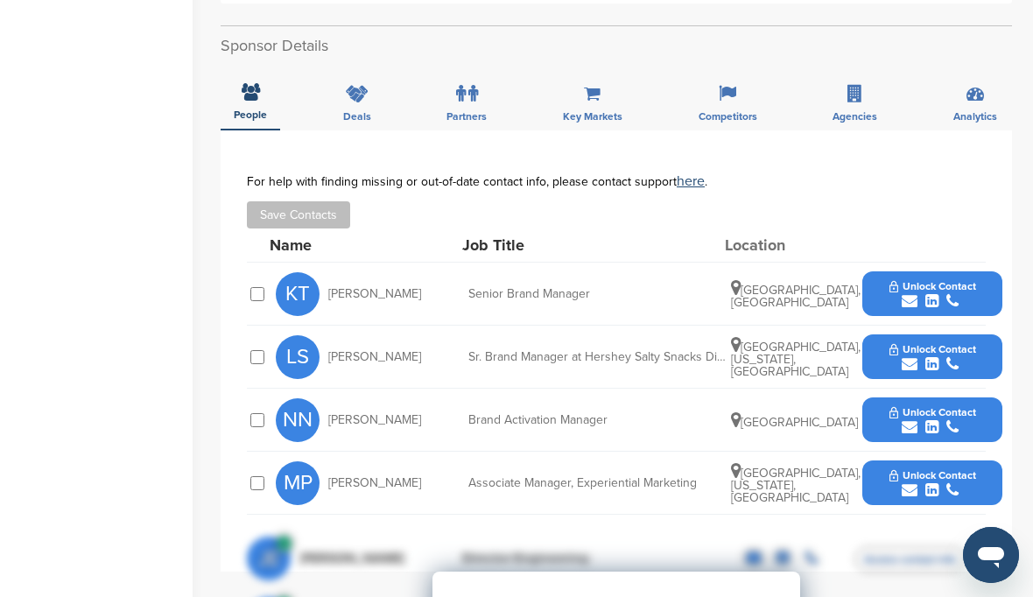
click at [942, 356] on div "submit" at bounding box center [933, 364] width 87 height 17
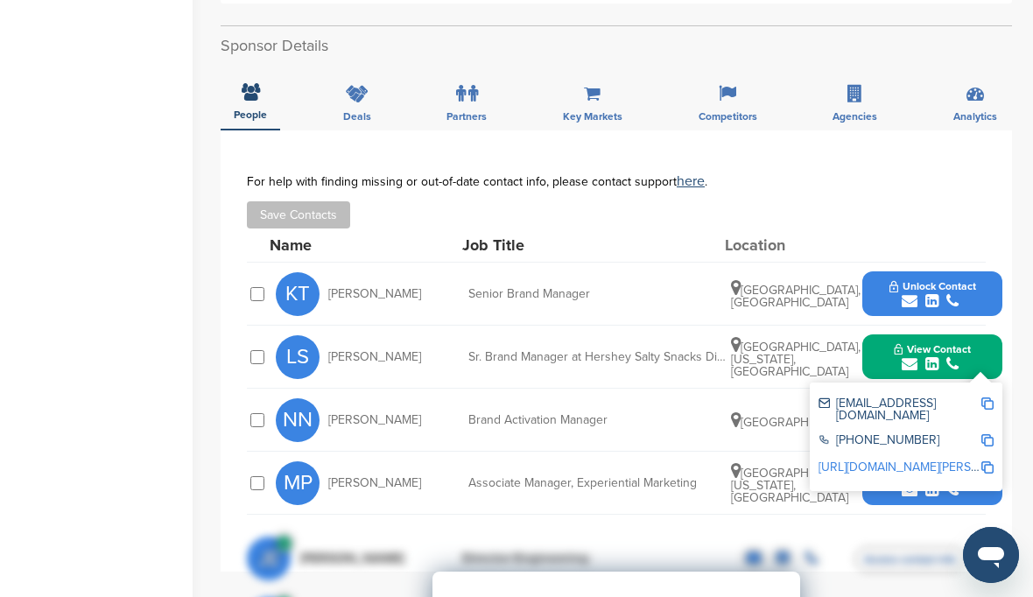
click at [964, 398] on div "[EMAIL_ADDRESS][DOMAIN_NAME]" at bounding box center [900, 410] width 162 height 25
click at [985, 398] on img at bounding box center [988, 404] width 12 height 12
click at [989, 398] on img at bounding box center [988, 404] width 12 height 12
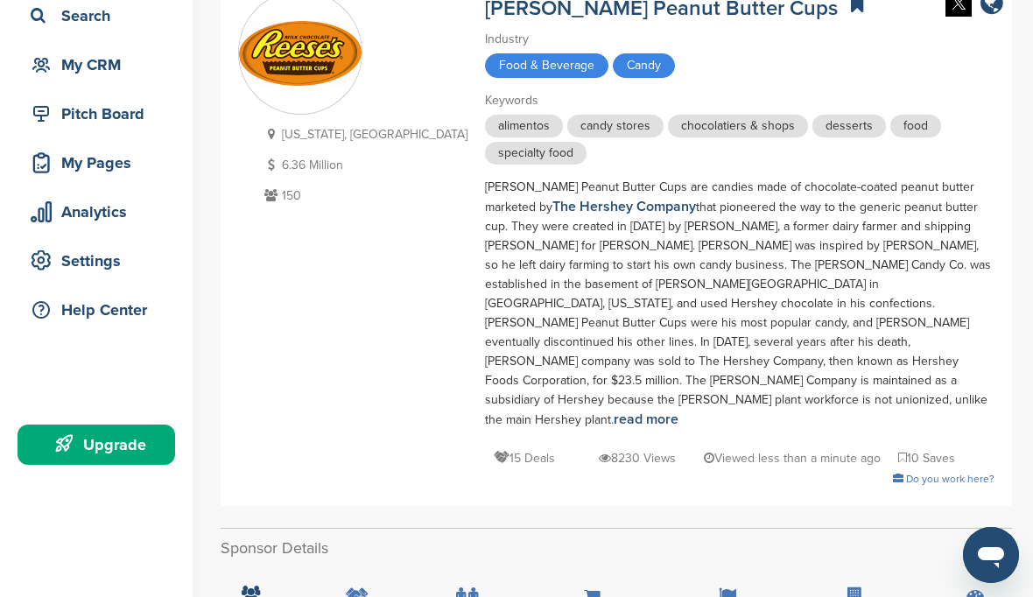
scroll to position [130, 0]
click at [107, 21] on div "Search" at bounding box center [100, 17] width 149 height 32
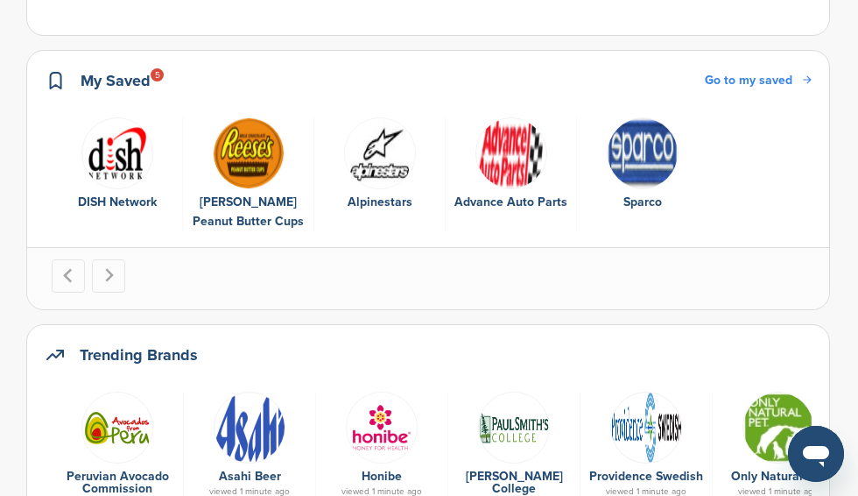
scroll to position [654, 0]
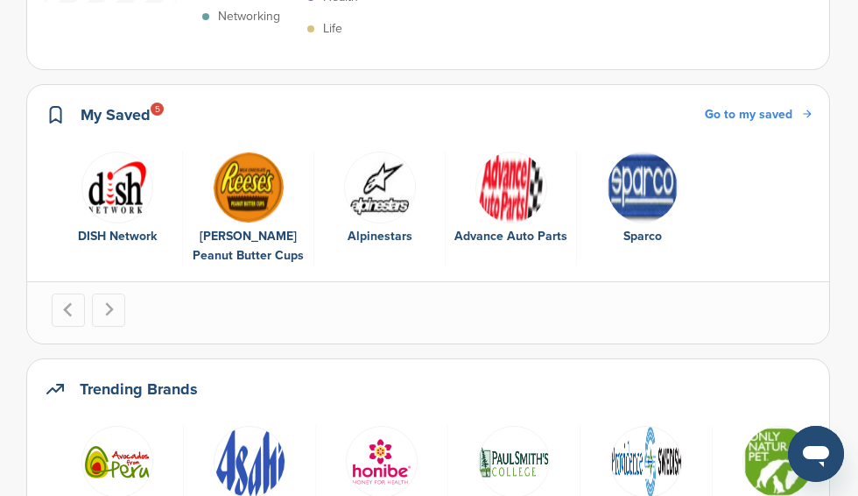
click at [395, 244] on div "Alpinestars" at bounding box center [379, 236] width 113 height 19
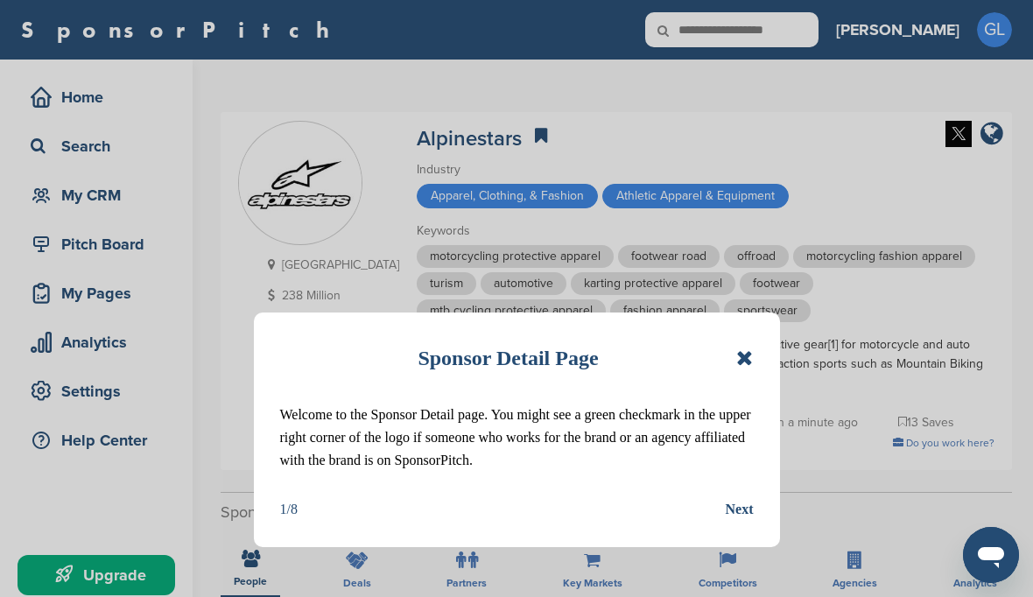
click at [729, 354] on div "Sponsor Detail Page" at bounding box center [517, 358] width 474 height 39
click at [749, 362] on icon at bounding box center [744, 358] width 17 height 21
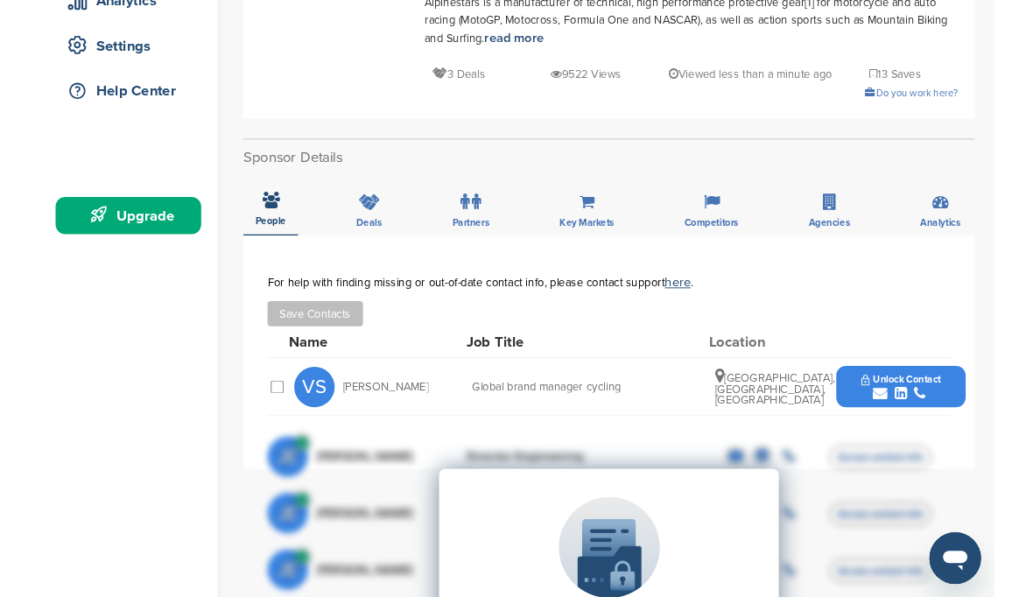
scroll to position [391, 0]
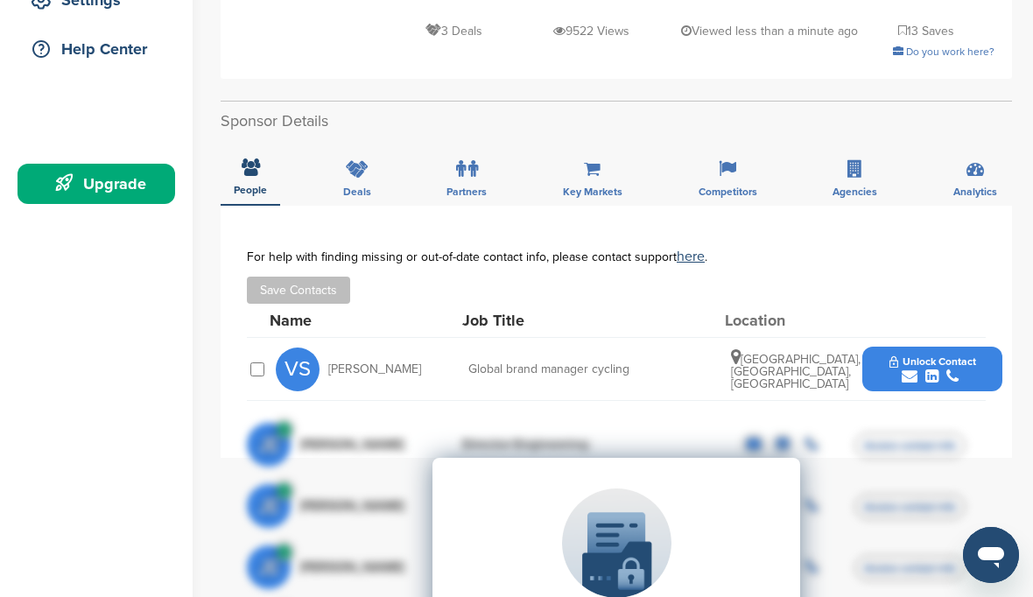
click at [926, 369] on icon "submit" at bounding box center [932, 377] width 13 height 16
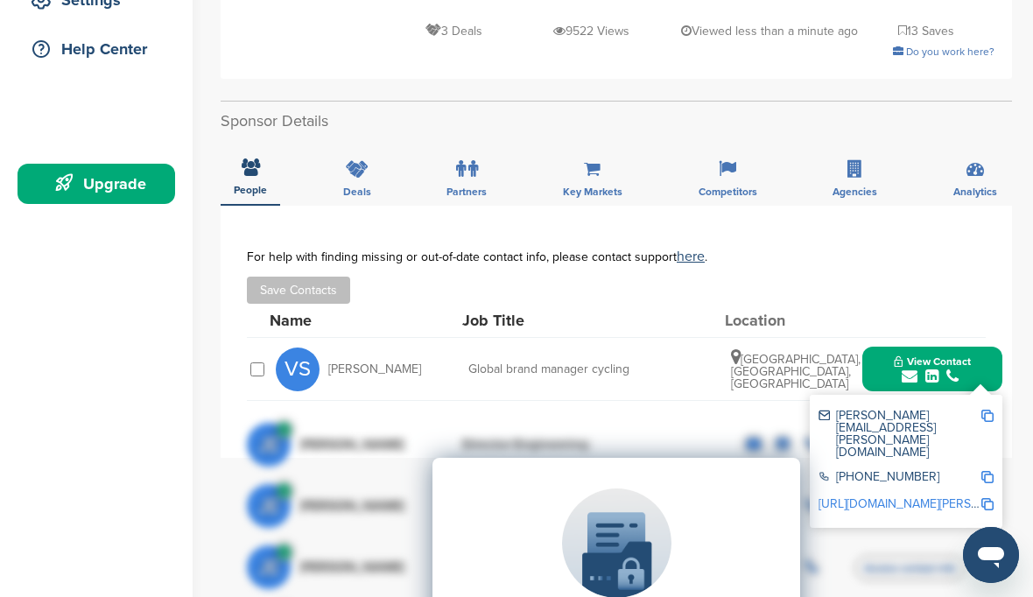
click at [982, 412] on img at bounding box center [988, 416] width 12 height 12
click at [986, 420] on img at bounding box center [988, 416] width 12 height 12
